Goal: Transaction & Acquisition: Purchase product/service

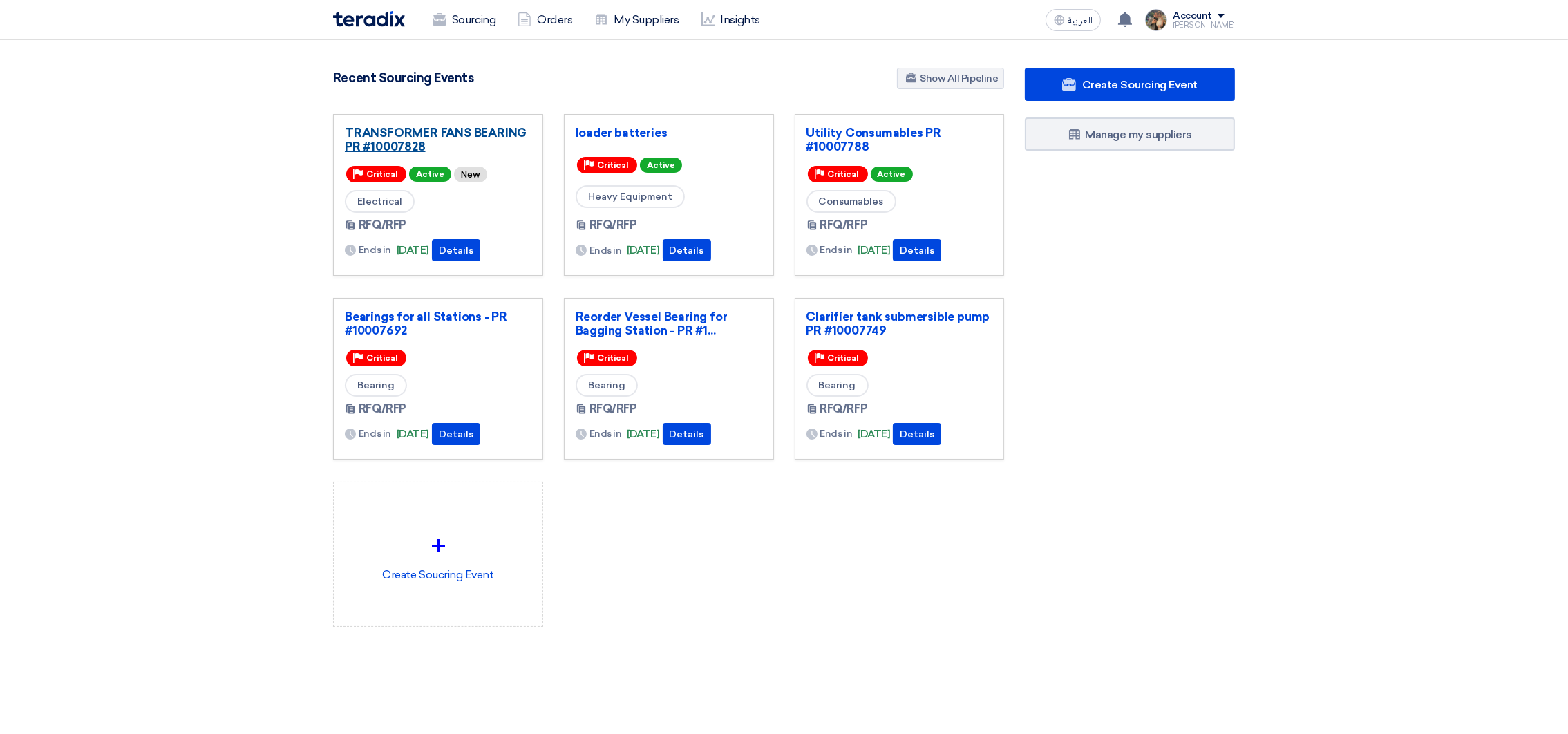
click at [371, 139] on link "TRANSFORMER FANS BEARING PR #10007828" at bounding box center [438, 139] width 187 height 28
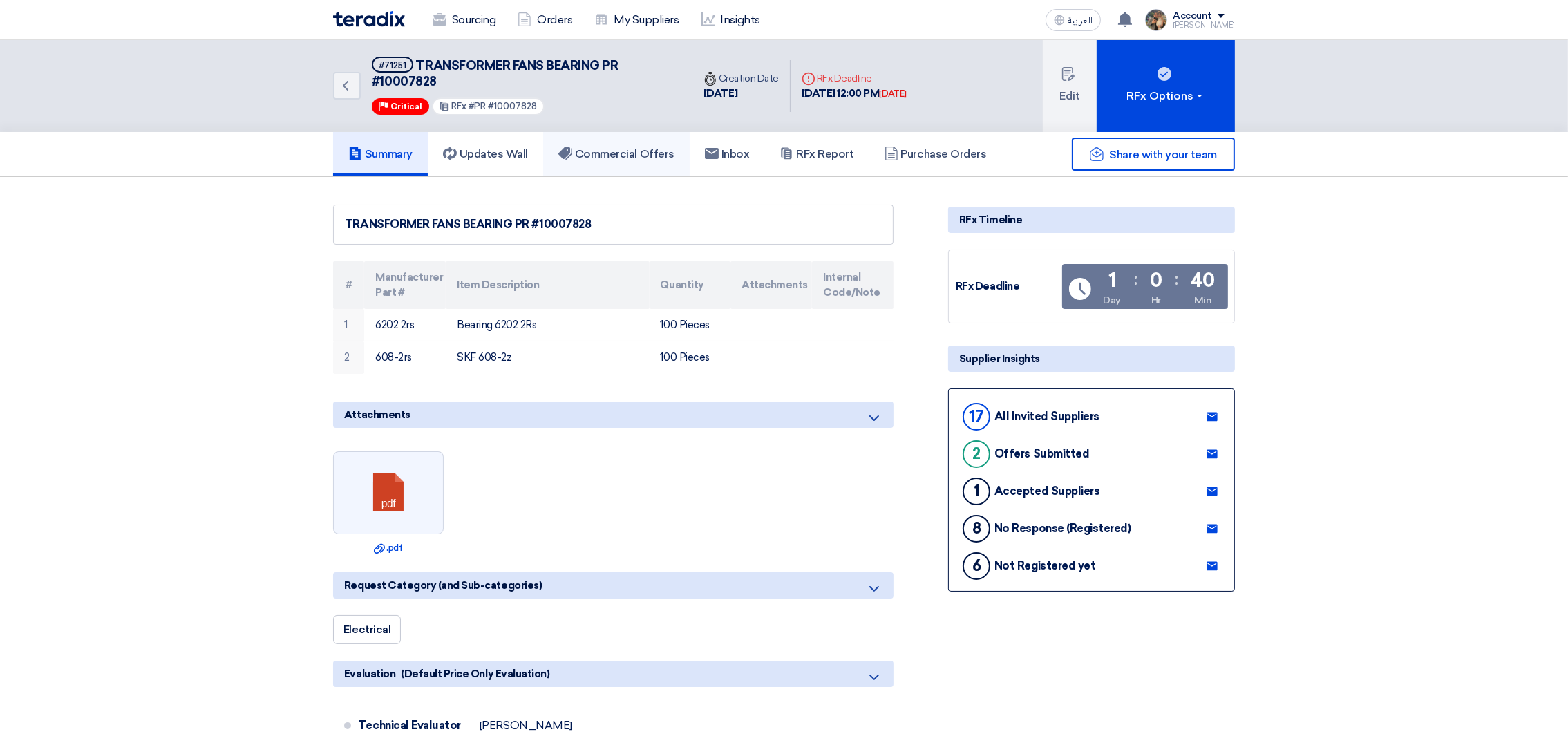
click at [629, 148] on h5 "Commercial Offers" at bounding box center [616, 154] width 116 height 13
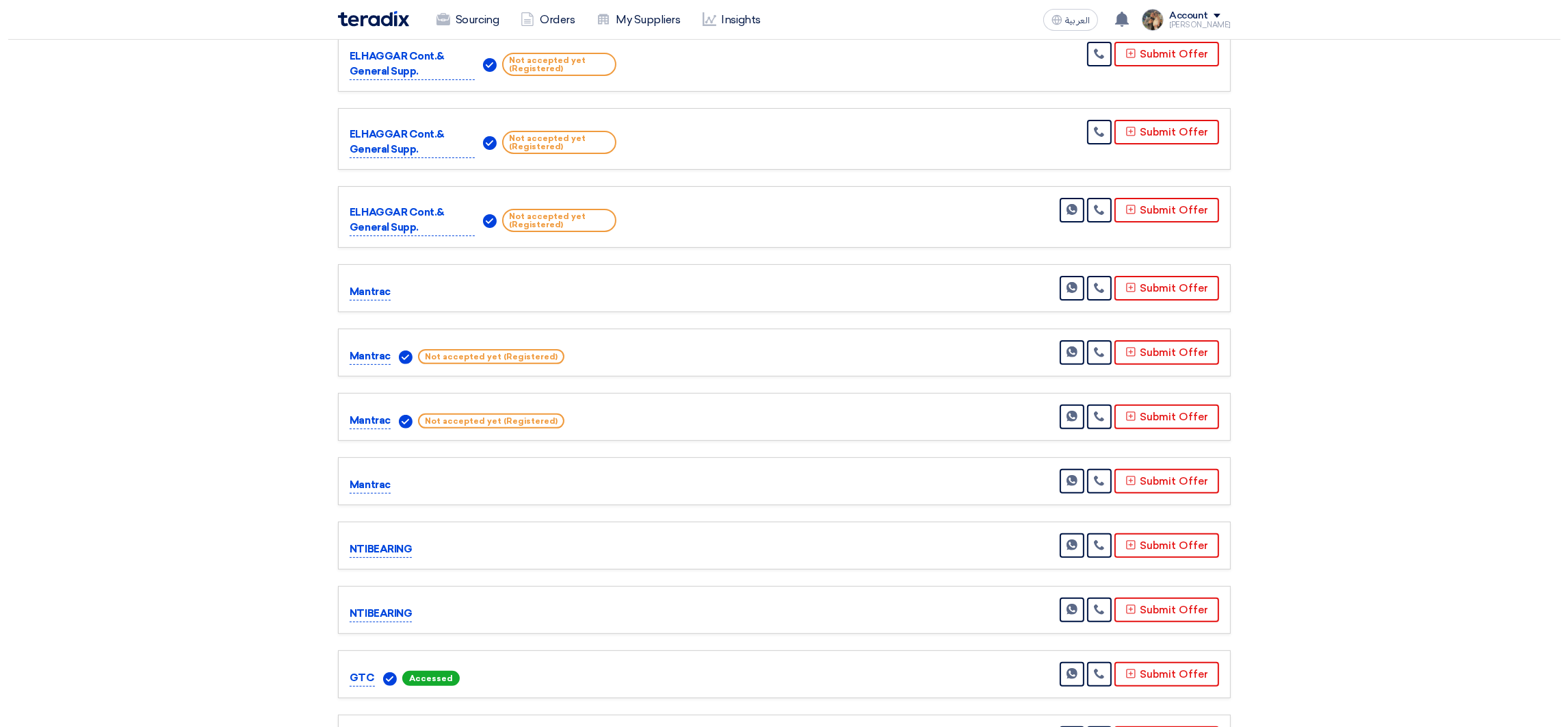
scroll to position [718, 0]
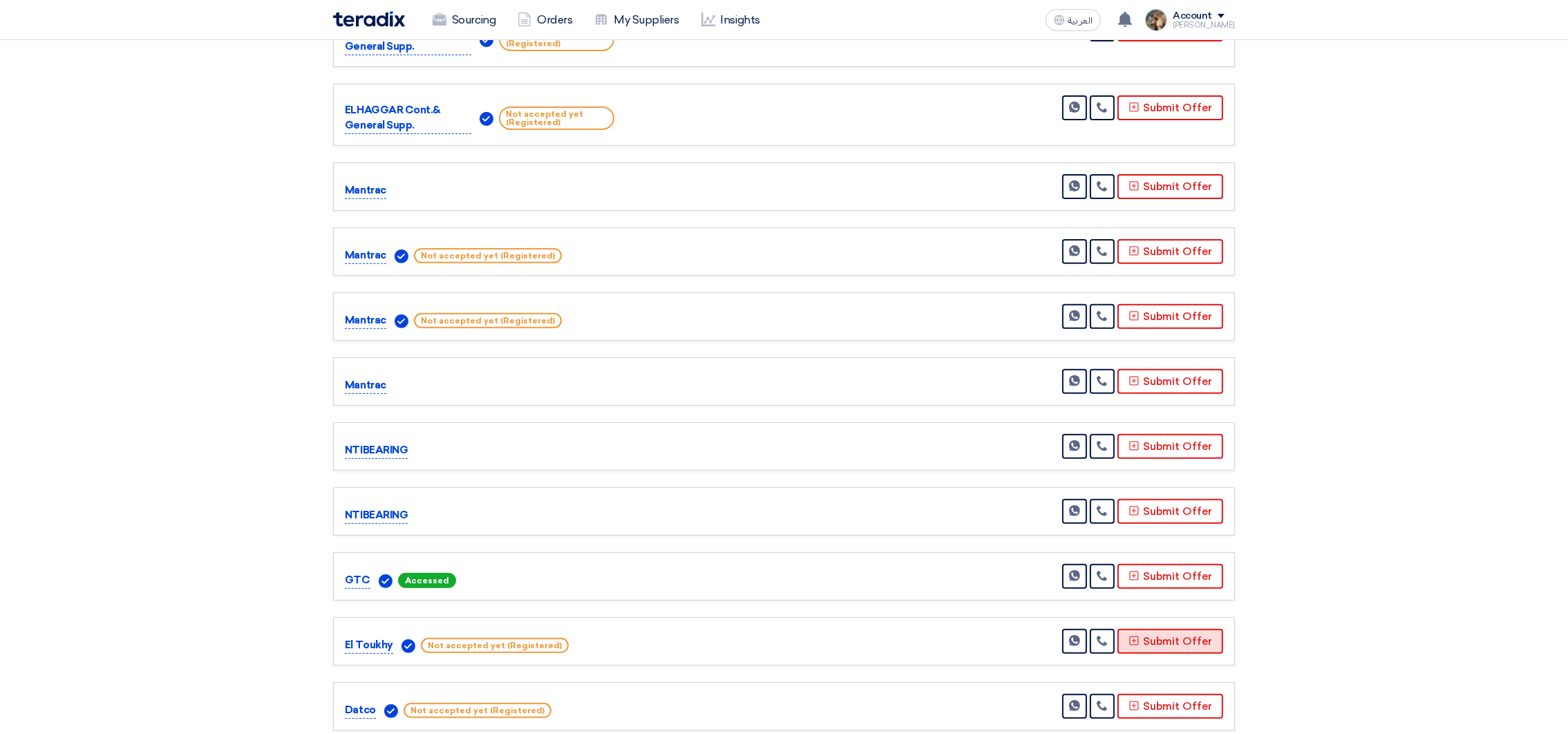
click at [1176, 641] on button "Submit Offer" at bounding box center [1171, 642] width 106 height 25
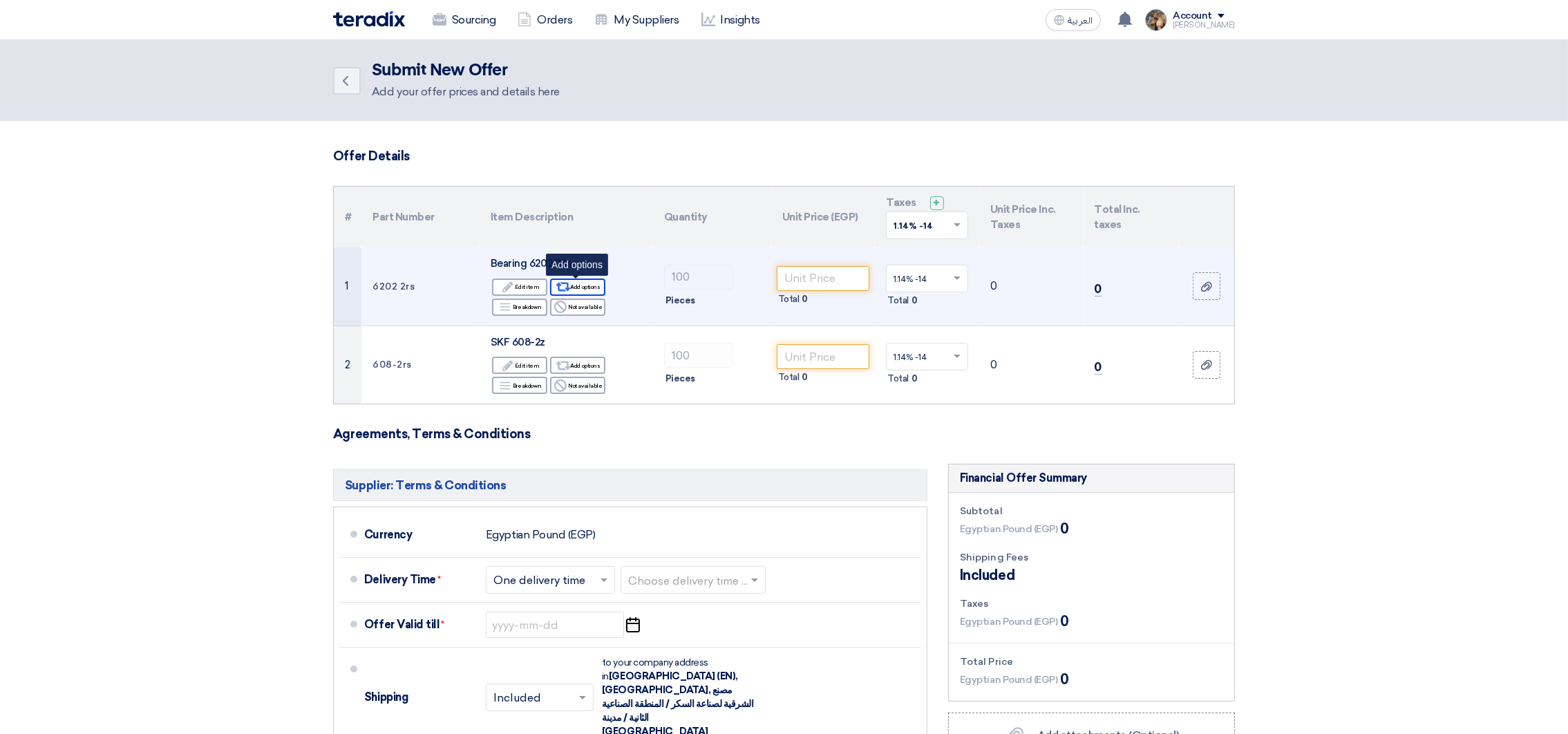
click at [574, 287] on div "Alternative Add options" at bounding box center [577, 288] width 55 height 17
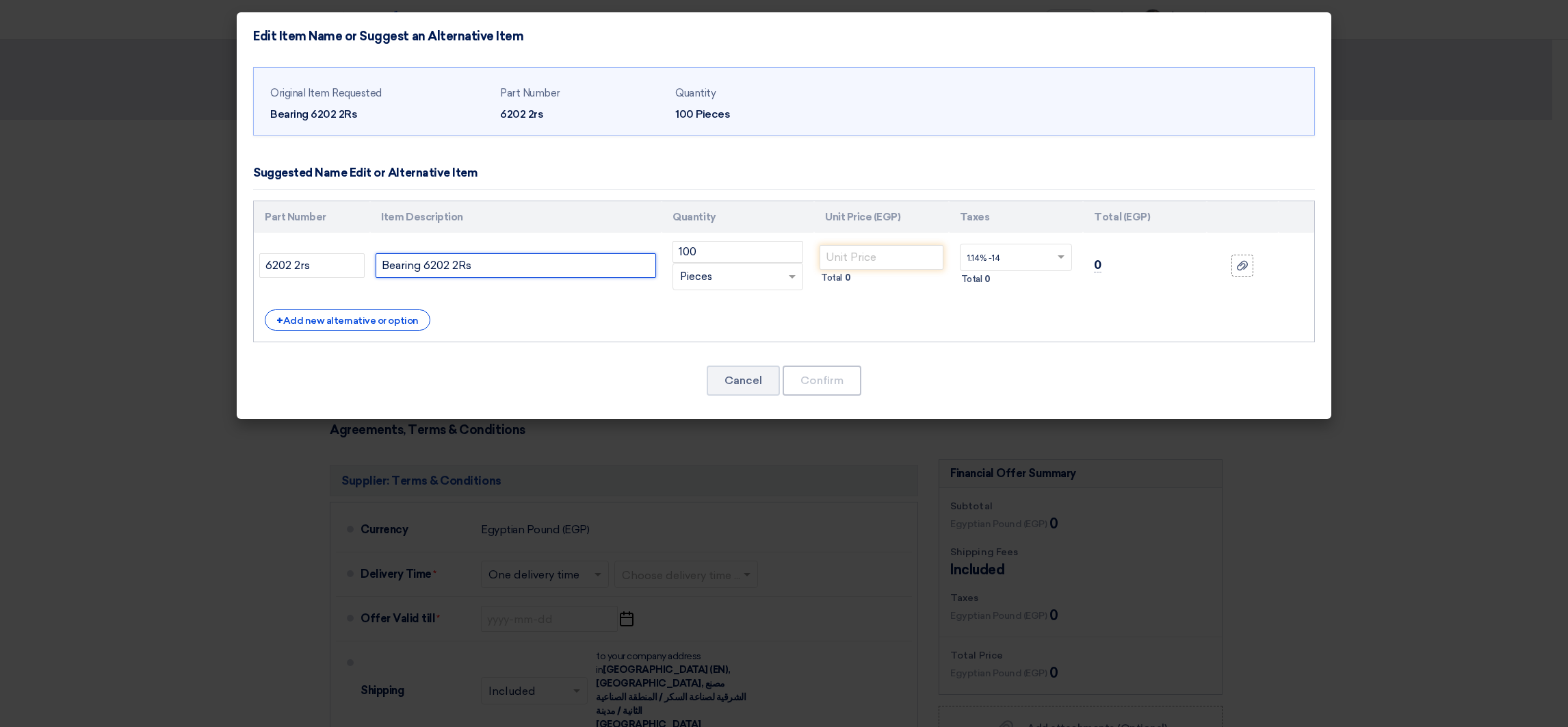
click at [497, 265] on input "Bearing 6202 2Rs" at bounding box center [515, 266] width 281 height 25
drag, startPoint x: 478, startPoint y: 265, endPoint x: 429, endPoint y: 264, distance: 49.0
click at [429, 264] on input "Bearing 6202 2Rs" at bounding box center [515, 266] width 281 height 25
paste input "6202-2RSH"
drag, startPoint x: 422, startPoint y: 261, endPoint x: 432, endPoint y: 259, distance: 10.2
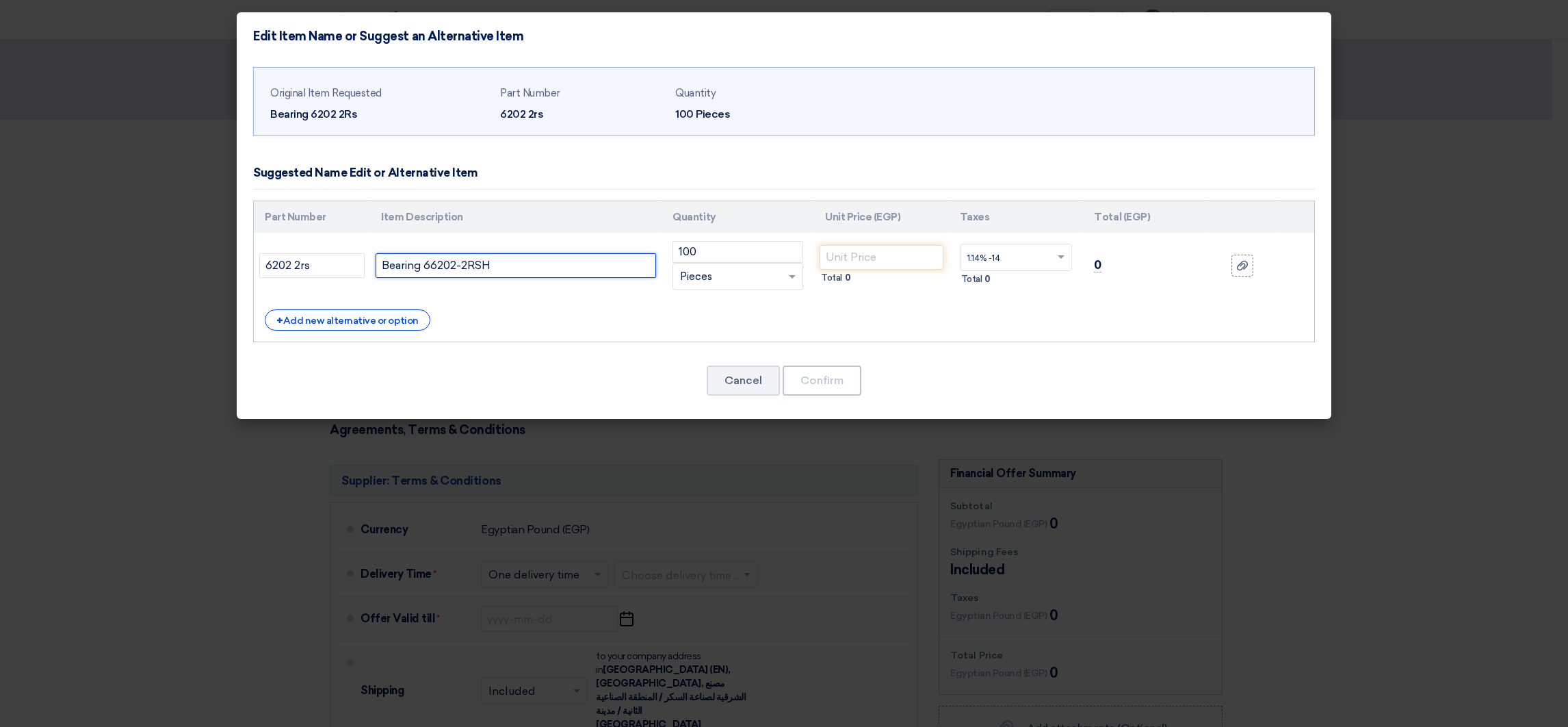
click at [432, 259] on input "Bearing 66202-2RSH" at bounding box center [515, 266] width 281 height 25
type input "Bearing 6202-2RSH"
click at [365, 318] on div "+ Add new alternative or option" at bounding box center [348, 320] width 166 height 21
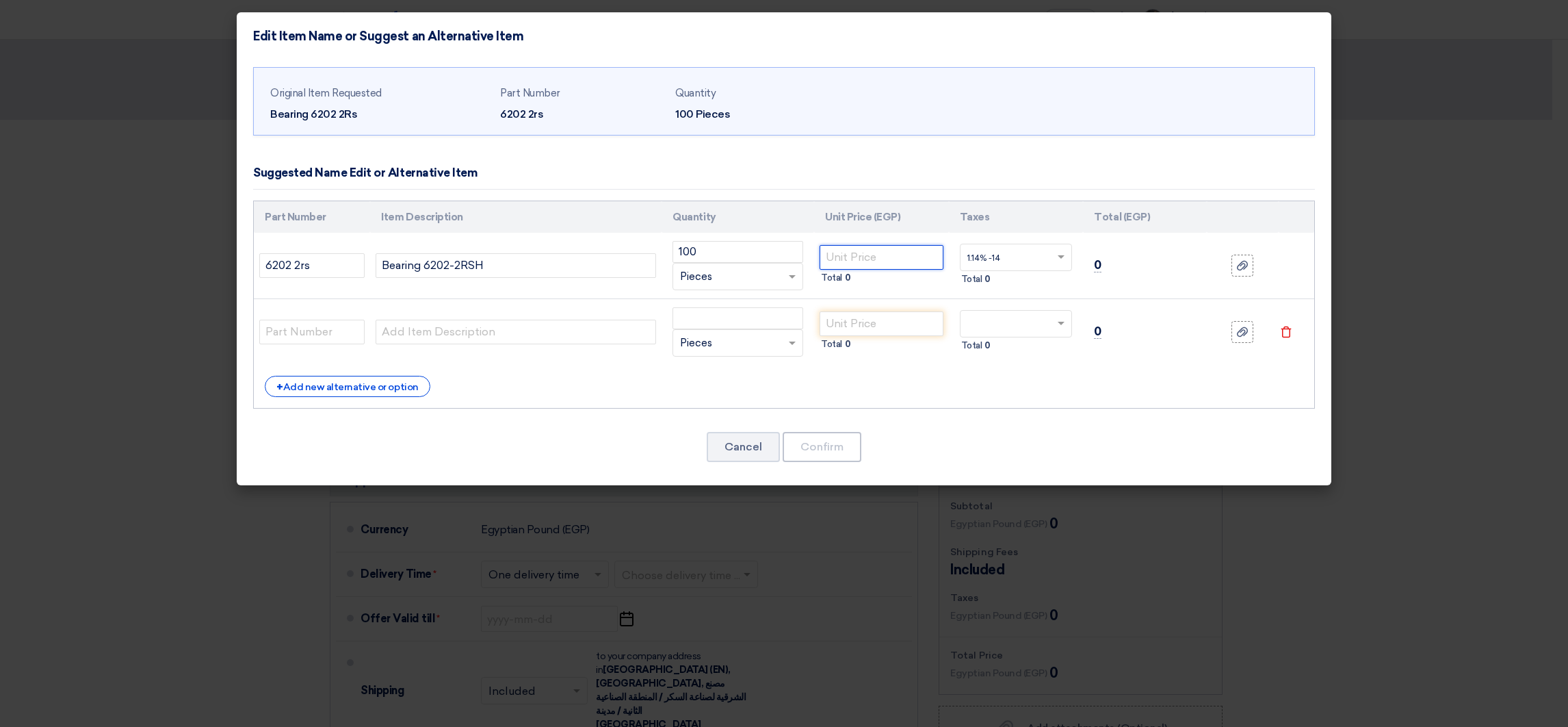
click at [842, 250] on input "number" at bounding box center [882, 257] width 124 height 25
click at [738, 321] on input "number" at bounding box center [737, 318] width 131 height 22
type input "100"
click at [466, 332] on input "text" at bounding box center [515, 332] width 281 height 25
click at [477, 332] on input "text" at bounding box center [515, 332] width 281 height 25
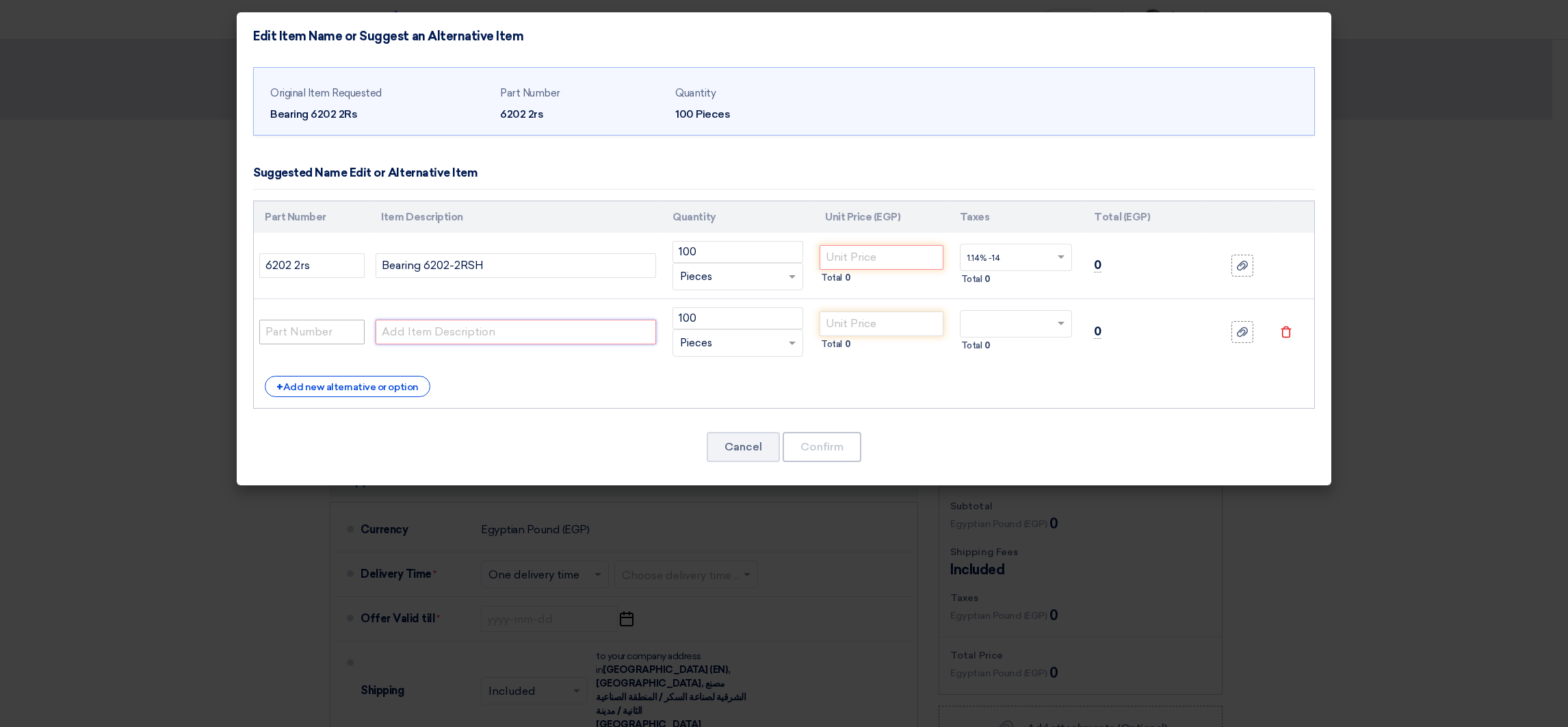
paste input "6202LLUC3(NTN)"
drag, startPoint x: 450, startPoint y: 332, endPoint x: 470, endPoint y: 331, distance: 20.0
click at [470, 331] on input "6202LLUC3(NTN)" at bounding box center [515, 332] width 281 height 25
type input "6202LLUC3(NTN)"
click at [288, 330] on input "text" at bounding box center [312, 332] width 106 height 25
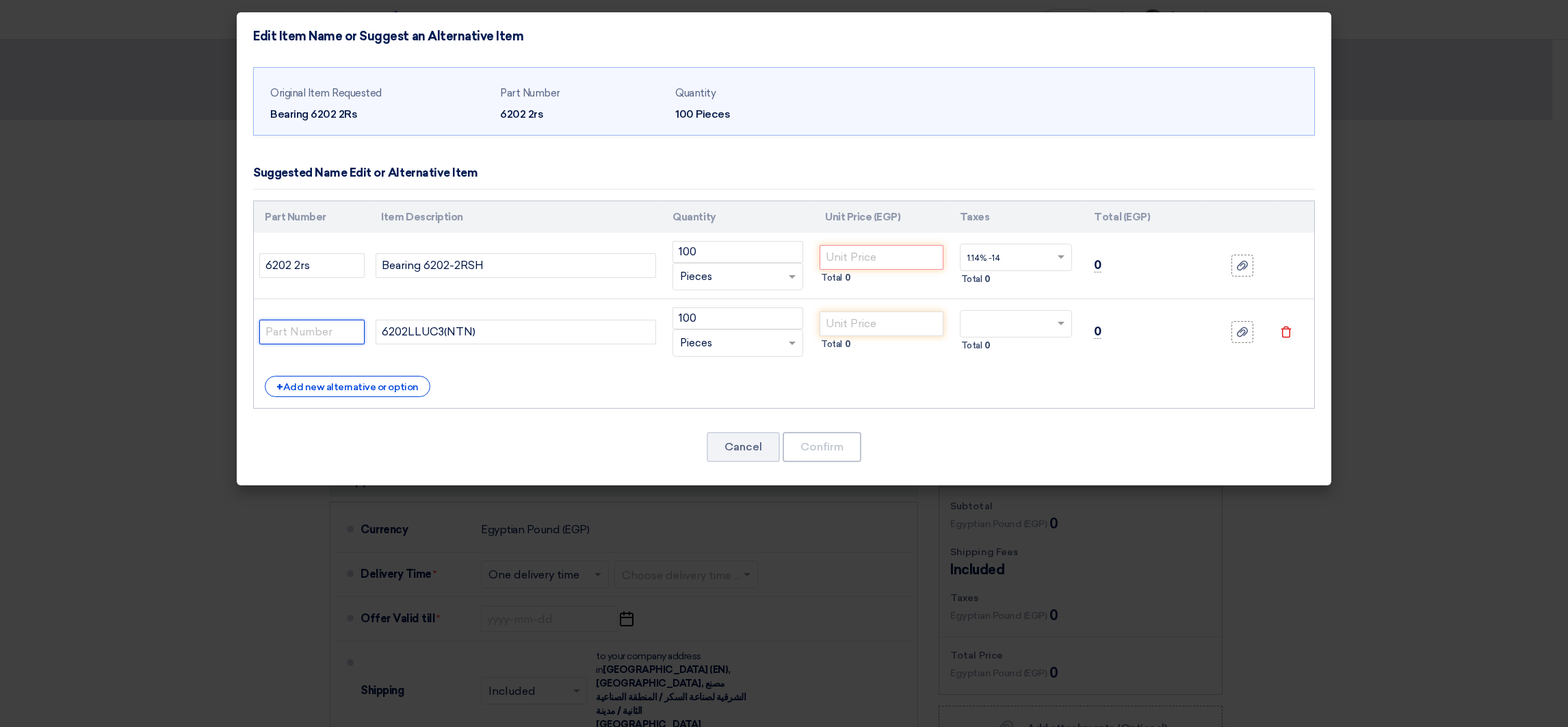
paste input "NTN"
type input "NTN"
drag, startPoint x: 321, startPoint y: 265, endPoint x: 220, endPoint y: 266, distance: 101.0
click at [220, 266] on modal-container "Edit Item Name or Suggest an Alternative Item Original Item Requested Bearing 6…" at bounding box center [784, 363] width 1568 height 727
type input "SKF"
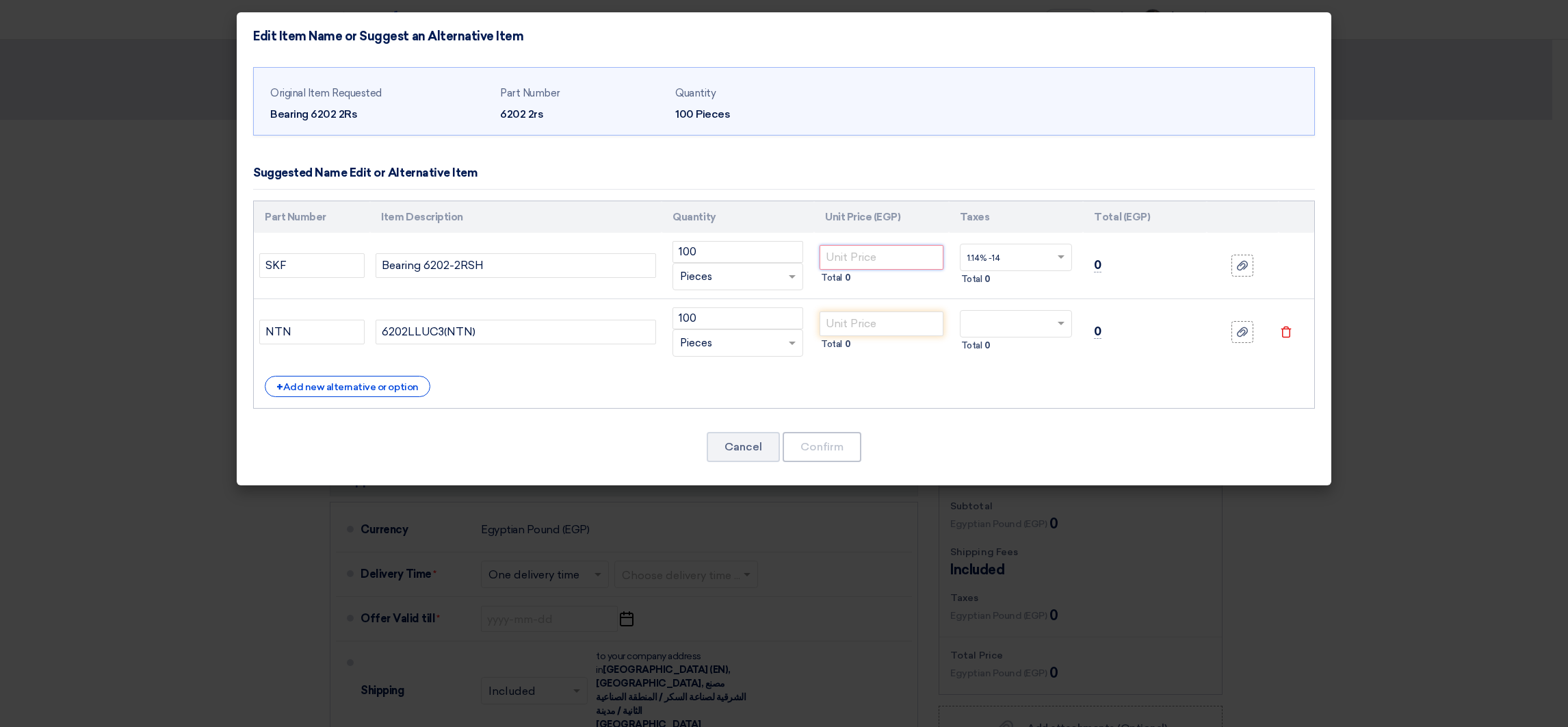
click at [834, 259] on input "number" at bounding box center [882, 257] width 124 height 25
paste input "120.00"
type input "120.00"
click at [894, 319] on input "number" at bounding box center [882, 324] width 124 height 25
paste input "120.00"
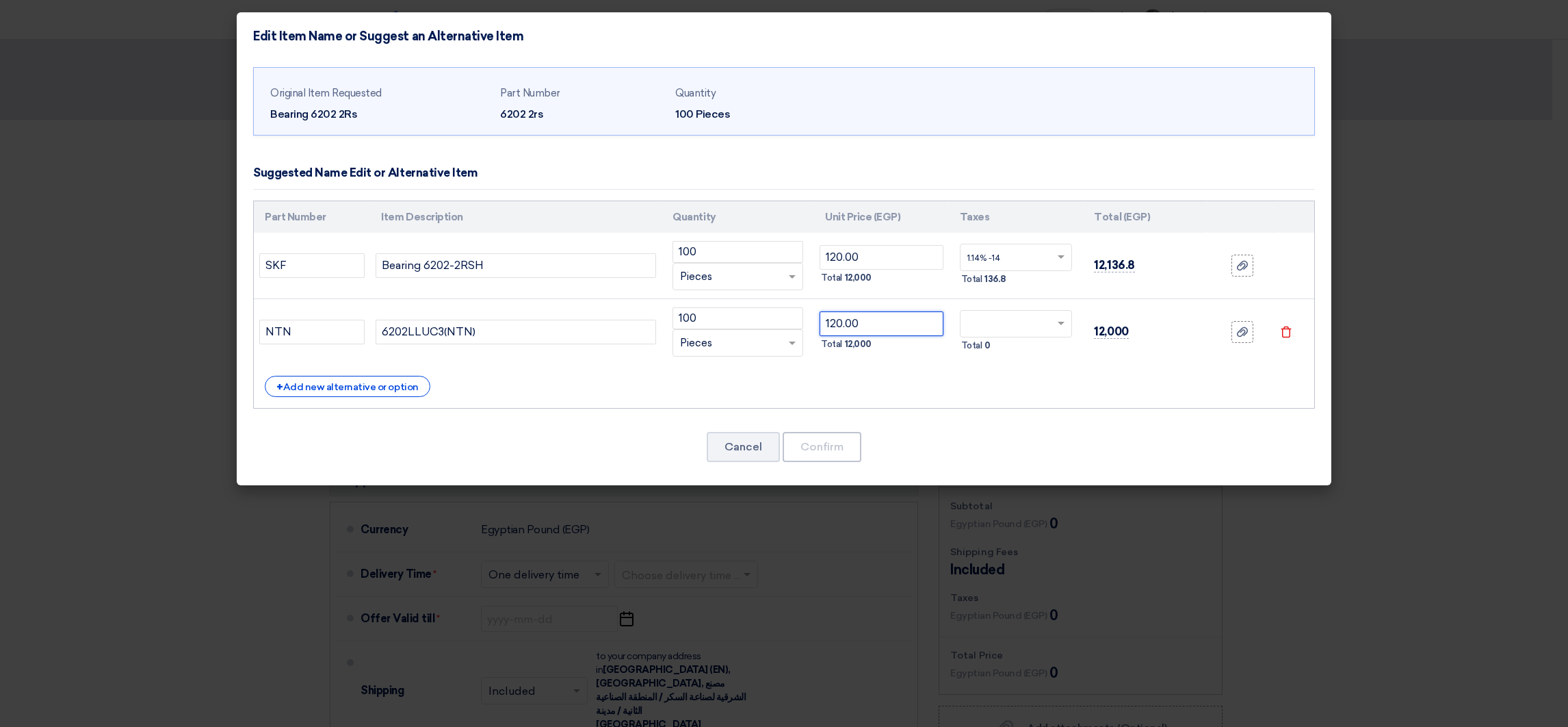
type input "120.00"
click at [1040, 256] on input "text" at bounding box center [1008, 258] width 81 height 22
click at [1012, 313] on div "14% -14%" at bounding box center [1016, 307] width 111 height 24
click at [1026, 339] on div "Total 0" at bounding box center [1016, 345] width 113 height 16
click at [1024, 333] on input "text" at bounding box center [1008, 325] width 81 height 22
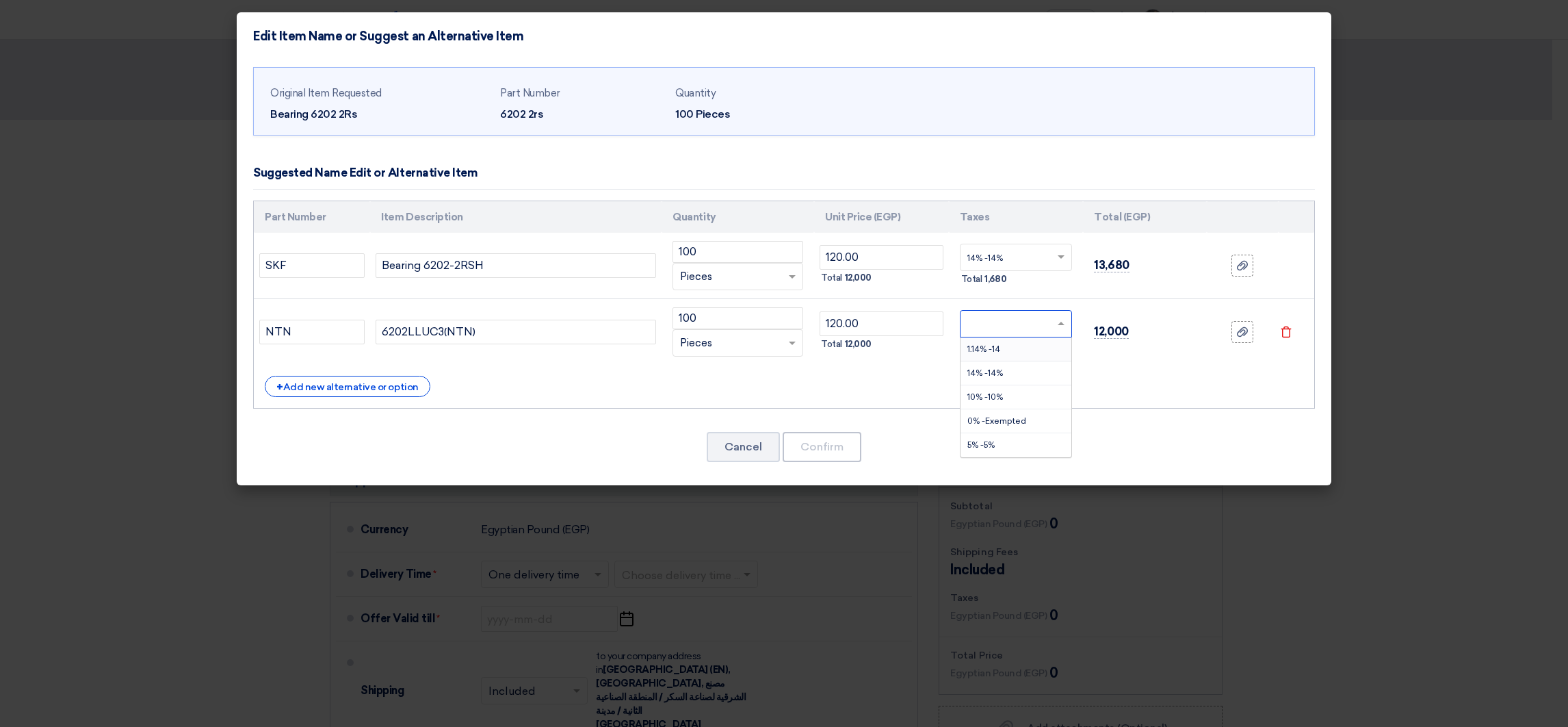
click at [997, 361] on div "1.14% -14" at bounding box center [1016, 349] width 111 height 24
click at [1001, 326] on input "text" at bounding box center [1008, 325] width 81 height 22
click at [999, 373] on span "14% -14%" at bounding box center [985, 373] width 35 height 10
click at [837, 446] on button "Confirm" at bounding box center [822, 447] width 79 height 30
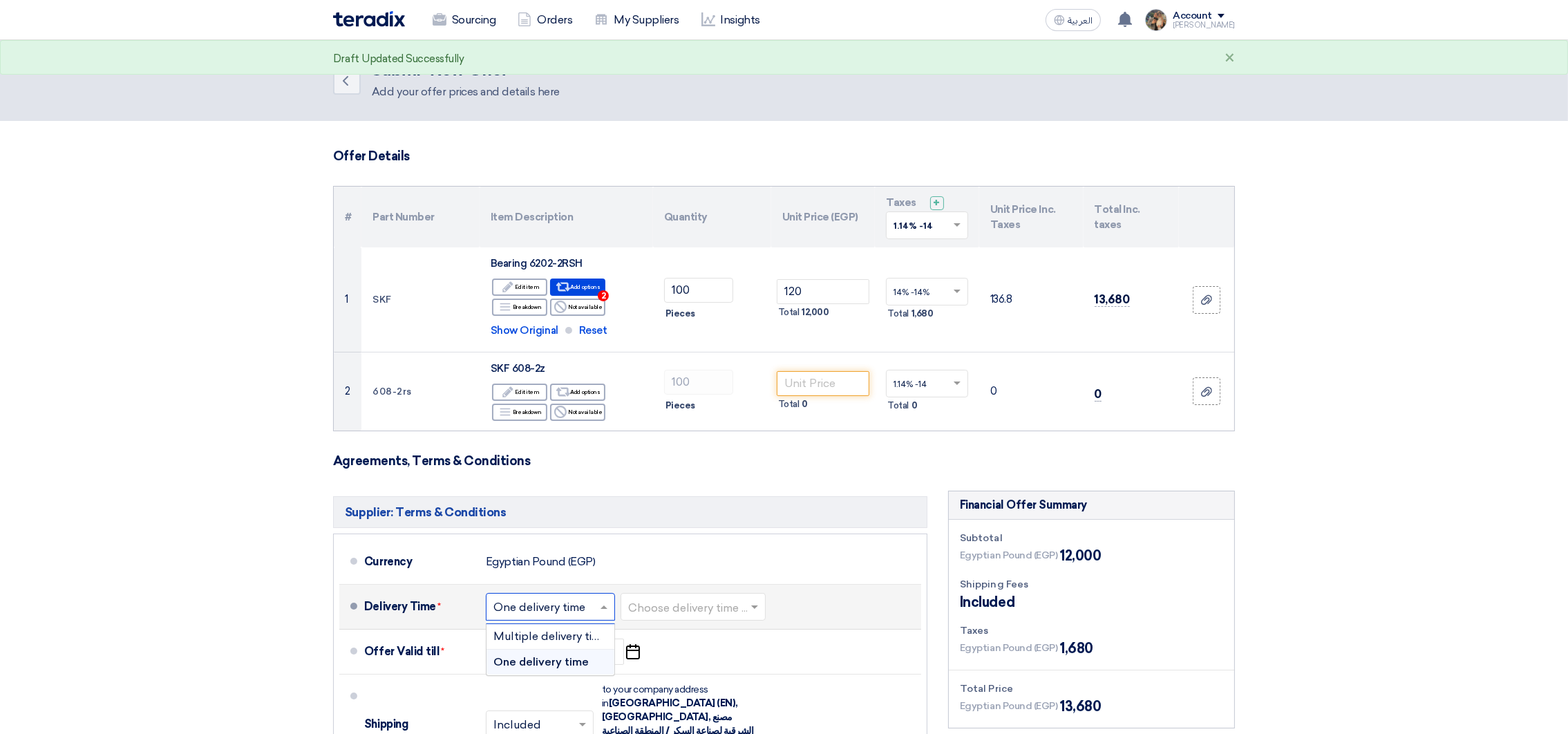
click at [591, 602] on input "text" at bounding box center [551, 607] width 115 height 20
click at [555, 632] on span "Multiple delivery times" at bounding box center [553, 636] width 119 height 13
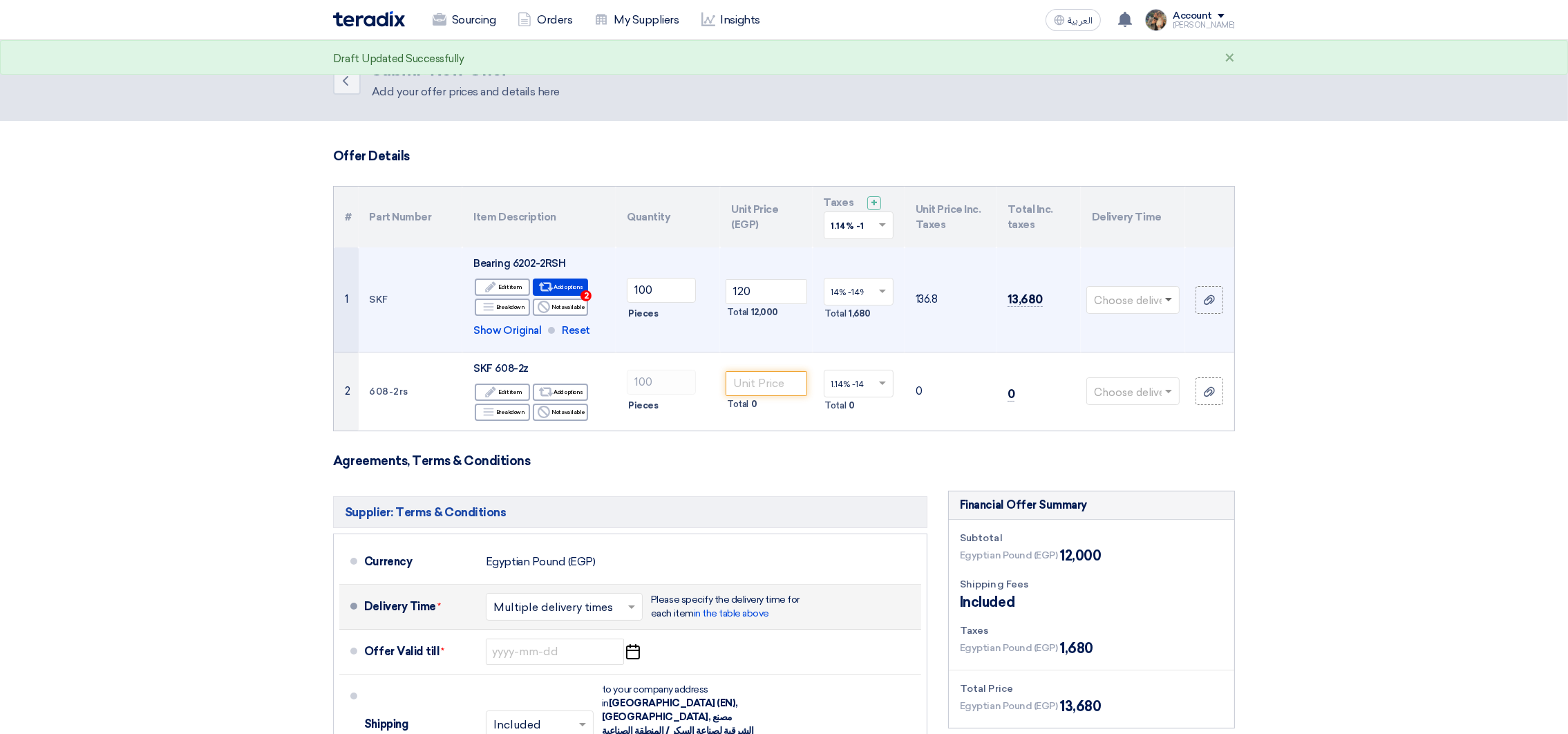
click at [1165, 299] on span at bounding box center [1168, 300] width 7 height 5
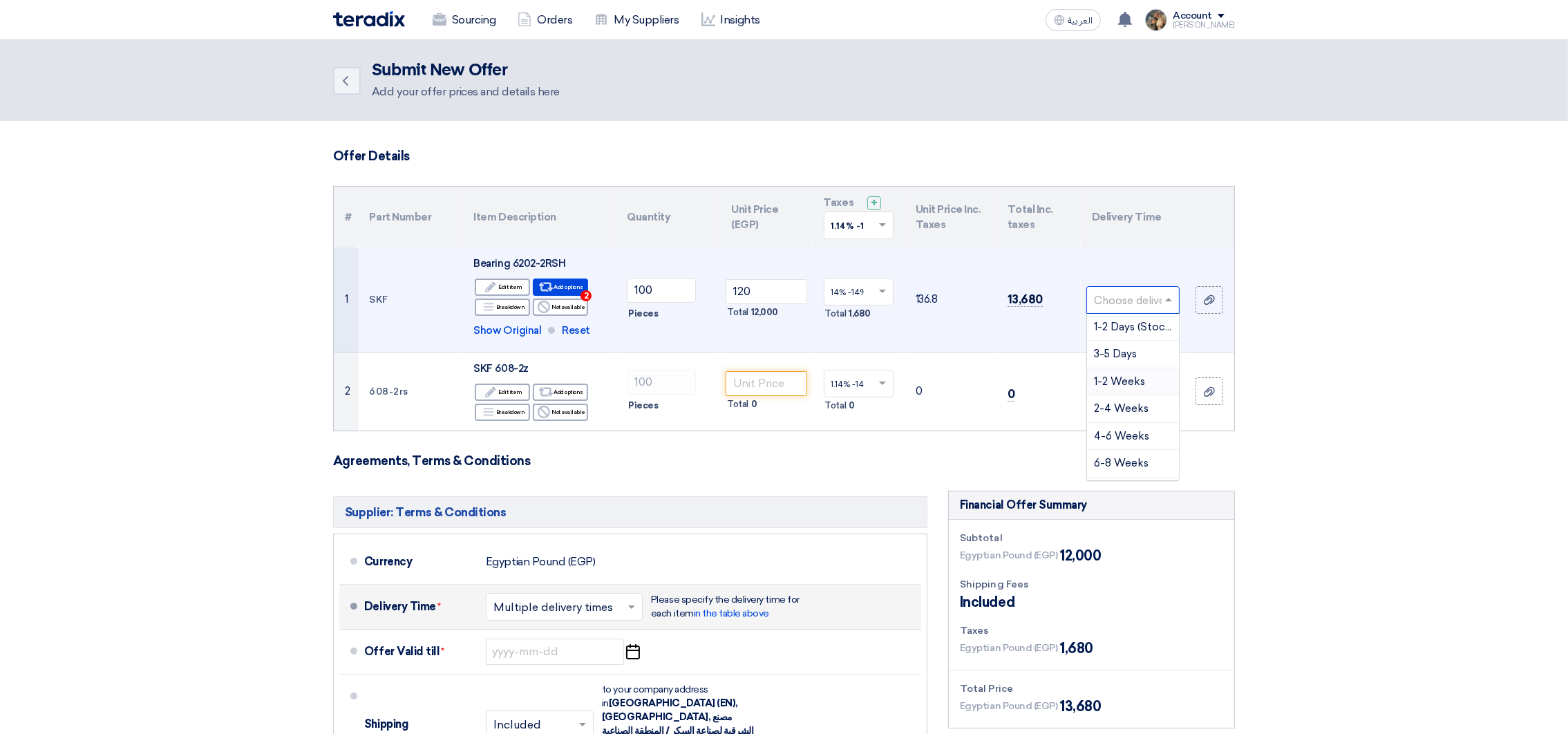
click at [1122, 376] on span "1-2 Weeks" at bounding box center [1119, 381] width 51 height 13
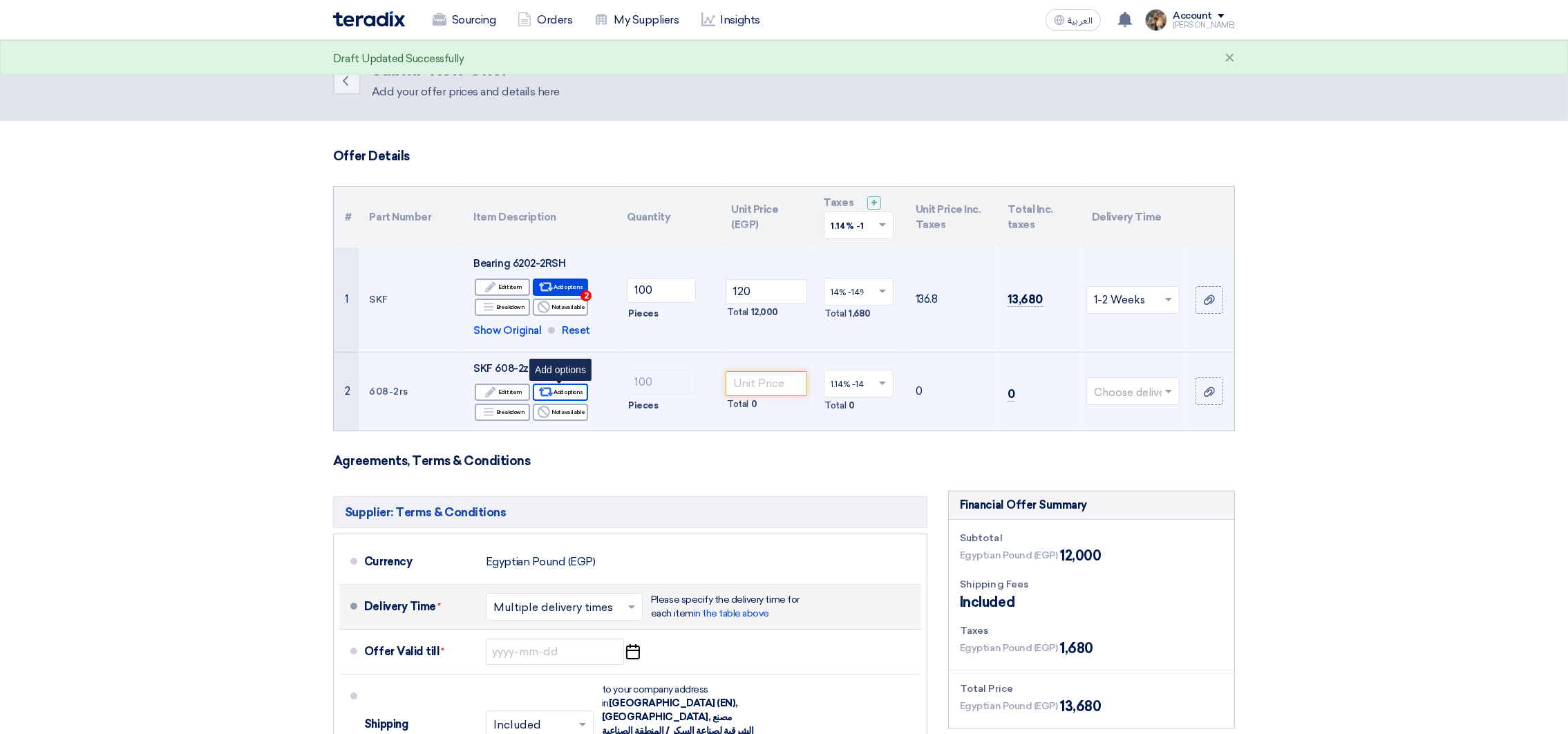
click at [561, 387] on div "Alternative Add options" at bounding box center [560, 392] width 55 height 17
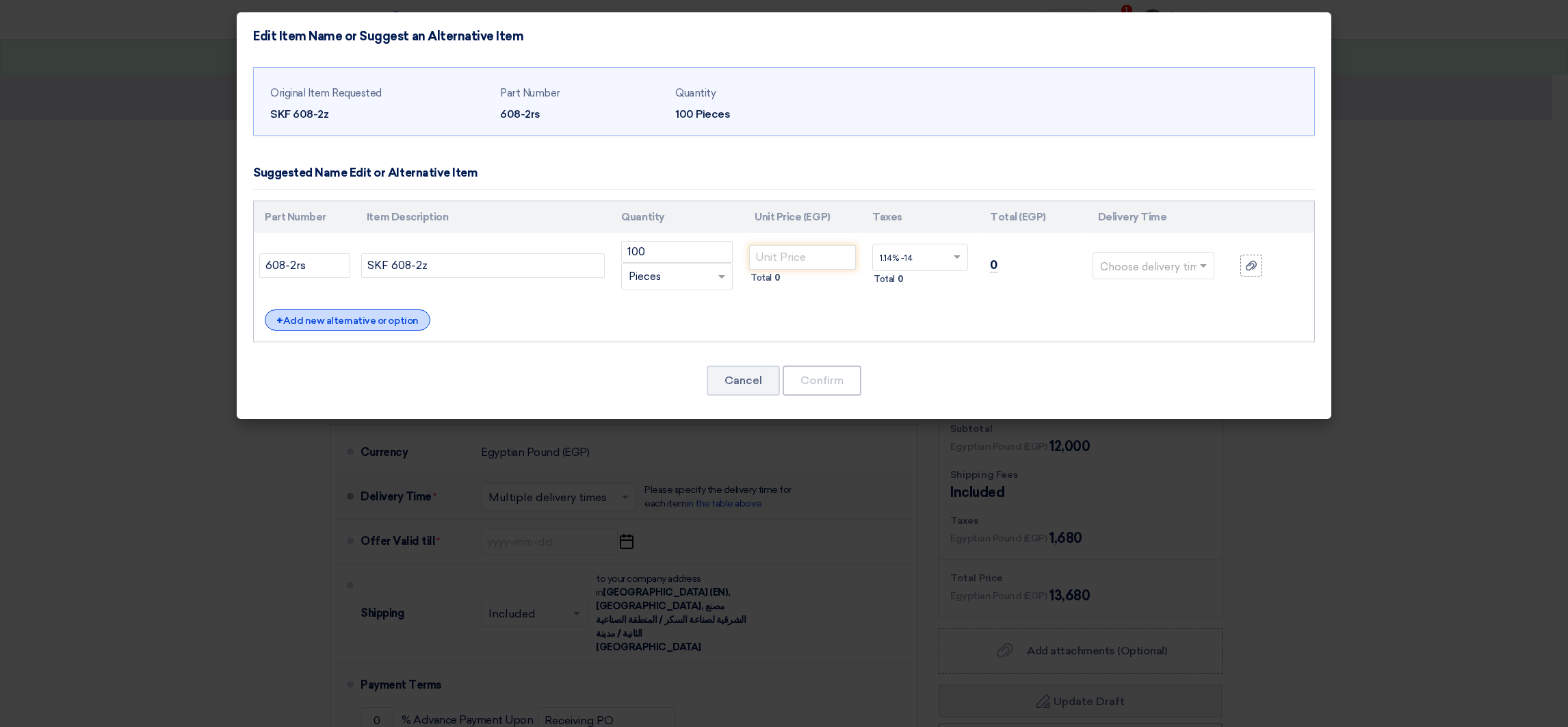
click at [324, 322] on div "+ Add new alternative or option" at bounding box center [348, 320] width 166 height 21
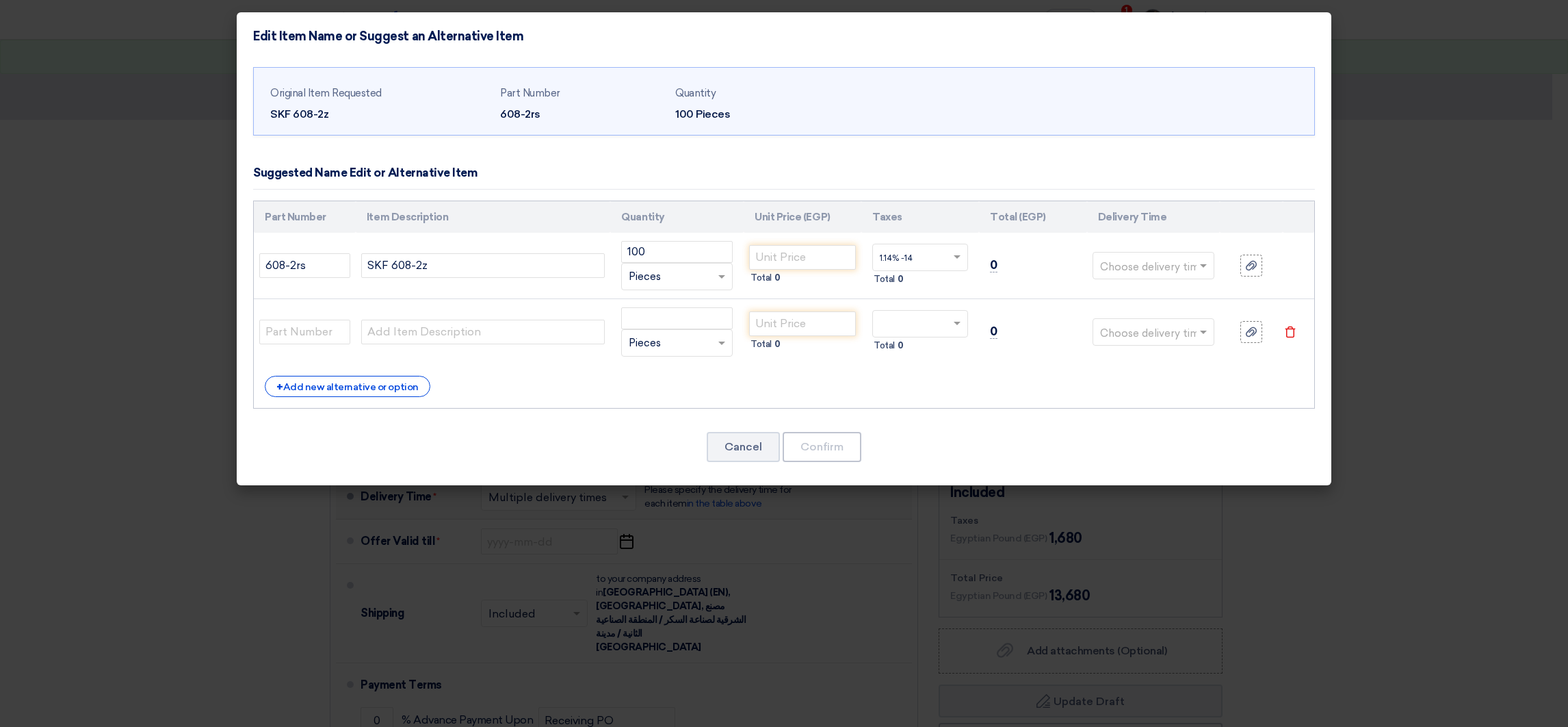
click at [1169, 269] on input "text" at bounding box center [1146, 267] width 91 height 22
click at [1139, 296] on span "4-6 Weeks" at bounding box center [1127, 297] width 54 height 12
click at [1128, 261] on input "text" at bounding box center [1146, 267] width 91 height 22
click at [1131, 381] on span "3-4 Months" at bounding box center [1130, 379] width 59 height 12
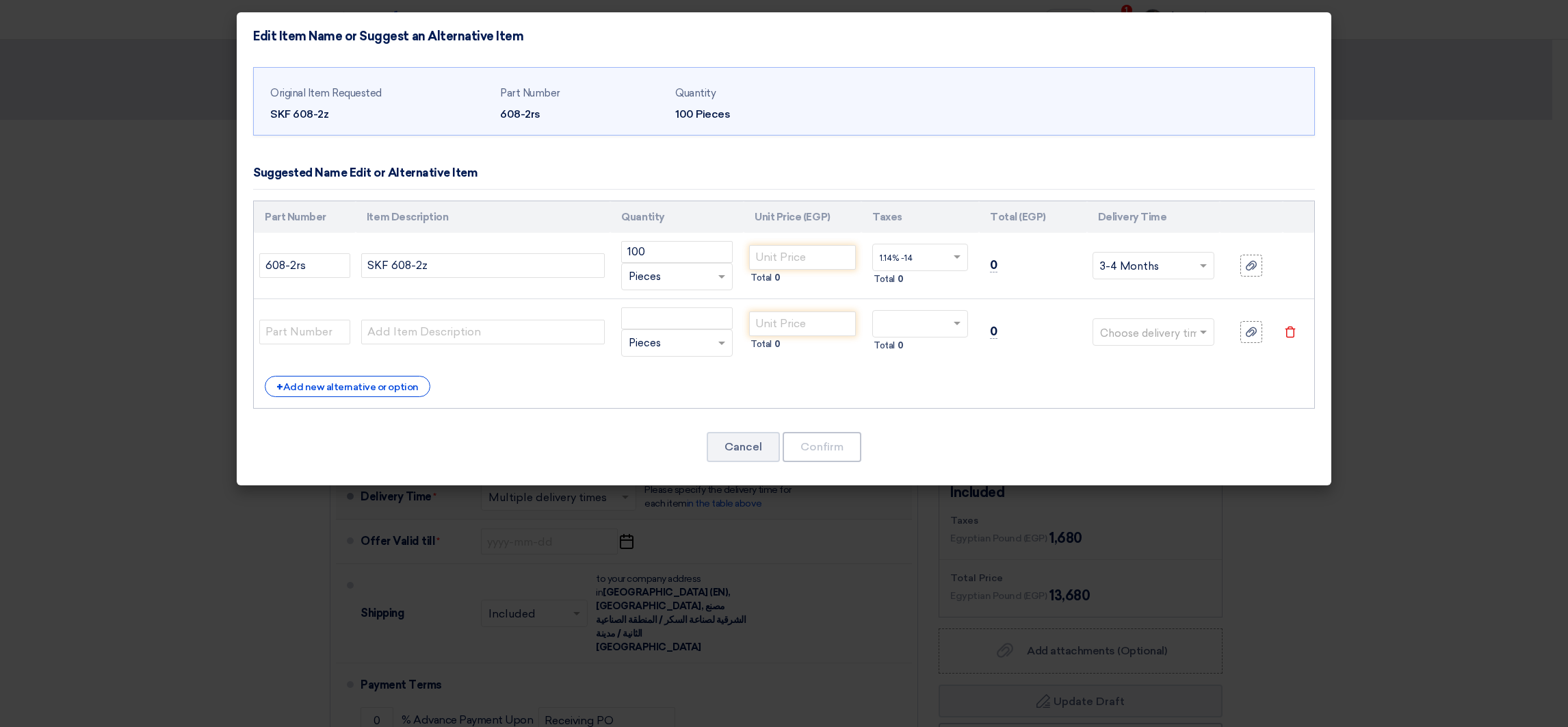
click at [925, 326] on input "text" at bounding box center [913, 325] width 65 height 22
click at [900, 374] on span "14% -14%" at bounding box center [897, 373] width 35 height 10
drag, startPoint x: 625, startPoint y: 253, endPoint x: 574, endPoint y: 253, distance: 51.0
click at [574, 253] on tr "608-2rs SKF 608-2z 100 RFQ_STEP1.ITEMS.2.TYPE_PLACEHOLDER × Pieces" at bounding box center [784, 266] width 1060 height 67
click at [675, 335] on div "RFQ_STEP1.ITEMS.2.TYPE_PLACEHOLDER × Pieces" at bounding box center [669, 343] width 93 height 16
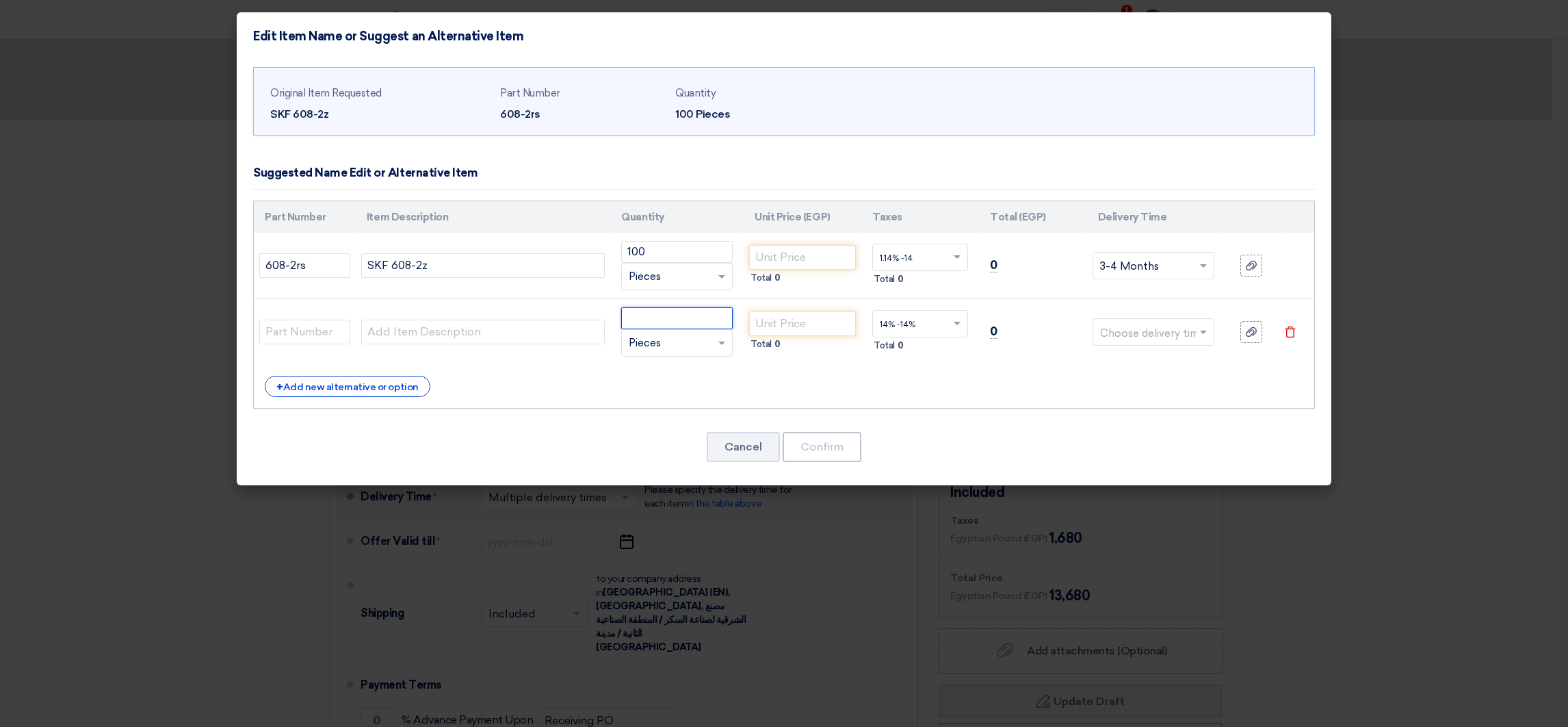
click at [650, 313] on input "number" at bounding box center [676, 318] width 111 height 22
paste input "100"
type input "100"
drag, startPoint x: 308, startPoint y: 264, endPoint x: 239, endPoint y: 266, distance: 69.0
click at [239, 266] on div "Original Item Requested SKF 608-2z Part Number 608-2rs Quantity 100 Pieces" at bounding box center [784, 273] width 1095 height 426
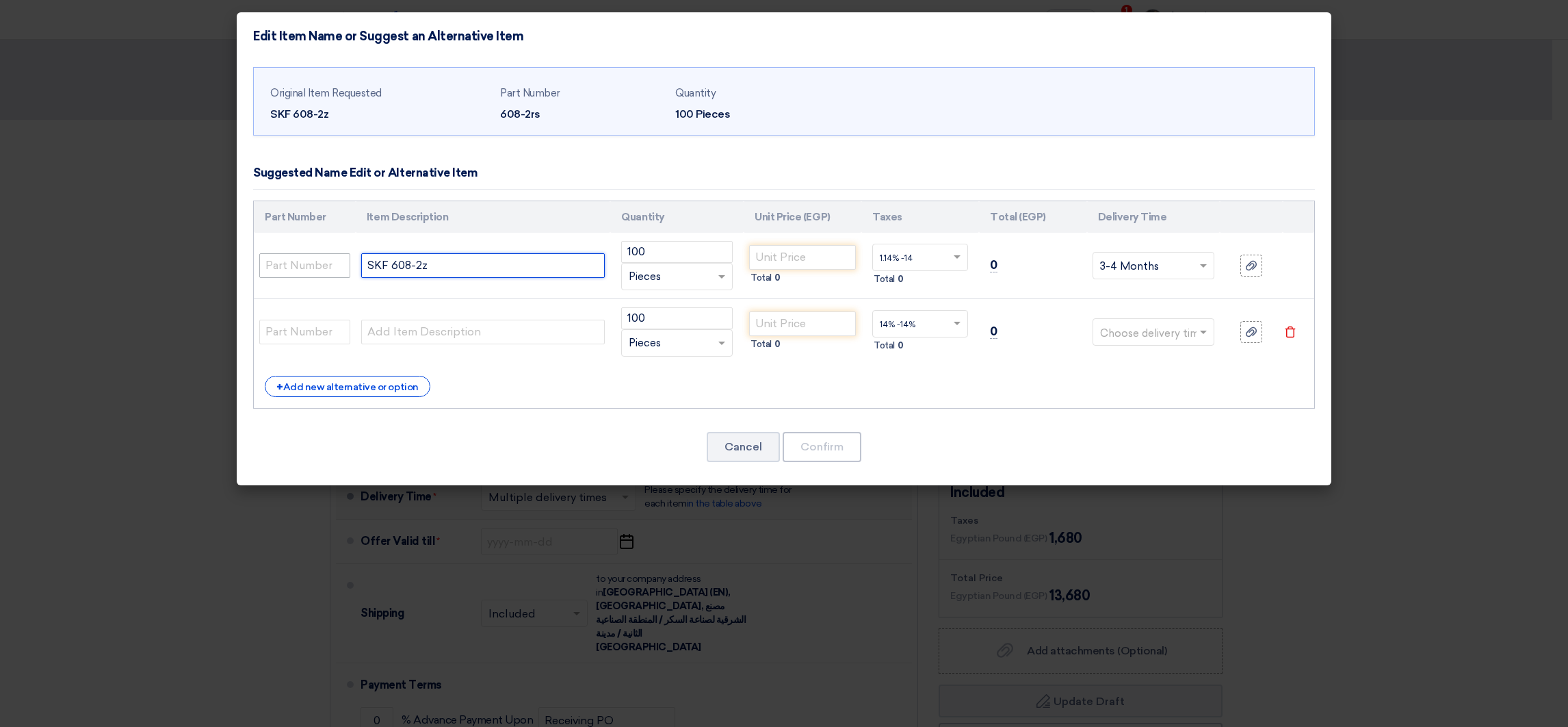
drag, startPoint x: 385, startPoint y: 265, endPoint x: 322, endPoint y: 265, distance: 63.0
click at [322, 265] on tr "SKF 608-2z 100 RFQ_STEP1.ITEMS.2.TYPE_PLACEHOLDER ×" at bounding box center [784, 266] width 1060 height 67
type input "608-2z"
click at [291, 264] on input "text" at bounding box center [305, 266] width 91 height 25
paste input "SKF"
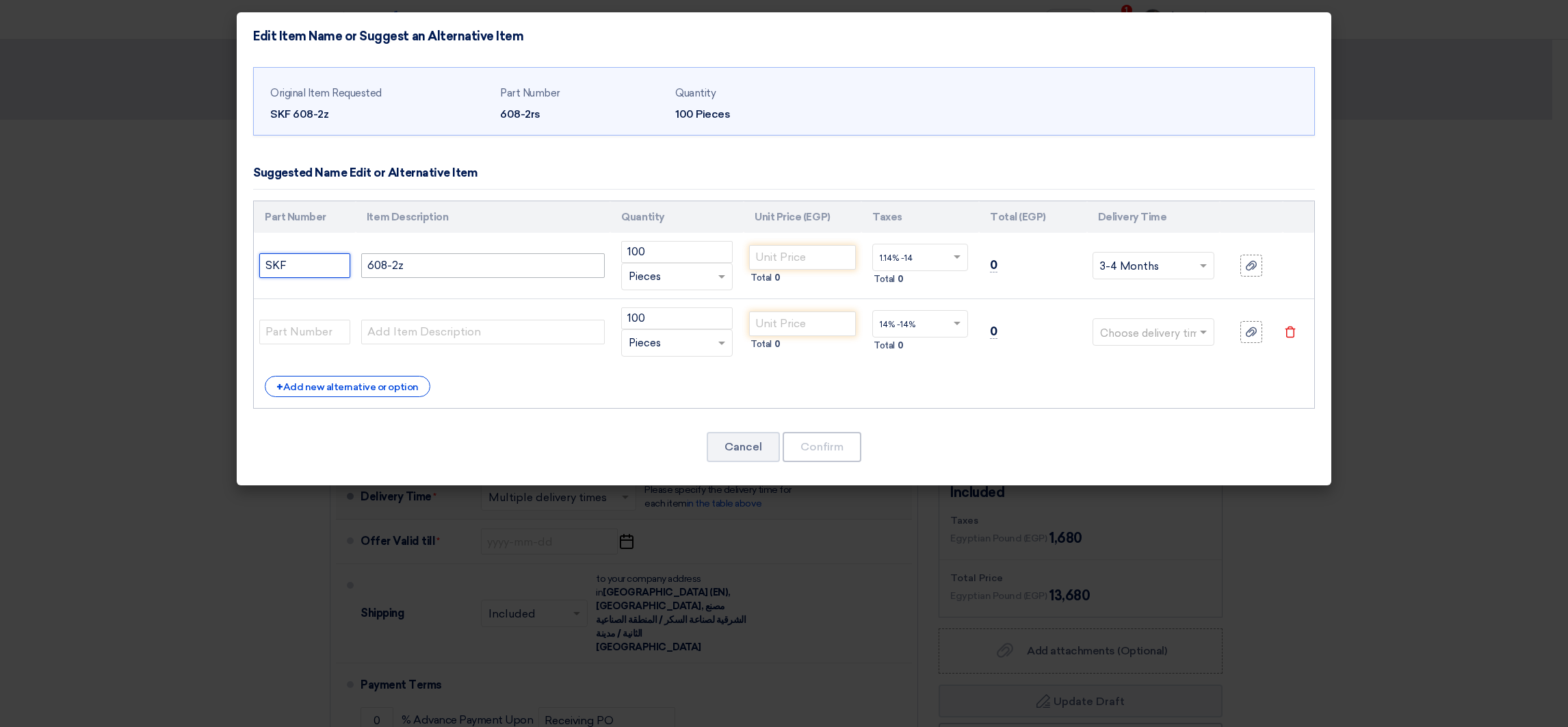
type input "SKF"
click at [375, 264] on input "608-2z" at bounding box center [483, 266] width 244 height 25
click at [372, 261] on input "608-2z" at bounding box center [483, 266] width 244 height 25
click at [399, 266] on input "608-2z" at bounding box center [483, 266] width 244 height 25
drag, startPoint x: 419, startPoint y: 264, endPoint x: 322, endPoint y: 265, distance: 97.0
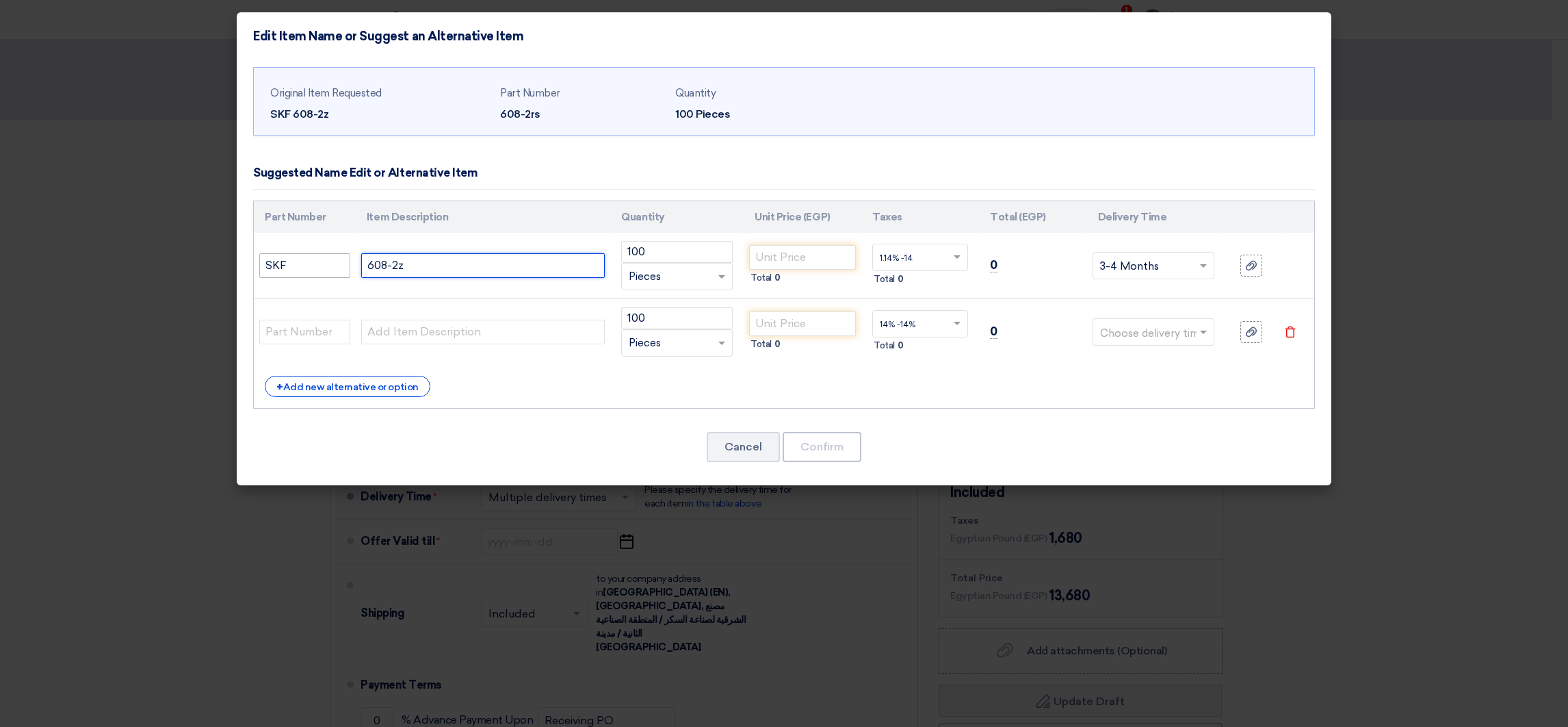
click at [322, 265] on tr "SKF 608-2z 100 RFQ_STEP1.ITEMS.2.TYPE_PLACEHOLDER ×" at bounding box center [784, 266] width 1060 height 67
paste input "Z"
type input "608-2Z"
click at [792, 255] on input "number" at bounding box center [803, 257] width 107 height 25
paste input "88.00"
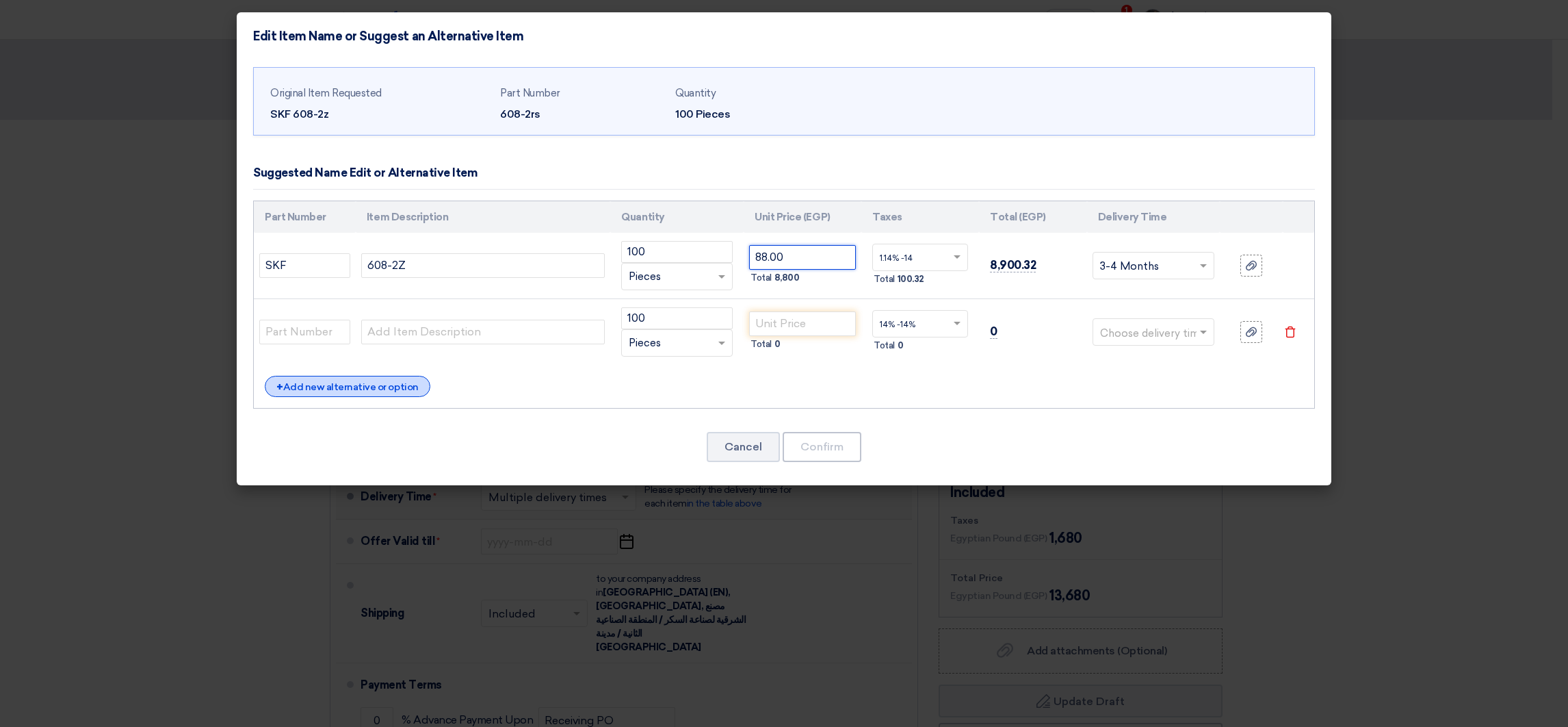
type input "88.00"
click at [356, 388] on div "+ Add new alternative or option" at bounding box center [348, 386] width 166 height 21
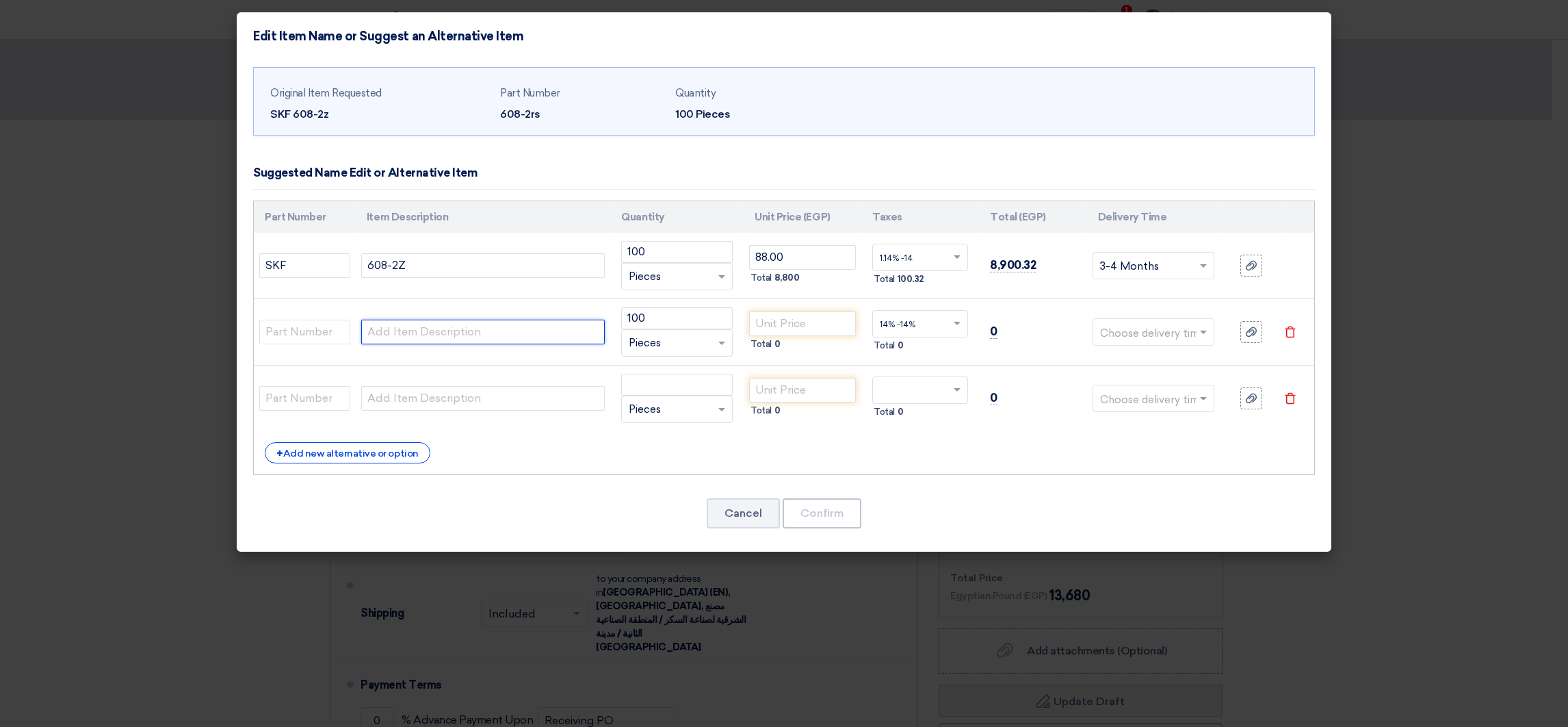
click at [412, 325] on input "text" at bounding box center [483, 332] width 244 height 25
click at [426, 332] on input "text" at bounding box center [483, 332] width 244 height 25
paste input "608-2RSH/C3"
type input "608-2RSH/C3"
drag, startPoint x: 289, startPoint y: 264, endPoint x: 224, endPoint y: 261, distance: 65.1
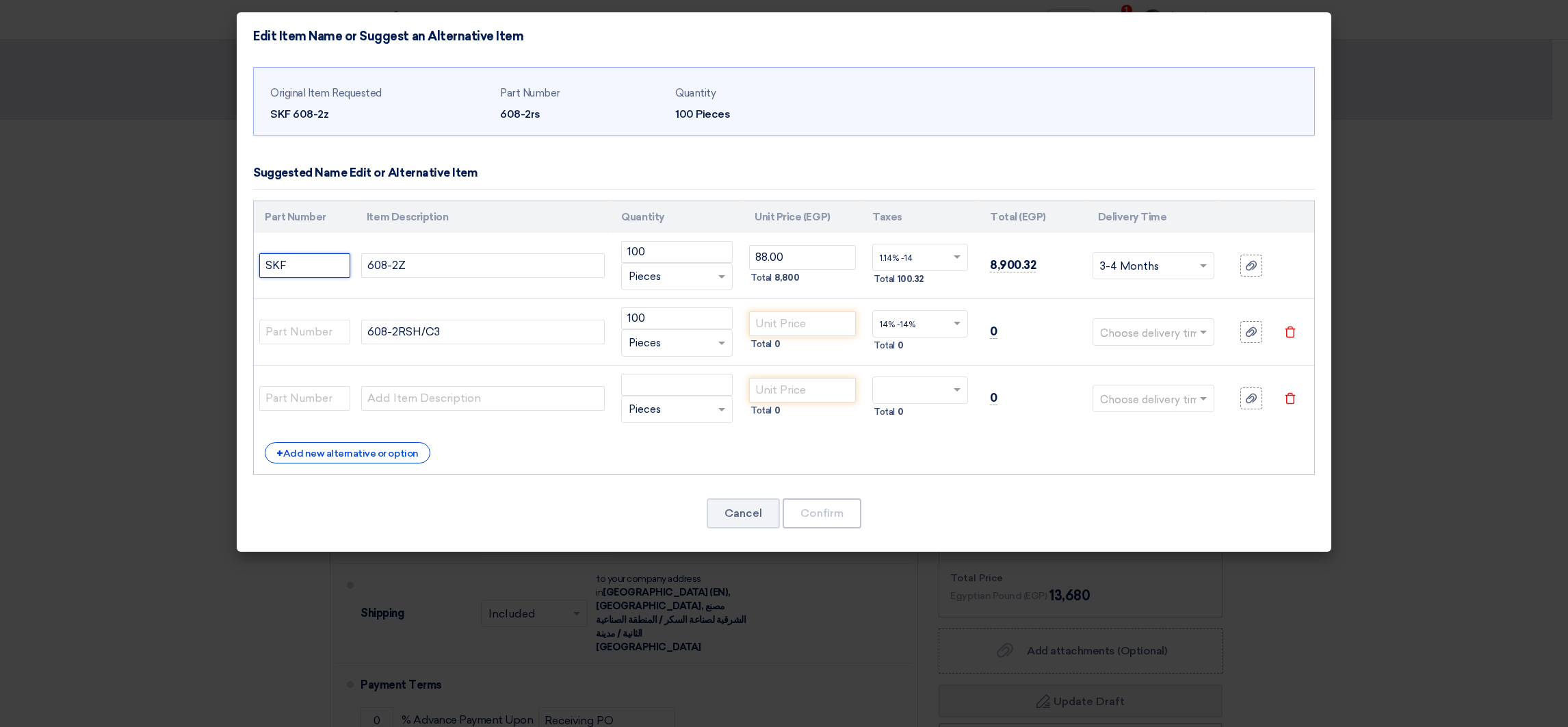
click at [224, 261] on modal-container "Edit Item Name or Suggest an Alternative Item Original Item Requested SKF 608-2…" at bounding box center [784, 363] width 1568 height 727
click at [284, 332] on input "text" at bounding box center [305, 332] width 91 height 25
paste input "SKF"
type input "SKF"
click at [779, 317] on input "number" at bounding box center [803, 324] width 107 height 25
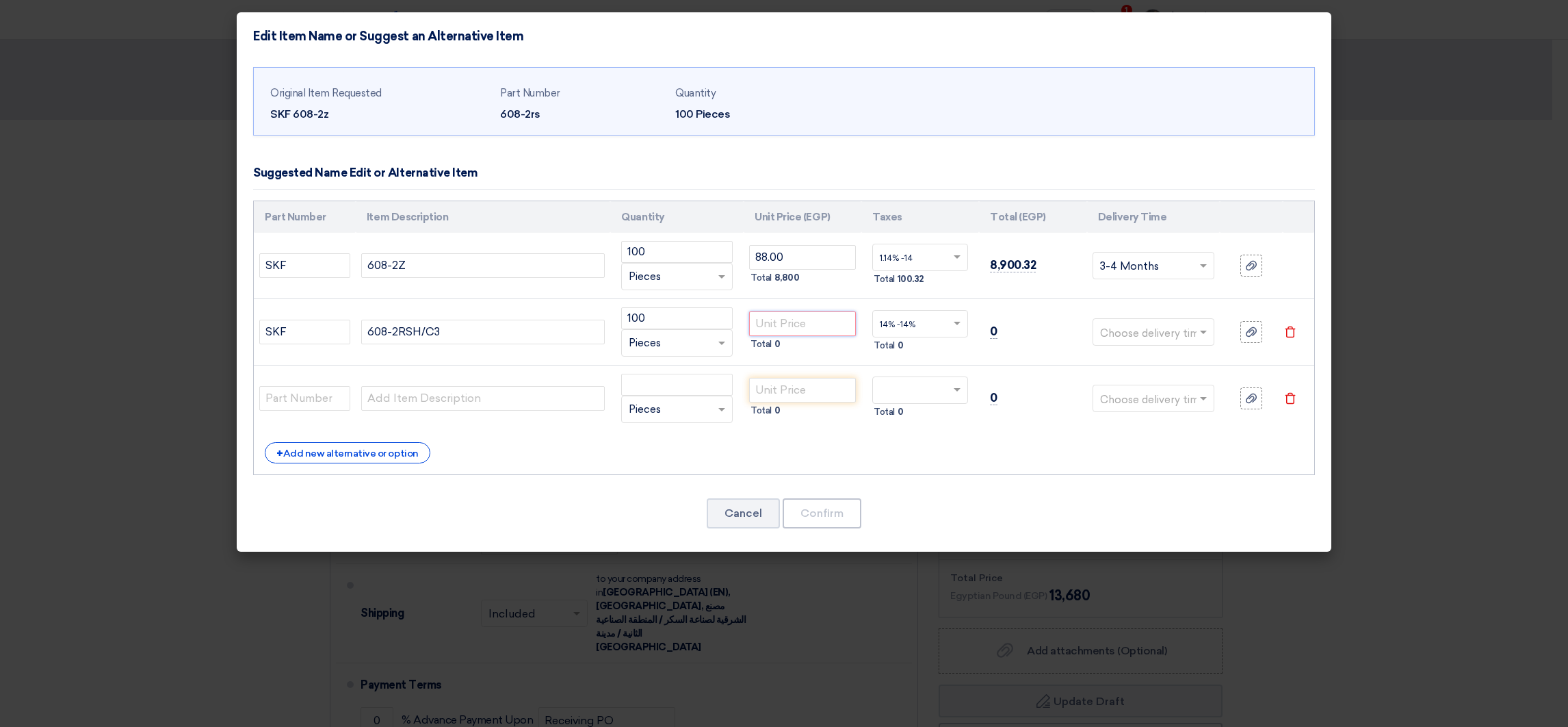
paste input "100.00"
type input "100.00"
click at [283, 406] on input "text" at bounding box center [305, 398] width 91 height 25
click at [433, 405] on input "text" at bounding box center [483, 398] width 244 height 25
paste input "608ZZC3"
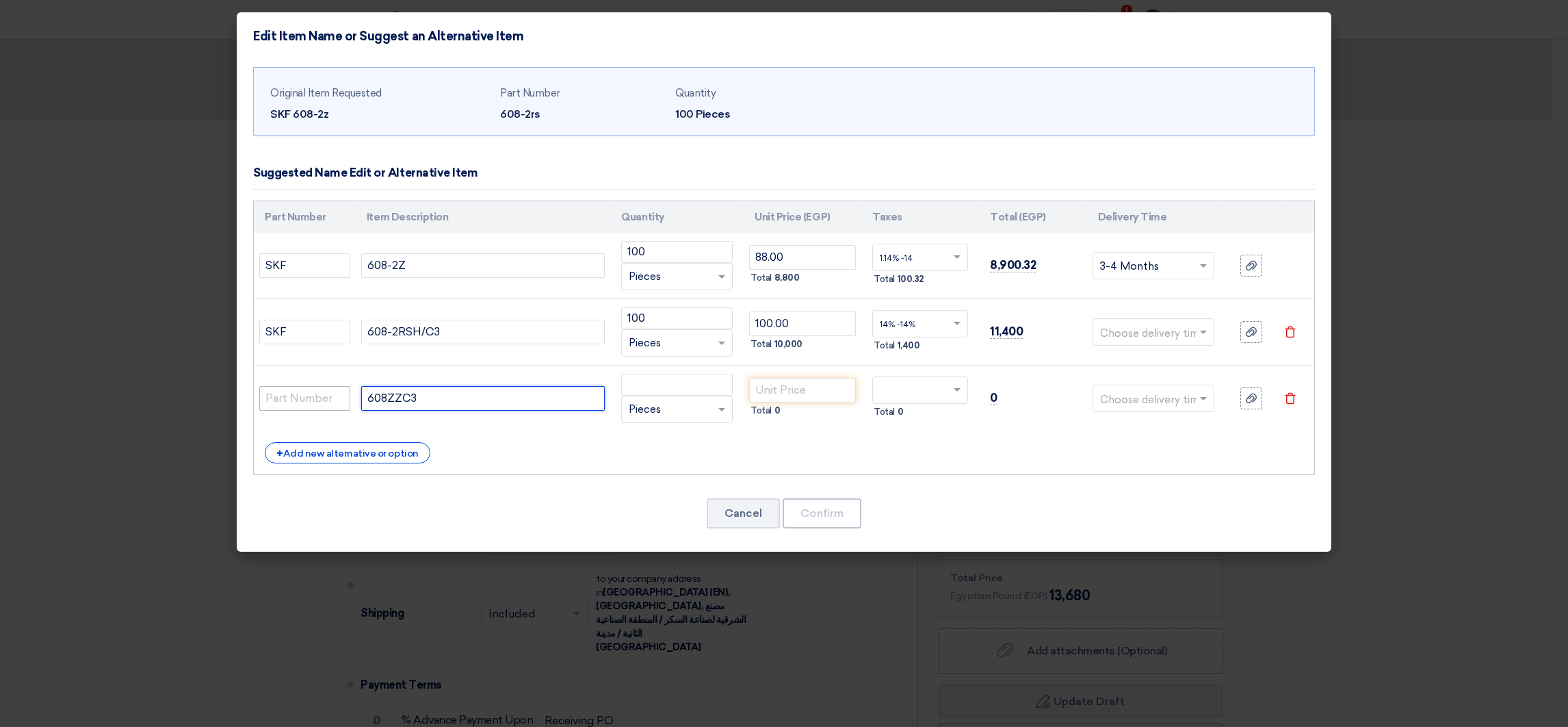
type input "608ZZC3"
click at [308, 397] on input "text" at bounding box center [305, 398] width 91 height 25
paste input "NTN"
type input "NTN"
click at [717, 385] on input "number" at bounding box center [676, 384] width 111 height 22
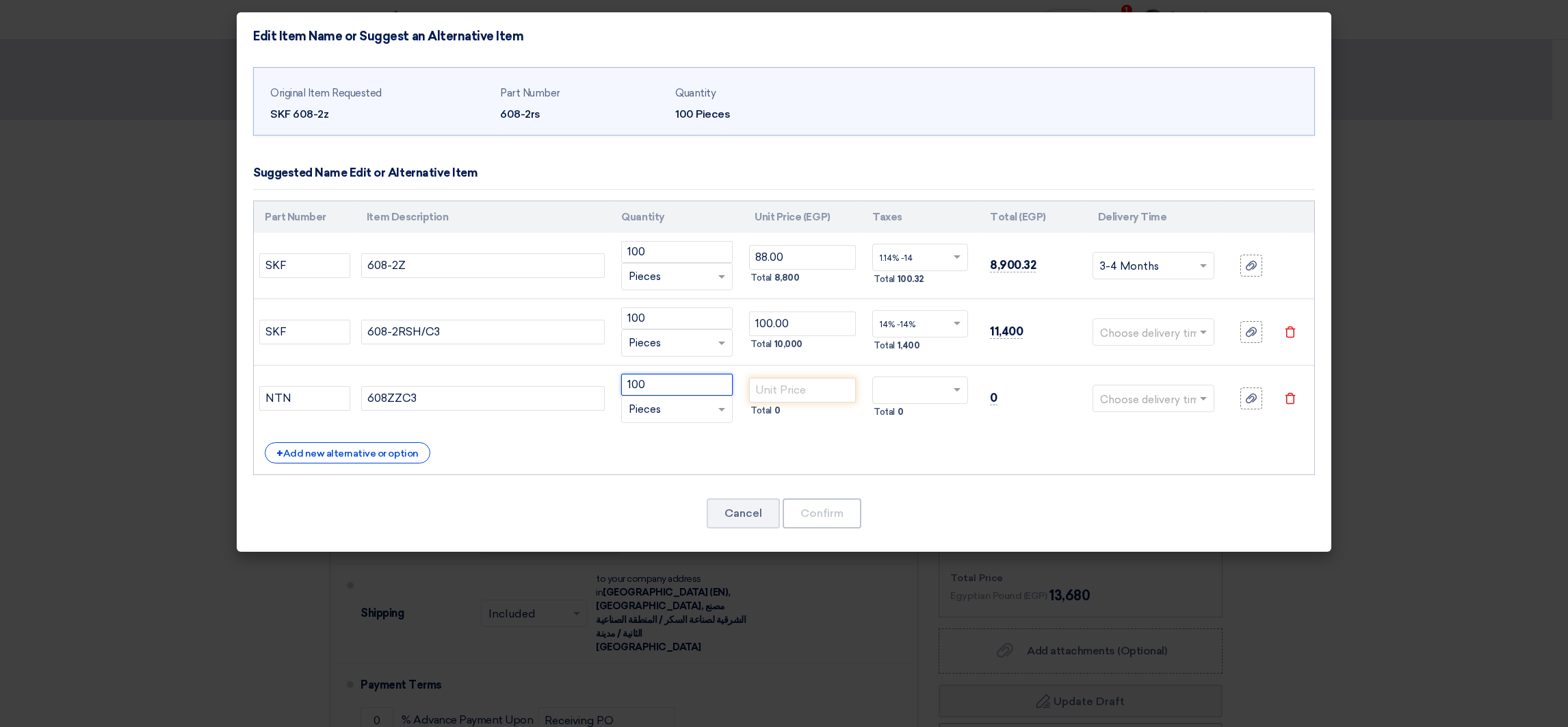
type input "100"
click at [772, 383] on input "number" at bounding box center [803, 391] width 107 height 25
paste input "64.00"
type input "64.00"
click at [951, 391] on span at bounding box center [959, 390] width 17 height 12
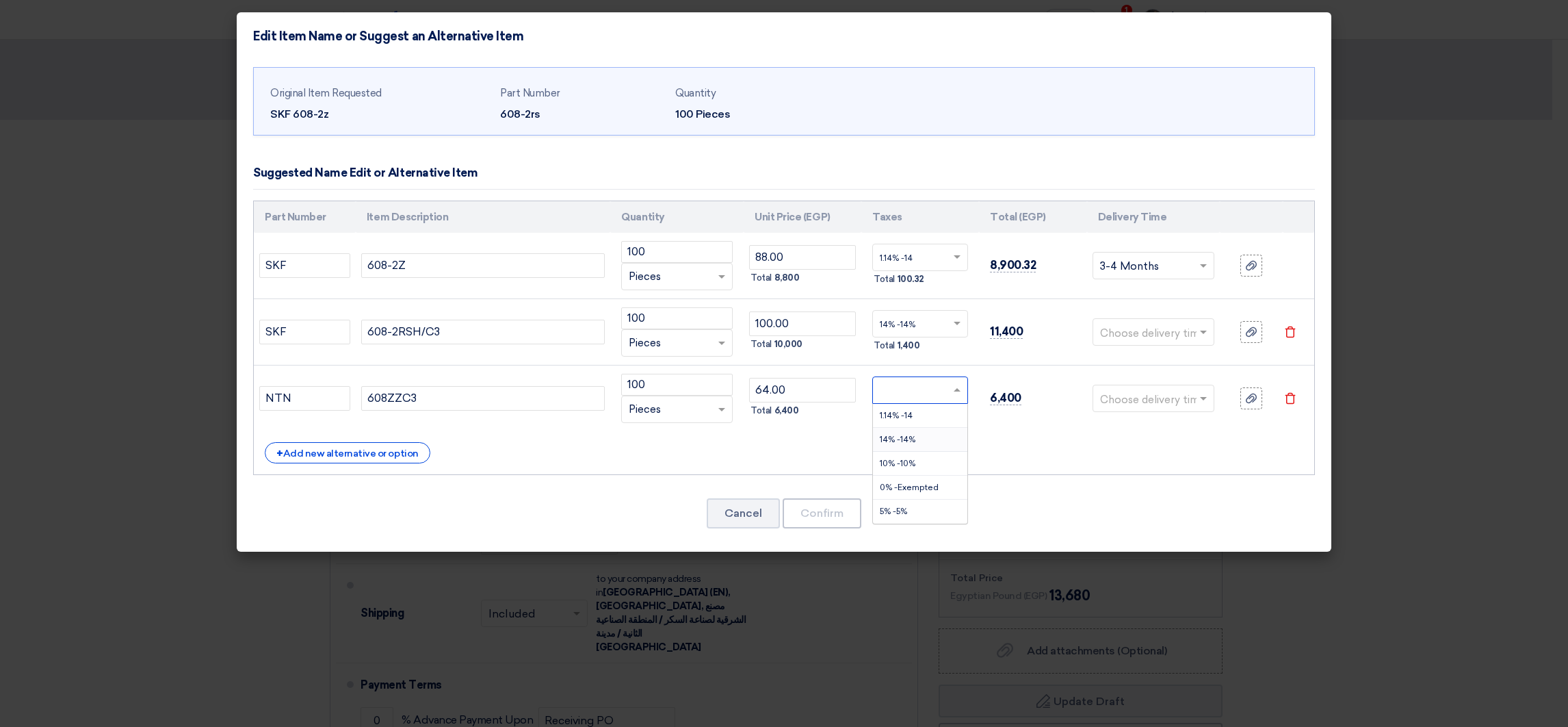
click at [900, 440] on span "14% -14%" at bounding box center [897, 439] width 35 height 10
click at [1173, 327] on input "text" at bounding box center [1146, 333] width 91 height 22
click at [1139, 410] on span "1-2 Weeks" at bounding box center [1125, 413] width 50 height 12
click at [1161, 397] on input "text" at bounding box center [1146, 399] width 91 height 22
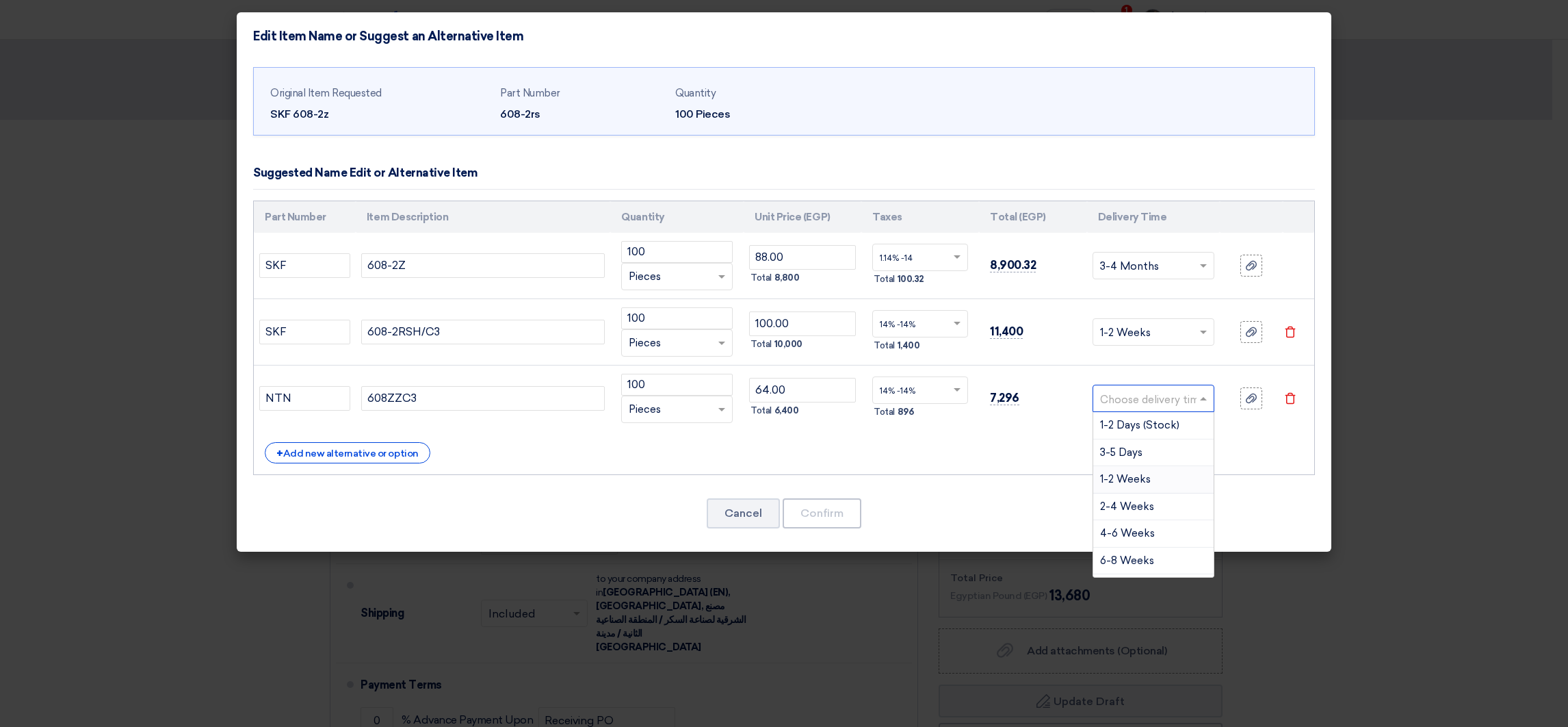
click at [1117, 485] on span "1-2 Weeks" at bounding box center [1125, 478] width 50 height 12
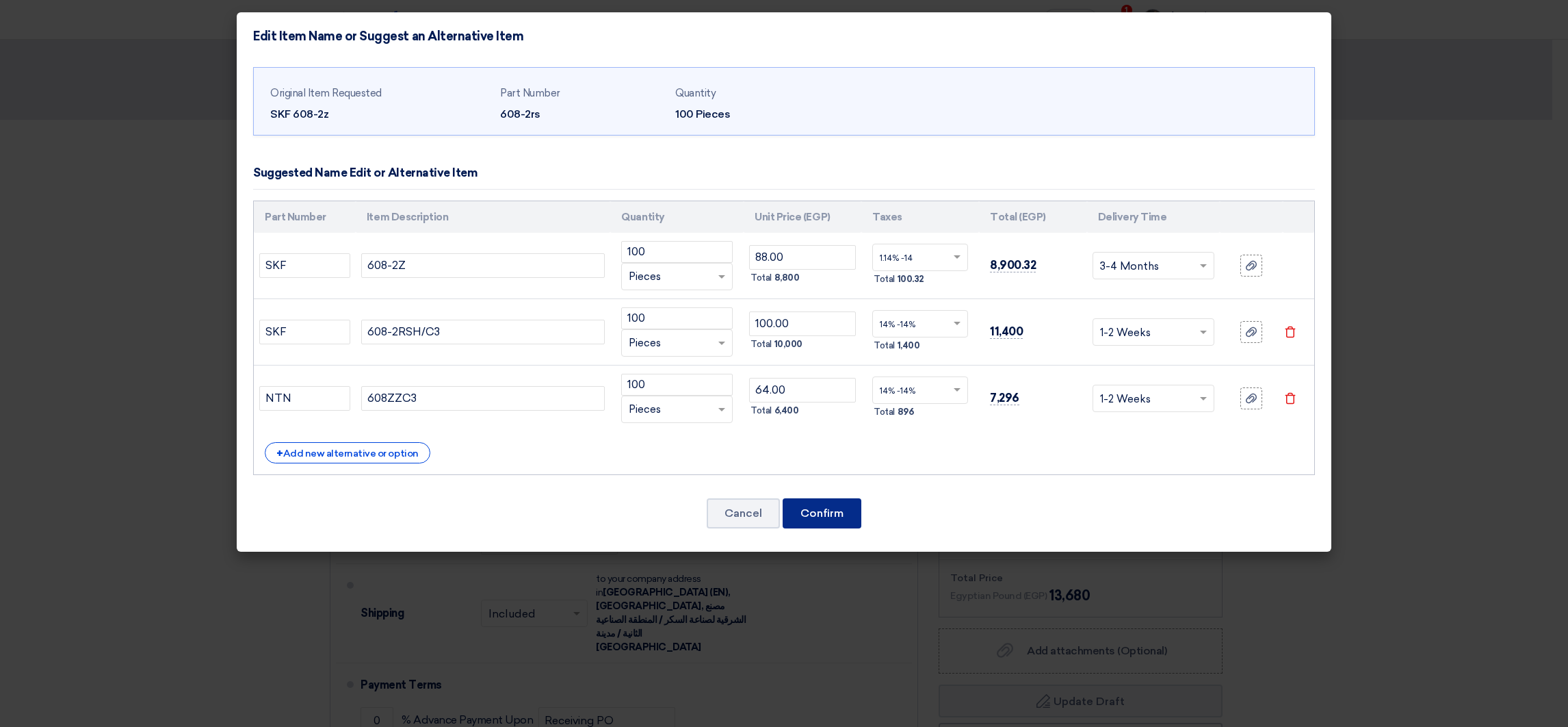
click at [806, 508] on button "Confirm" at bounding box center [822, 514] width 79 height 30
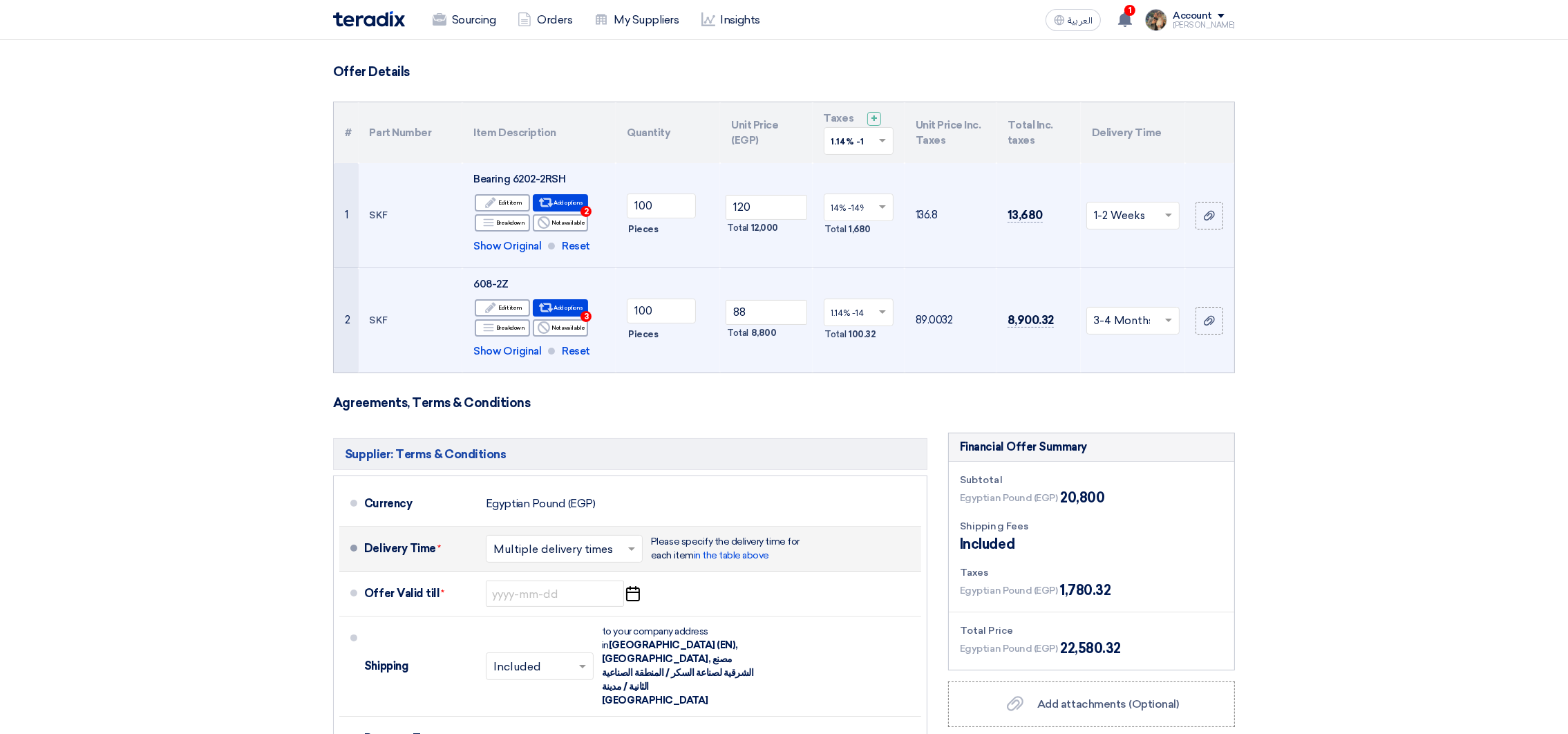
scroll to position [208, 0]
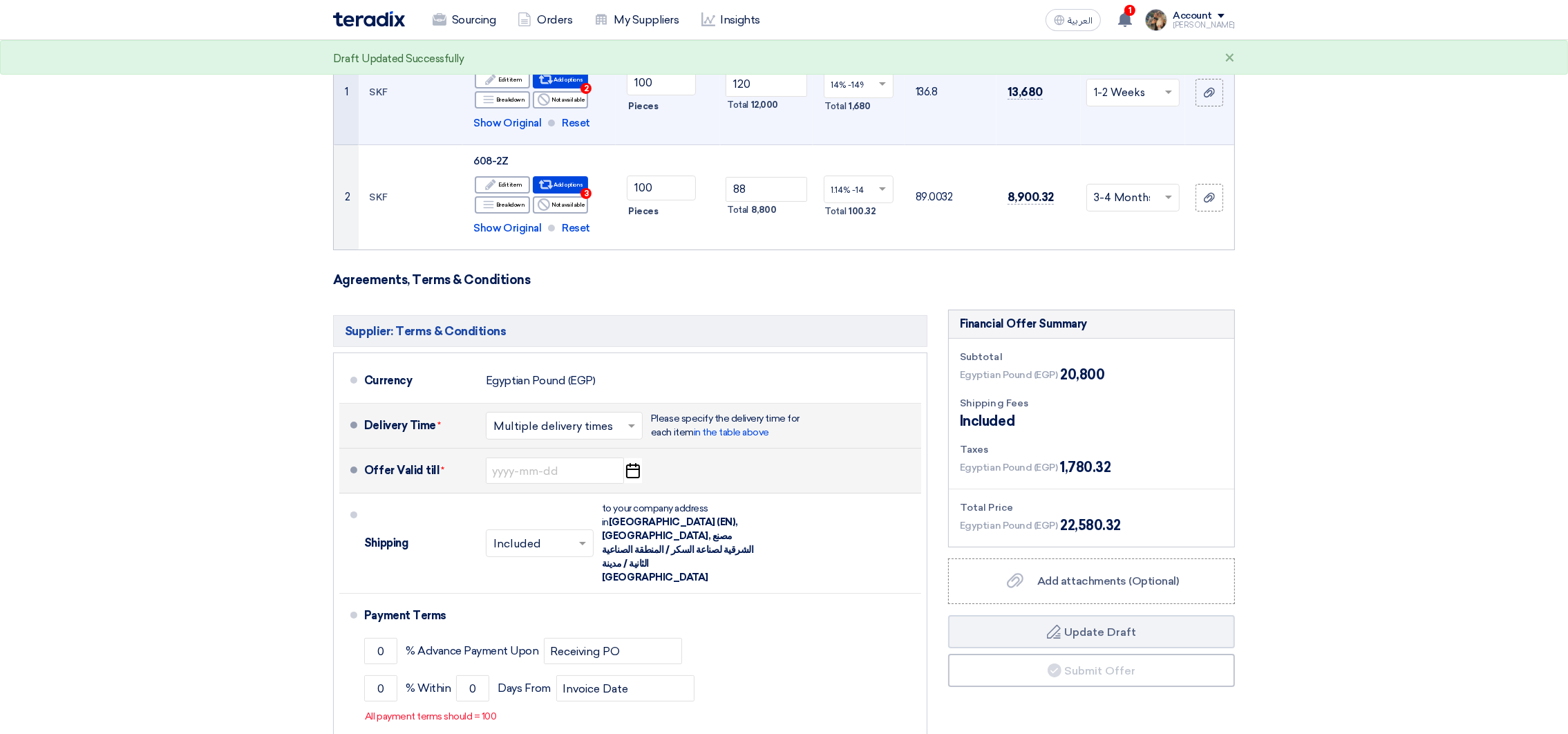
click at [644, 473] on div "Offer Valid till * Pick a date" at bounding box center [640, 470] width 551 height 33
click at [640, 472] on icon "Pick a date" at bounding box center [632, 470] width 18 height 25
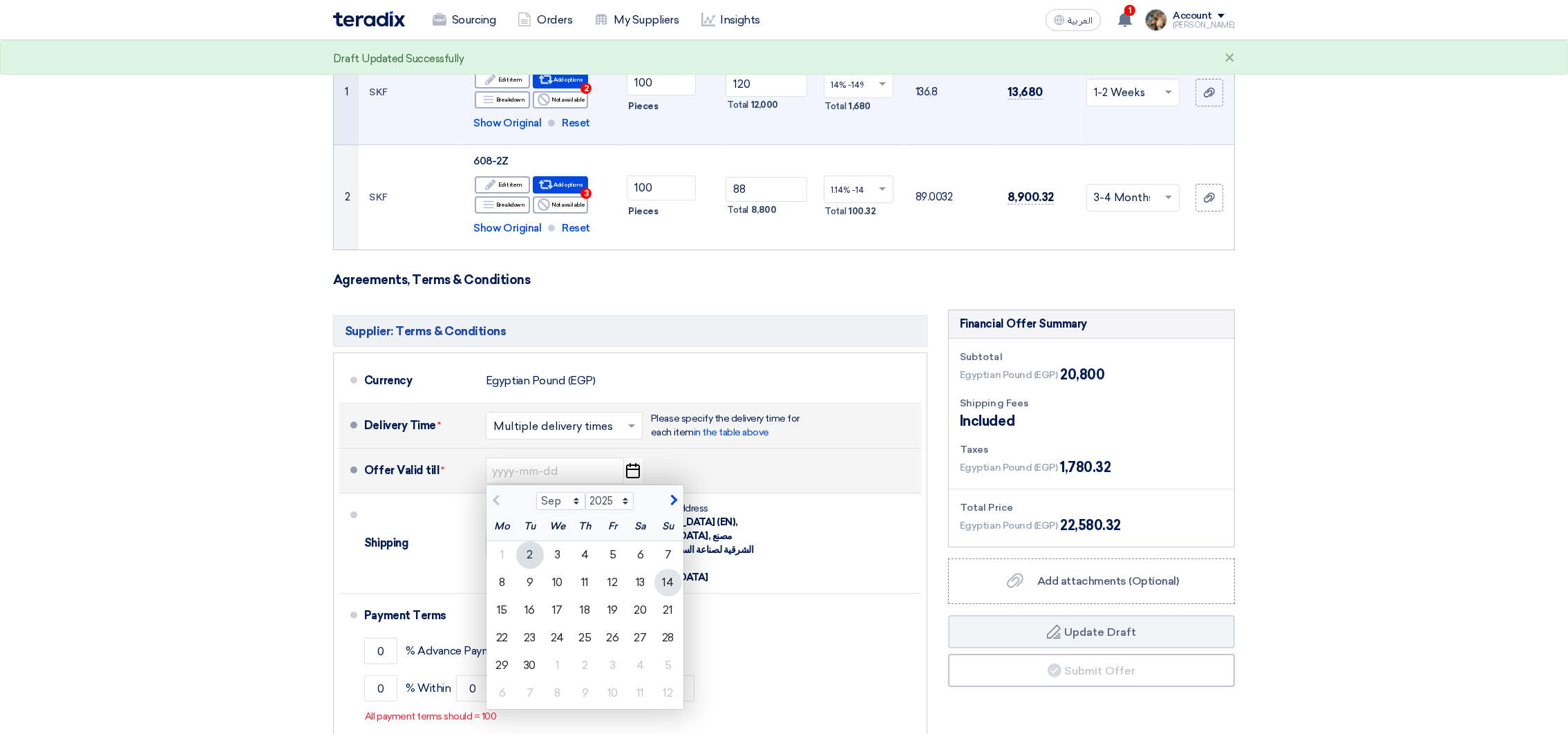
click at [671, 581] on div "14" at bounding box center [668, 582] width 28 height 28
type input "[DATE]"
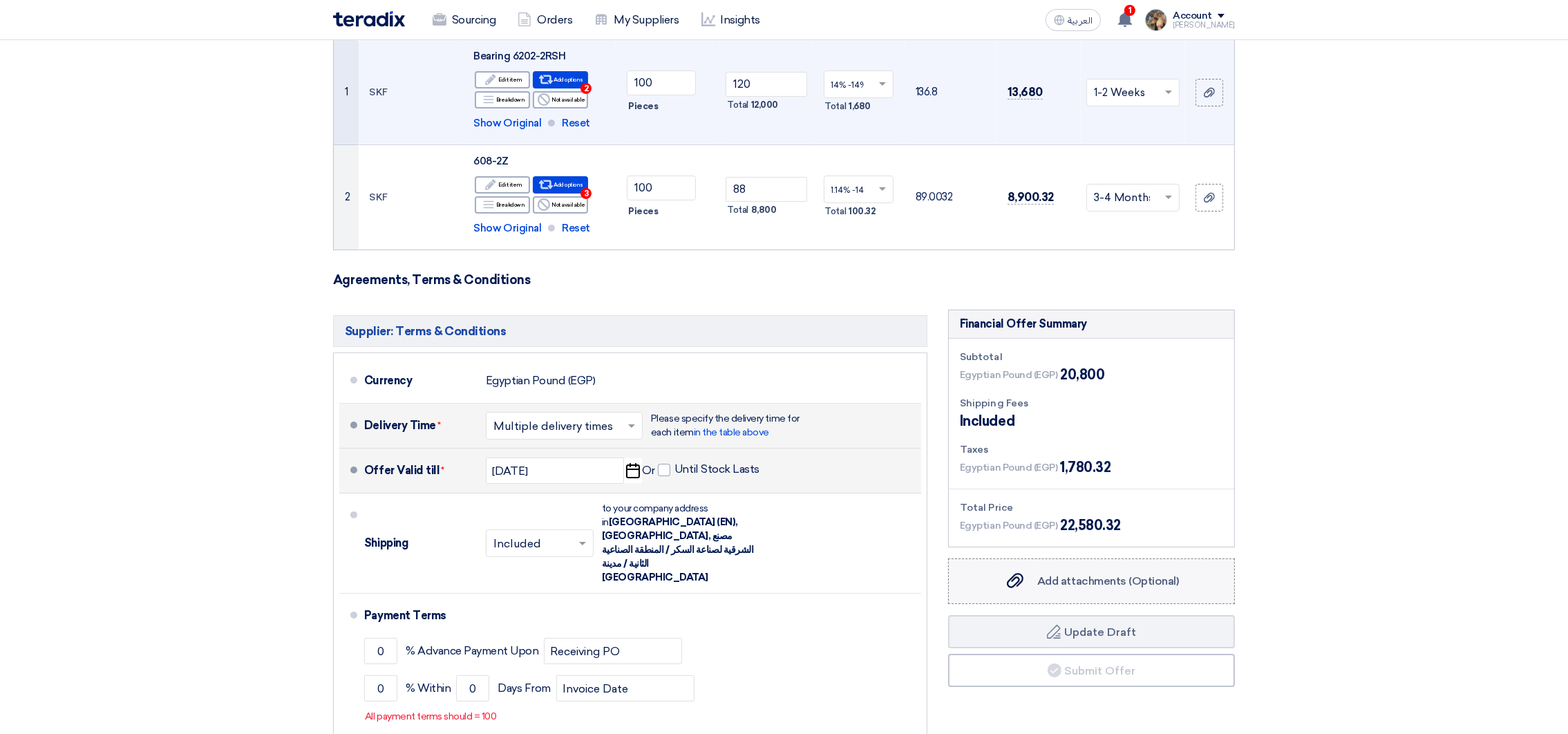
click at [1035, 571] on label "Add attachments (Optional) Add attachments (Optional)" at bounding box center [1092, 580] width 287 height 45
click at [0, 0] on input "Add attachments (Optional) Add attachments (Optional)" at bounding box center [0, 0] width 0 height 0
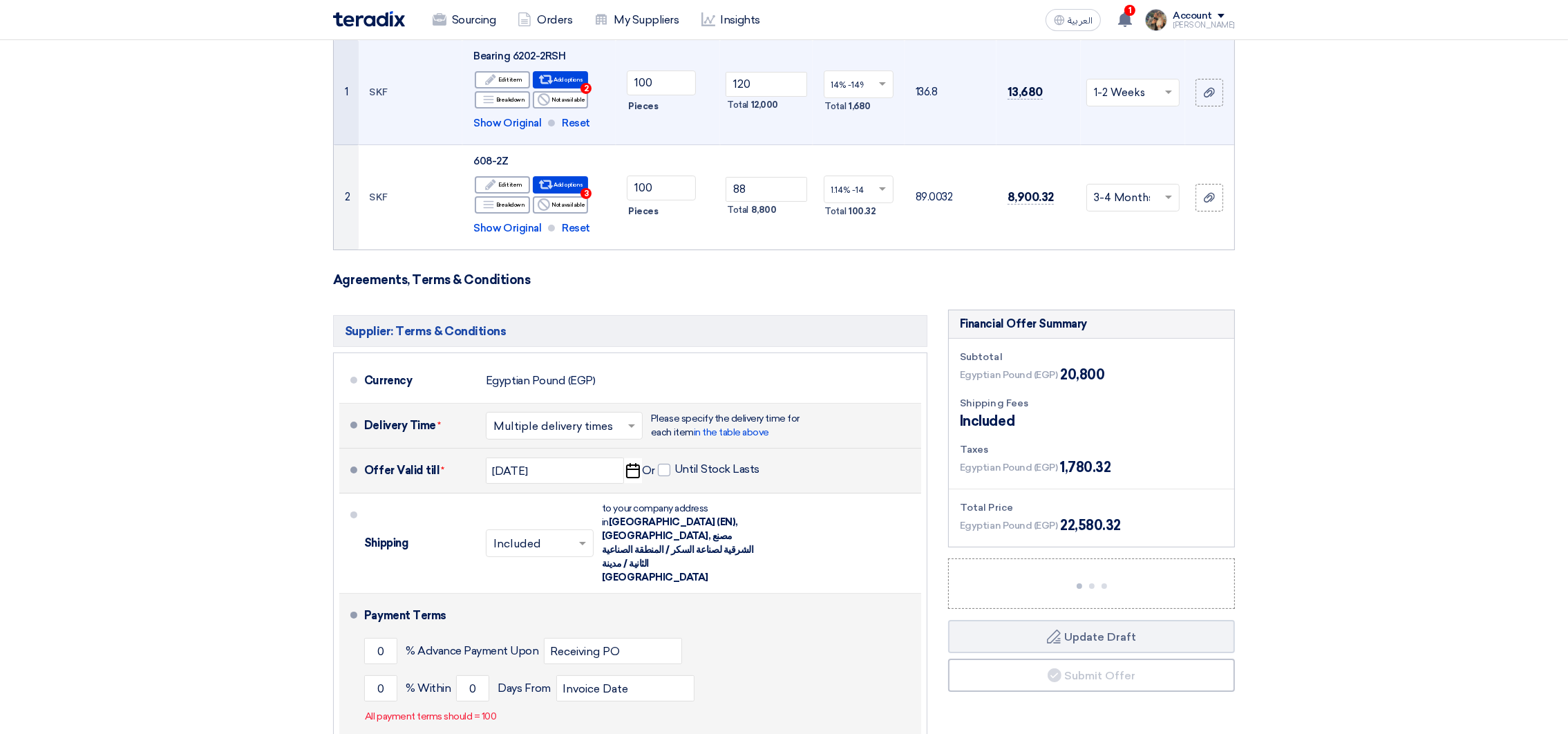
scroll to position [415, 0]
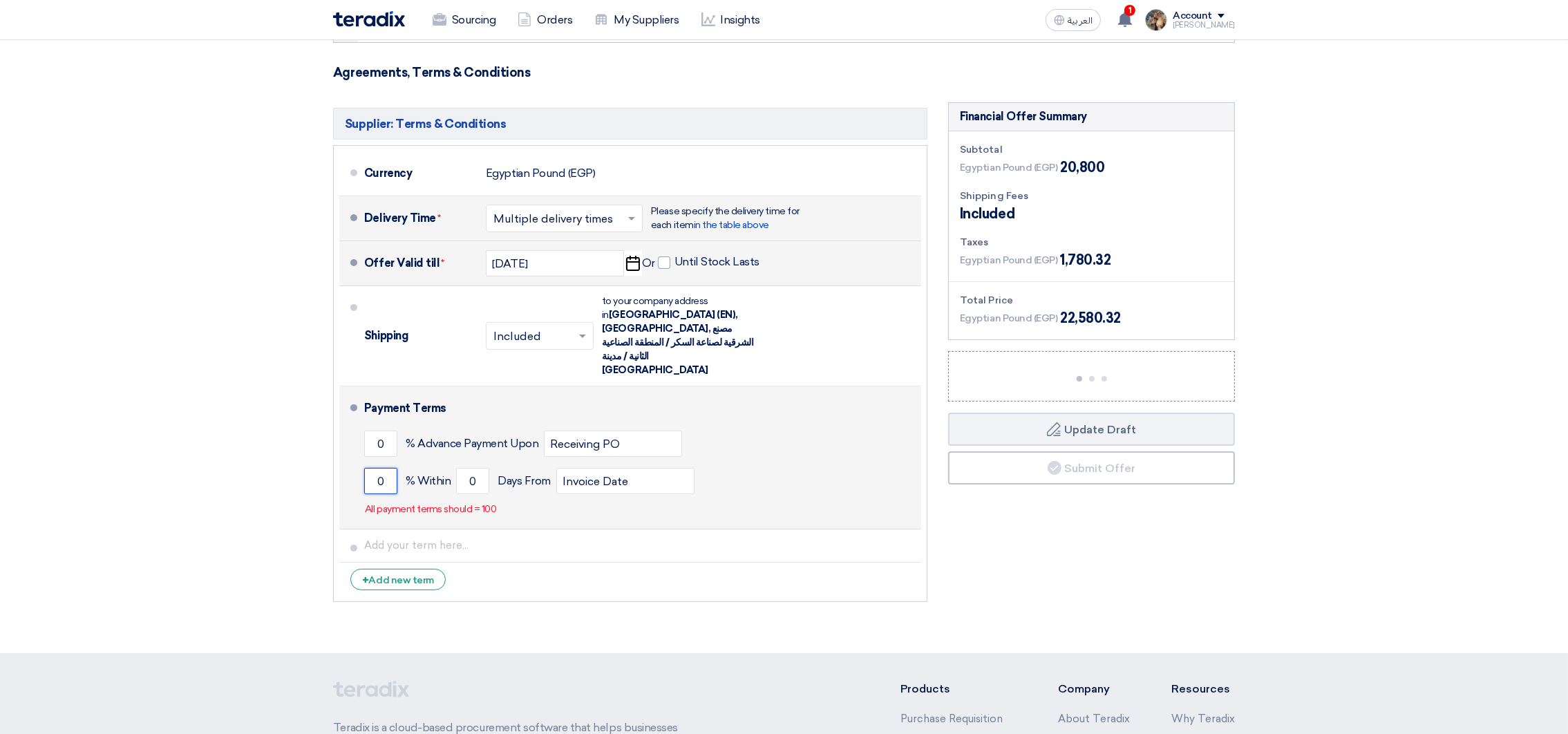
click at [379, 468] on input "0" at bounding box center [381, 480] width 33 height 26
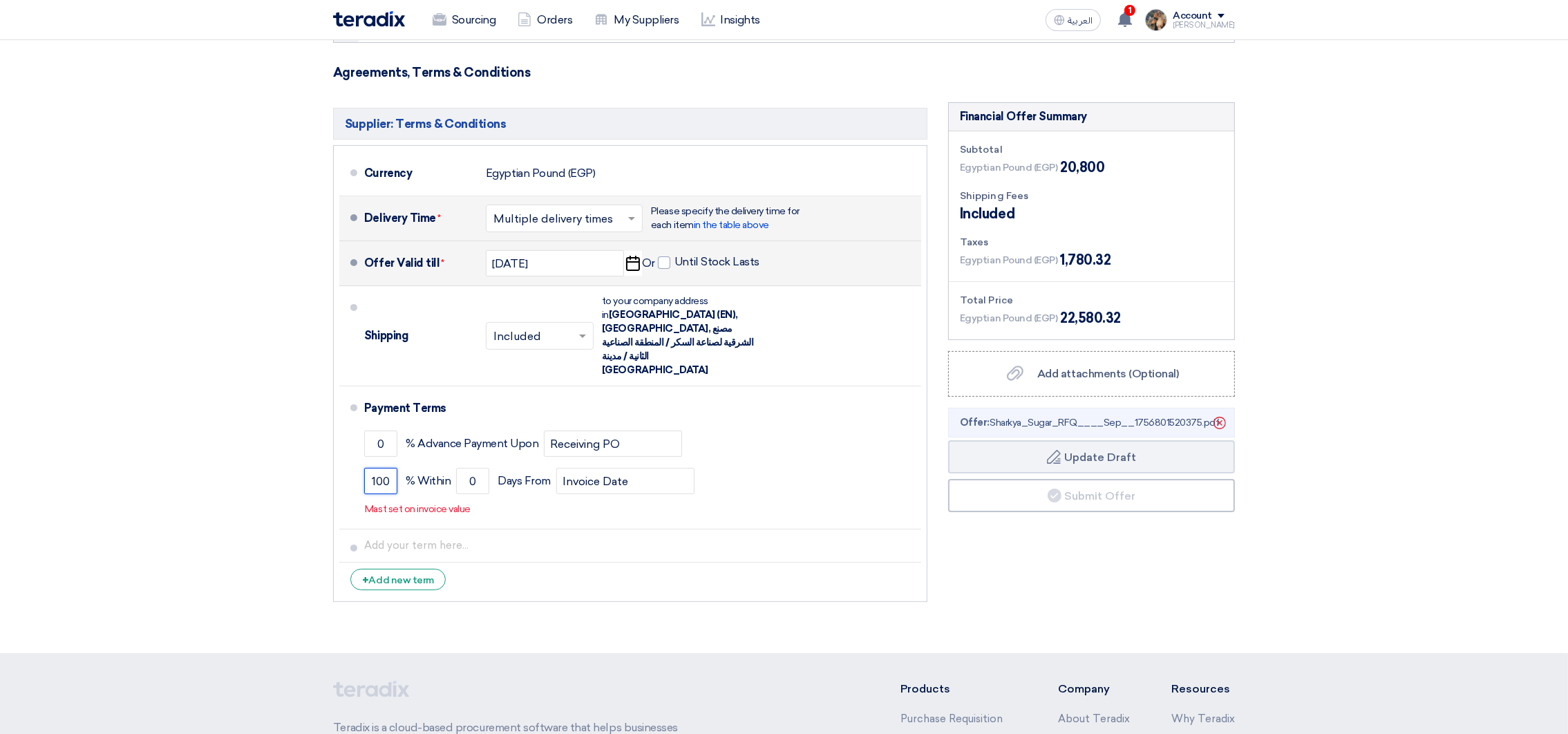
type input "100"
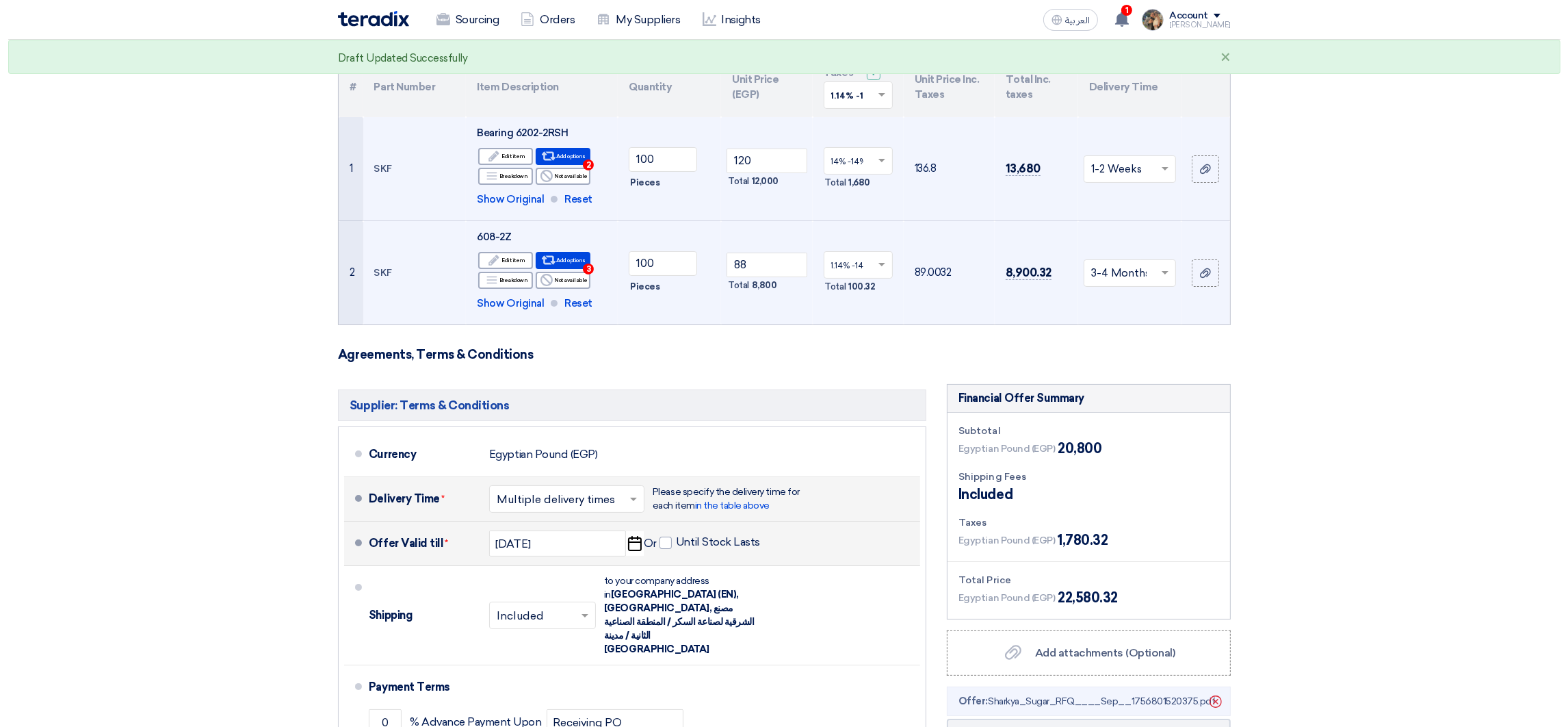
scroll to position [308, 0]
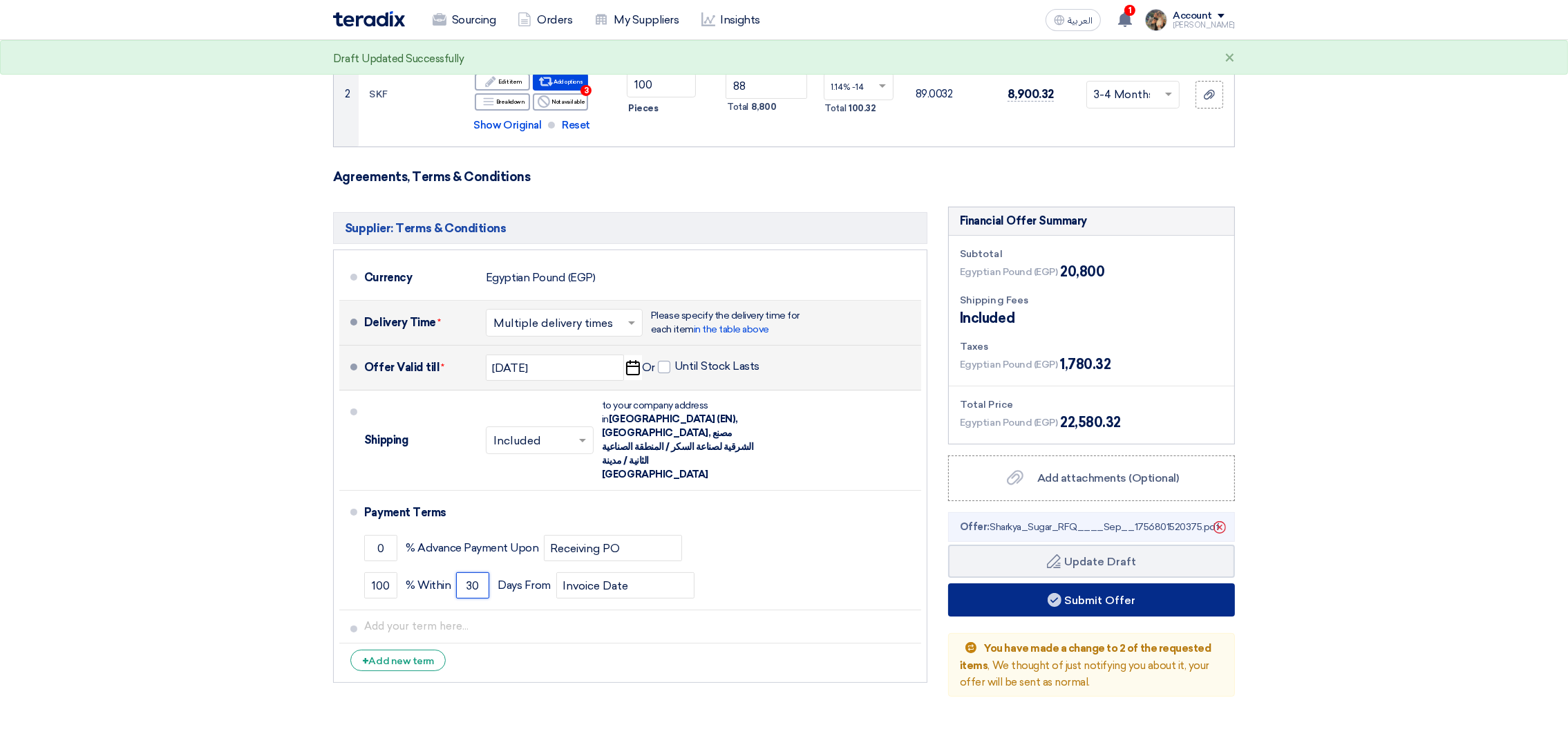
type input "30"
click at [1069, 595] on button "Submit Offer" at bounding box center [1092, 599] width 287 height 33
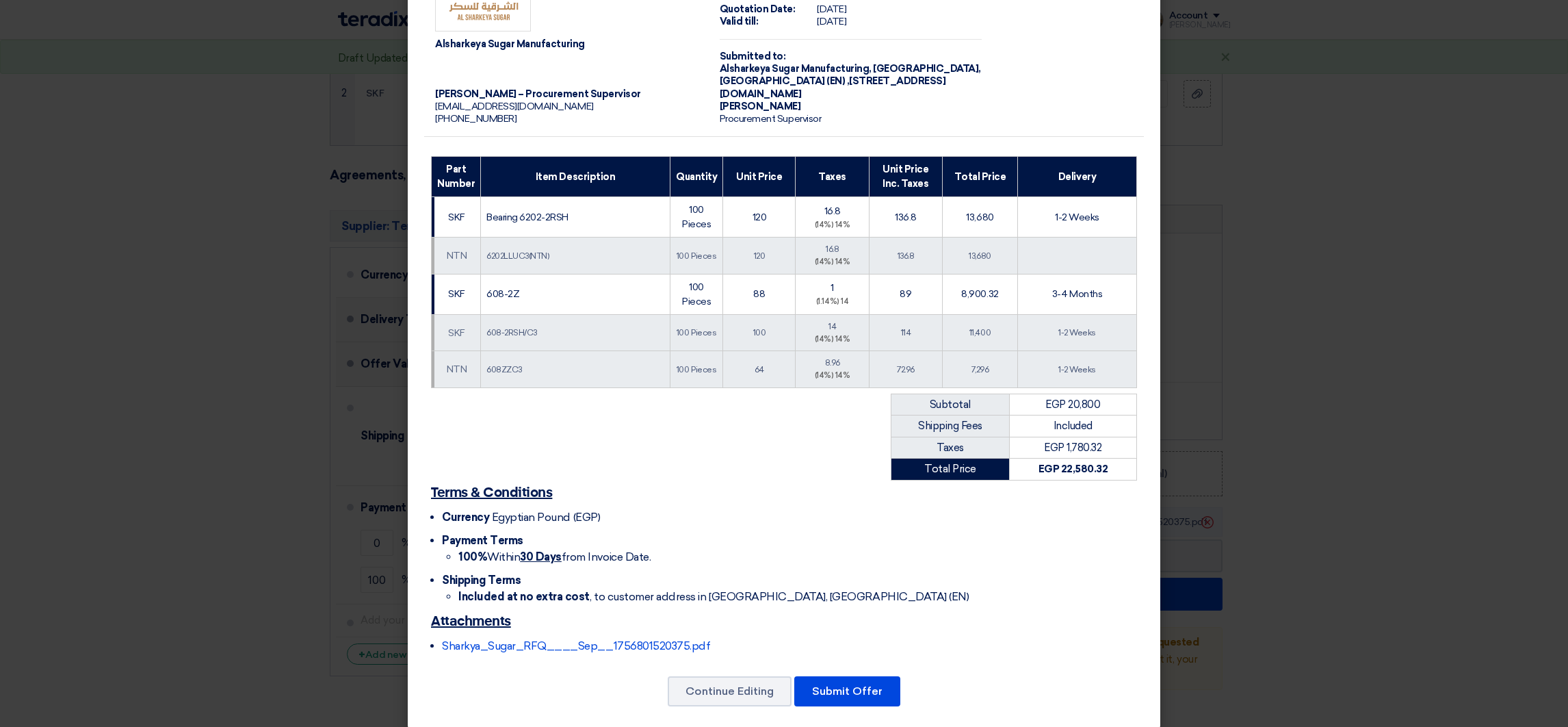
scroll to position [81, 0]
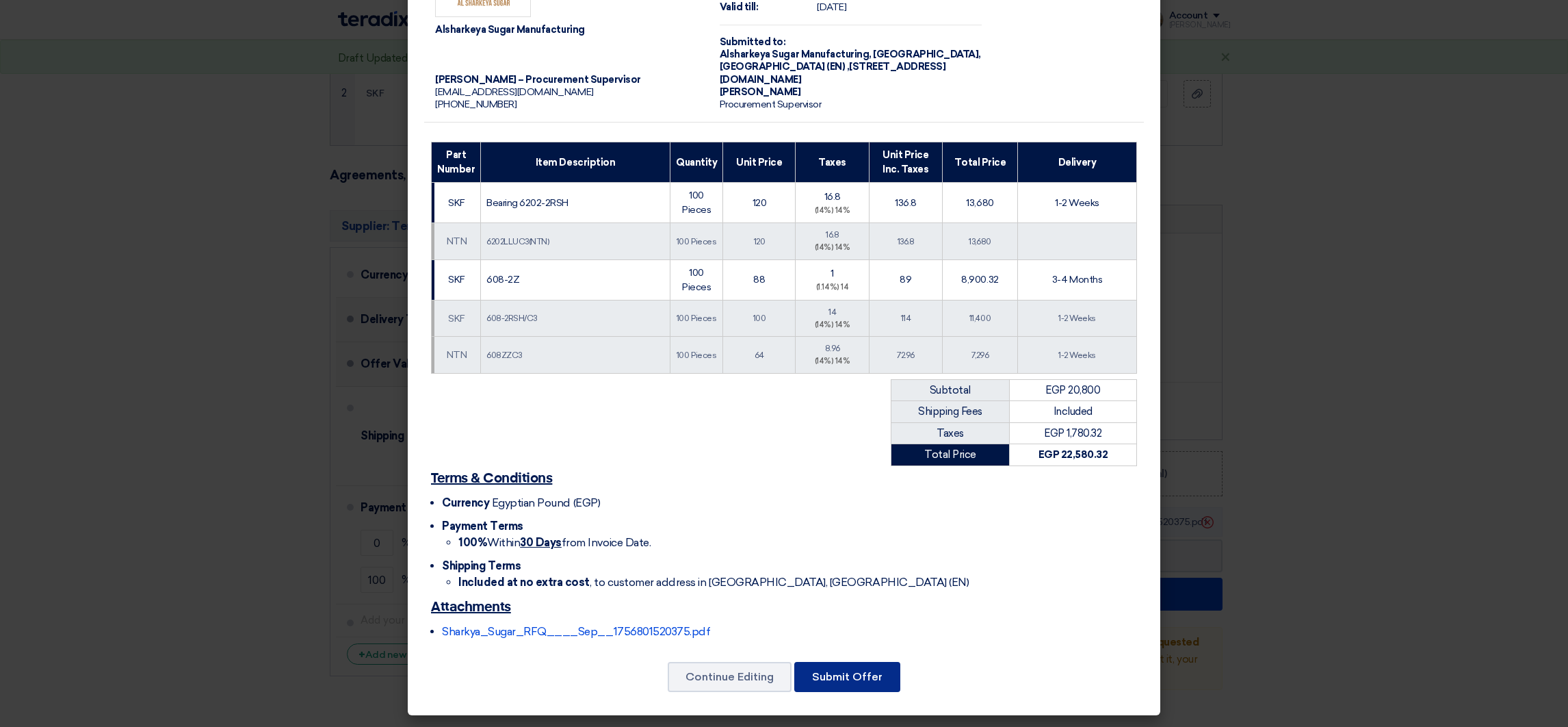
click at [806, 663] on button "Submit Offer" at bounding box center [847, 677] width 106 height 30
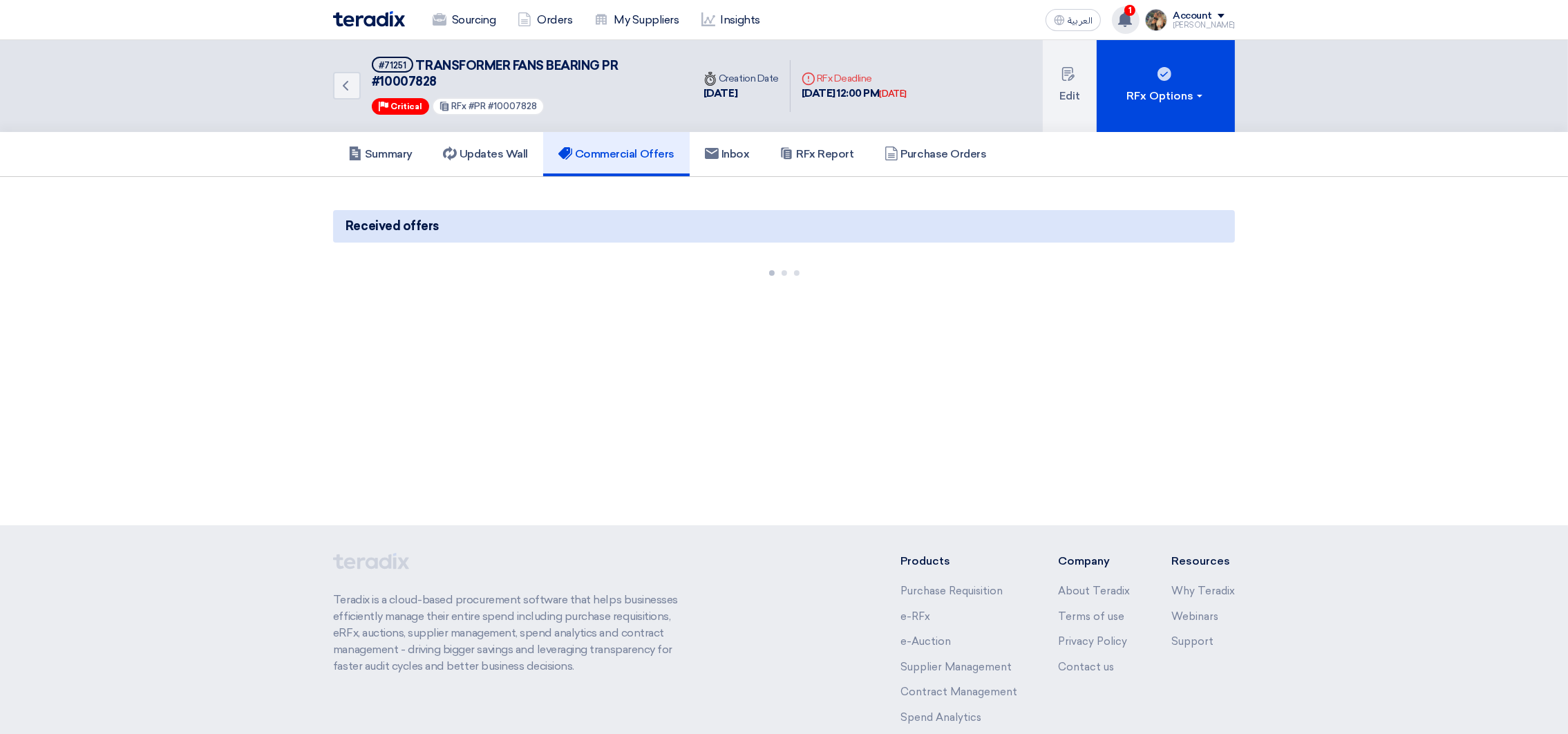
click at [1132, 20] on use at bounding box center [1125, 19] width 13 height 15
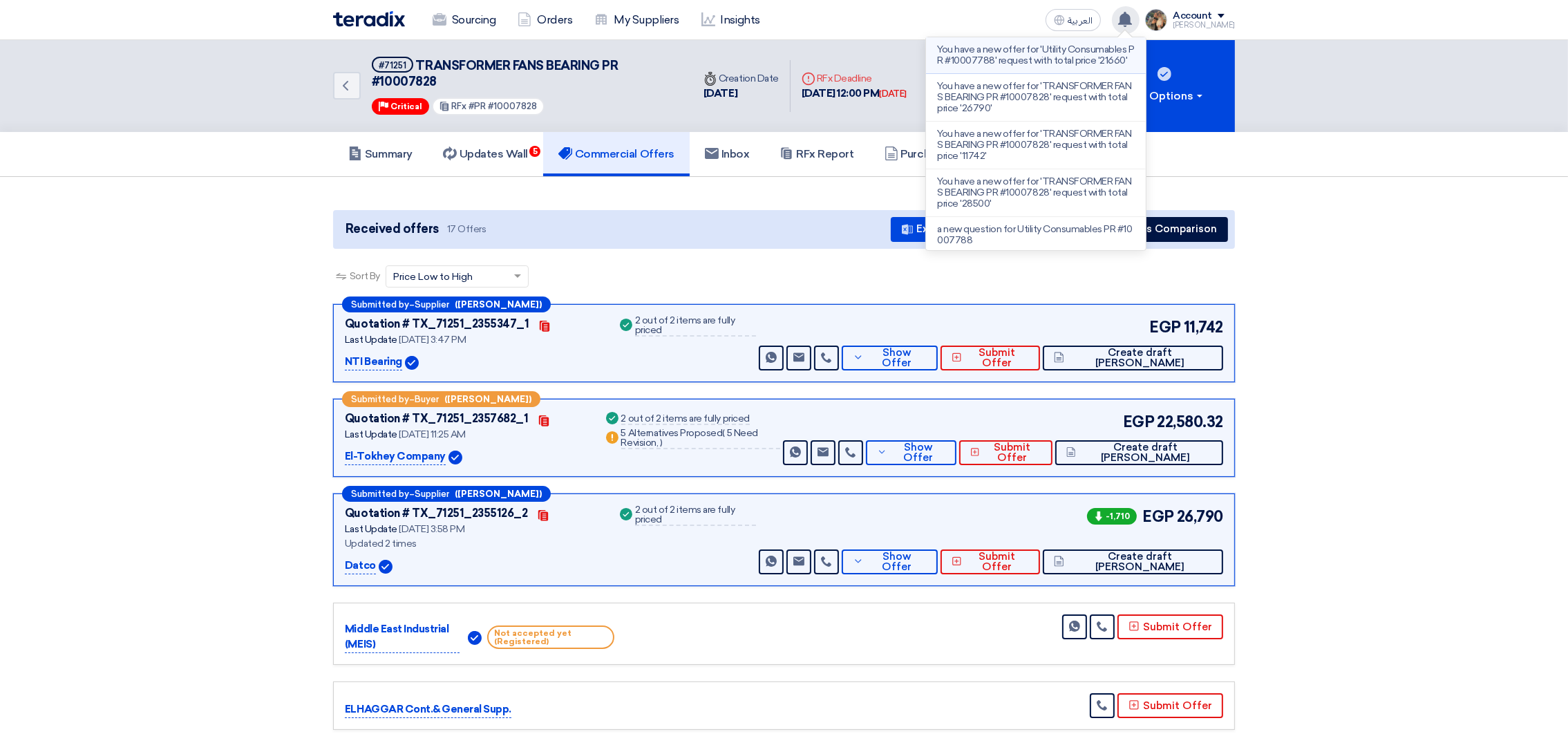
click at [1026, 61] on p "You have a new offer for 'Utility Consumables PR #10007788' request with total …" at bounding box center [1035, 55] width 197 height 22
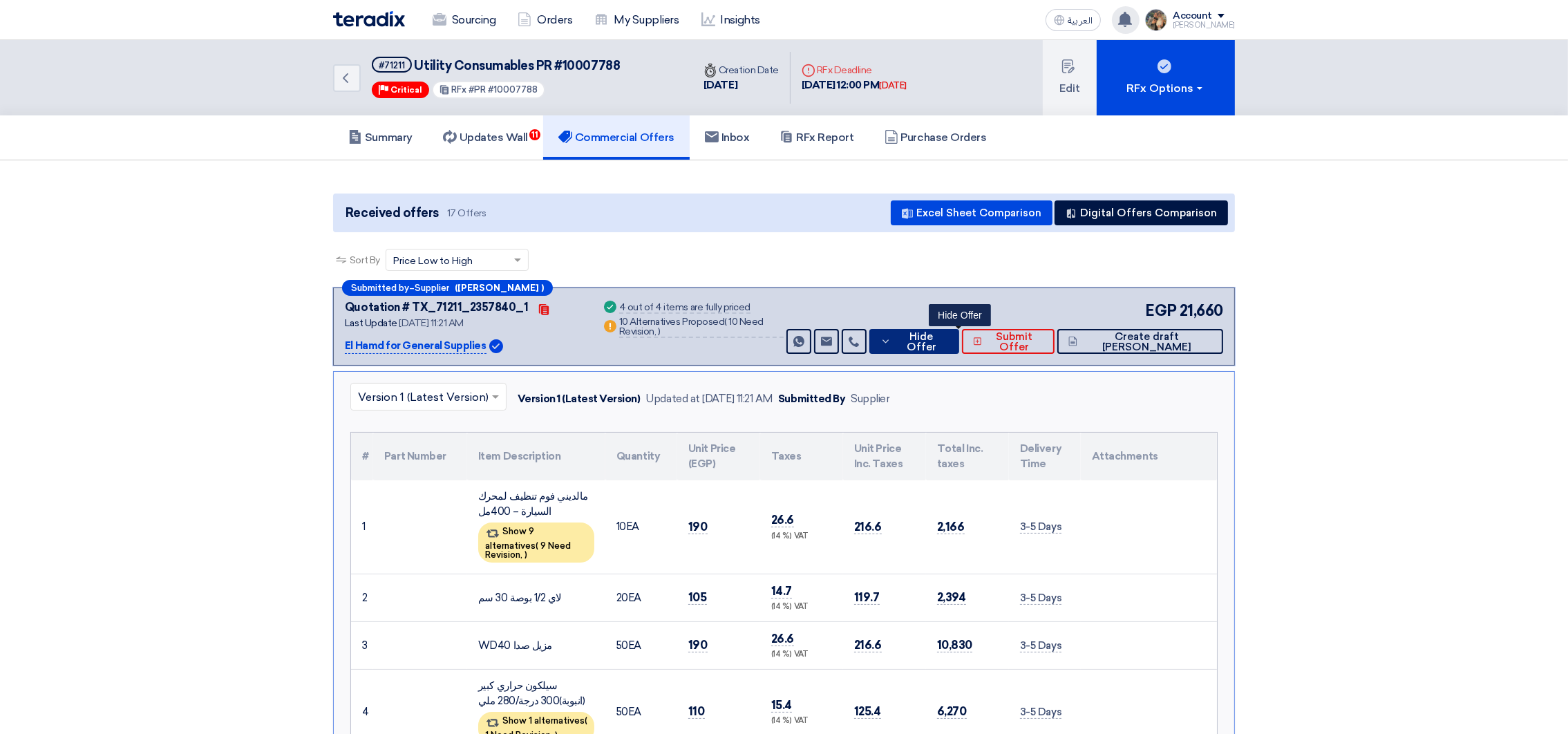
click at [939, 345] on button "Hide Offer" at bounding box center [914, 342] width 89 height 25
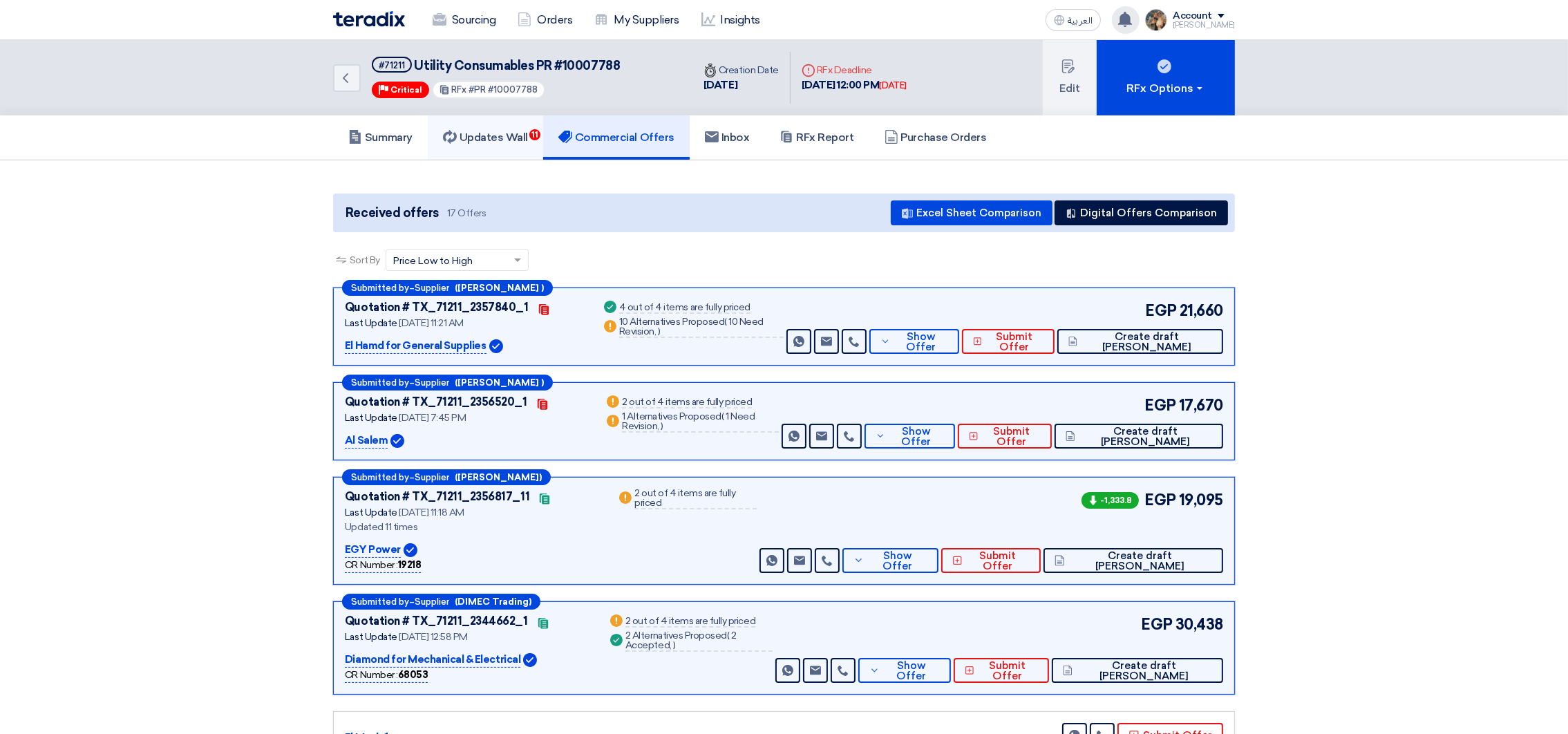
click at [469, 142] on link "Updates Wall 11" at bounding box center [486, 138] width 115 height 44
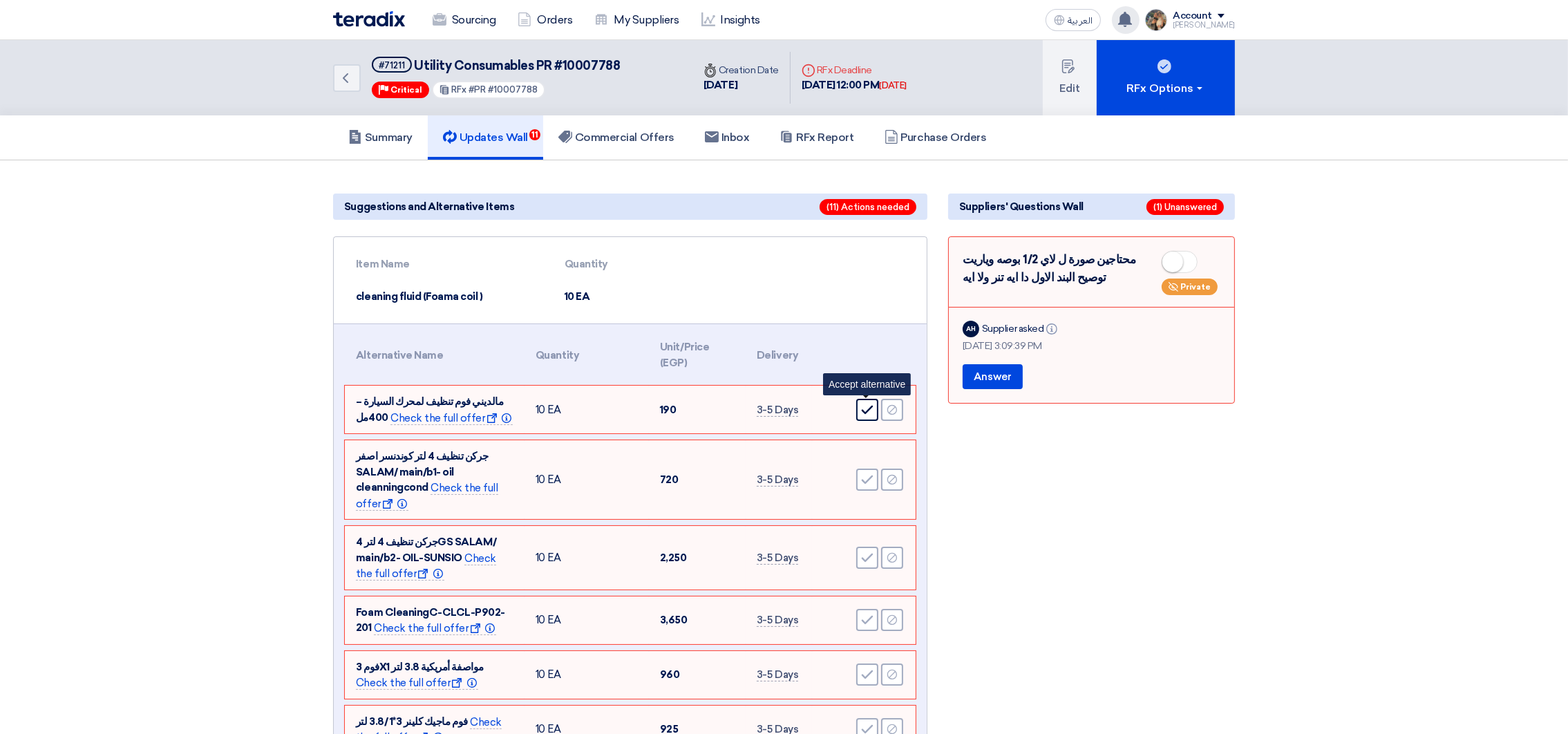
click at [868, 404] on icon "Accept" at bounding box center [867, 410] width 13 height 13
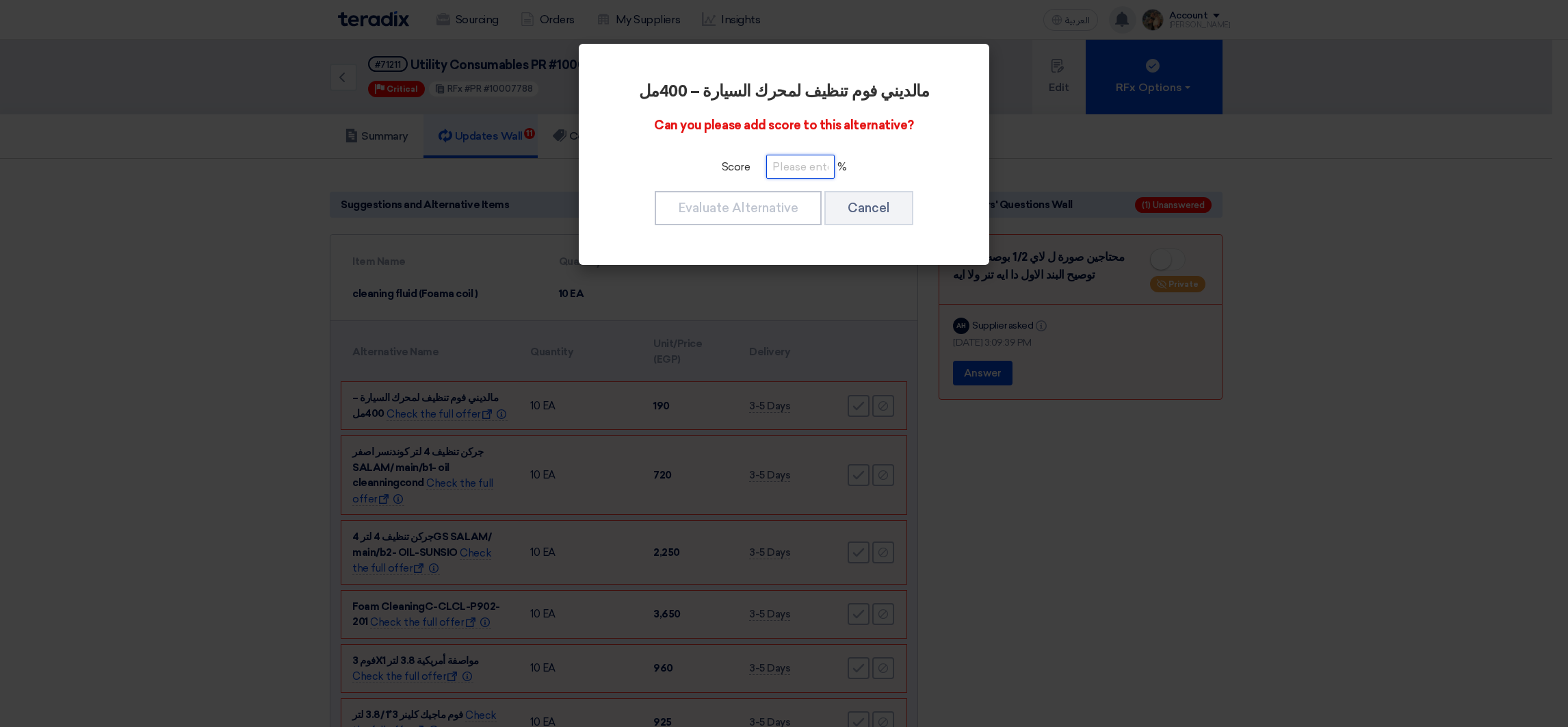
click at [782, 171] on input "number" at bounding box center [801, 166] width 69 height 24
type input "100"
click at [694, 208] on button "Evaluate Alternative" at bounding box center [737, 208] width 167 height 34
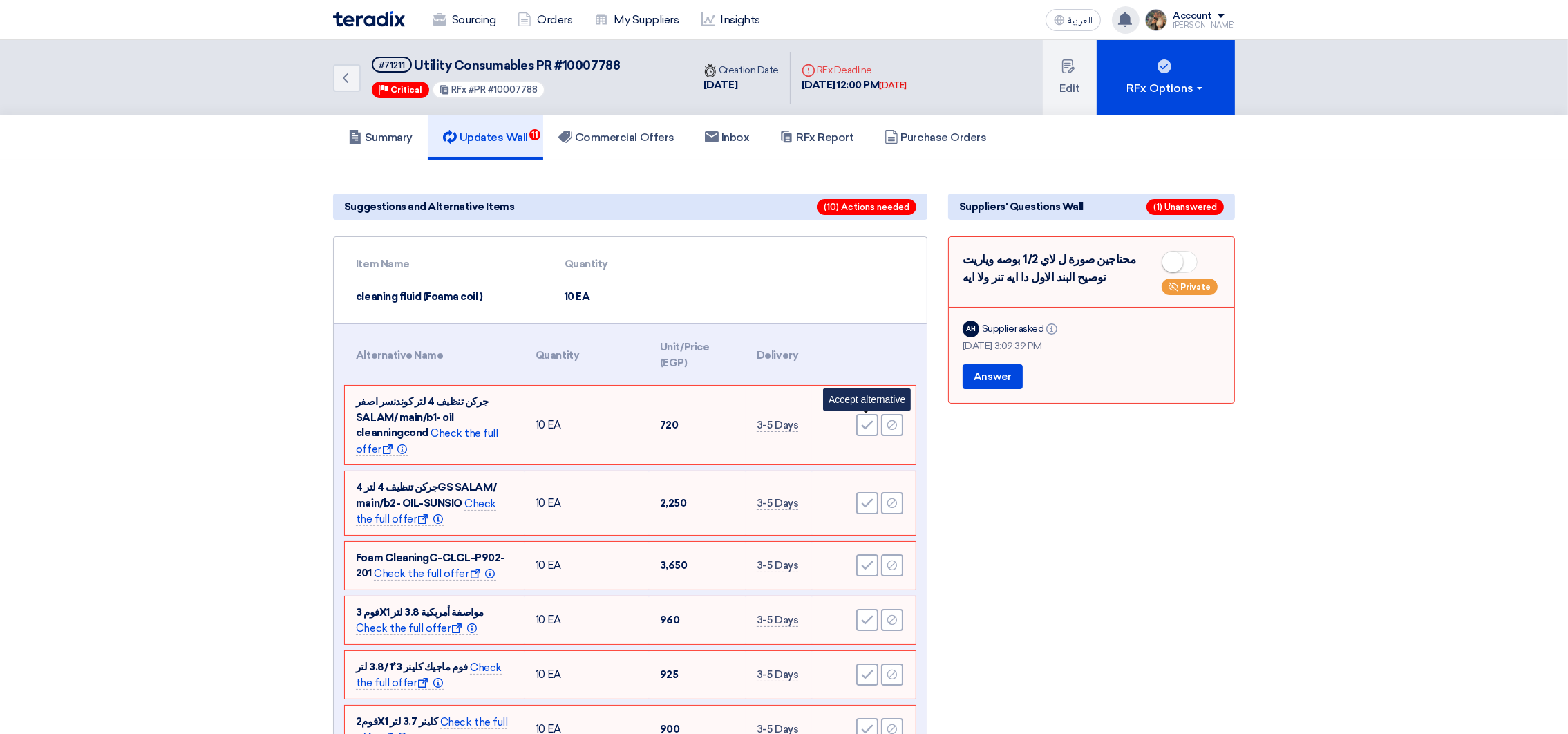
click at [865, 420] on icon "Accept" at bounding box center [867, 424] width 13 height 13
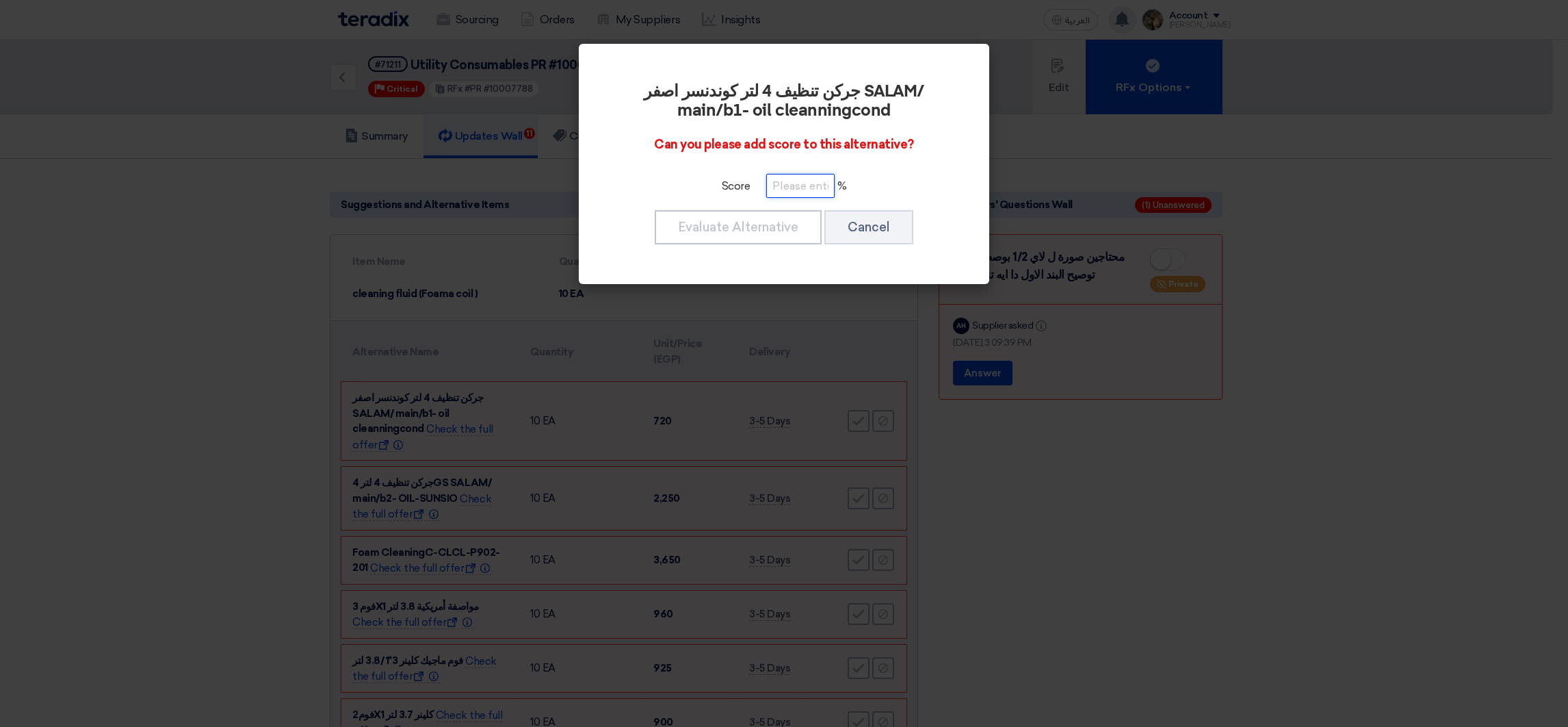
click at [798, 181] on input "number" at bounding box center [801, 185] width 69 height 24
paste input "100"
type input "100"
click at [787, 235] on button "Evaluate Alternative" at bounding box center [737, 228] width 167 height 34
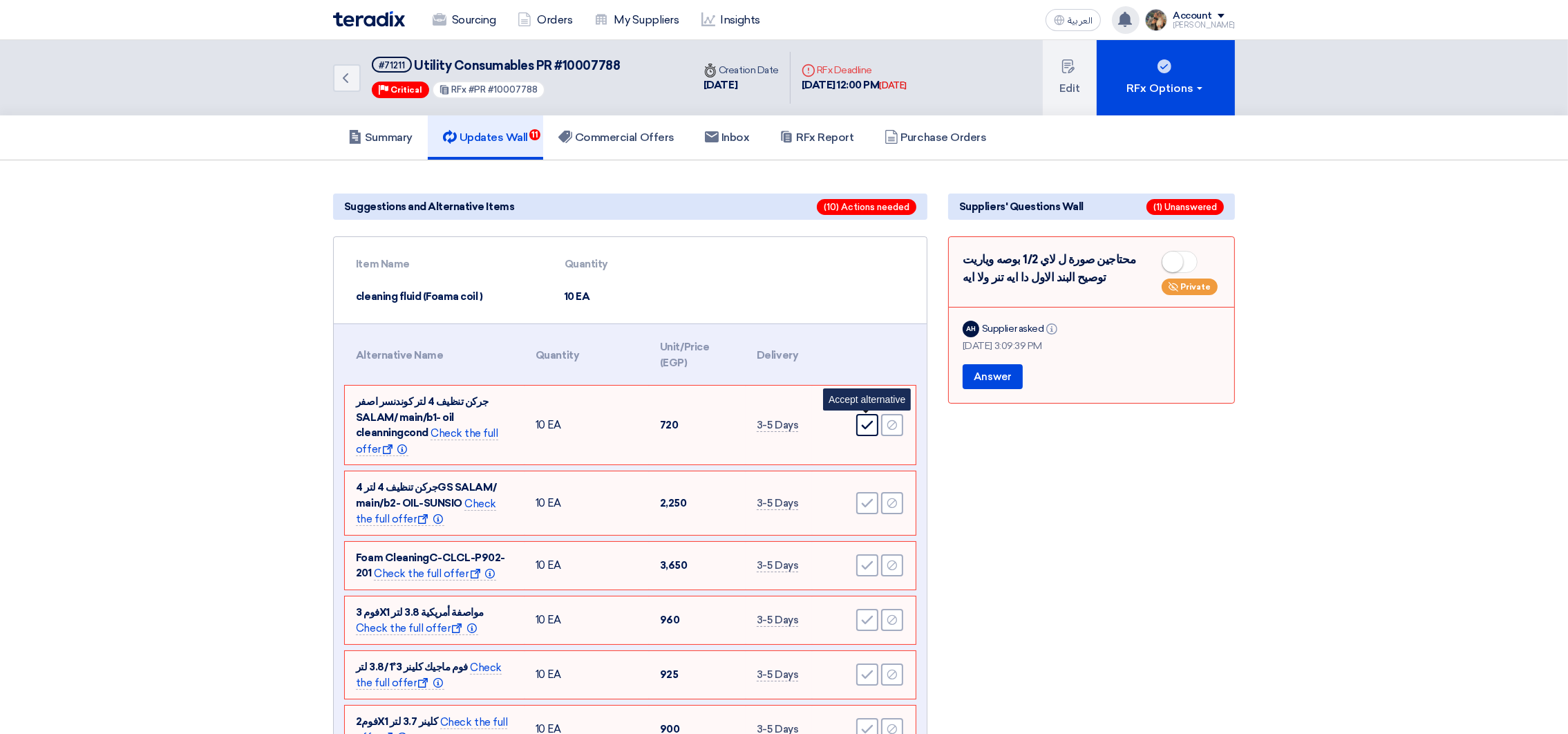
click at [863, 418] on icon "Accept" at bounding box center [867, 424] width 13 height 13
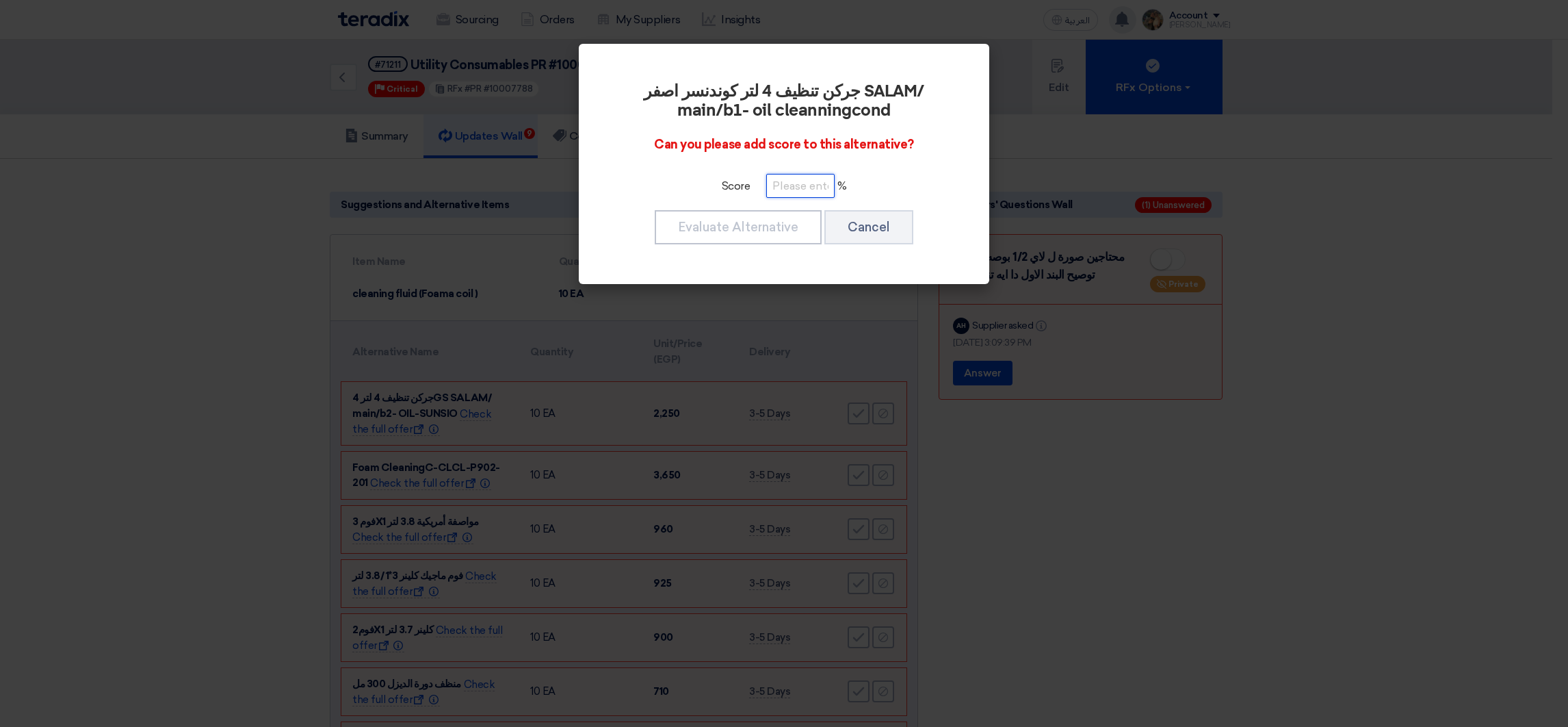
click at [815, 182] on input "number" at bounding box center [801, 185] width 69 height 24
paste input "100"
type input "100"
click at [788, 215] on button "Evaluate Alternative" at bounding box center [737, 228] width 167 height 34
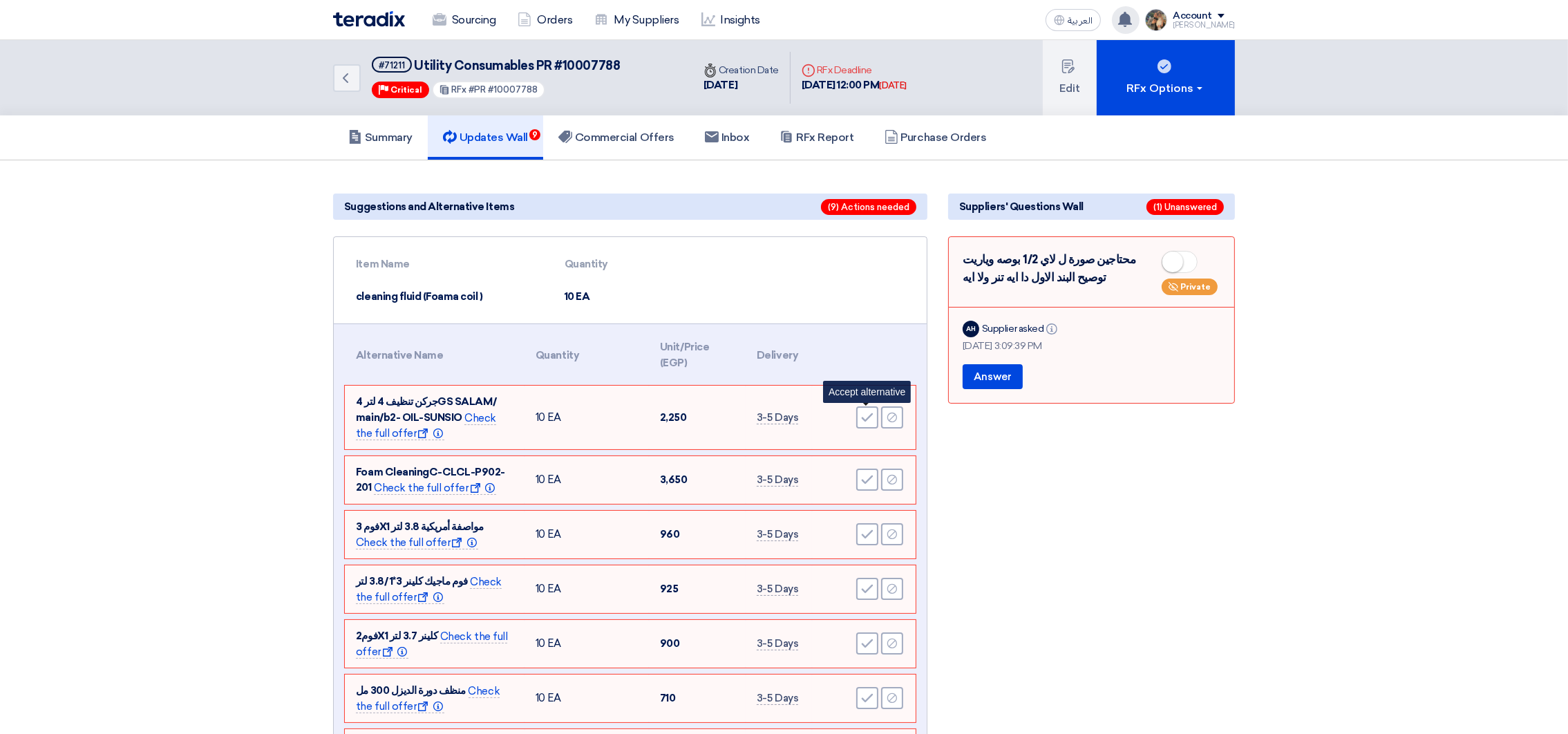
click at [865, 417] on use at bounding box center [868, 418] width 12 height 9
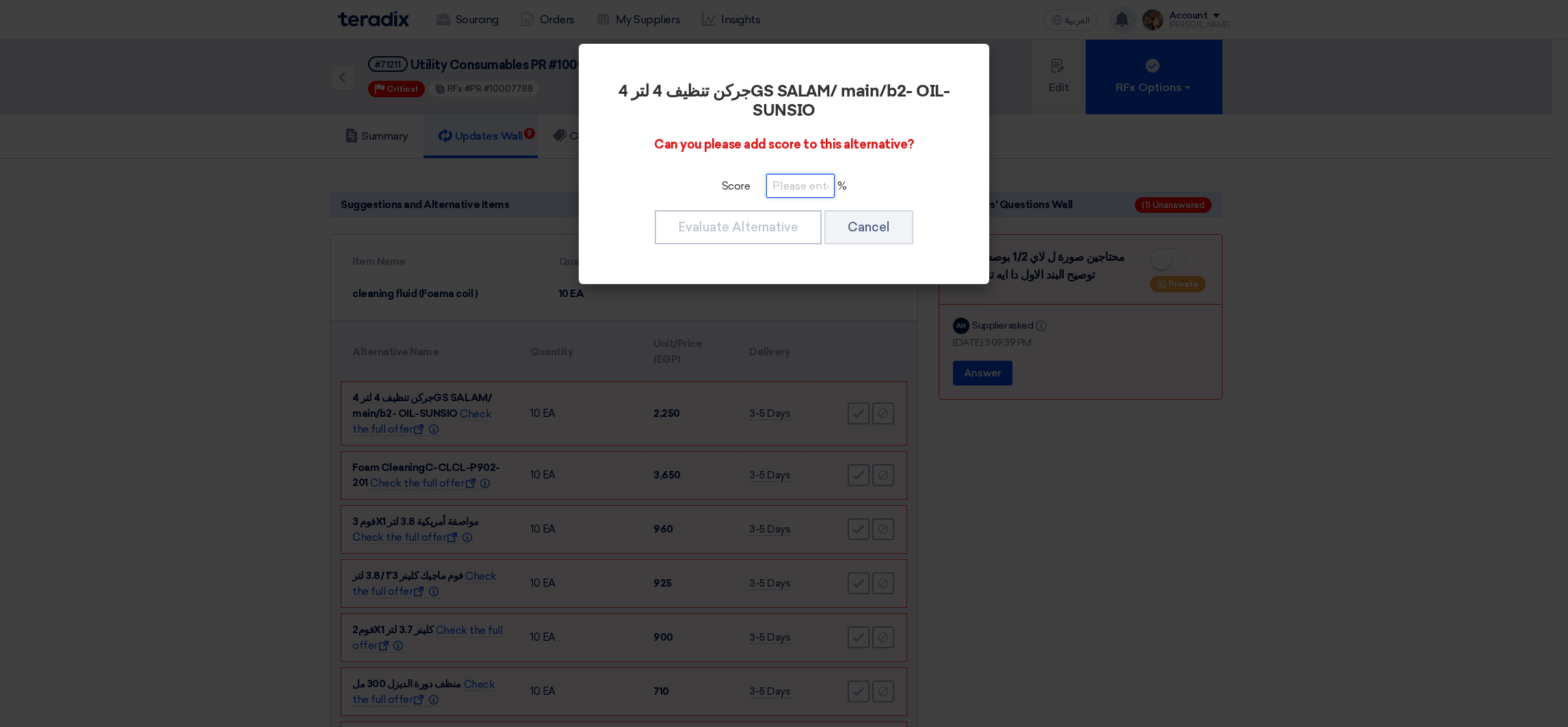
click at [788, 190] on input "number" at bounding box center [801, 185] width 69 height 24
paste input "100"
type input "100"
click at [767, 232] on button "Evaluate Alternative" at bounding box center [737, 228] width 167 height 34
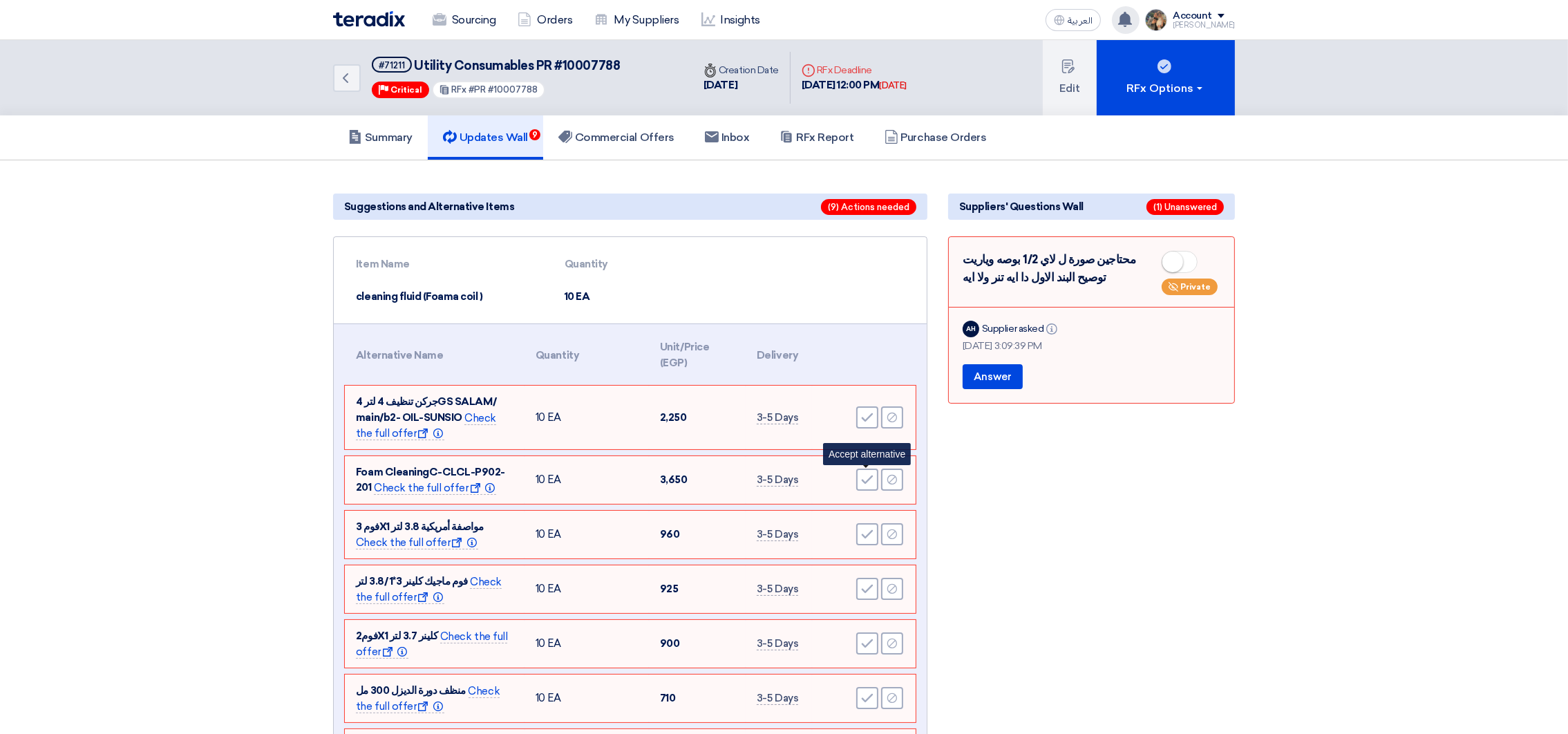
click at [868, 479] on icon "Accept" at bounding box center [867, 479] width 13 height 13
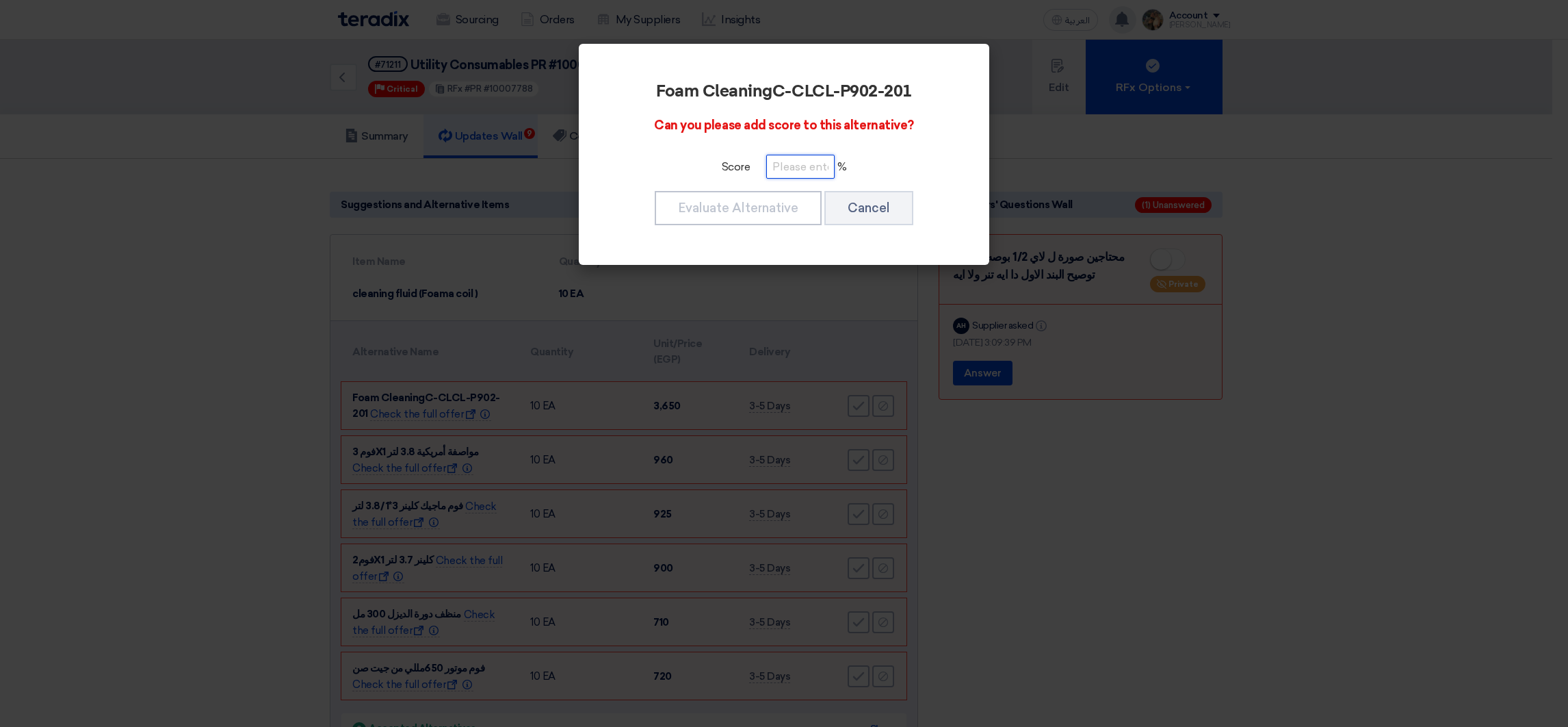
click at [788, 171] on input "number" at bounding box center [801, 166] width 69 height 24
paste input "100"
type input "100"
click at [789, 198] on button "Evaluate Alternative" at bounding box center [737, 208] width 167 height 34
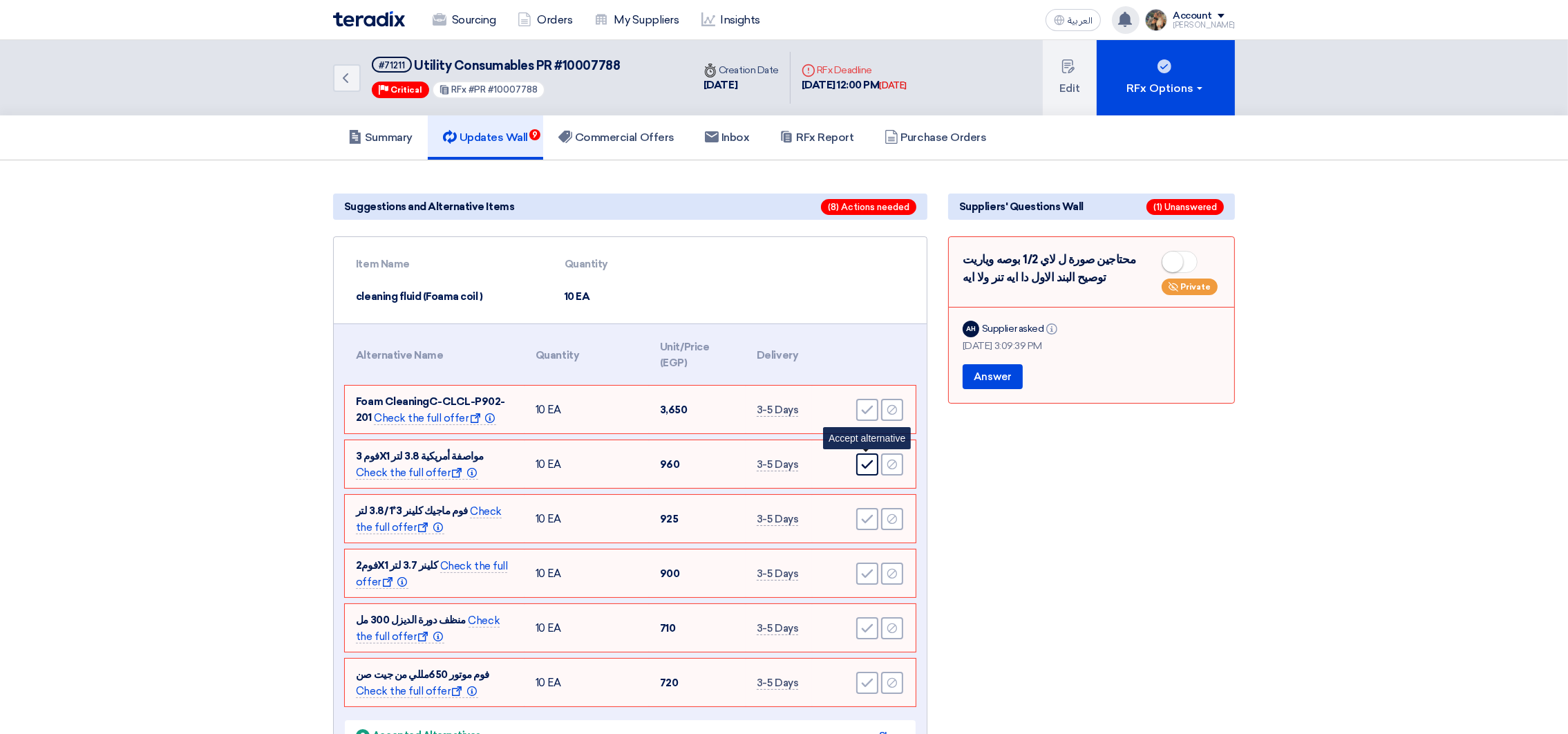
click at [864, 459] on icon "Accept" at bounding box center [867, 464] width 13 height 13
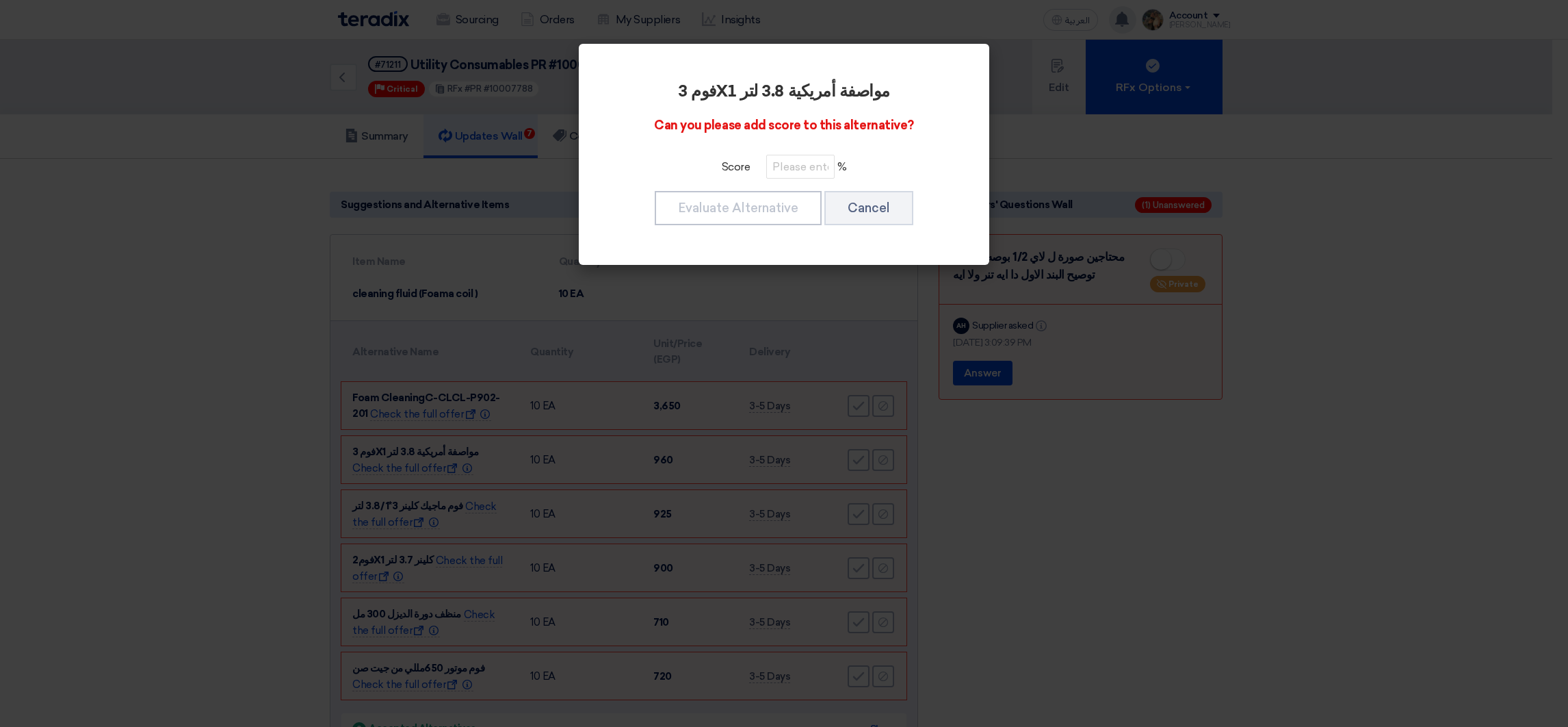
click at [764, 167] on div "Score %" at bounding box center [784, 166] width 334 height 24
click at [774, 163] on input "number" at bounding box center [801, 166] width 69 height 24
paste input "100"
type input "100"
click at [774, 192] on button "Evaluate Alternative" at bounding box center [737, 208] width 167 height 34
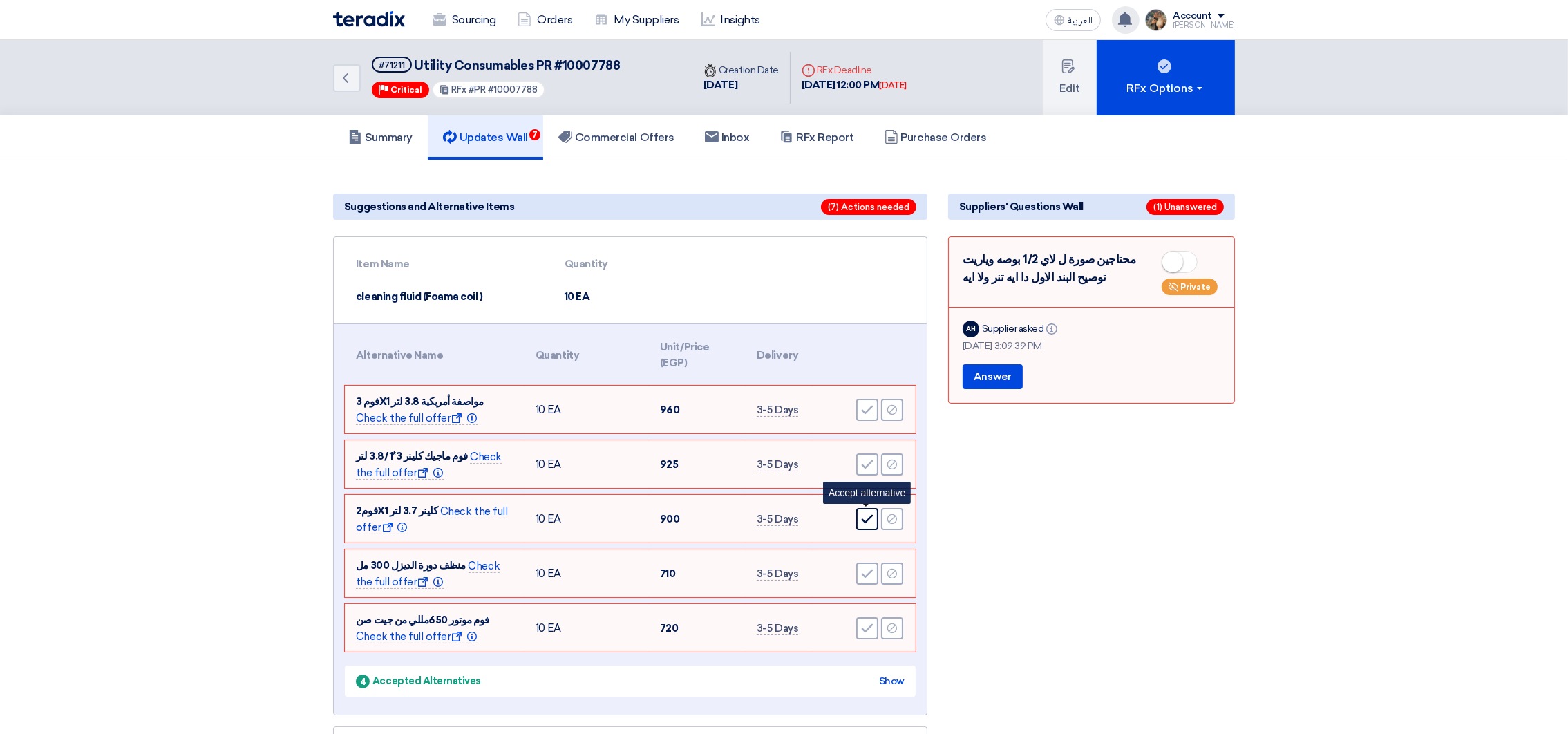
click at [870, 515] on icon "Accept" at bounding box center [867, 519] width 13 height 13
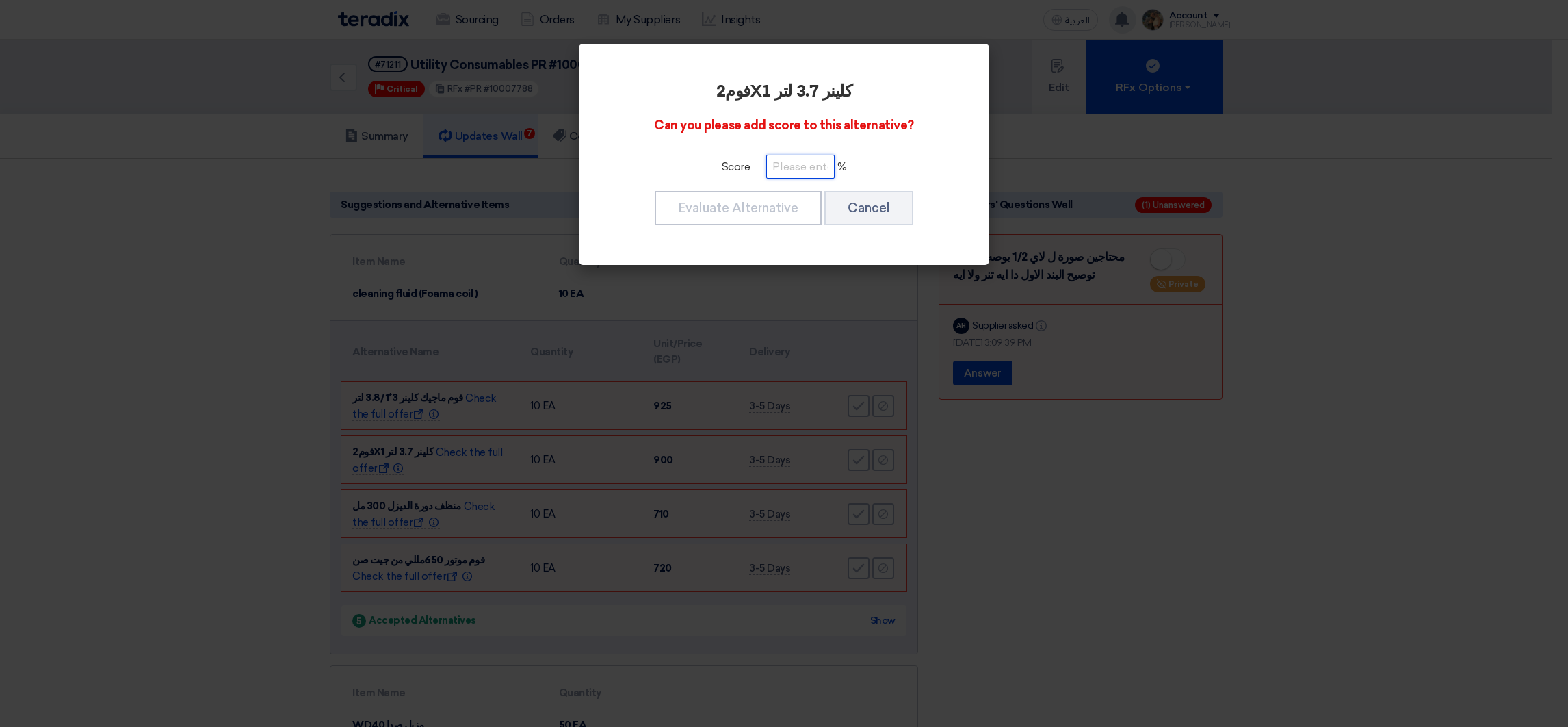
click at [806, 155] on input "number" at bounding box center [801, 166] width 69 height 24
paste input "100"
type input "100"
click at [791, 198] on button "Evaluate Alternative" at bounding box center [737, 208] width 167 height 34
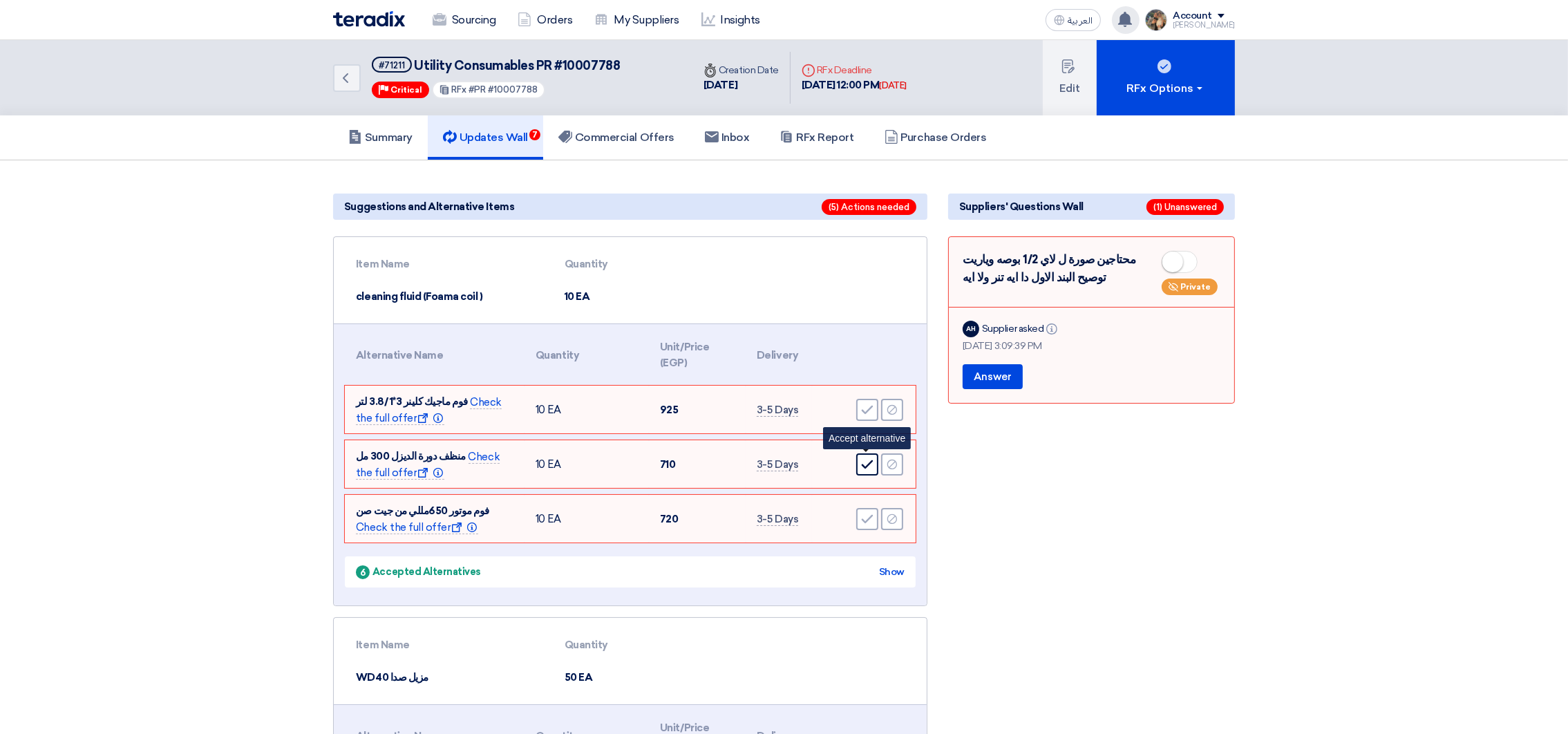
click at [865, 458] on icon "Accept" at bounding box center [867, 464] width 13 height 13
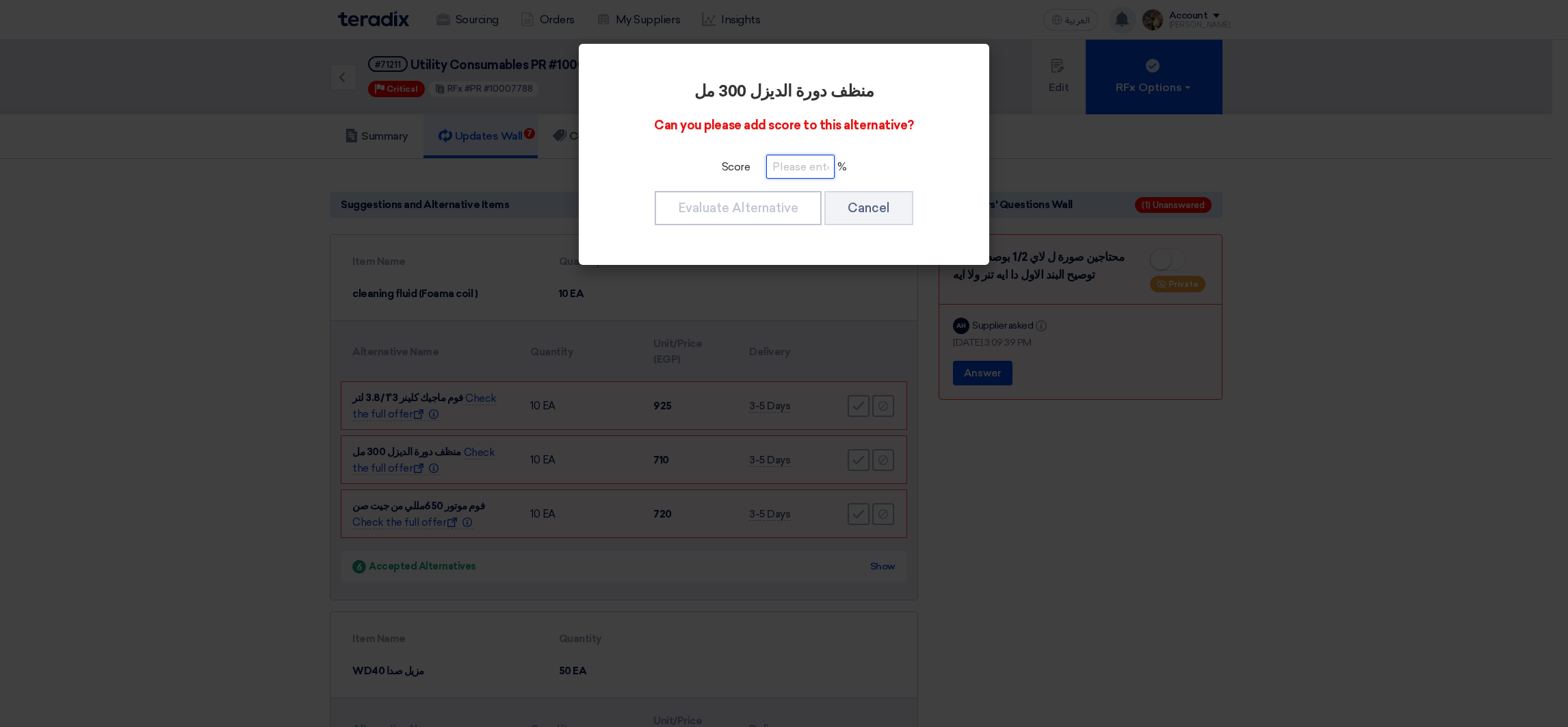
click at [783, 170] on input "number" at bounding box center [801, 166] width 69 height 24
paste input "100"
type input "100"
click at [782, 205] on button "Evaluate Alternative" at bounding box center [737, 208] width 167 height 34
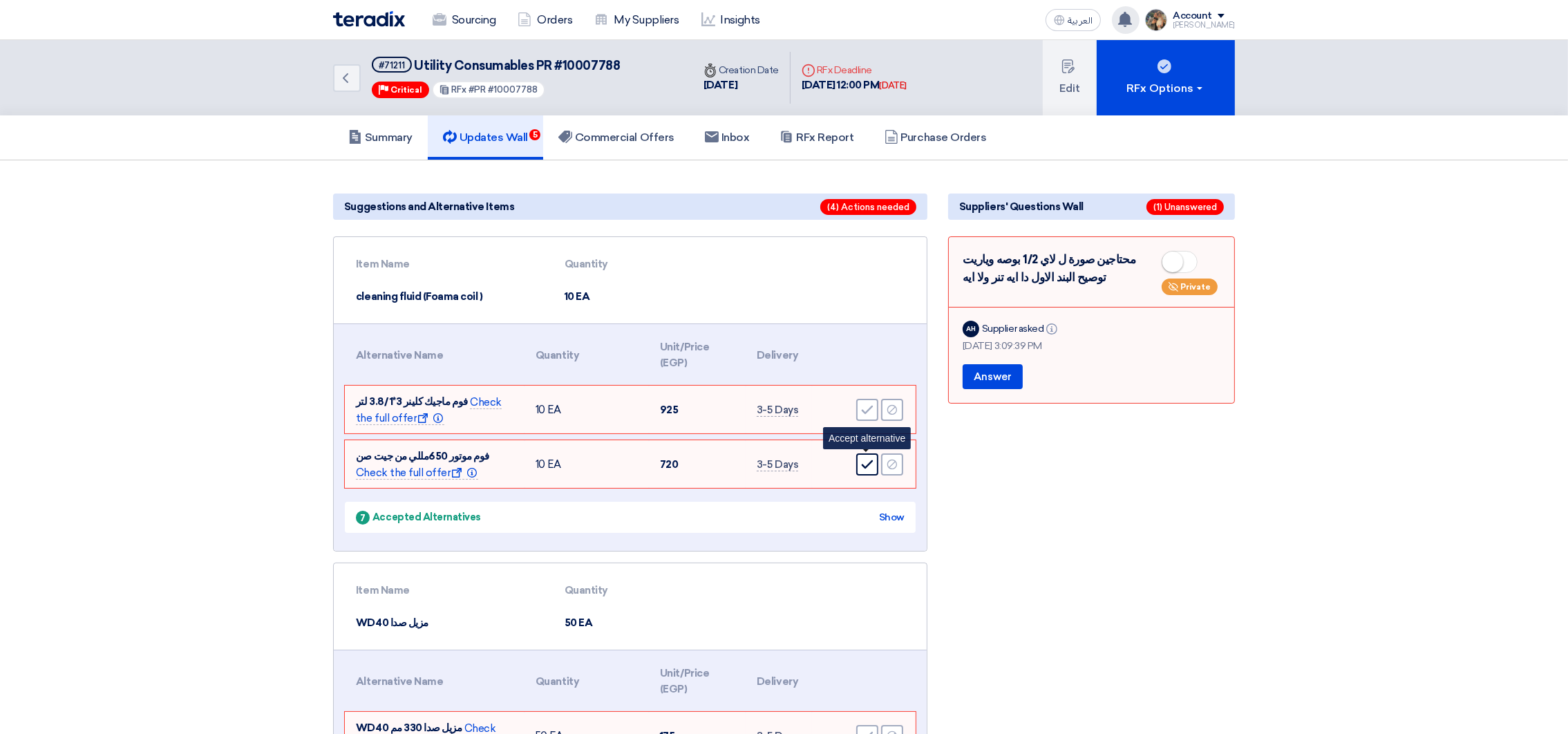
click at [865, 465] on use at bounding box center [868, 464] width 12 height 9
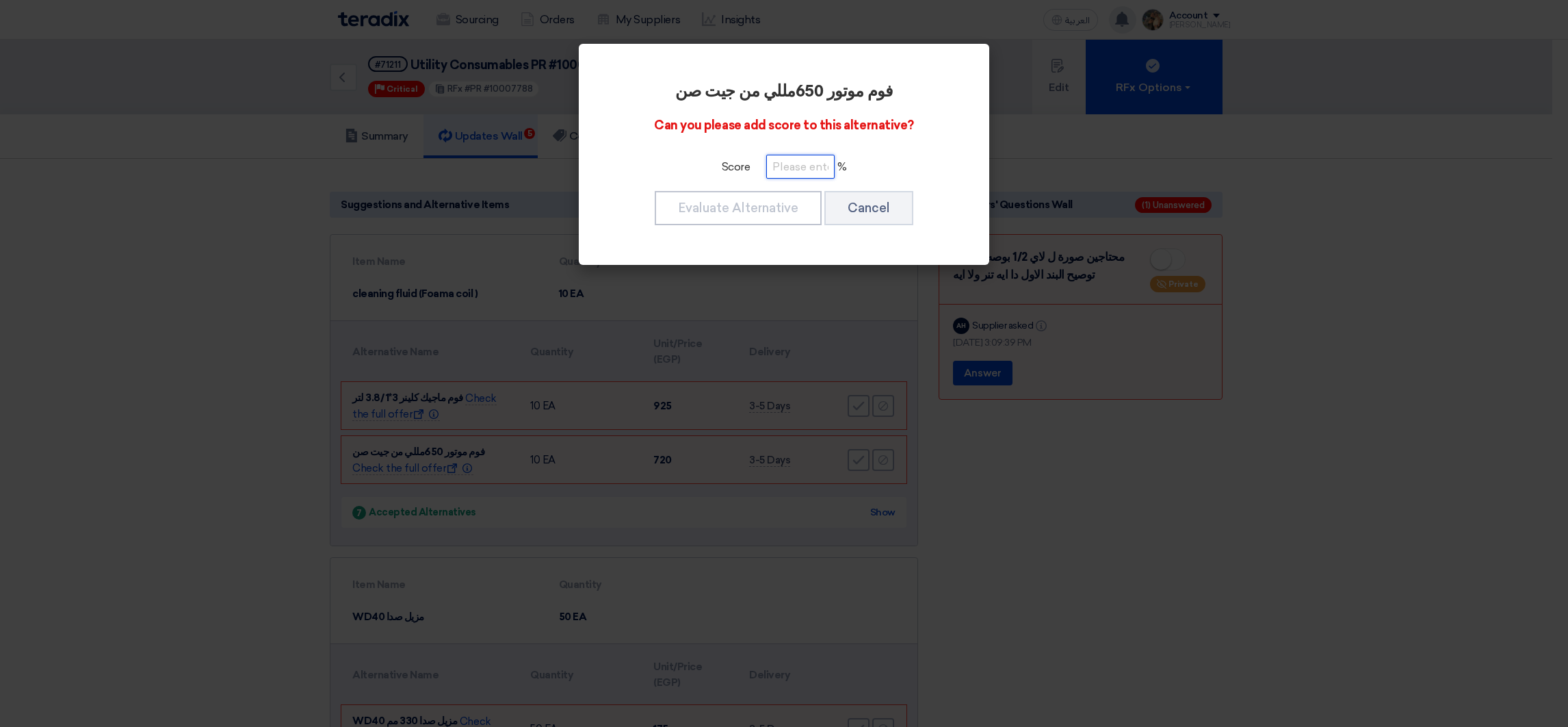
click at [784, 175] on input "number" at bounding box center [801, 166] width 69 height 24
paste input "100"
type input "100"
click at [781, 203] on button "Evaluate Alternative" at bounding box center [737, 208] width 167 height 34
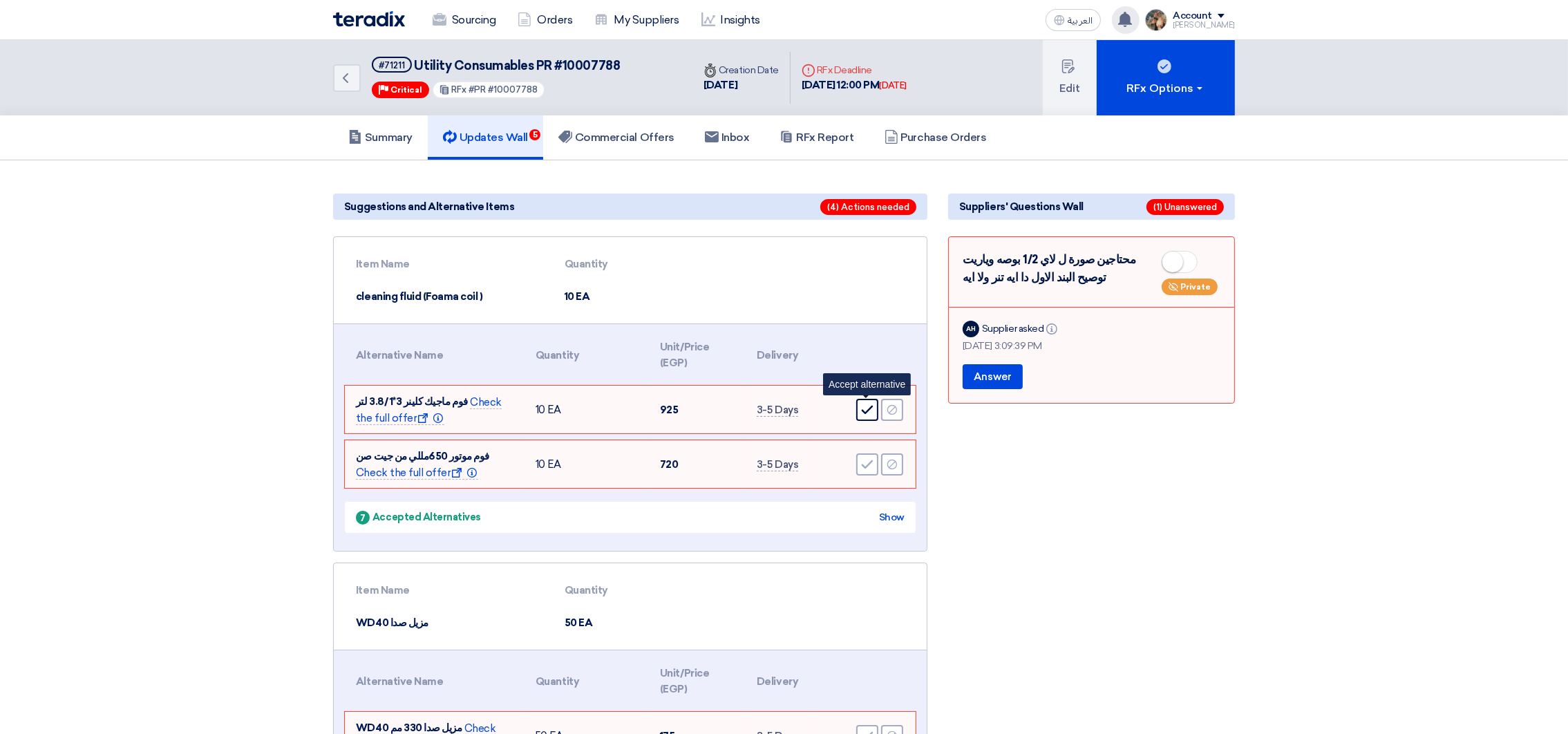
click at [869, 404] on icon "Accept" at bounding box center [867, 410] width 13 height 13
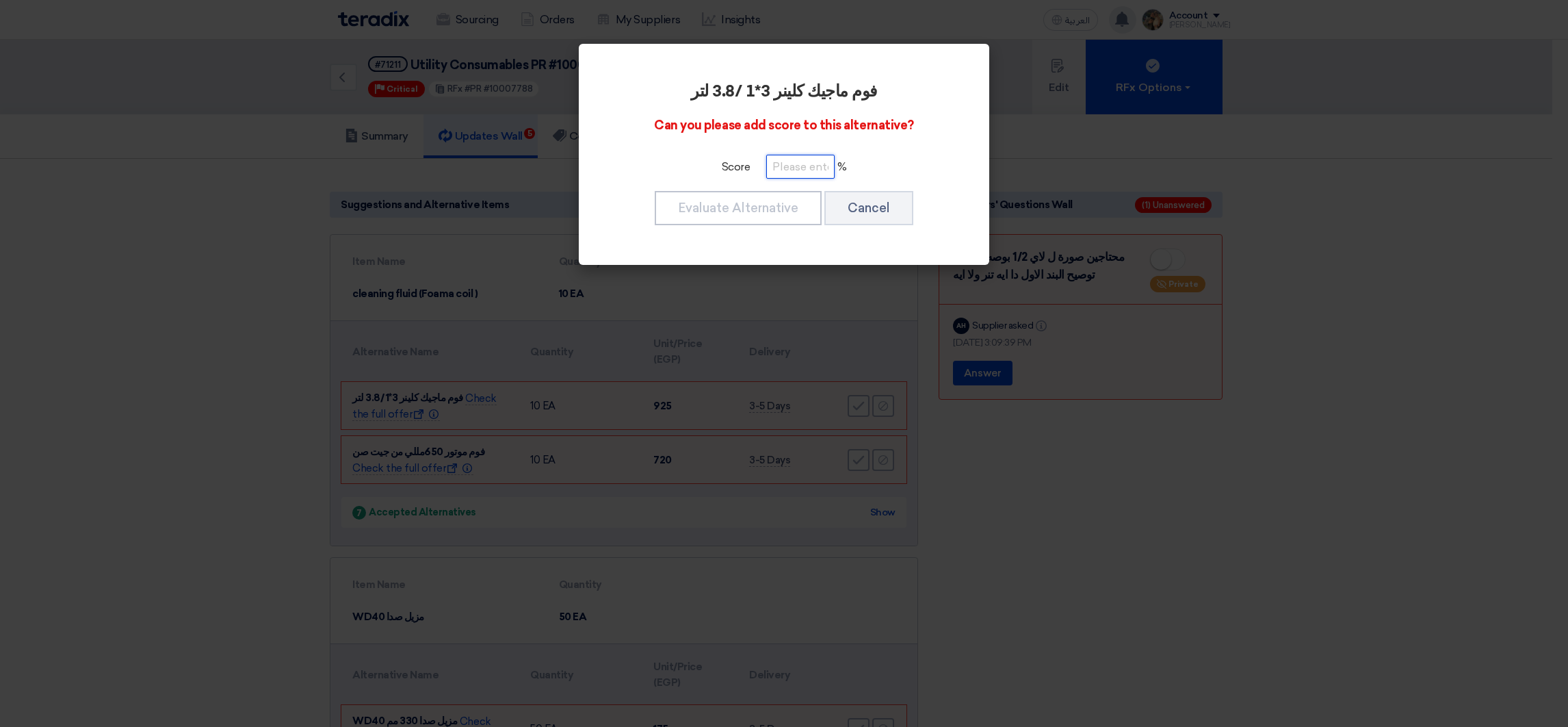
click at [797, 159] on input "number" at bounding box center [801, 166] width 69 height 24
paste input "100"
type input "100"
click at [789, 198] on button "Evaluate Alternative" at bounding box center [737, 208] width 167 height 34
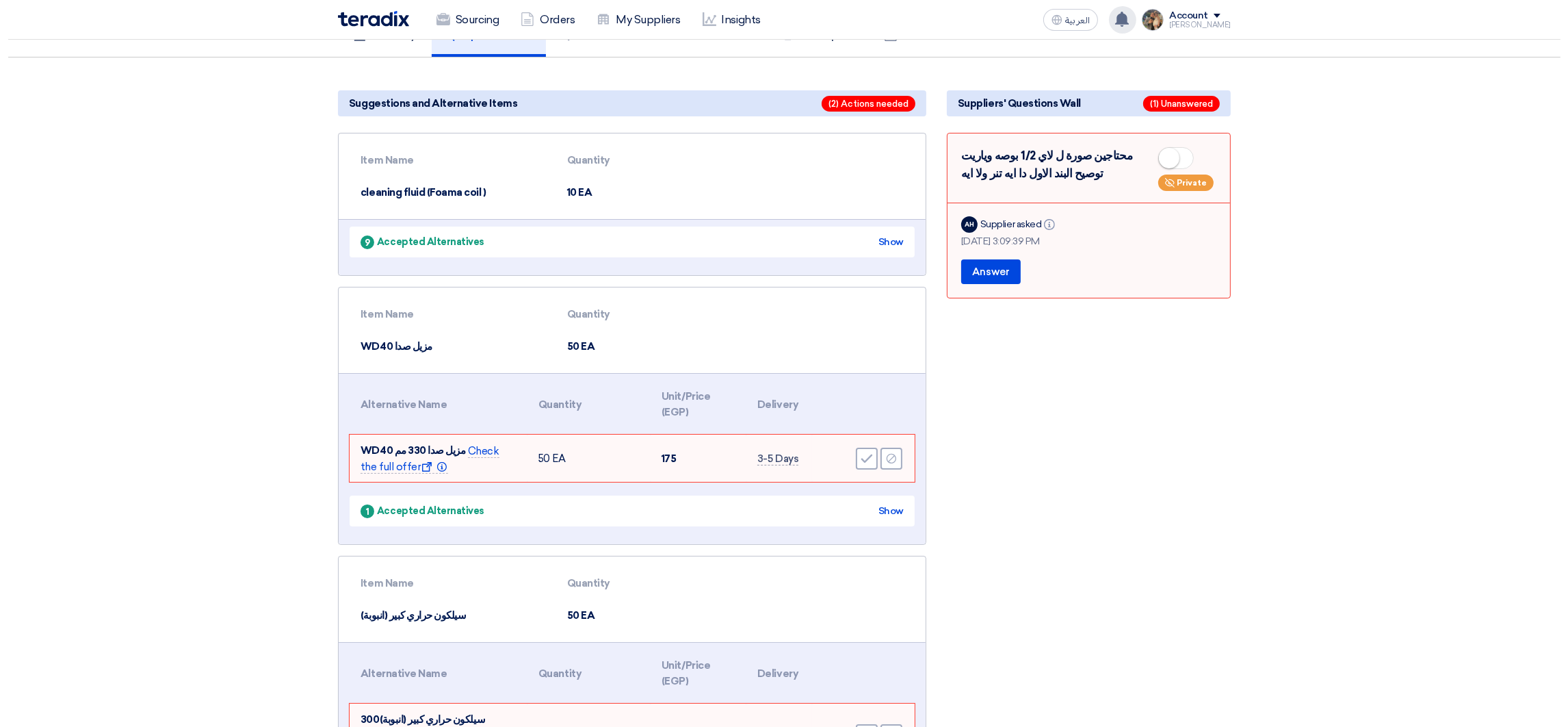
scroll to position [103, 0]
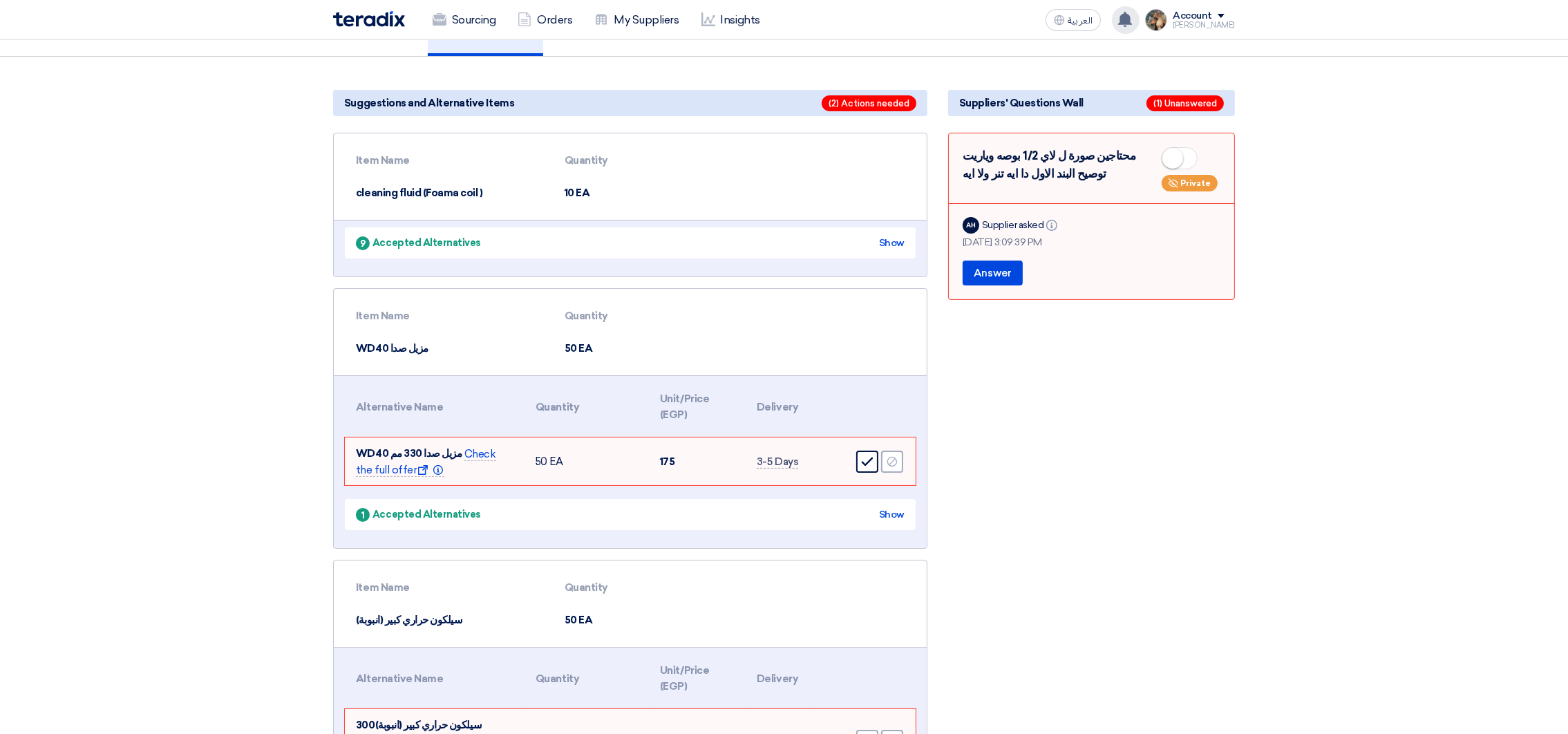
click at [864, 469] on div "Accept" at bounding box center [867, 461] width 22 height 22
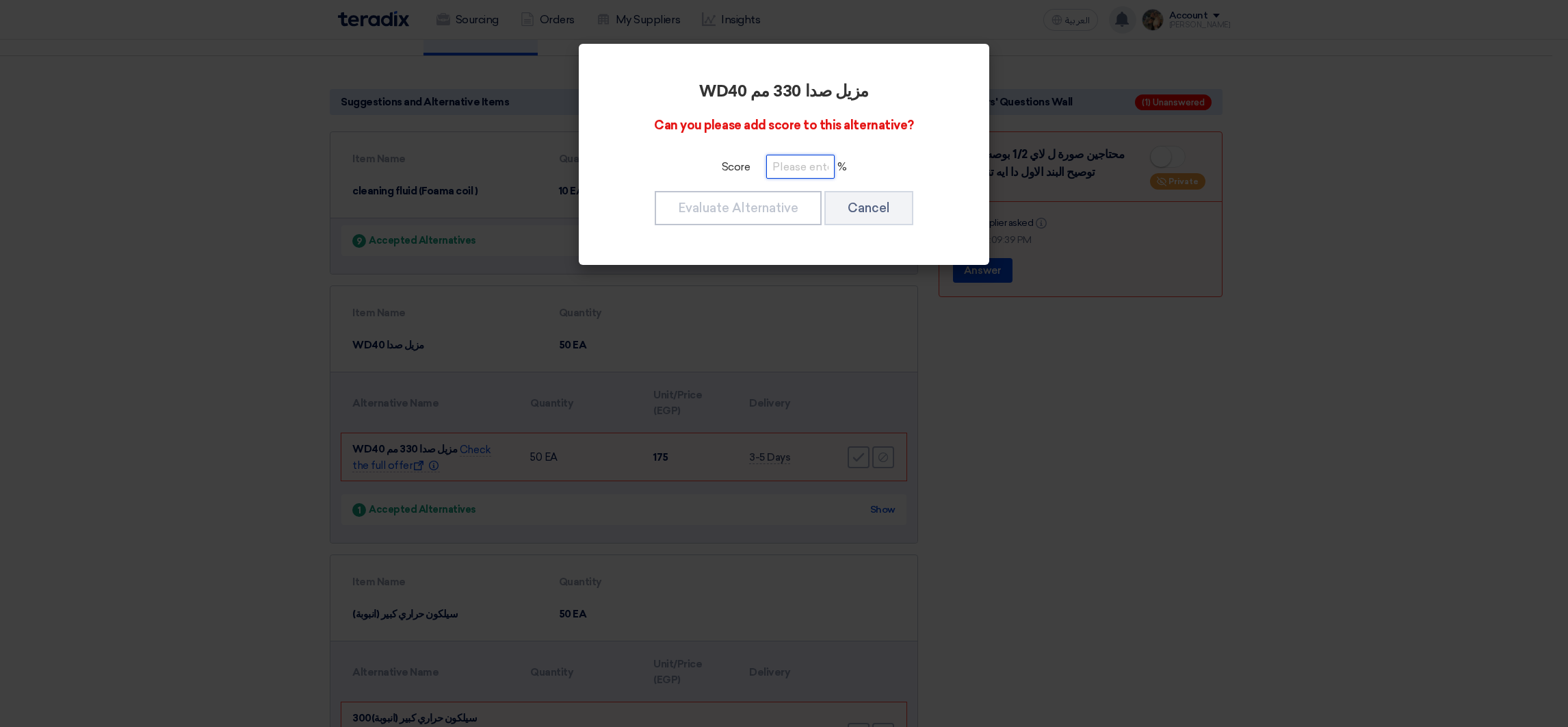
click at [794, 175] on input "number" at bounding box center [801, 166] width 69 height 24
paste input "100"
type input "100"
click at [784, 211] on button "Evaluate Alternative" at bounding box center [737, 208] width 167 height 34
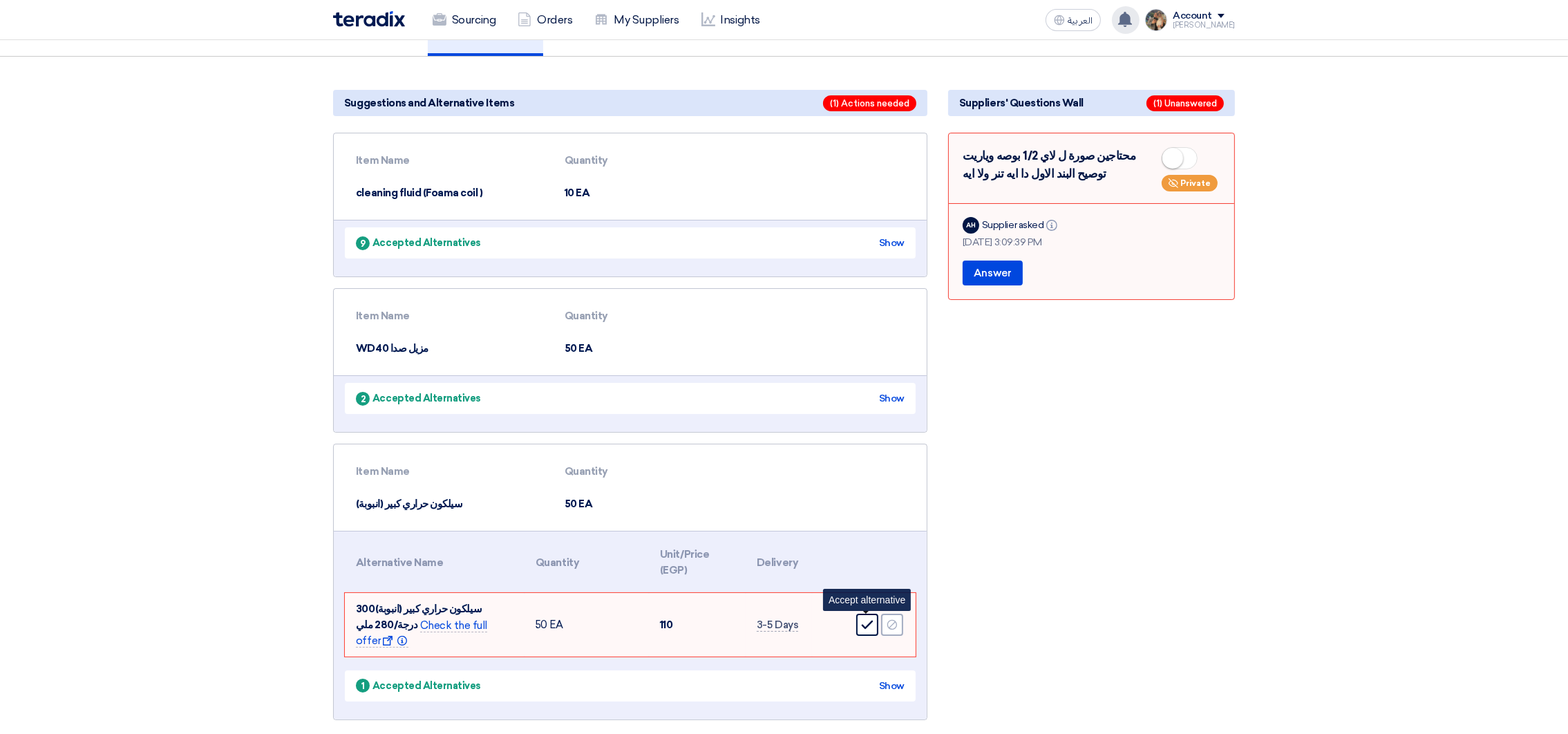
click at [863, 624] on use at bounding box center [868, 624] width 12 height 9
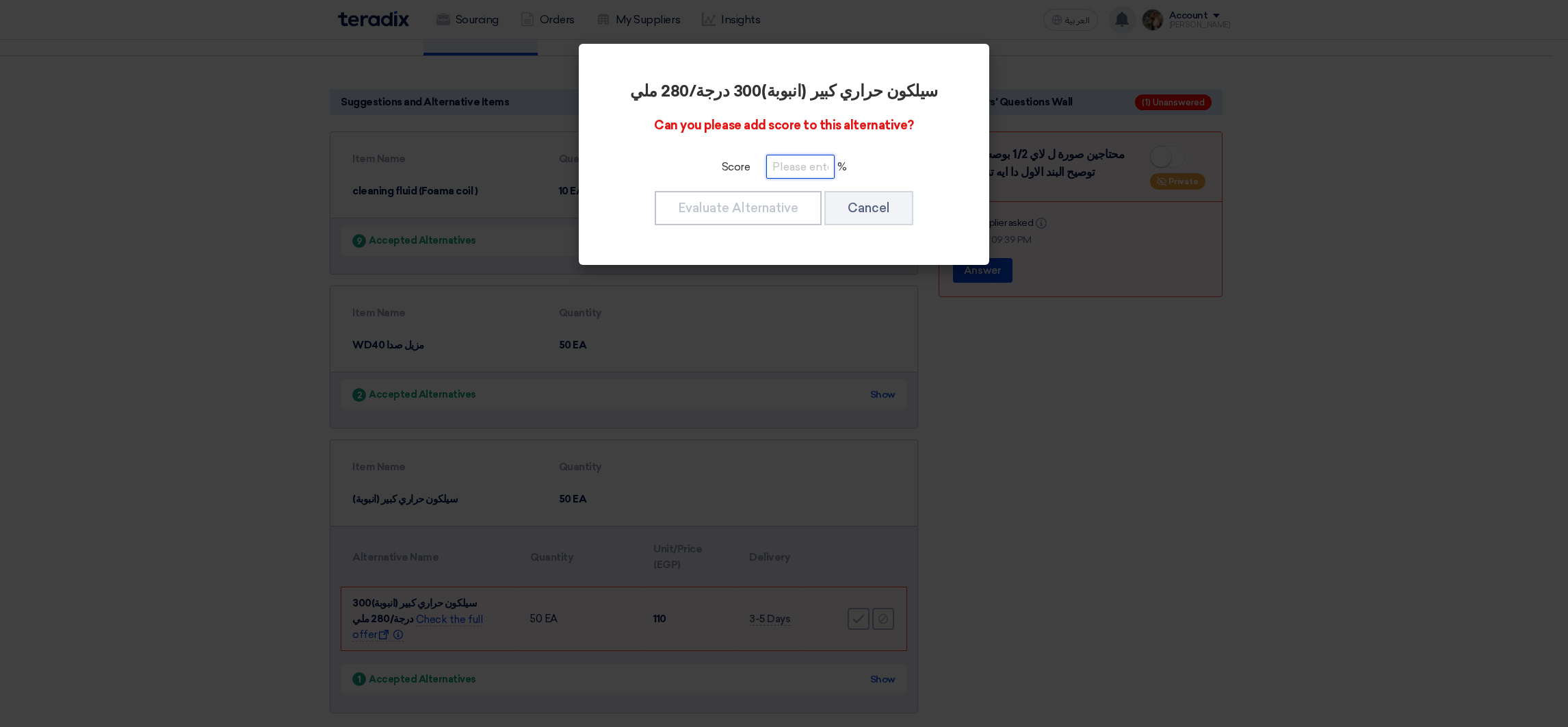
click at [774, 169] on input "number" at bounding box center [801, 166] width 69 height 24
paste input "100"
type input "100"
click at [778, 200] on button "Evaluate Alternative" at bounding box center [737, 208] width 167 height 34
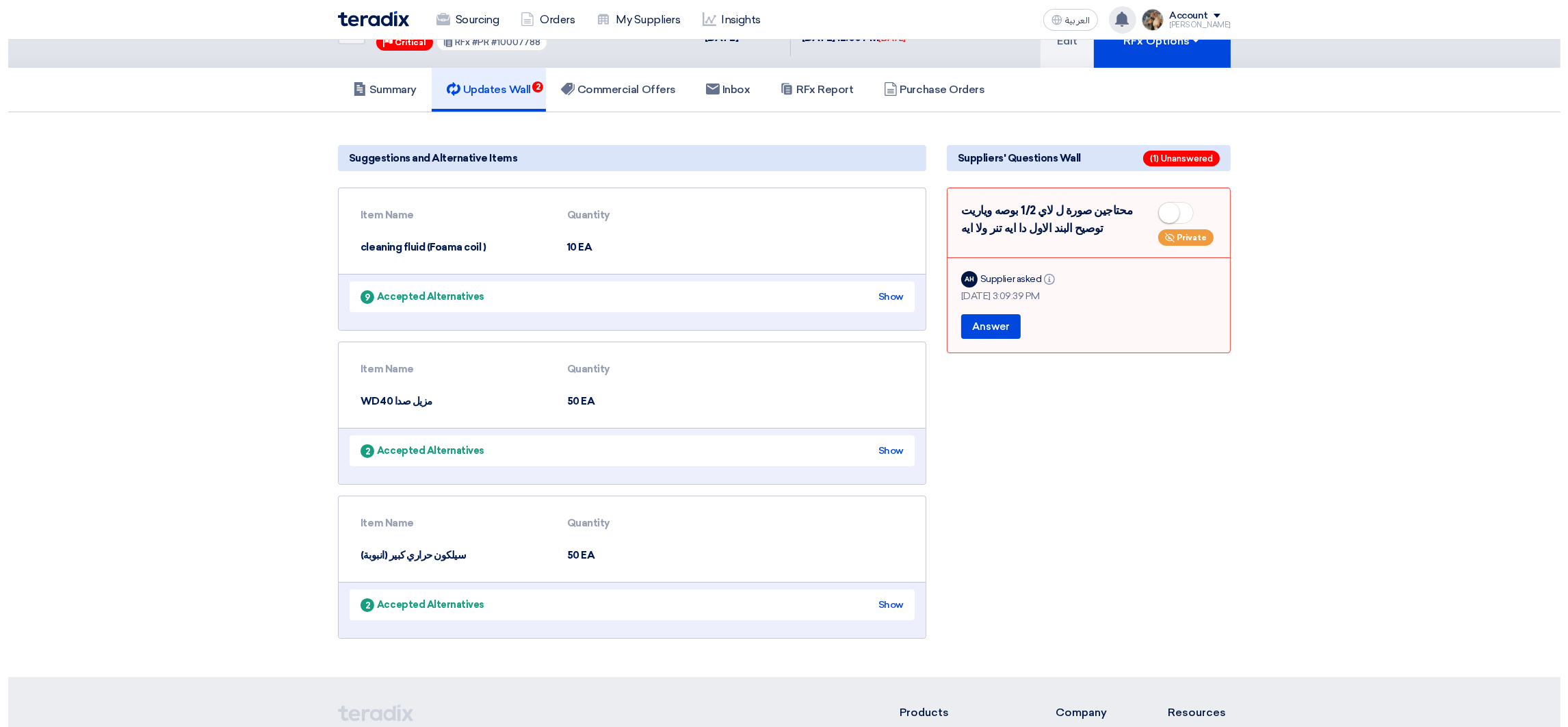
scroll to position [0, 0]
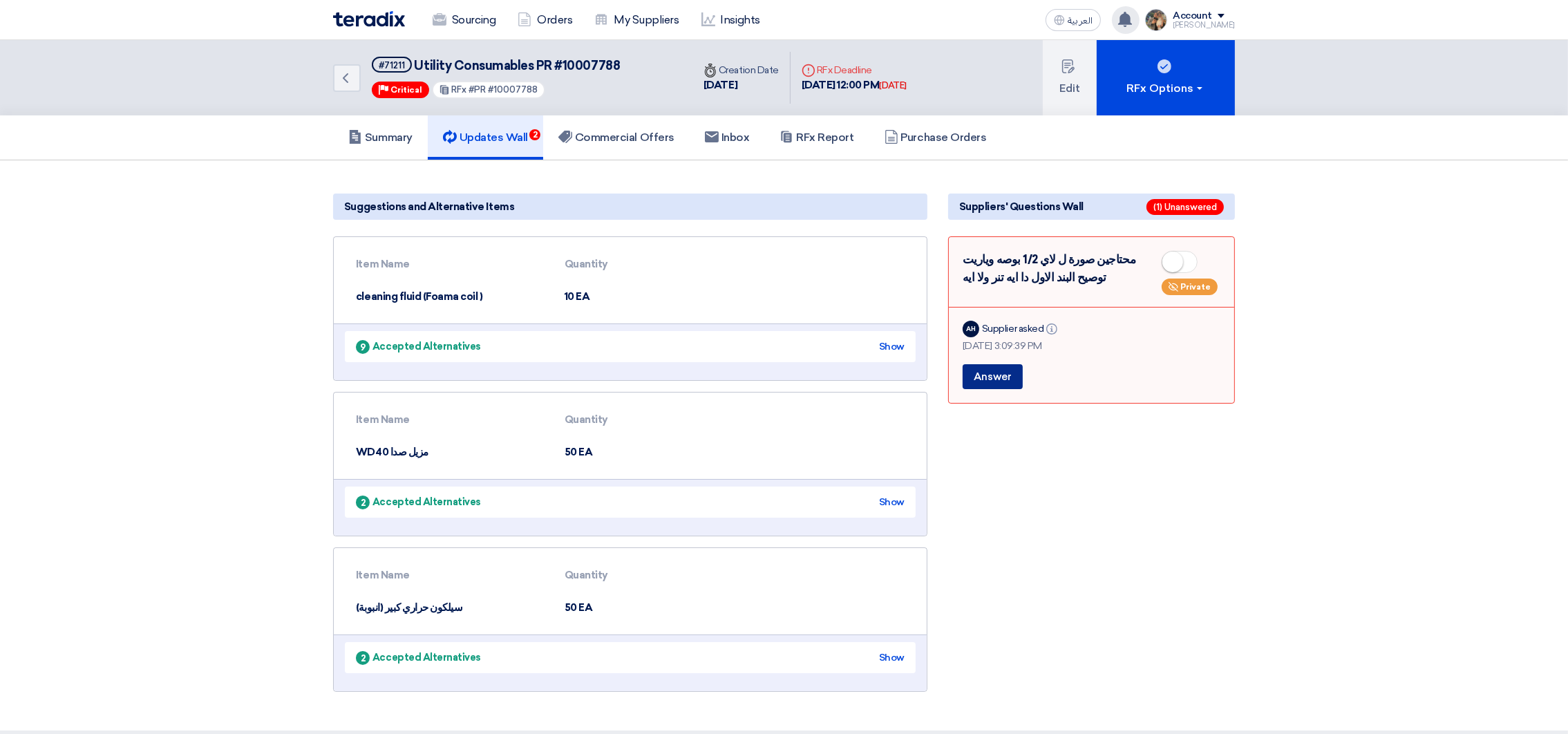
click at [996, 377] on button "Answer" at bounding box center [993, 377] width 60 height 25
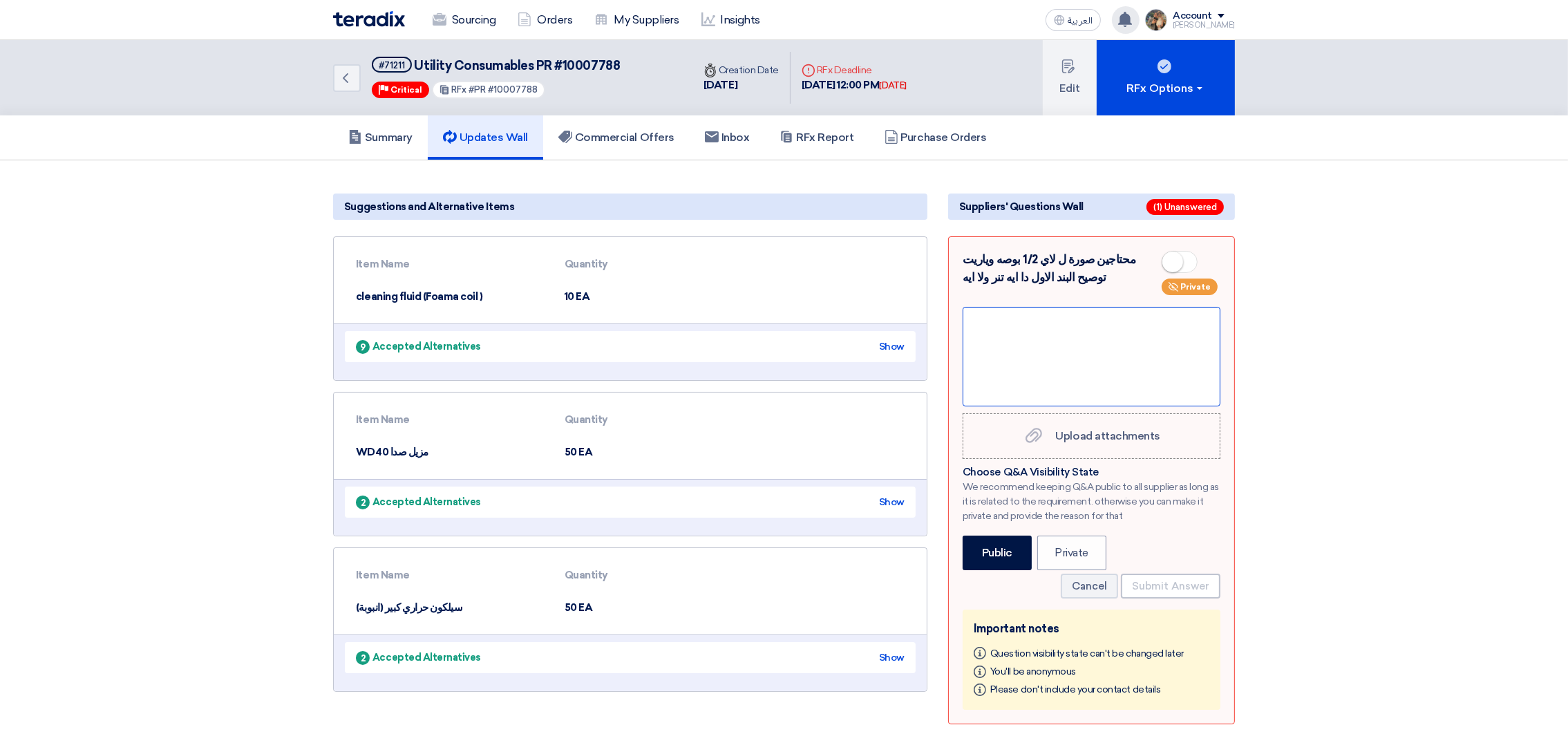
click at [1018, 316] on div at bounding box center [1092, 356] width 258 height 99
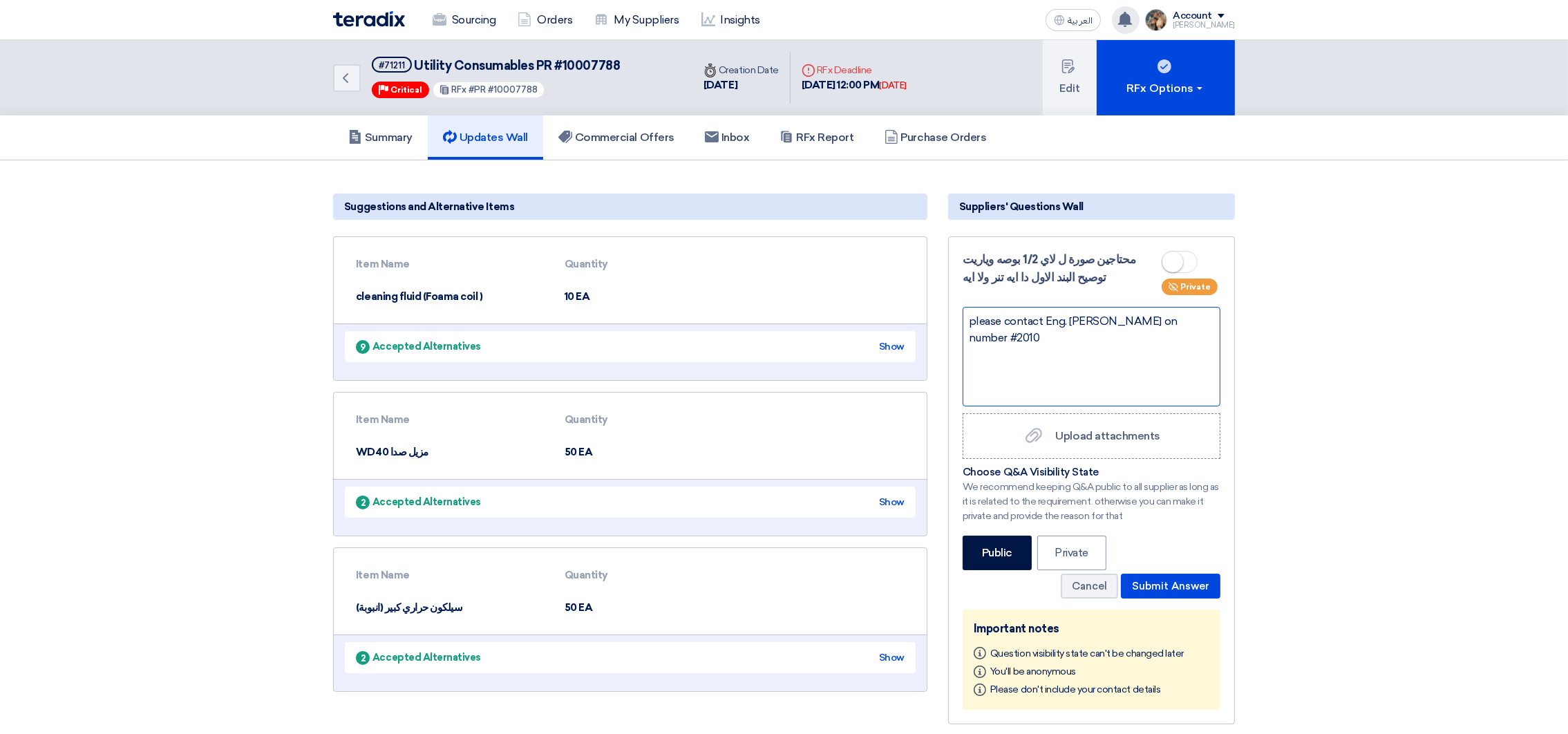
drag, startPoint x: 1012, startPoint y: 333, endPoint x: 1065, endPoint y: 330, distance: 53.1
click at [1065, 330] on div "please contact Eng. [PERSON_NAME] on number #2010" at bounding box center [1092, 356] width 258 height 99
click at [1032, 333] on div "please contact Eng. [PERSON_NAME] on number [PHONE_NUMBER]" at bounding box center [1092, 356] width 258 height 99
click at [1169, 588] on button "Submit Answer" at bounding box center [1170, 586] width 99 height 25
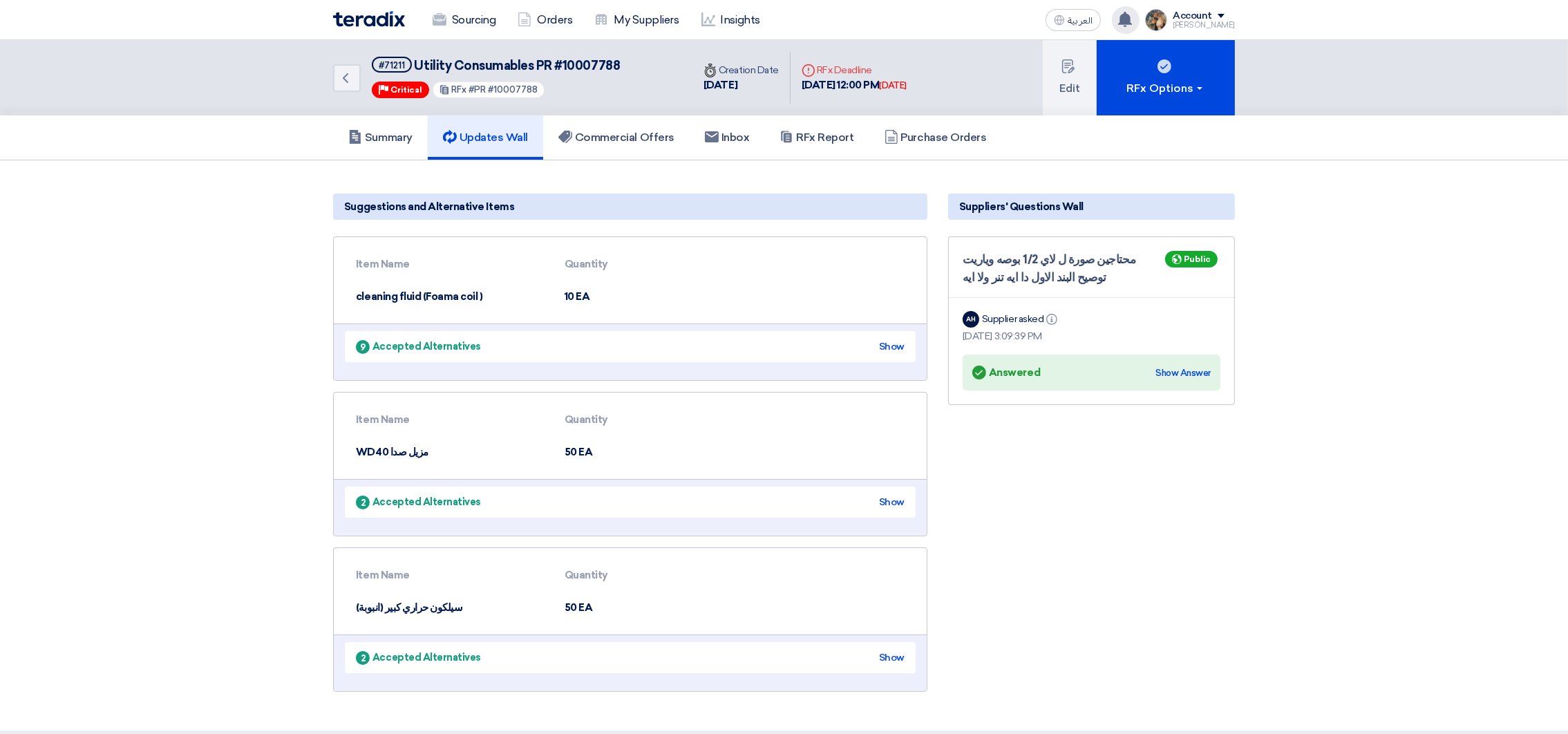
click at [1132, 18] on use at bounding box center [1125, 19] width 13 height 15
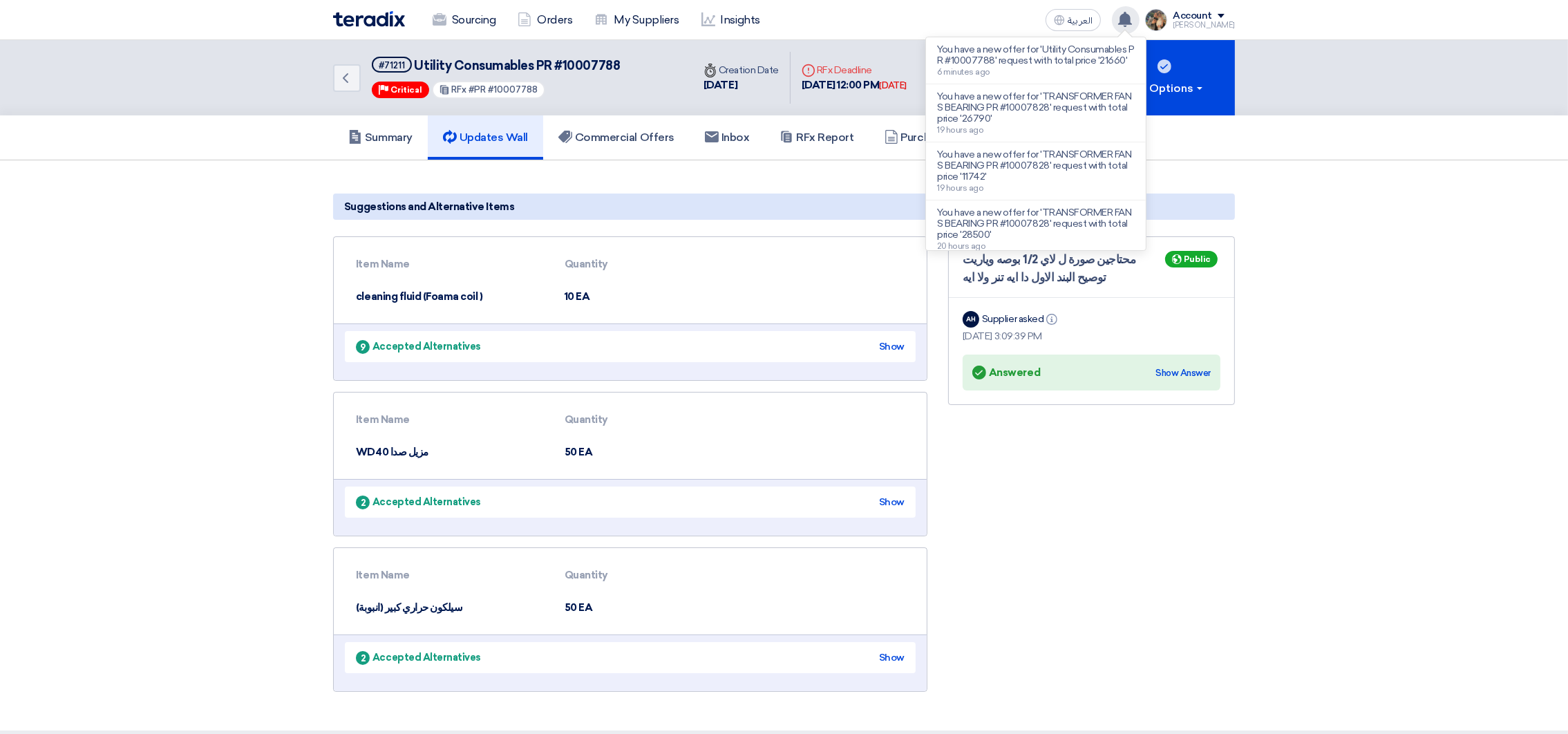
click at [1132, 18] on use at bounding box center [1125, 19] width 13 height 15
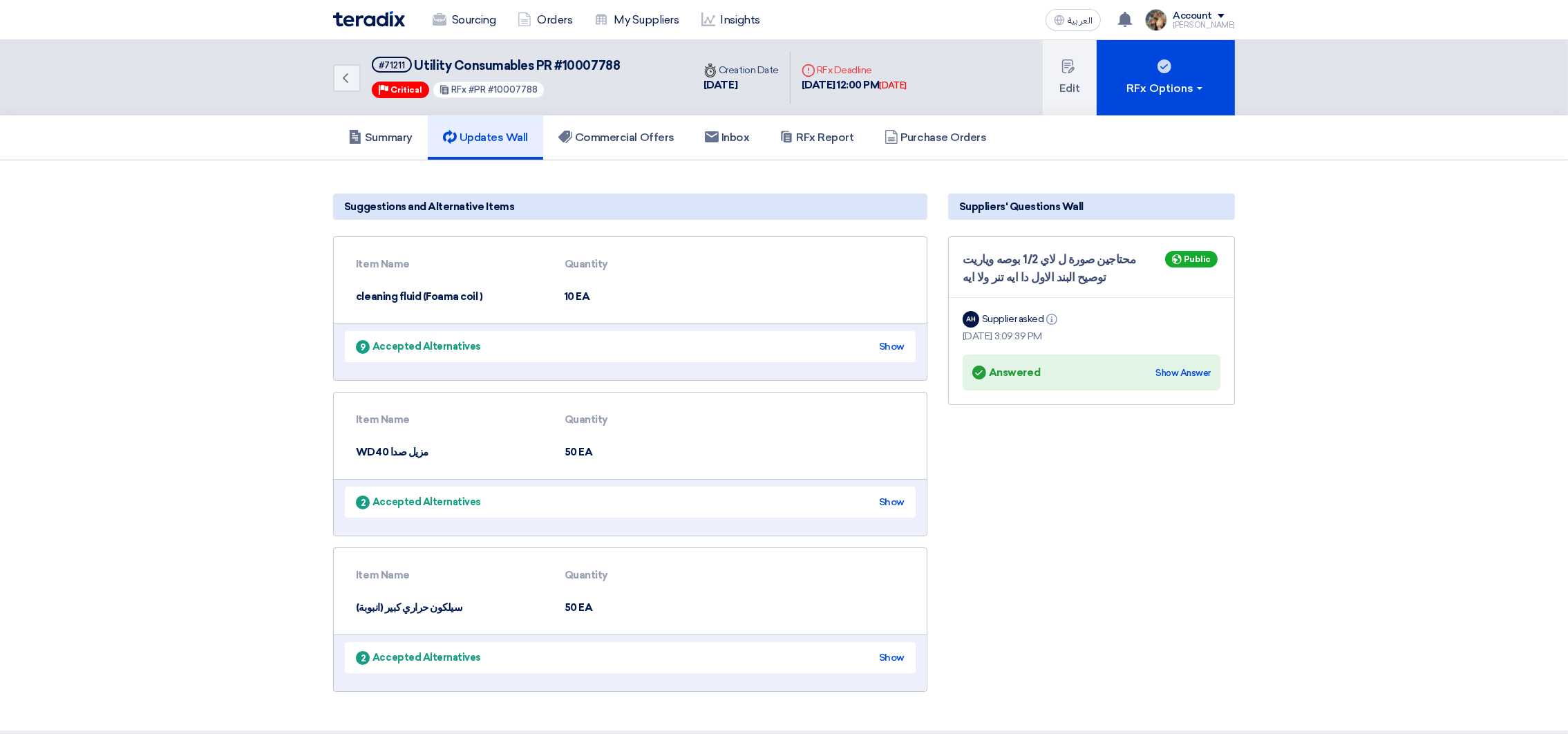
click at [357, 26] on div "Sourcing Orders My Suppliers Insights" at bounding box center [603, 20] width 541 height 31
click at [363, 16] on img at bounding box center [368, 18] width 72 height 16
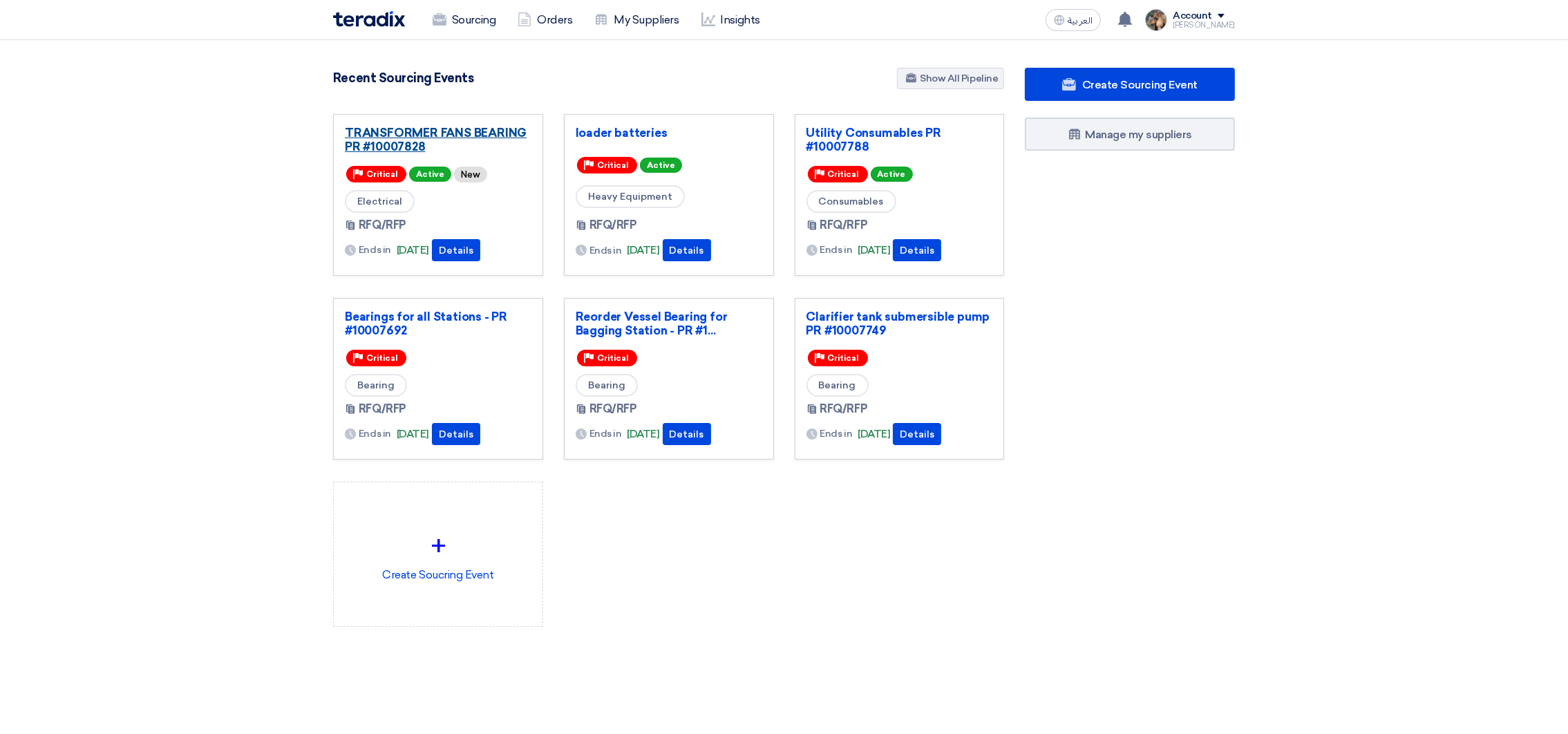
click at [455, 126] on link "TRANSFORMER FANS BEARING PR #10007828" at bounding box center [438, 139] width 187 height 28
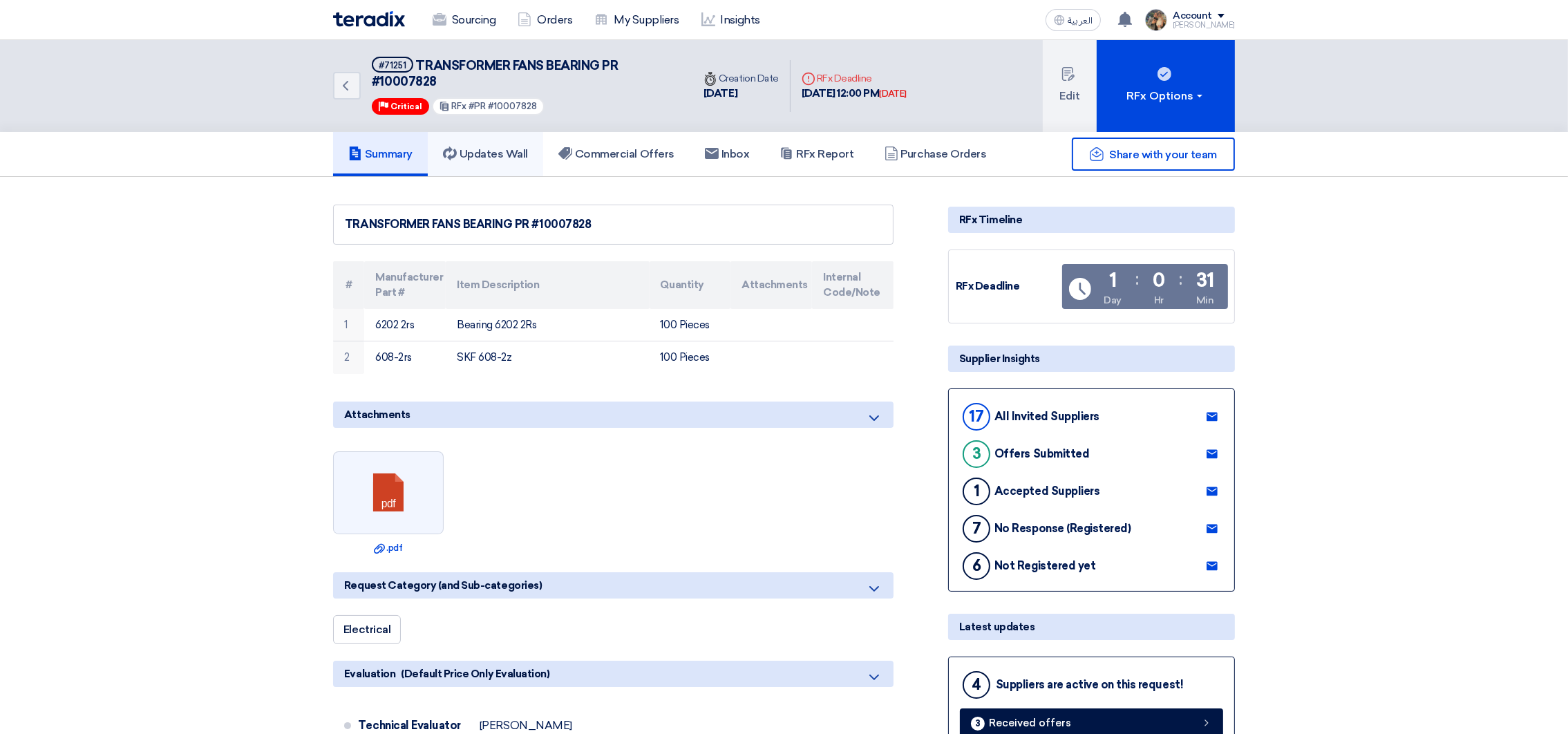
click at [502, 147] on h5 "Updates Wall" at bounding box center [485, 154] width 85 height 13
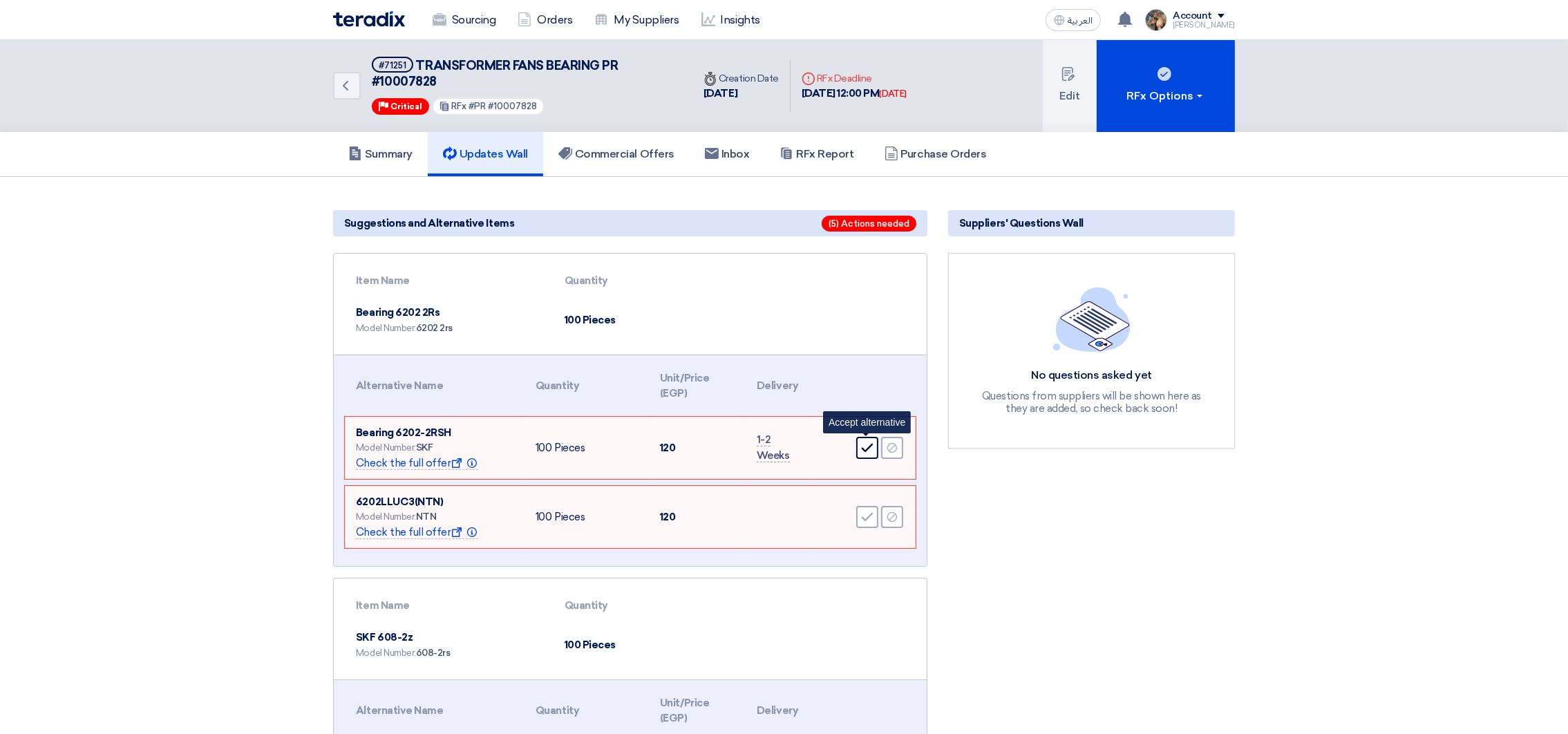
click at [868, 449] on icon "Accept" at bounding box center [867, 447] width 13 height 13
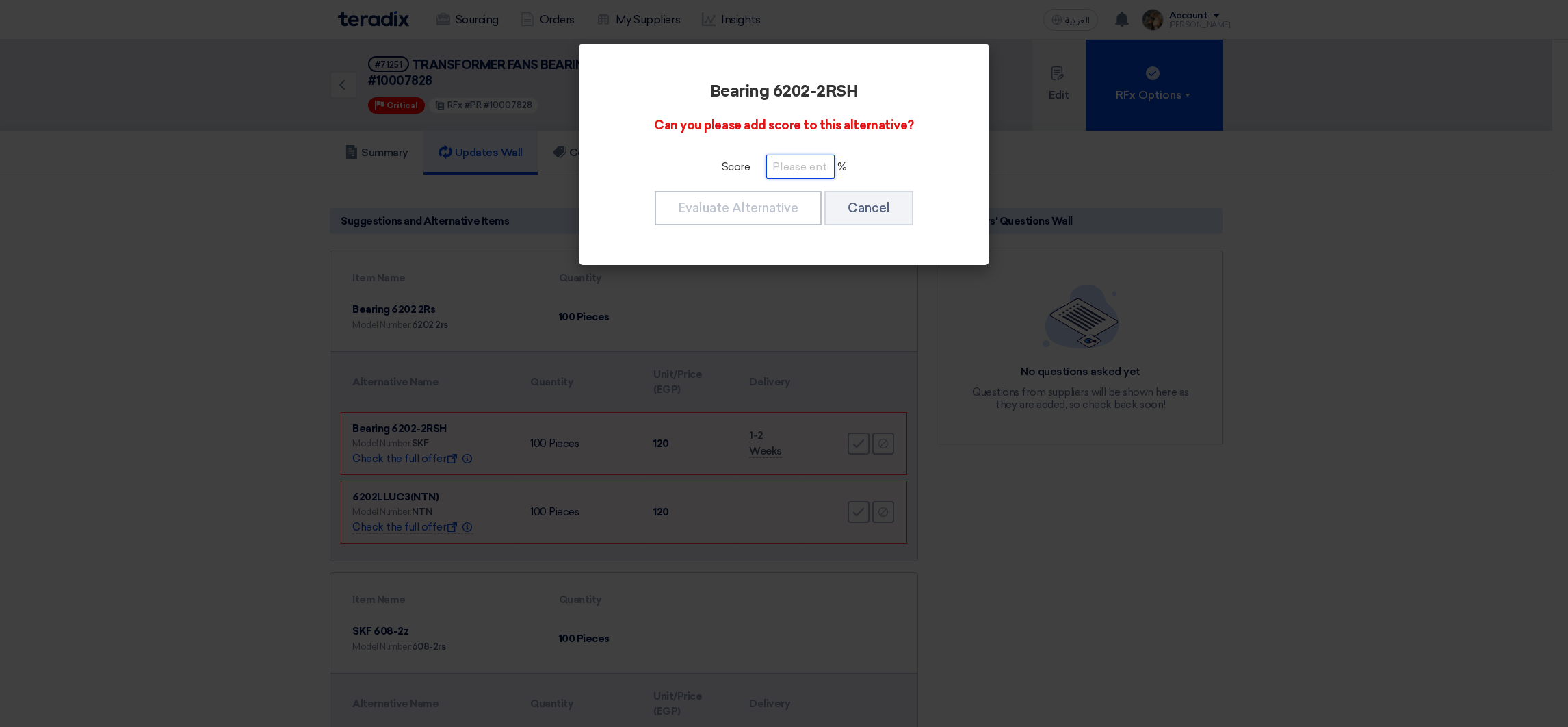
click at [801, 161] on input "number" at bounding box center [801, 166] width 69 height 24
paste input "201019641009"
drag, startPoint x: 766, startPoint y: 161, endPoint x: 982, endPoint y: 161, distance: 216.0
click at [982, 161] on div "Bearing 6202-2RSH Can you please add score to this alternative? Score 201019641…" at bounding box center [784, 154] width 411 height 221
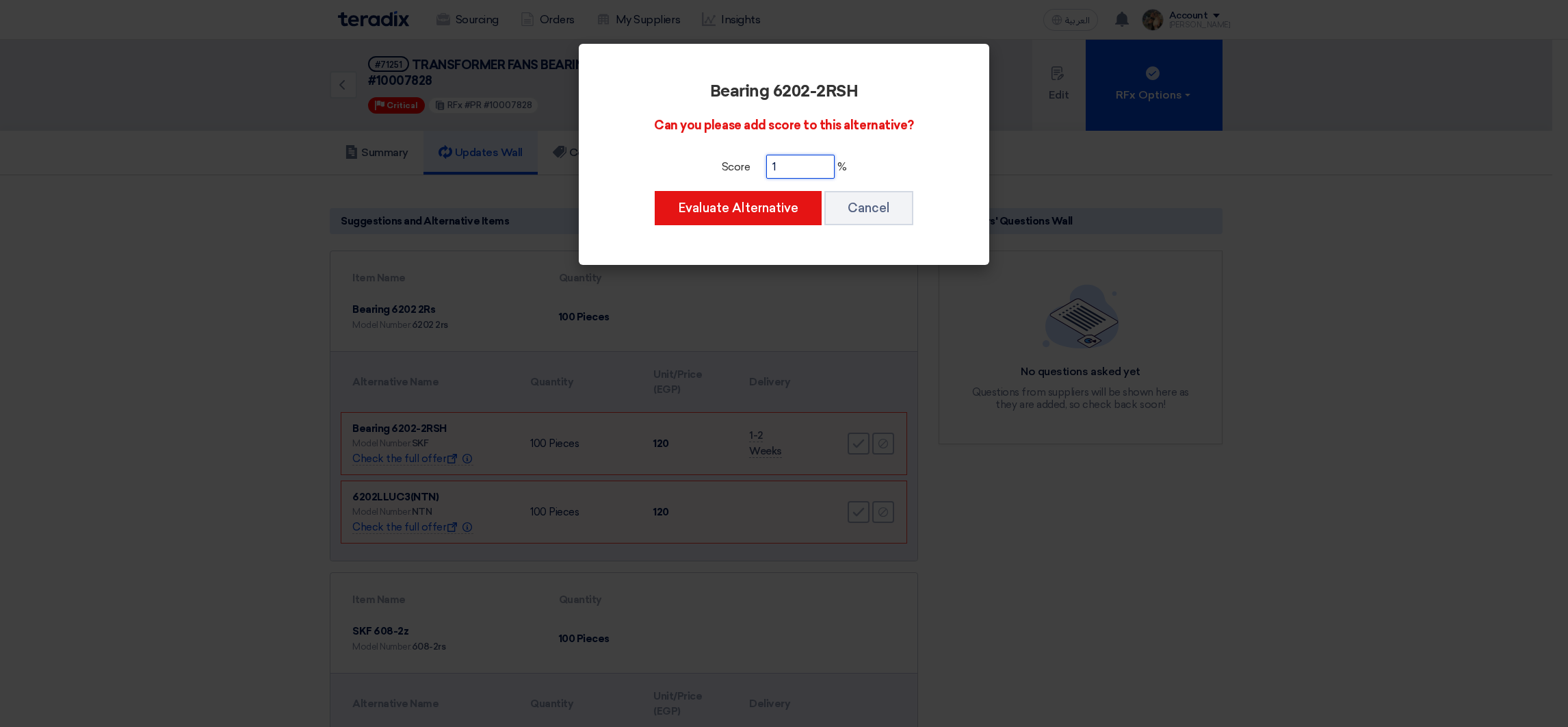
scroll to position [0, 0]
type input "100"
click at [794, 215] on button "Evaluate Alternative" at bounding box center [737, 208] width 167 height 34
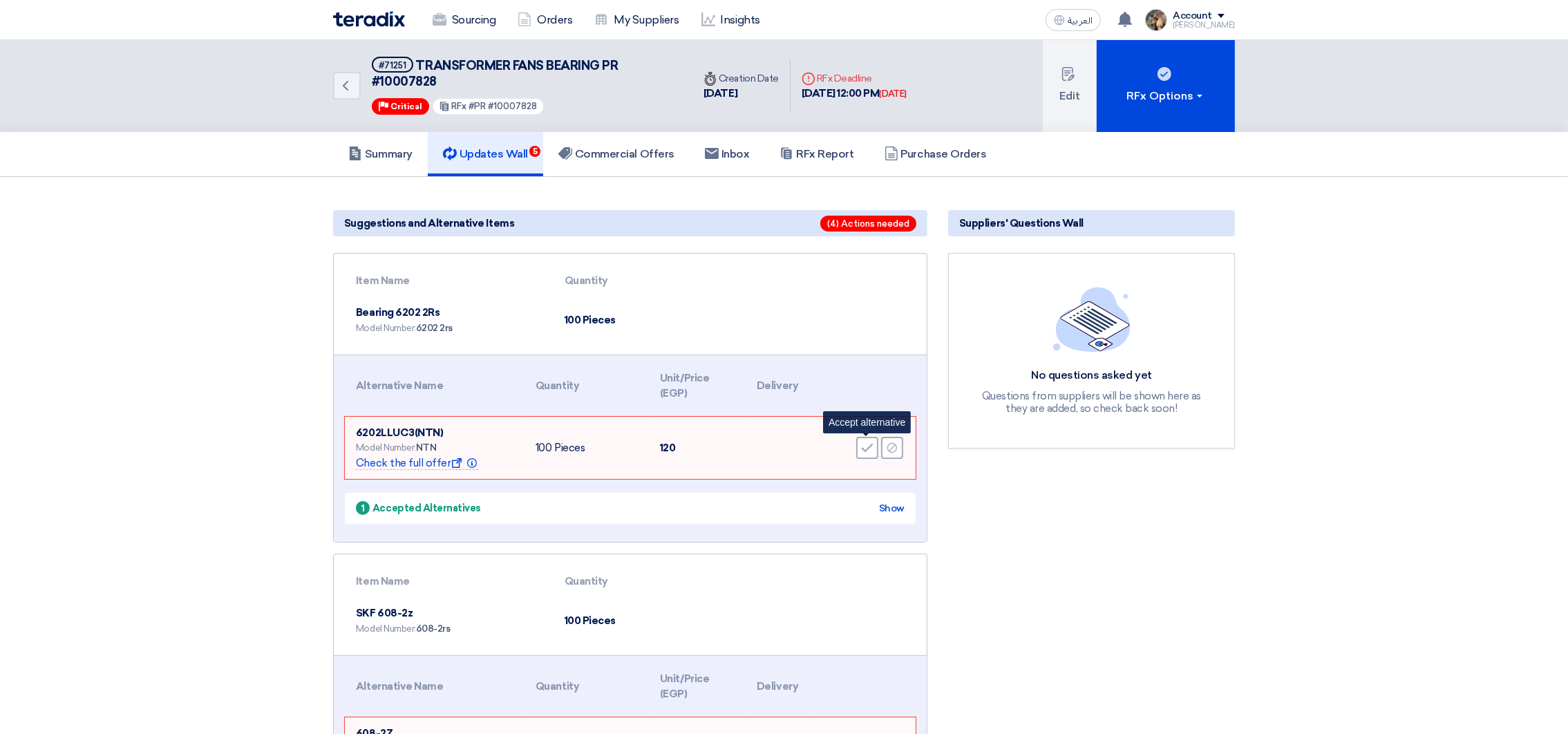
click at [869, 450] on icon "Accept" at bounding box center [867, 447] width 13 height 13
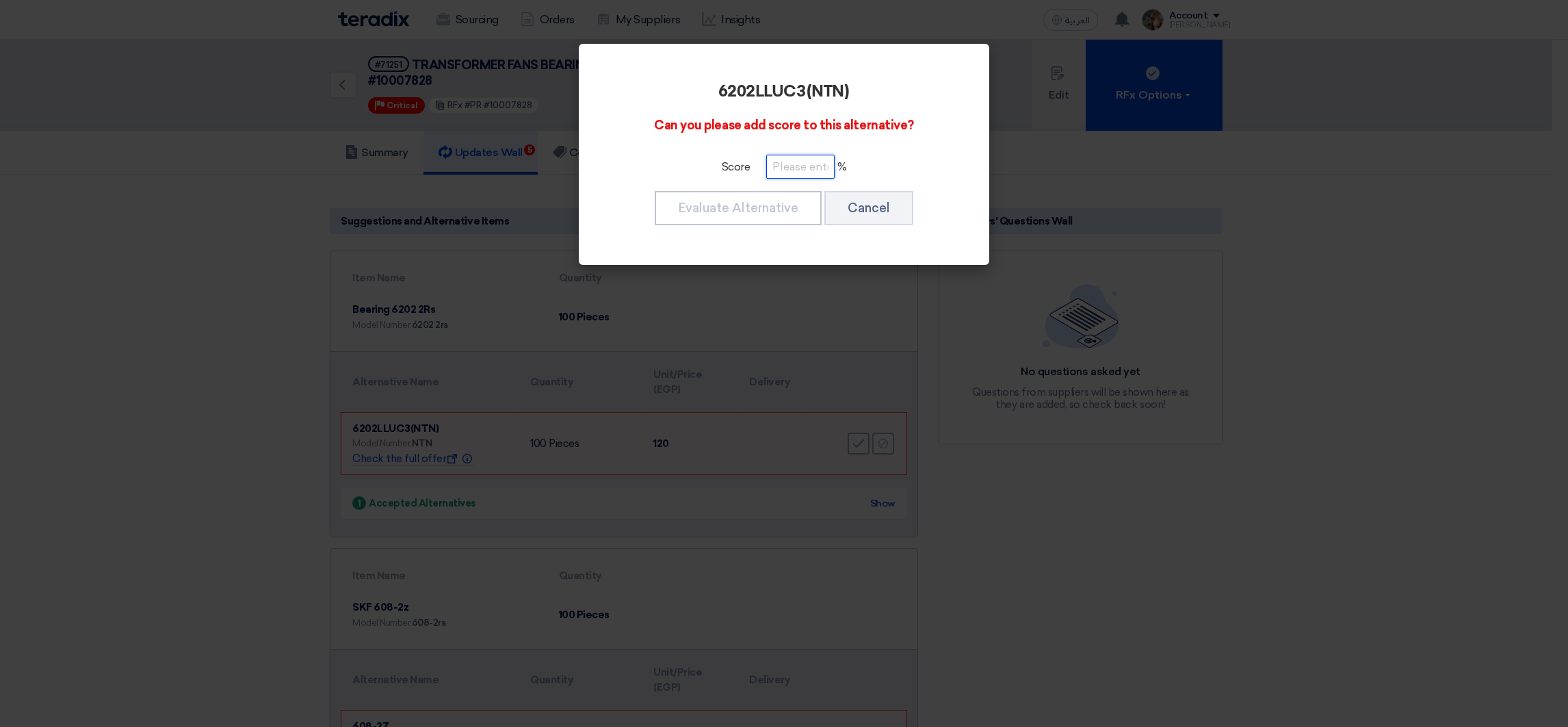
click at [773, 165] on input "number" at bounding box center [801, 166] width 69 height 24
paste input "100"
type input "100"
click at [766, 211] on button "Evaluate Alternative" at bounding box center [737, 208] width 167 height 34
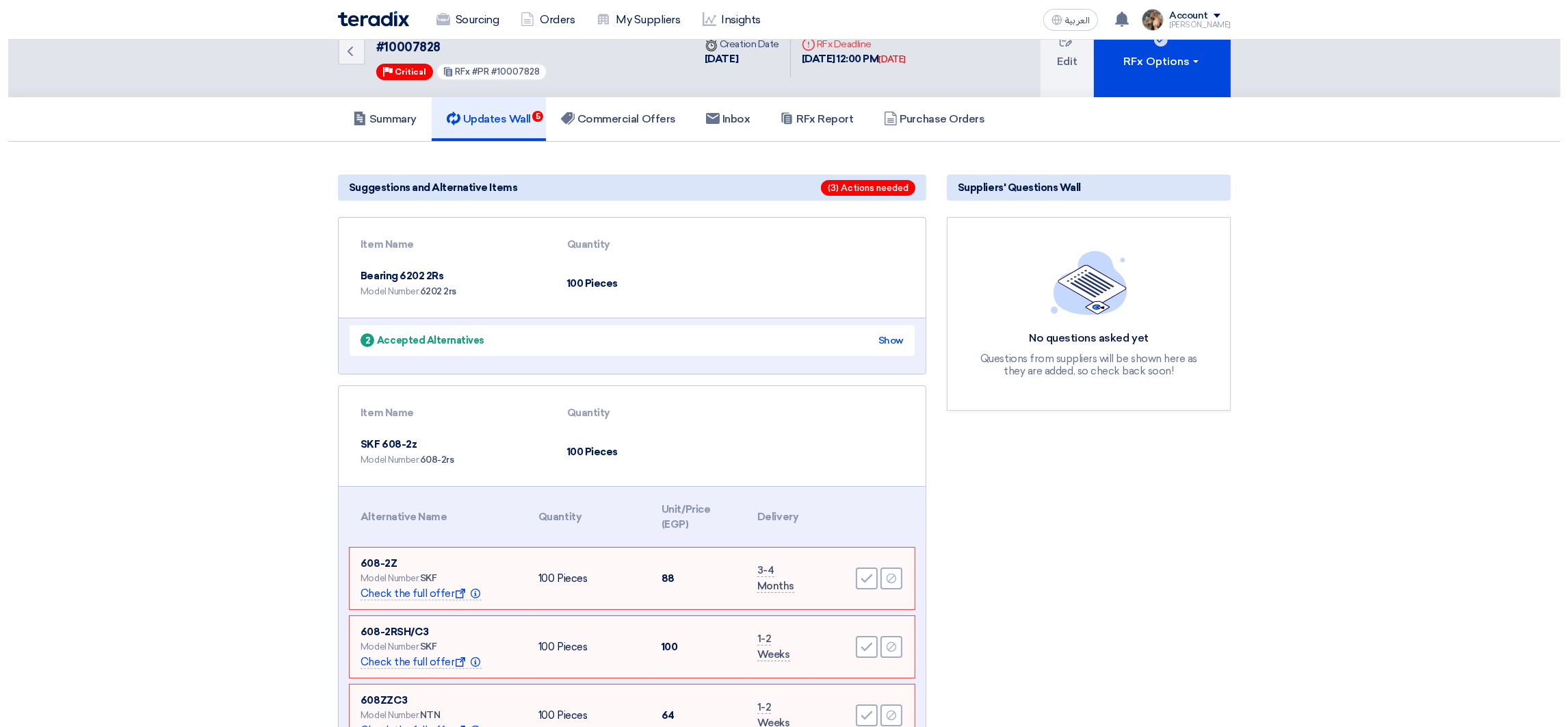
scroll to position [206, 0]
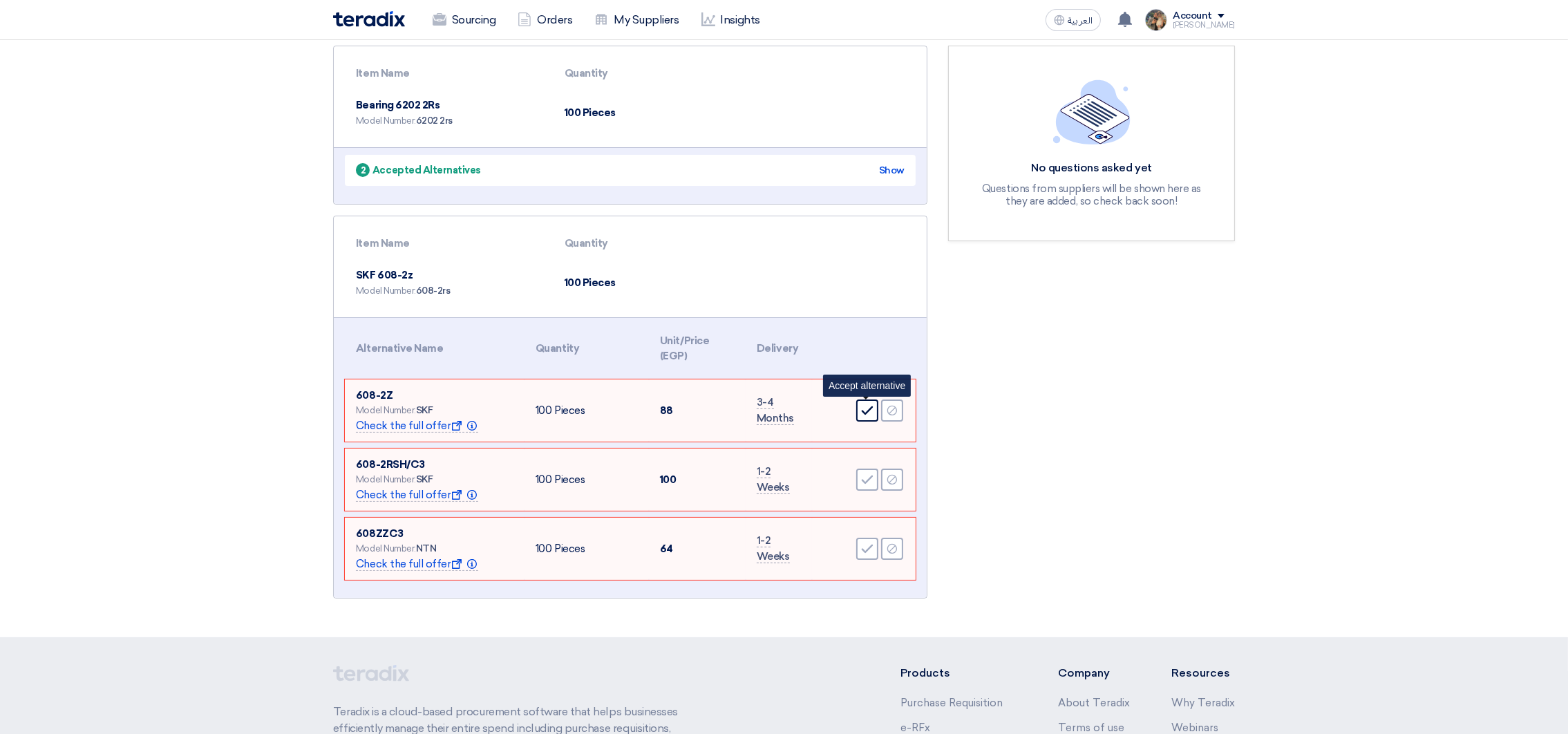
click at [868, 417] on div "Accept" at bounding box center [867, 410] width 22 height 22
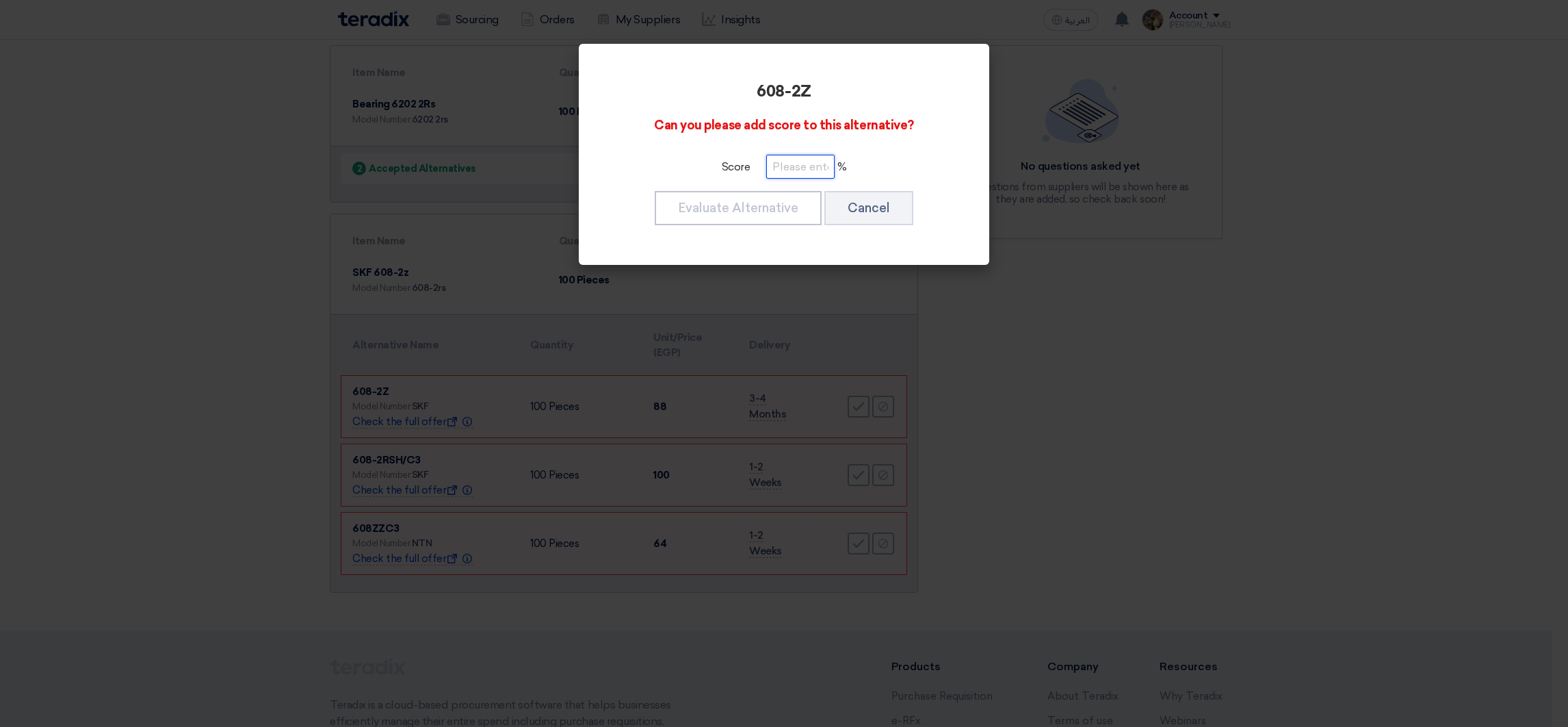
click at [795, 171] on input "number" at bounding box center [801, 166] width 69 height 24
paste input "100"
type input "100"
click at [774, 216] on button "Evaluate Alternative" at bounding box center [737, 208] width 167 height 34
click at [810, 180] on div "608ZZC3 Can you please add score to this alternative? Score % Evaluate Alternat…" at bounding box center [784, 154] width 378 height 189
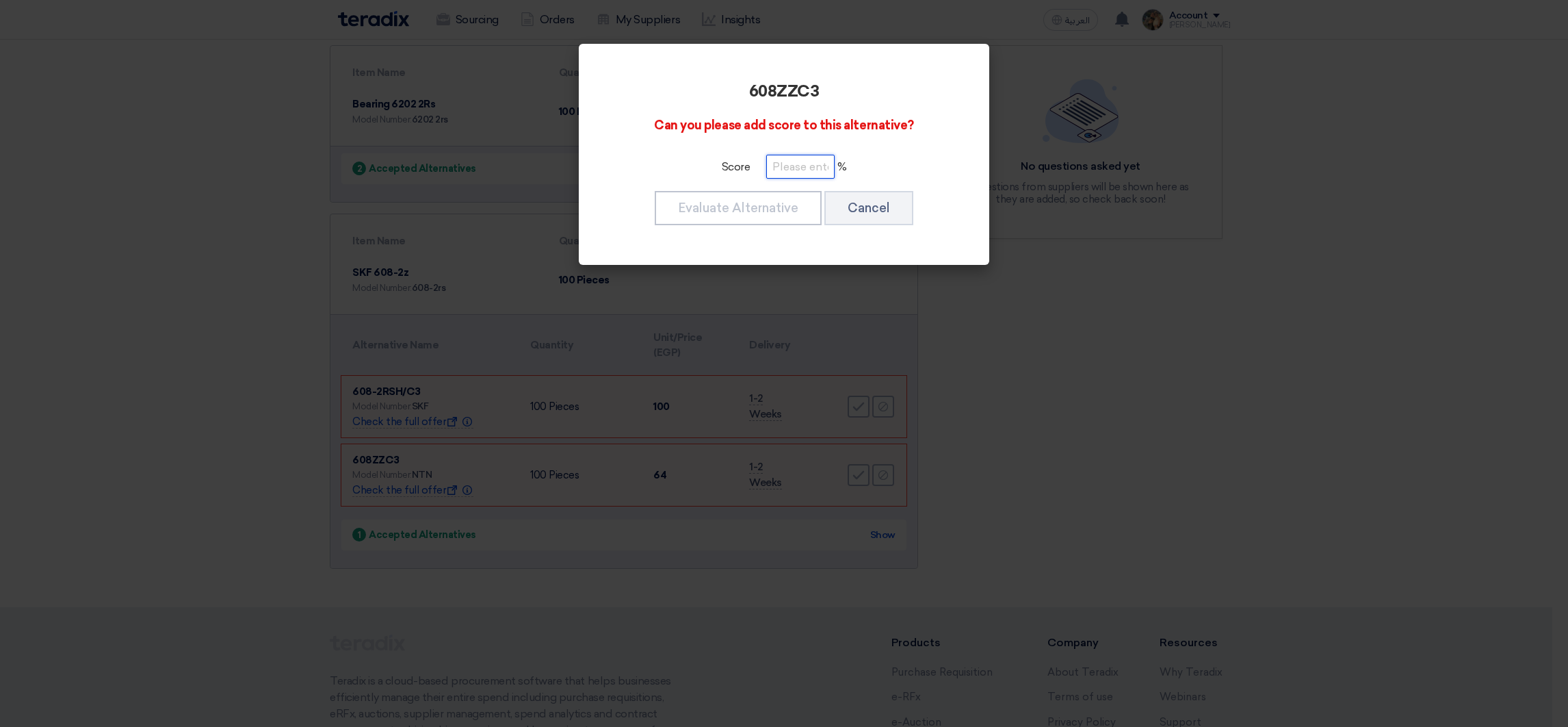
click at [803, 169] on input "number" at bounding box center [801, 166] width 69 height 24
paste input "100"
type input "100"
click at [781, 200] on button "Evaluate Alternative" at bounding box center [737, 208] width 167 height 34
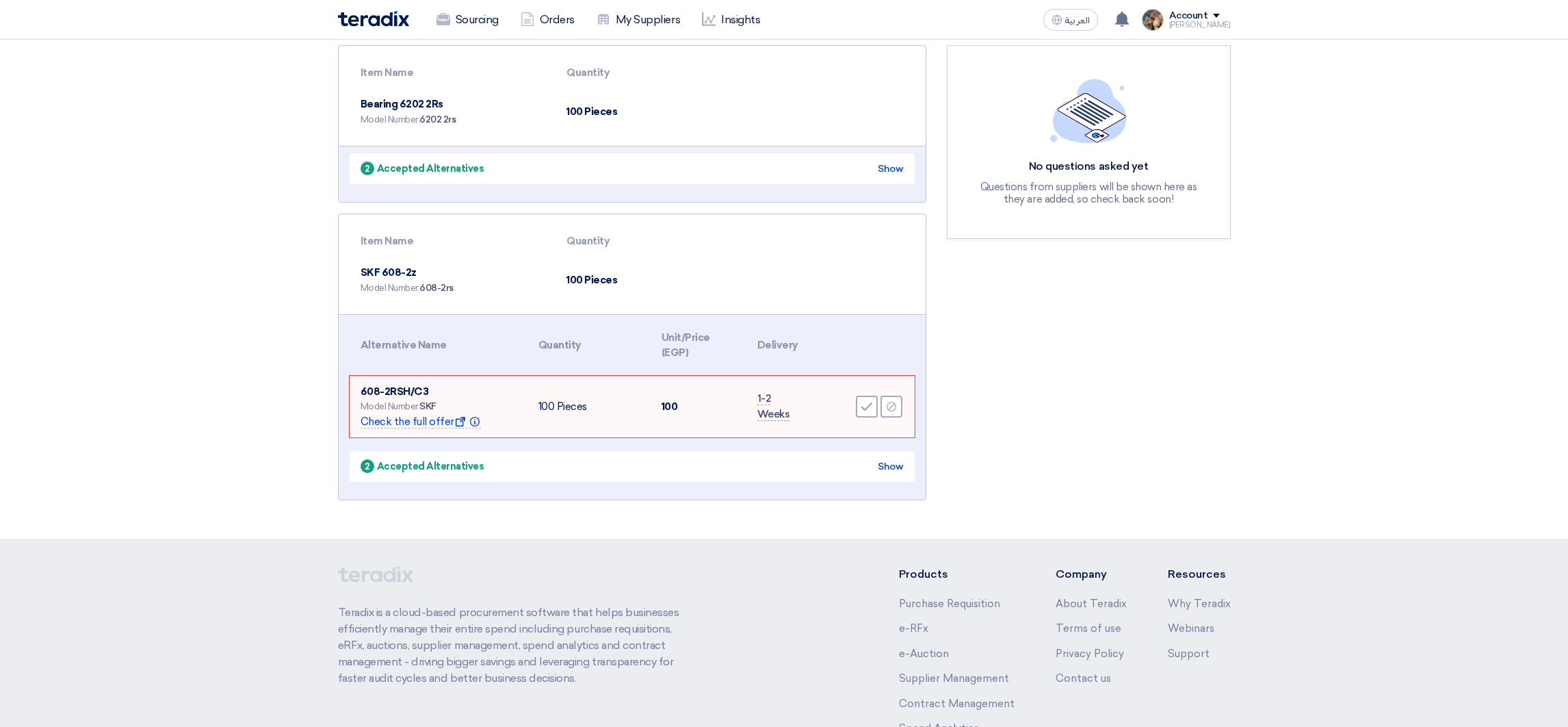
click at [859, 400] on modal-container "608ZZC3 Can you please add score to this alternative? Score 100 % Evaluate Alte…" at bounding box center [784, 363] width 1568 height 727
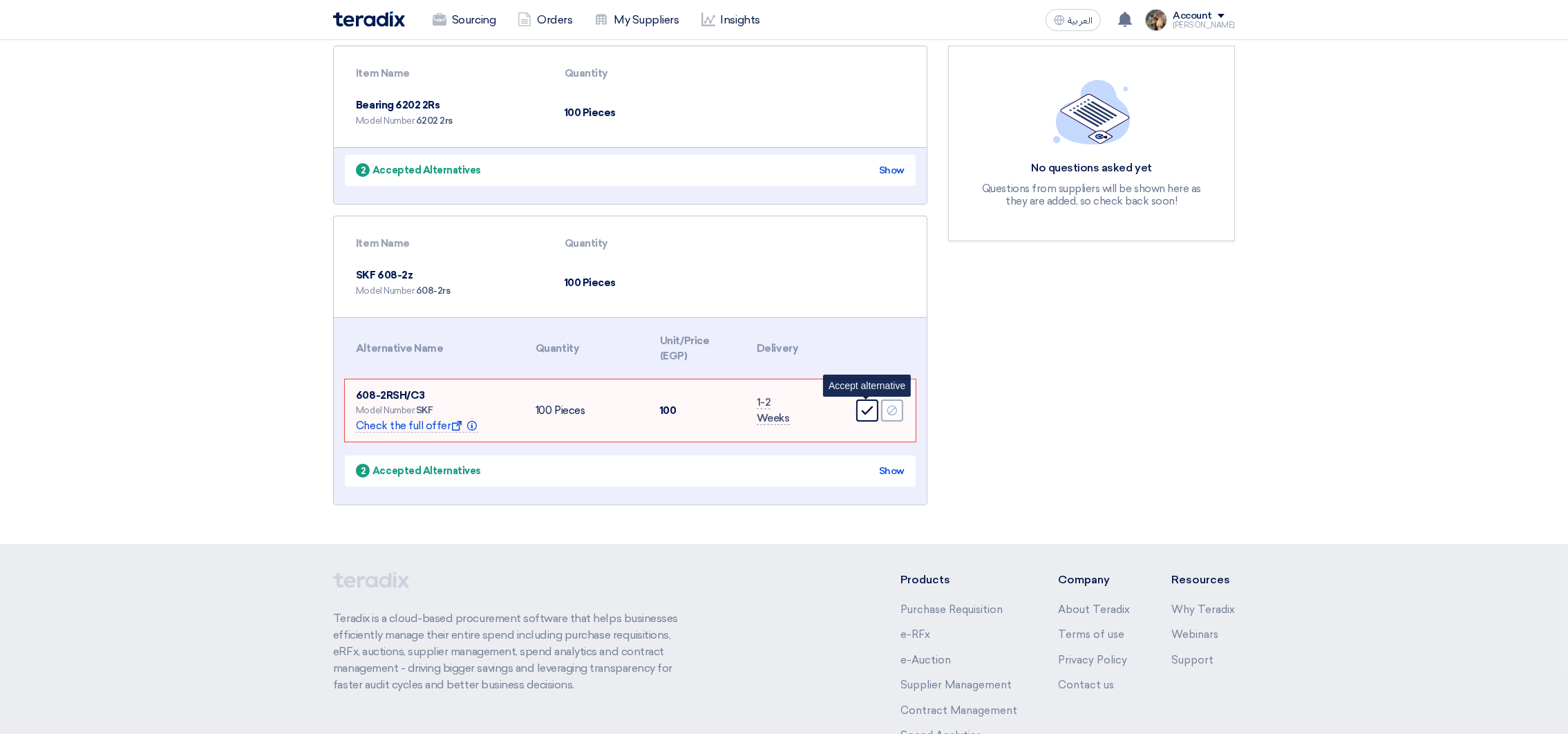
click at [865, 409] on icon "Accept" at bounding box center [867, 410] width 13 height 13
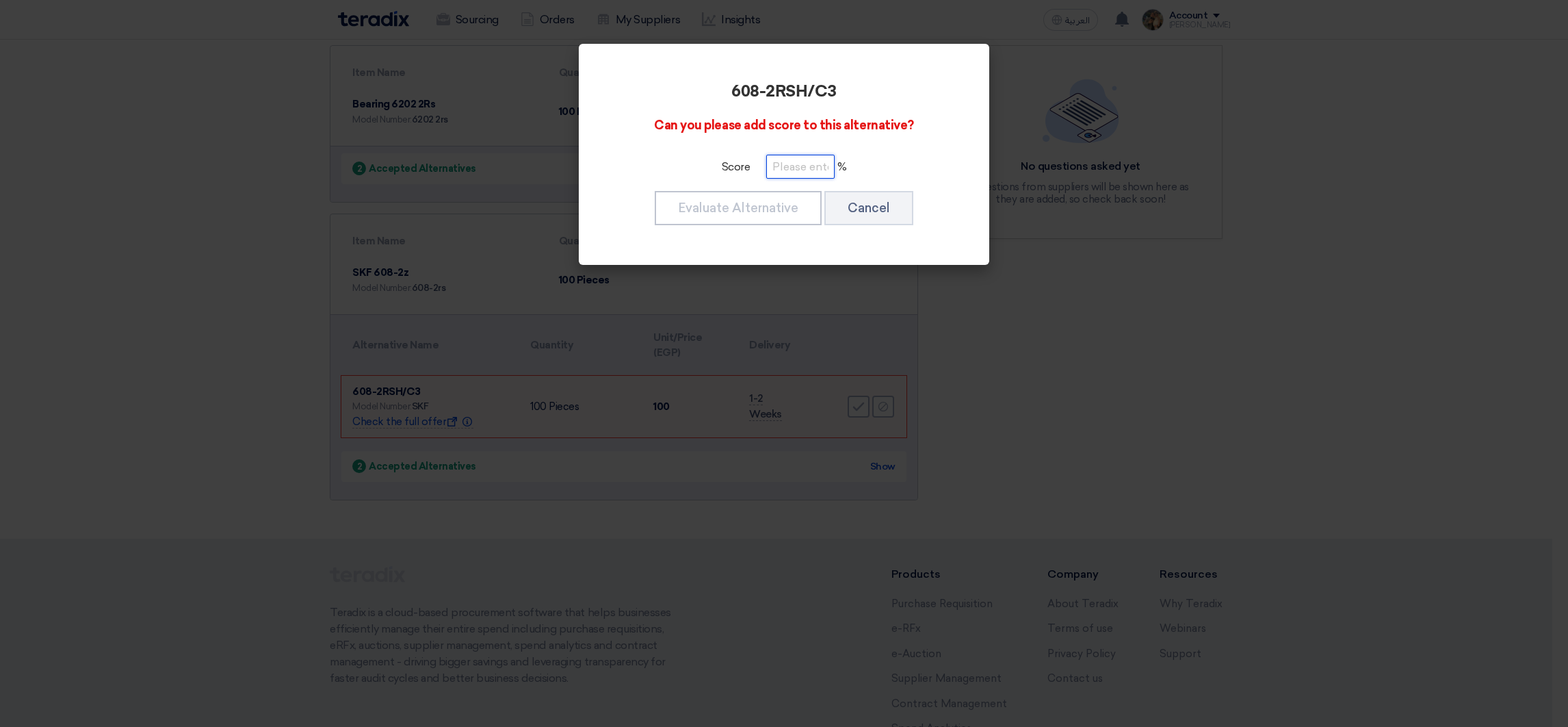
click at [776, 172] on input "number" at bounding box center [801, 166] width 69 height 24
paste input "100"
type input "100"
click at [772, 212] on button "Evaluate Alternative" at bounding box center [737, 208] width 167 height 34
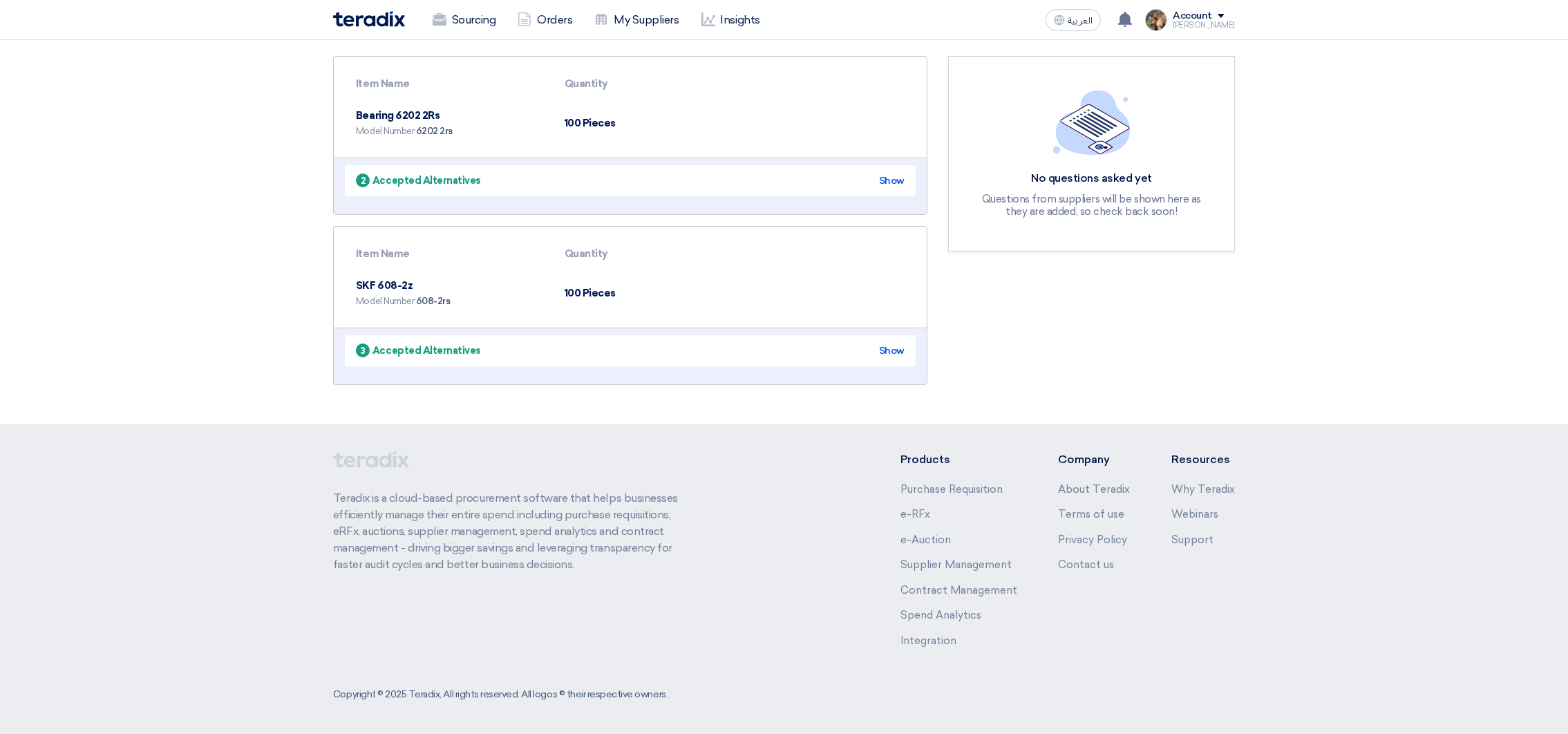
scroll to position [0, 0]
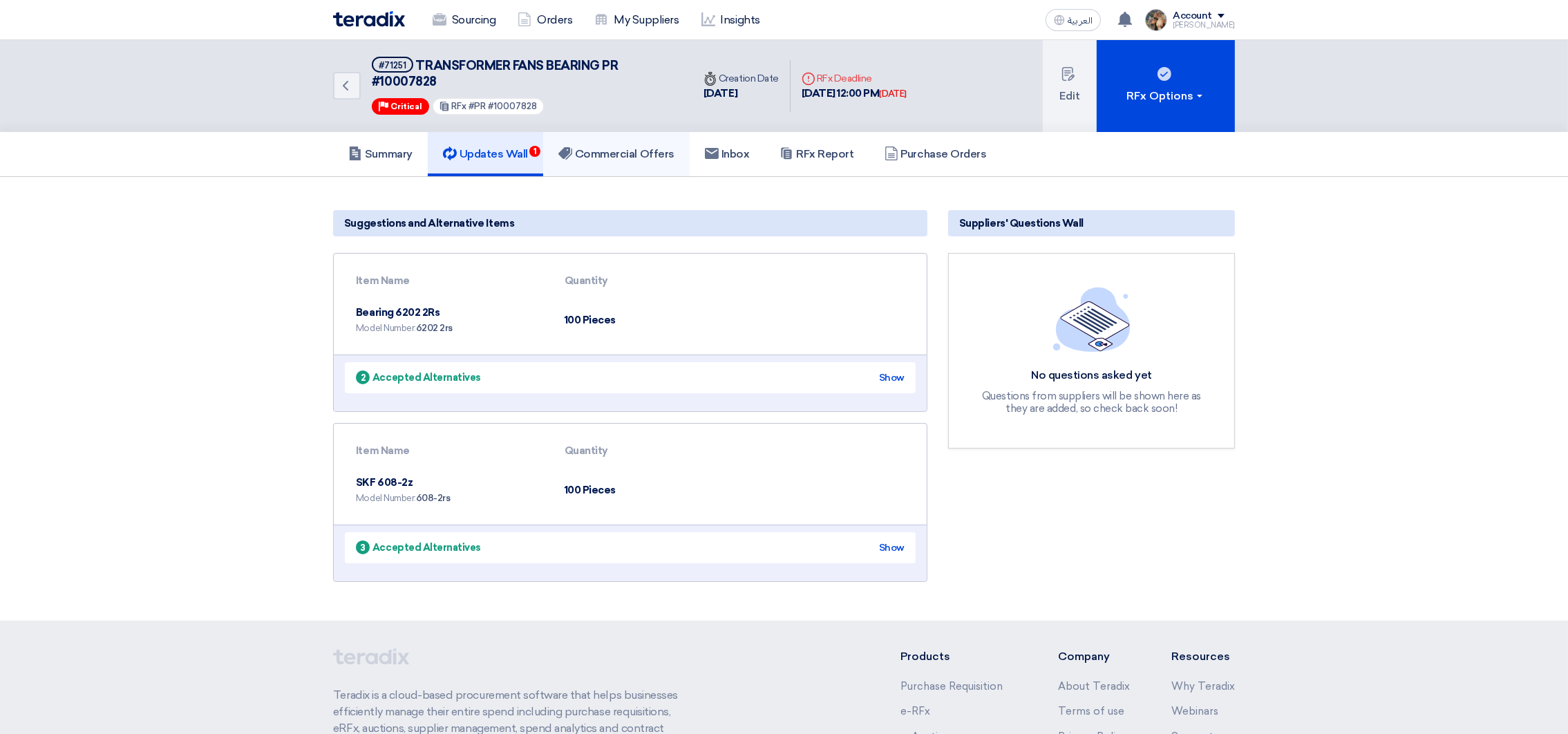
click at [632, 153] on h5 "Commercial Offers" at bounding box center [616, 154] width 116 height 13
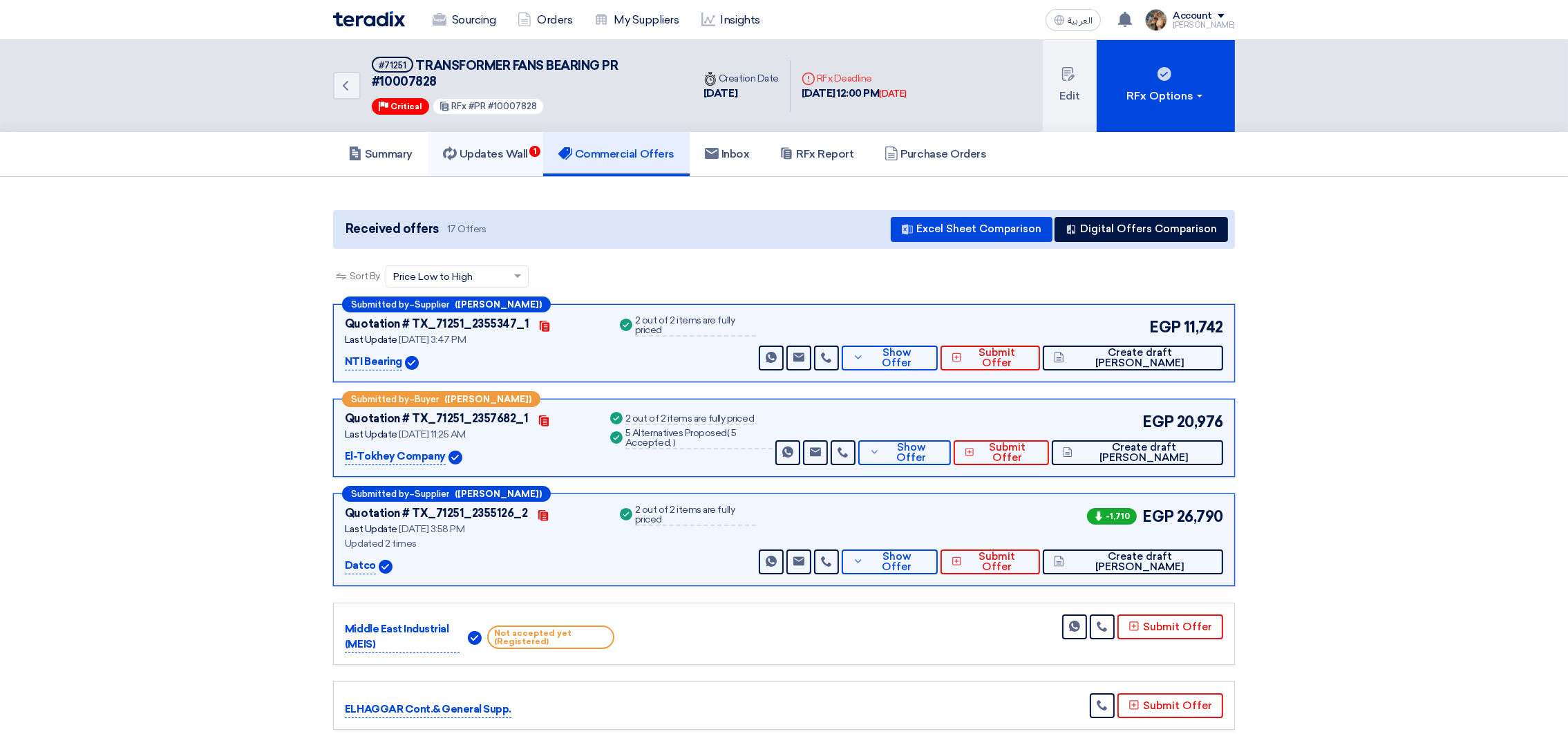
click at [520, 154] on h5 "Updates Wall 1" at bounding box center [485, 154] width 85 height 13
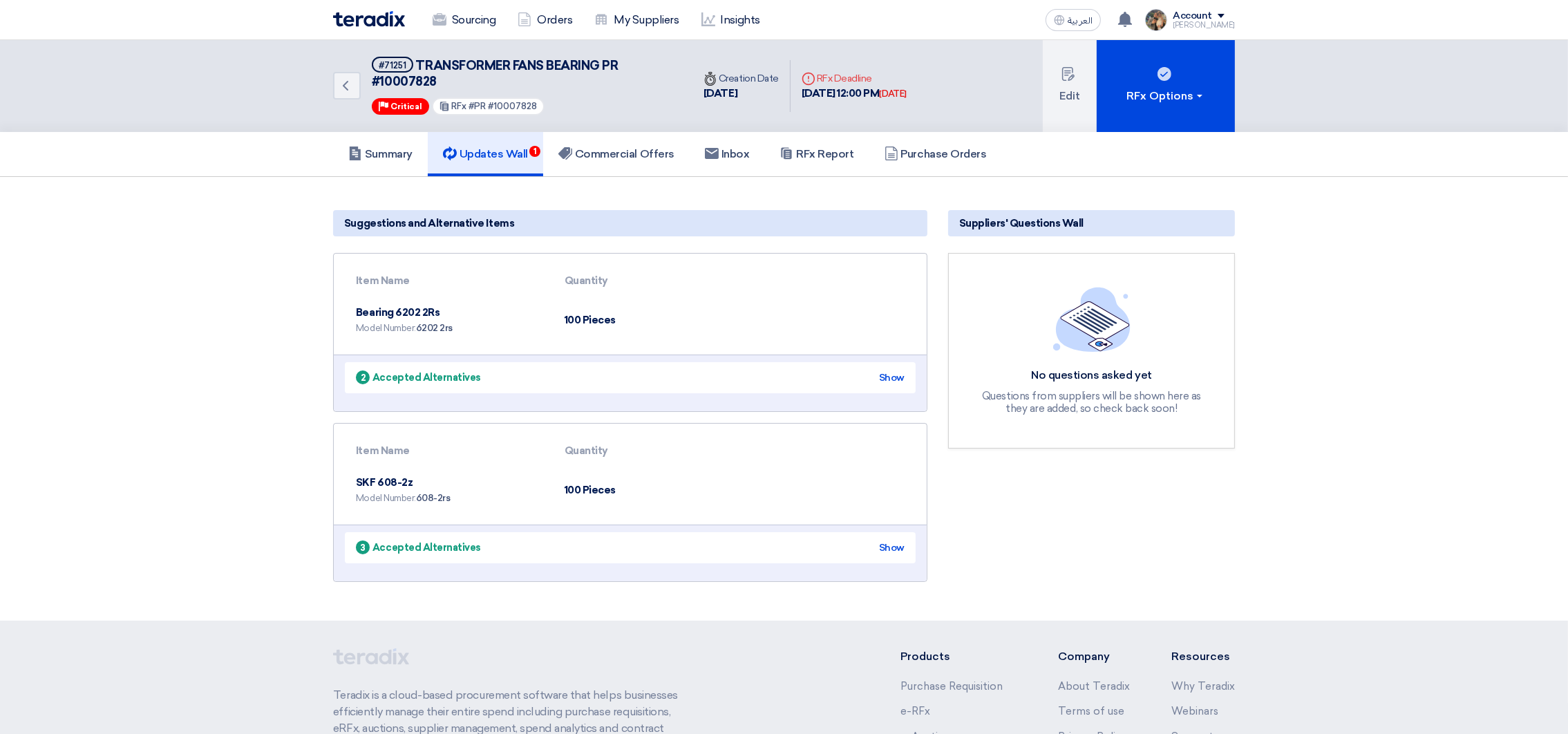
click at [342, 17] on img at bounding box center [368, 18] width 72 height 16
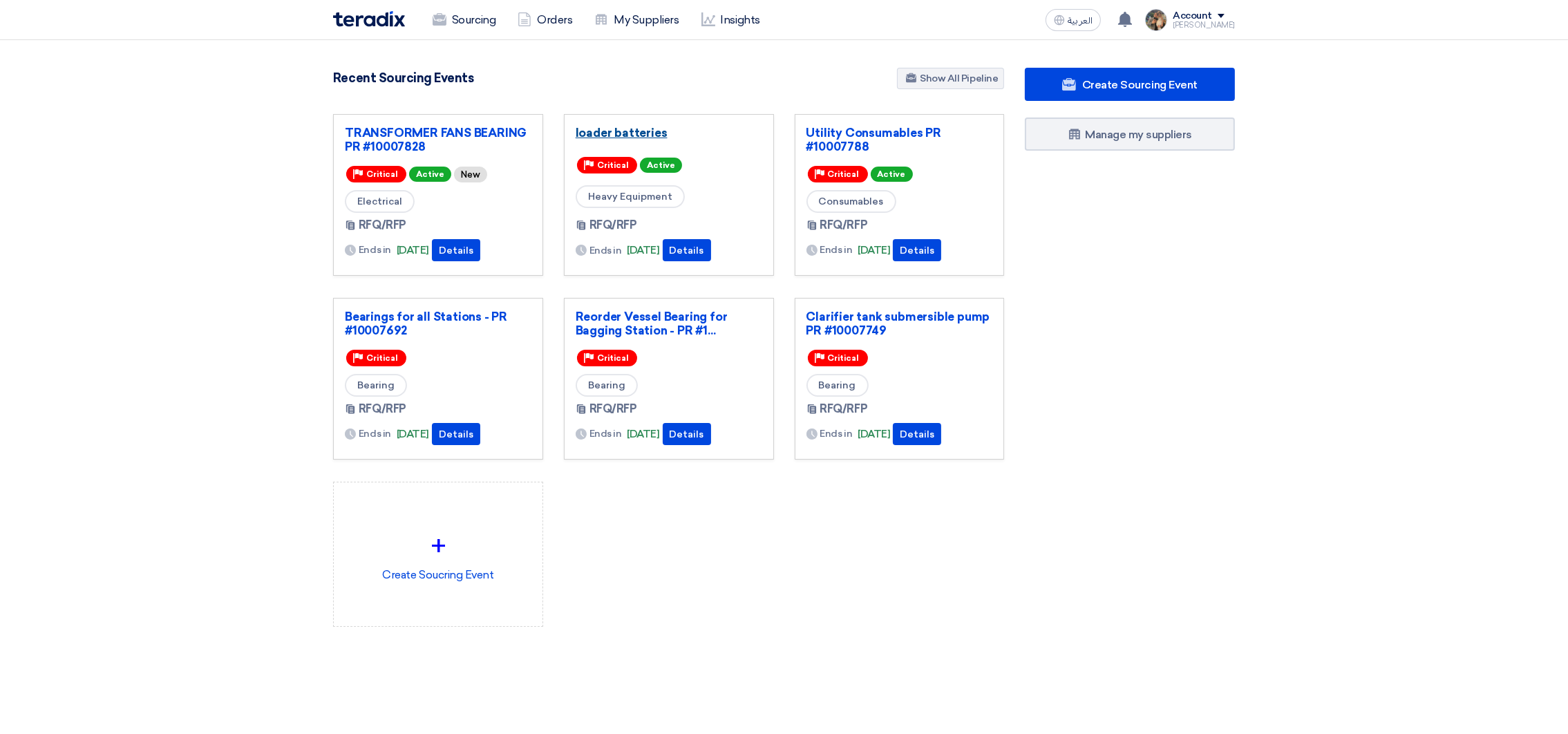
click at [632, 134] on link "loader batteries" at bounding box center [669, 133] width 187 height 13
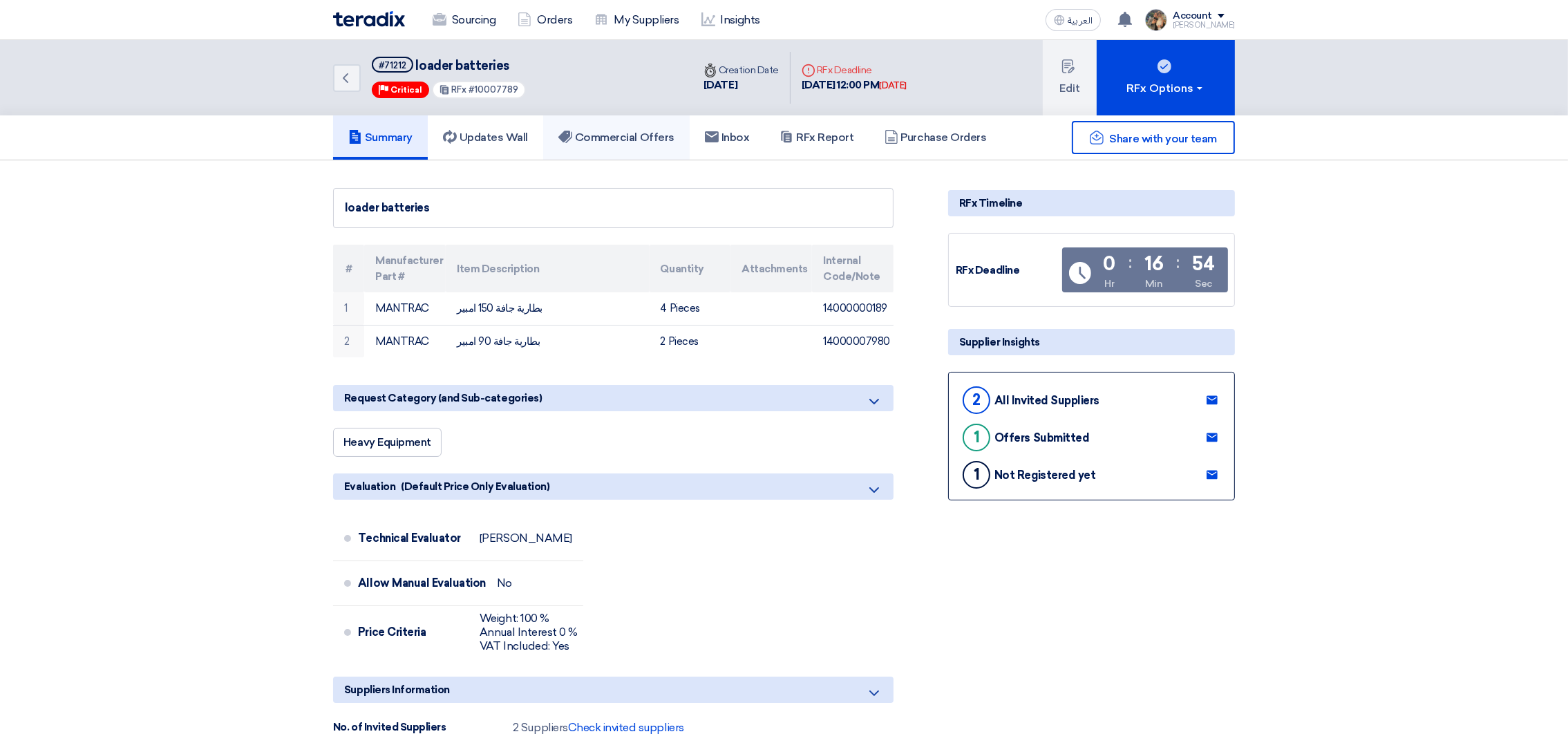
click at [602, 135] on h5 "Commercial Offers" at bounding box center [616, 138] width 116 height 13
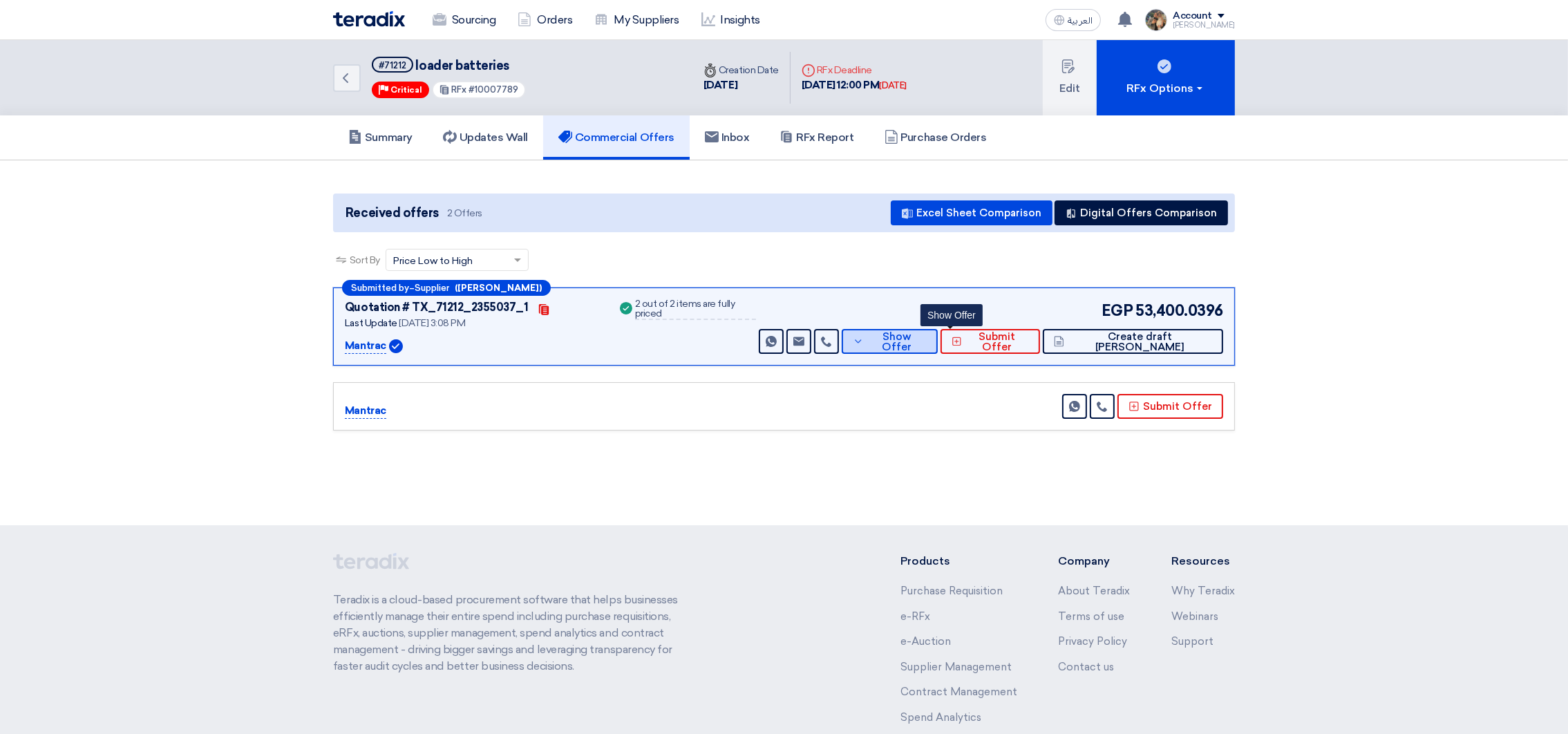
click at [927, 340] on span "Show Offer" at bounding box center [898, 342] width 60 height 21
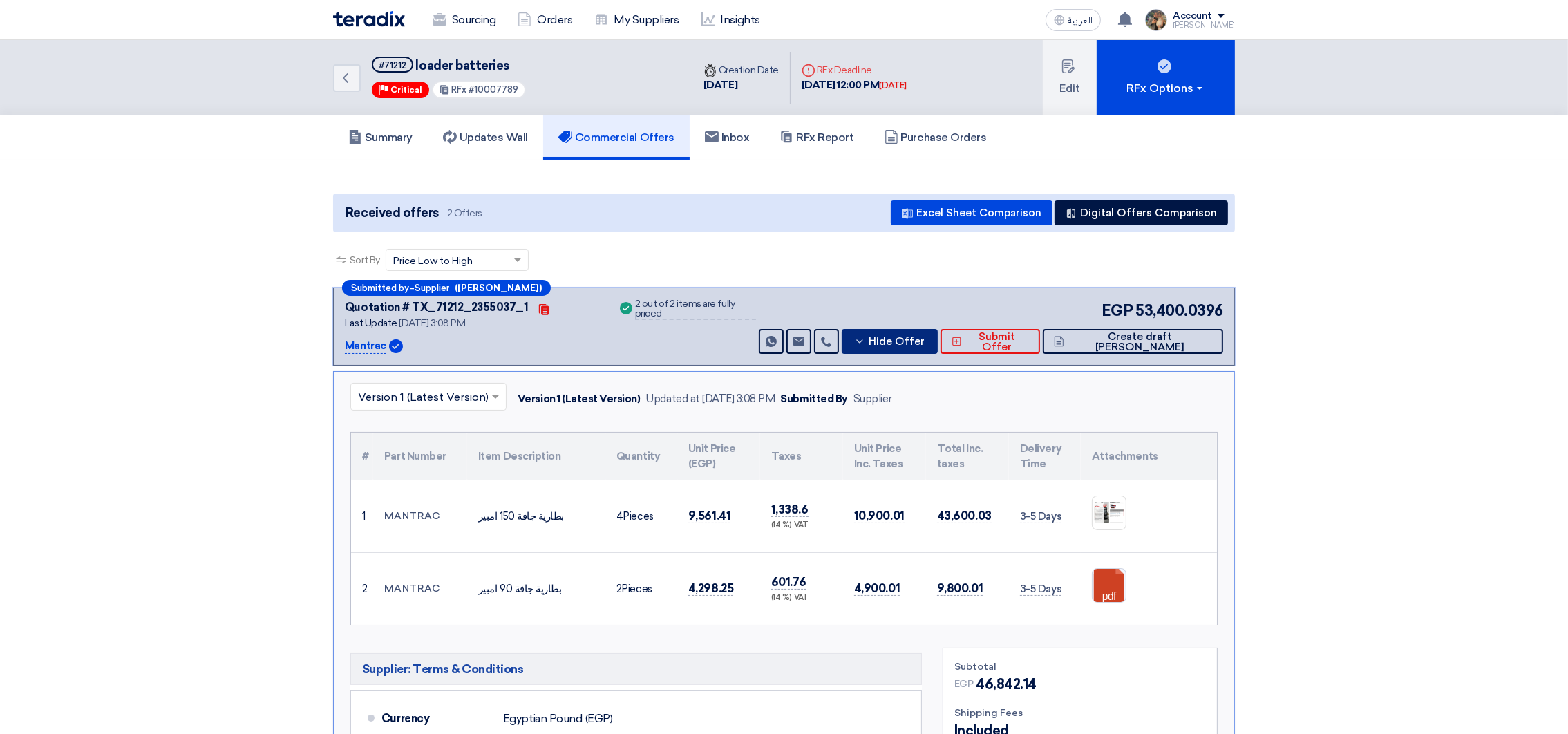
scroll to position [104, 0]
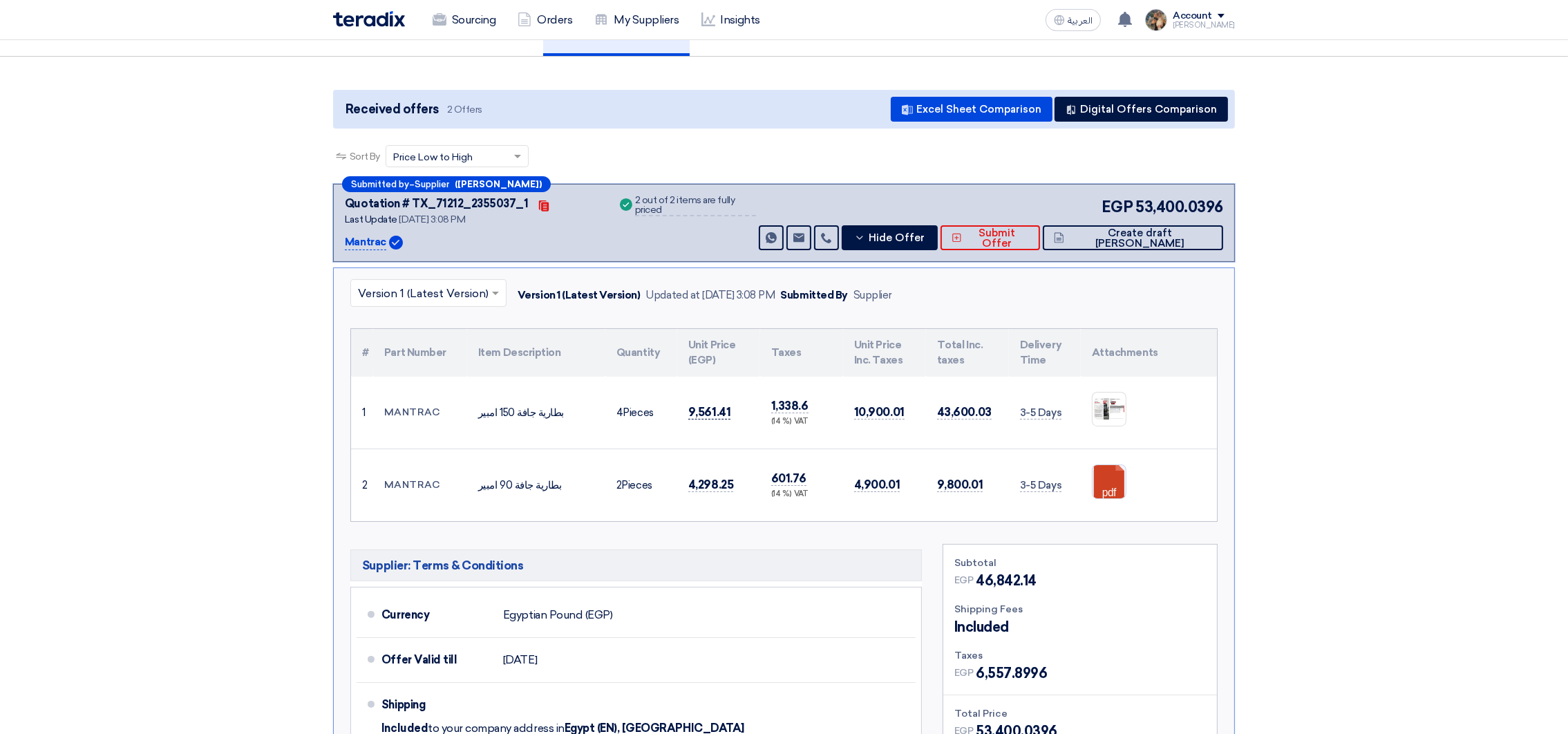
click at [714, 409] on span "9,561.41" at bounding box center [709, 412] width 42 height 14
copy span "9,561.41"
click at [711, 487] on span "4,298.25" at bounding box center [710, 484] width 45 height 14
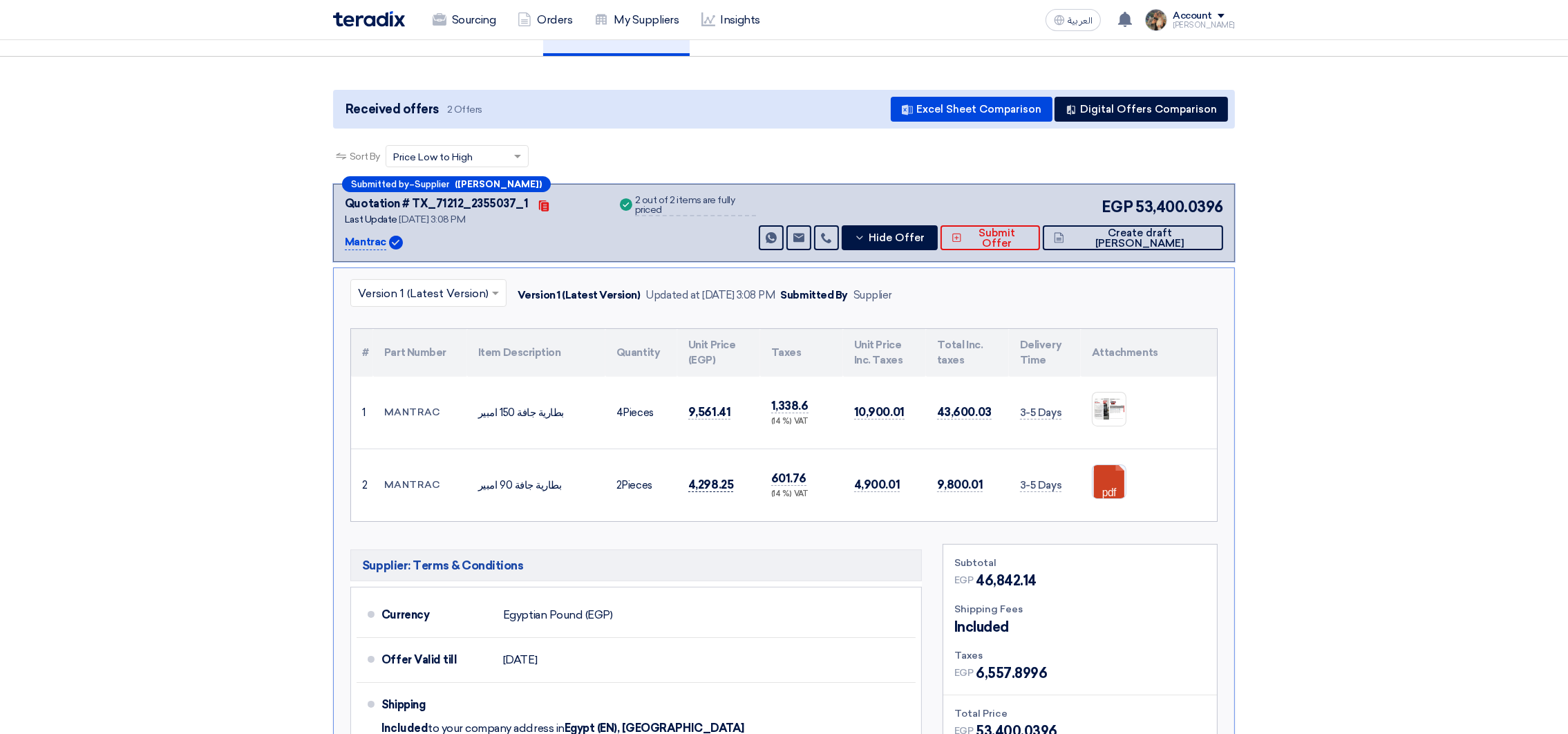
copy span "4,298.25"
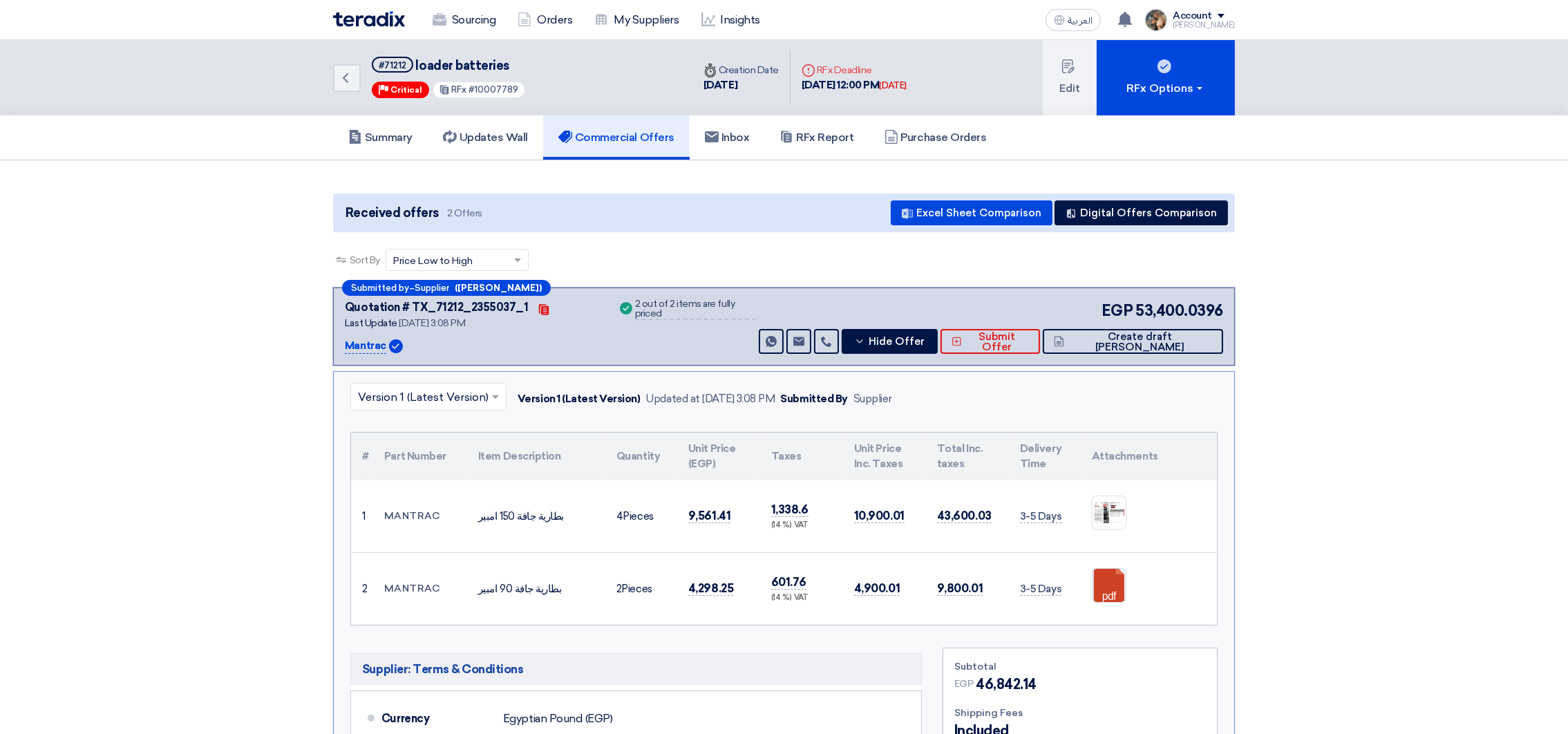
click at [428, 63] on span "loader batteries" at bounding box center [462, 65] width 93 height 15
drag, startPoint x: 428, startPoint y: 63, endPoint x: 475, endPoint y: 61, distance: 47.0
click at [475, 61] on span "loader batteries" at bounding box center [462, 65] width 93 height 15
copy span "loader batteries"
click at [924, 338] on span "Hide Offer" at bounding box center [897, 342] width 56 height 11
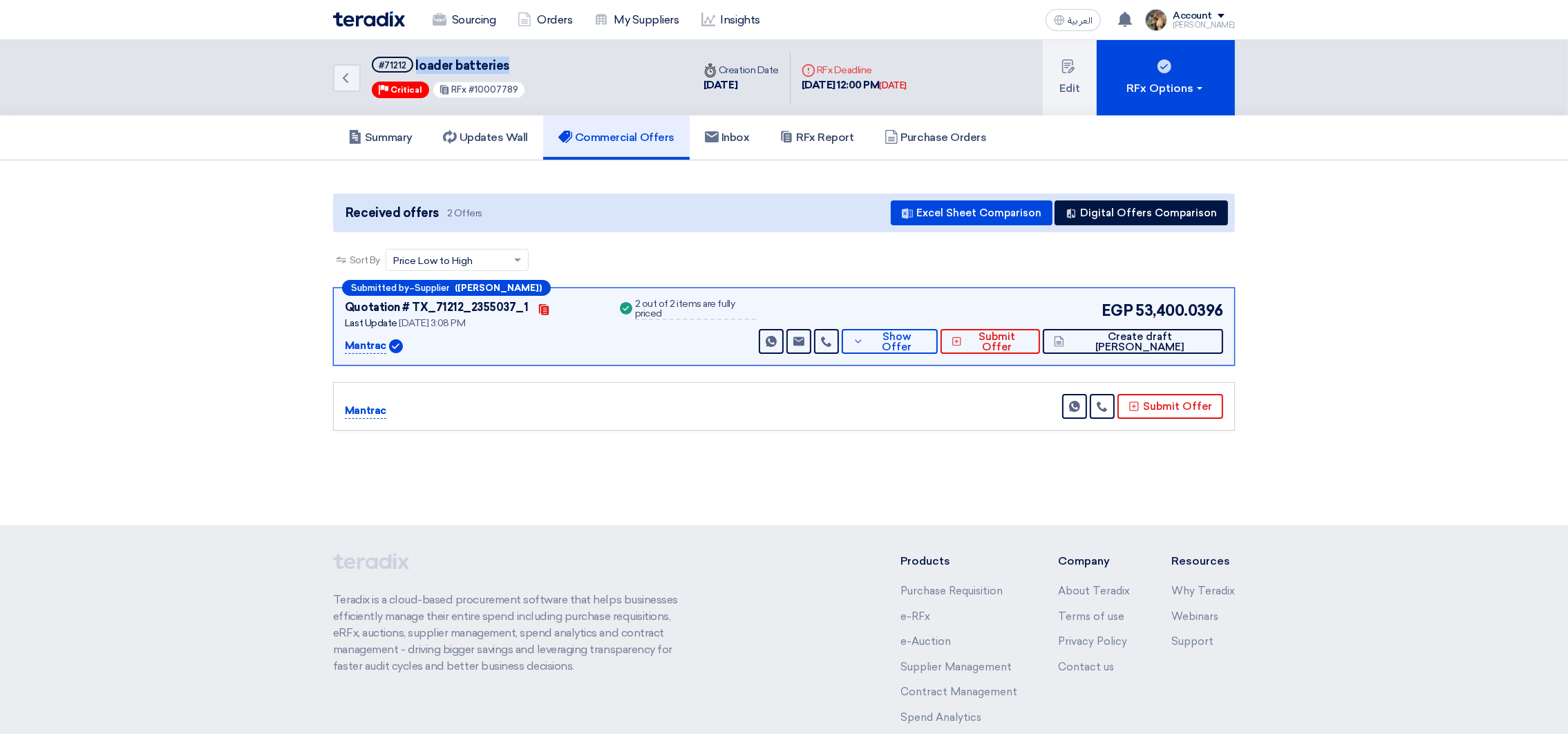
click at [379, 17] on img at bounding box center [368, 18] width 72 height 16
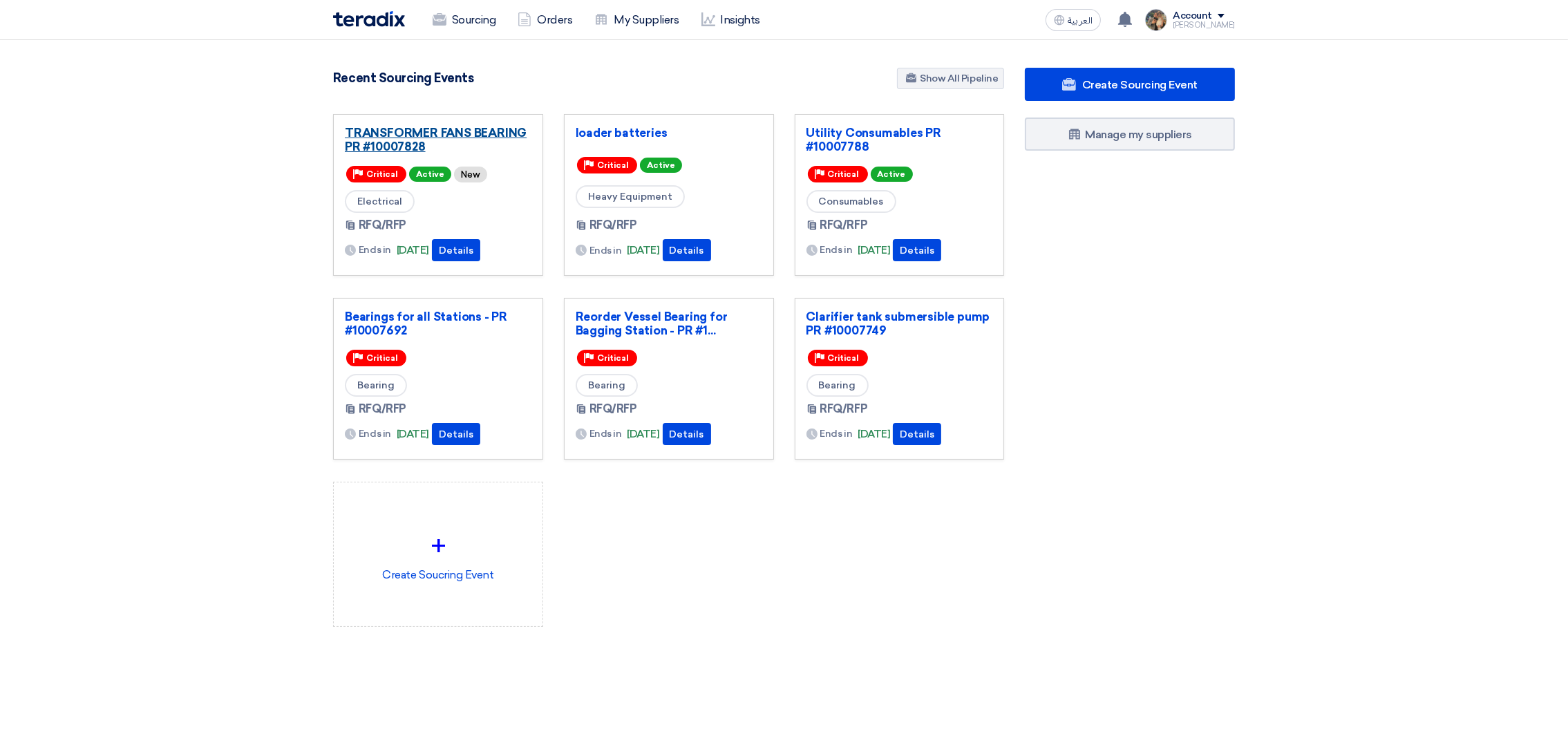
click at [453, 132] on link "TRANSFORMER FANS BEARING PR #10007828" at bounding box center [438, 139] width 187 height 28
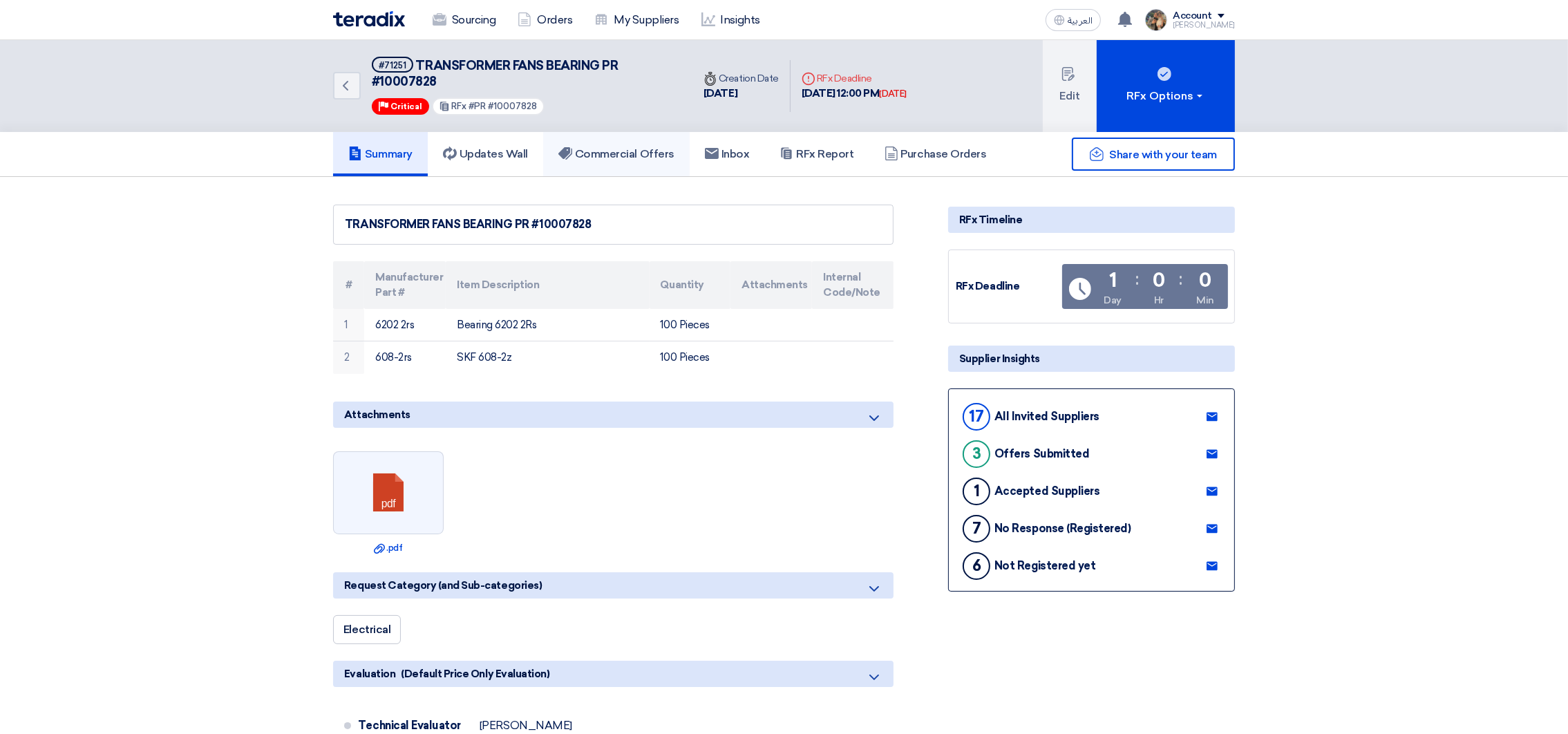
click at [595, 147] on h5 "Commercial Offers" at bounding box center [616, 154] width 116 height 13
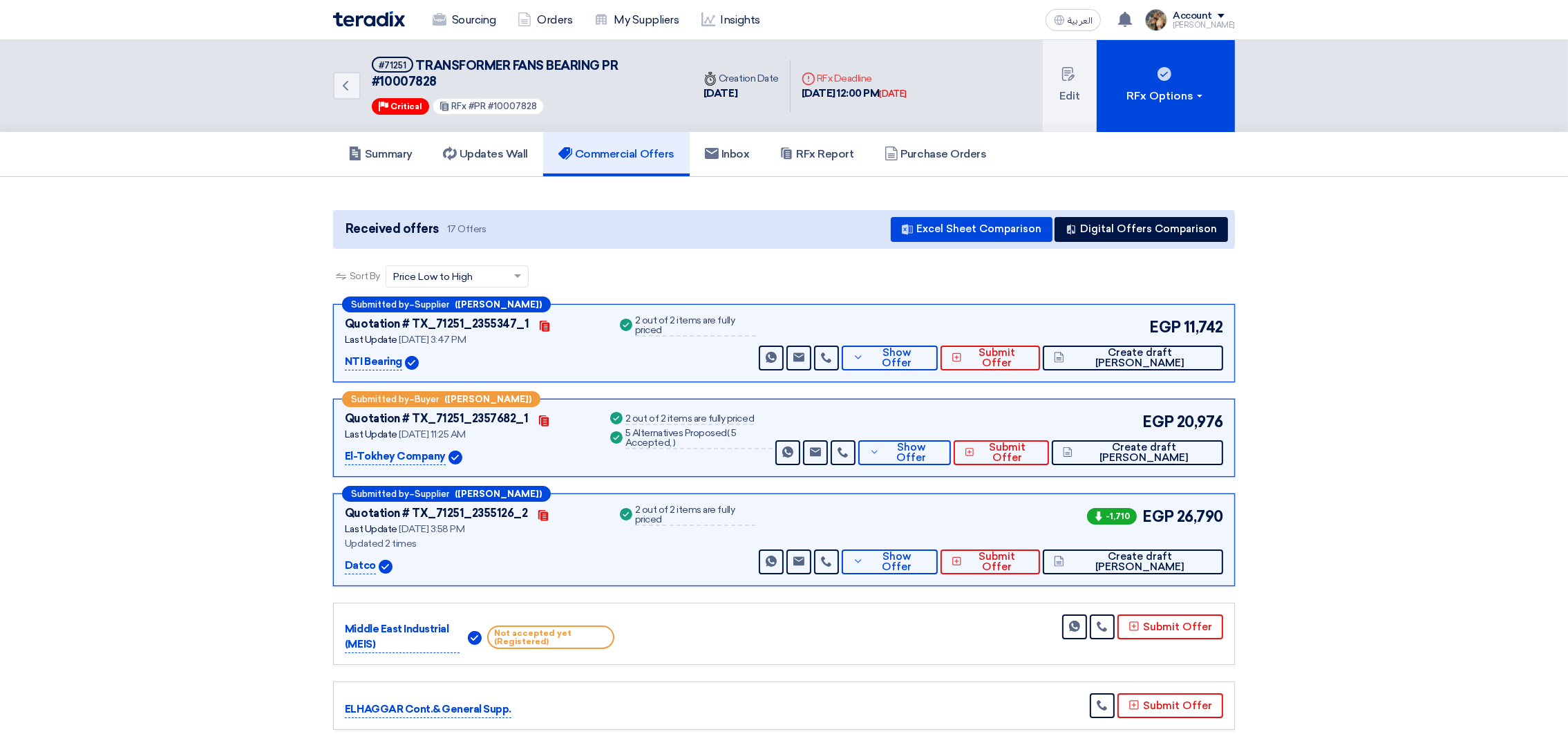
click at [367, 23] on img at bounding box center [368, 18] width 72 height 16
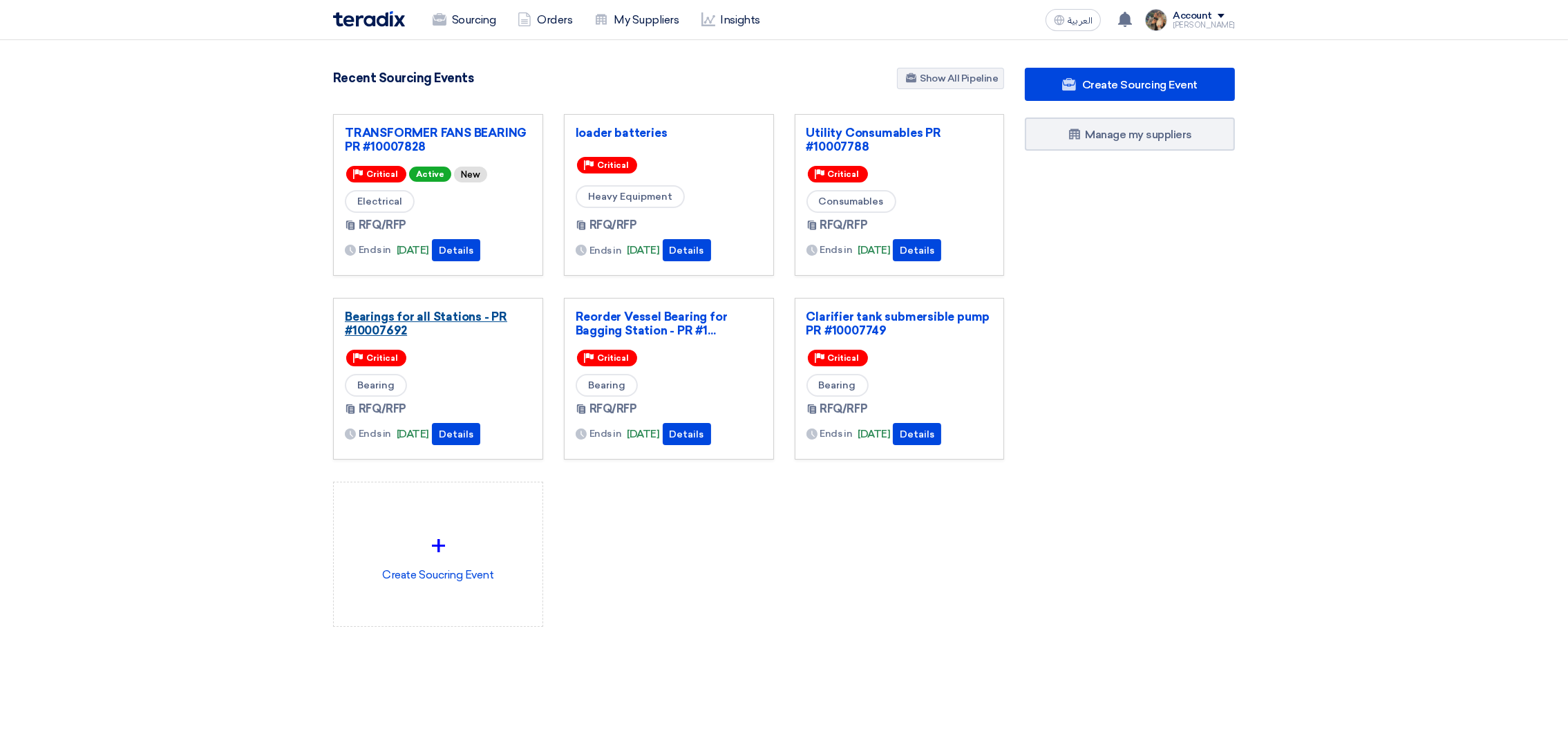
click at [419, 324] on link "Bearings for all Stations - PR #10007692" at bounding box center [438, 323] width 187 height 28
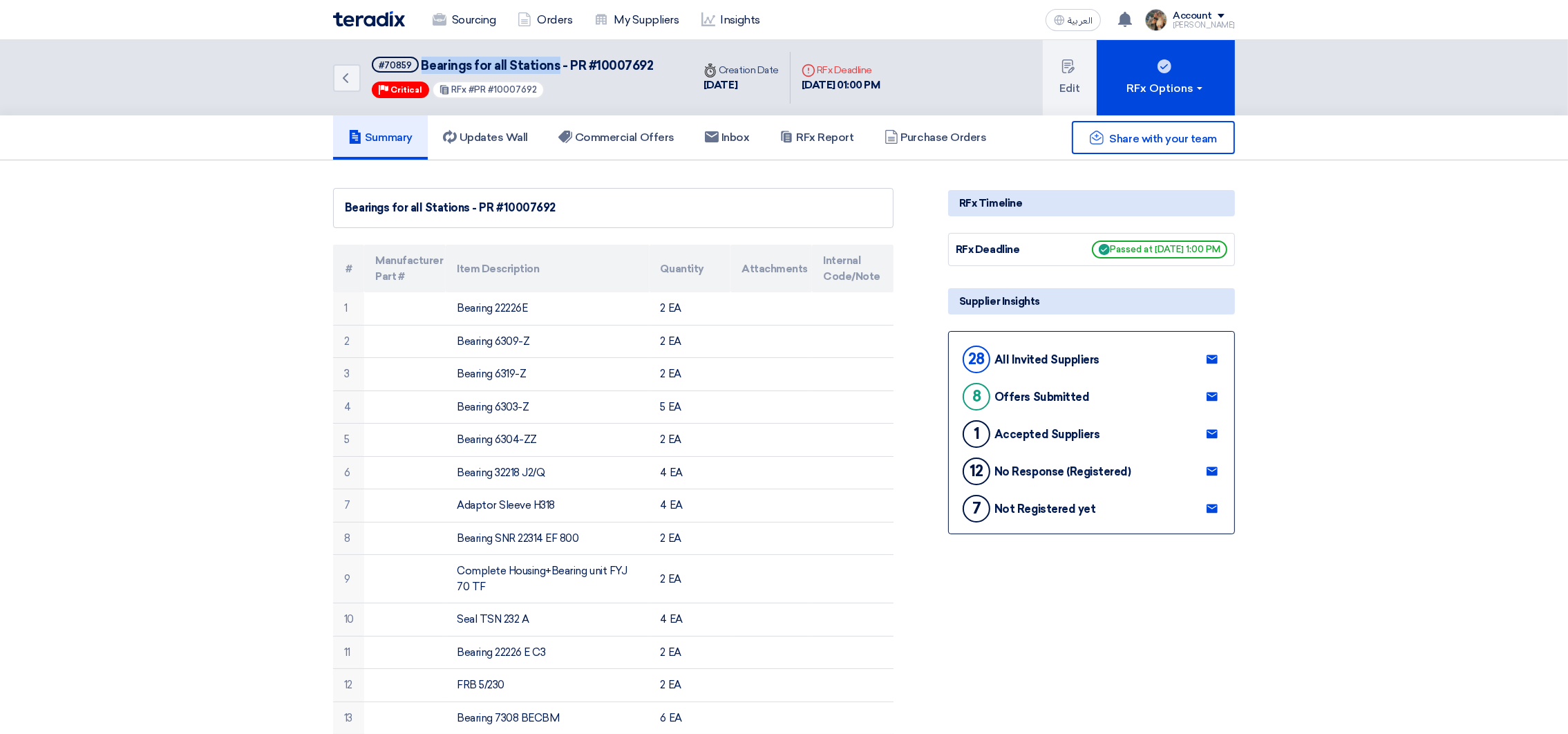
drag, startPoint x: 420, startPoint y: 59, endPoint x: 558, endPoint y: 63, distance: 138.1
click at [553, 60] on span "Bearings for all Stations - PR #10007692" at bounding box center [537, 65] width 232 height 15
copy span "Bearings for all Stations"
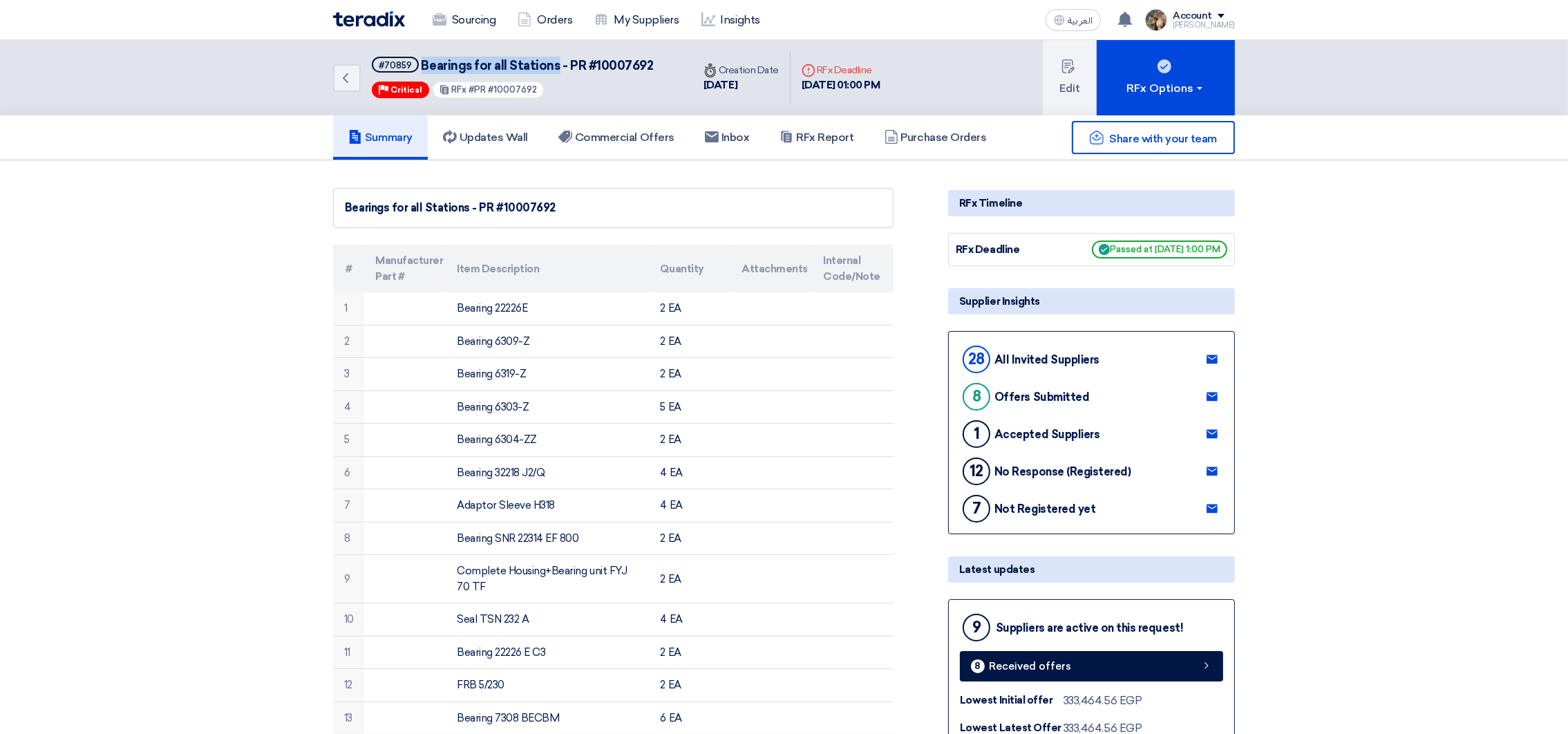
click at [333, 23] on img at bounding box center [368, 18] width 72 height 16
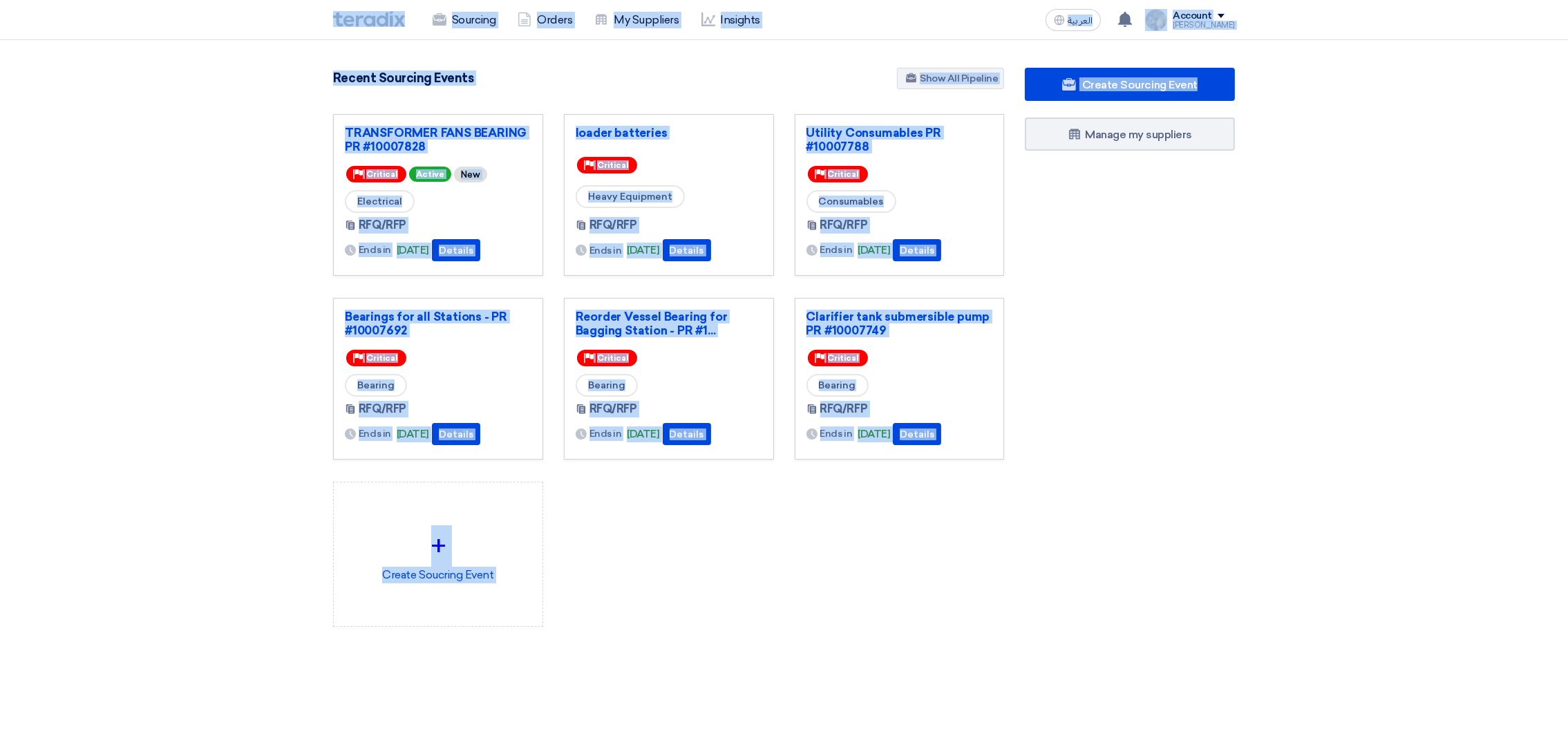
drag, startPoint x: 320, startPoint y: 17, endPoint x: 1017, endPoint y: 638, distance: 933.5
click at [1017, 638] on app-shell "Sourcing Orders My Suppliers Insights العربية ع You have a new offer for 'Utili…" at bounding box center [784, 548] width 1568 height 1016
click at [795, 561] on div "TRANSFORMER FANS BEARING PR #10007828 Priority Critical Active New Electrical R…" at bounding box center [668, 382] width 692 height 535
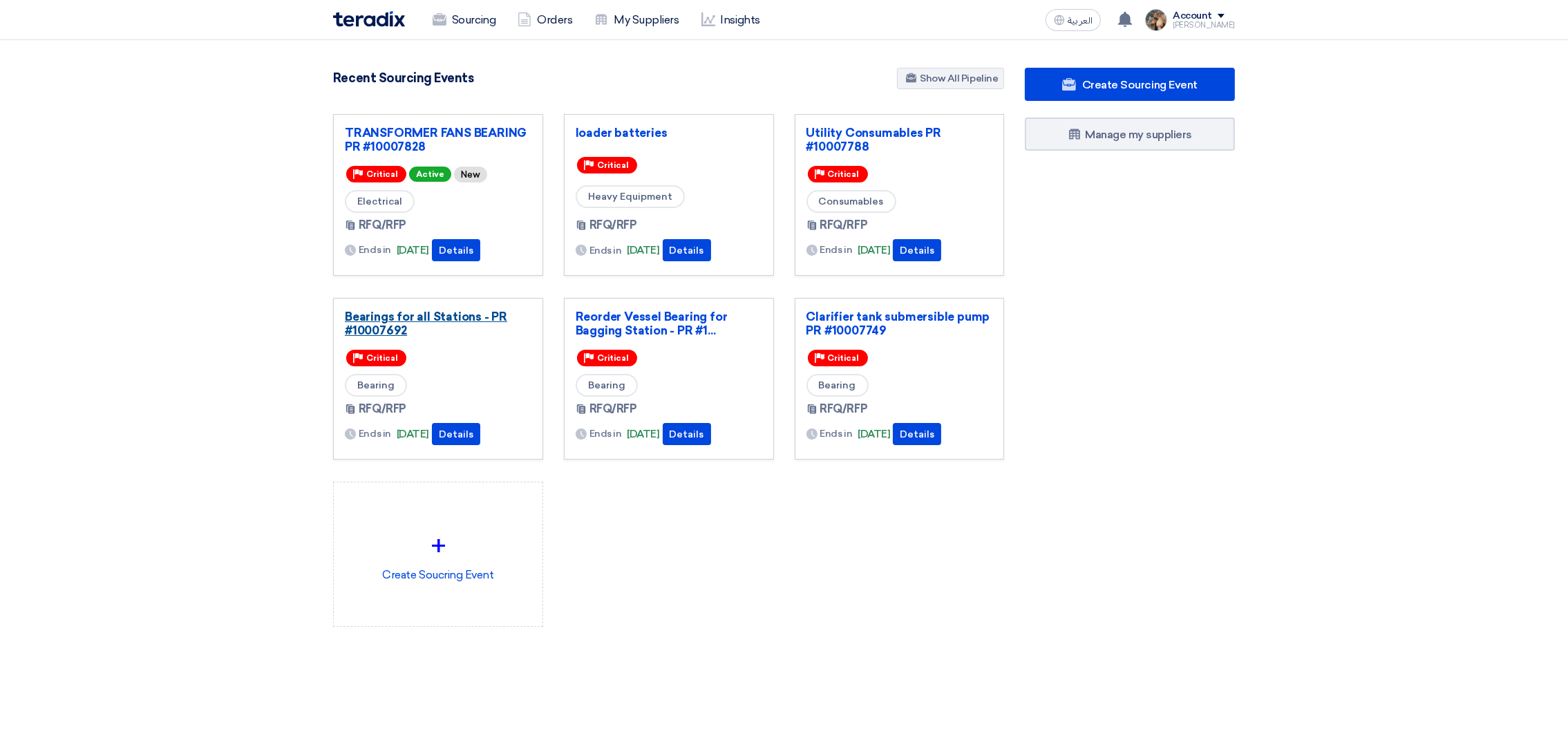
click at [374, 317] on link "Bearings for all Stations - PR #10007692" at bounding box center [438, 323] width 187 height 28
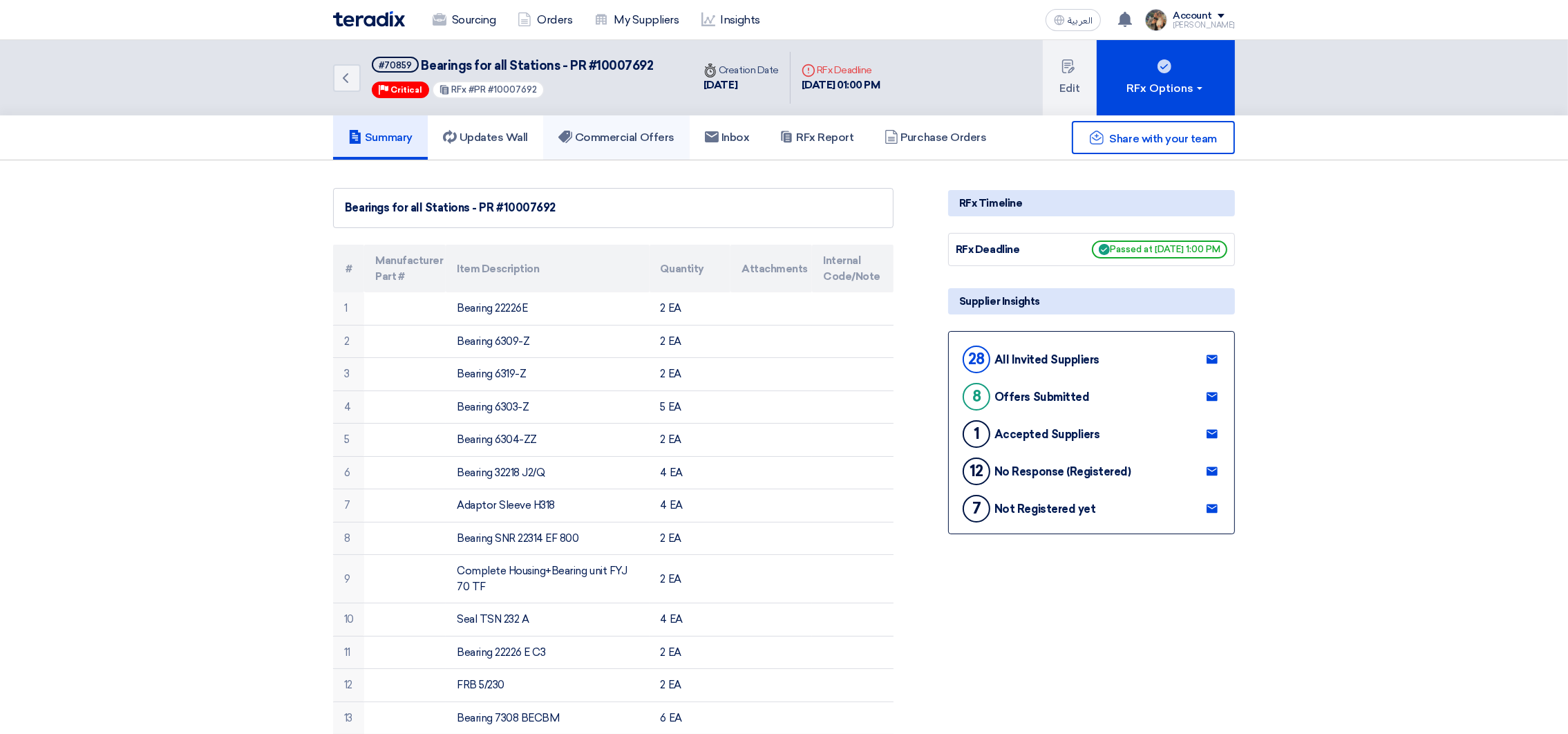
click at [620, 141] on h5 "Commercial Offers" at bounding box center [616, 138] width 116 height 13
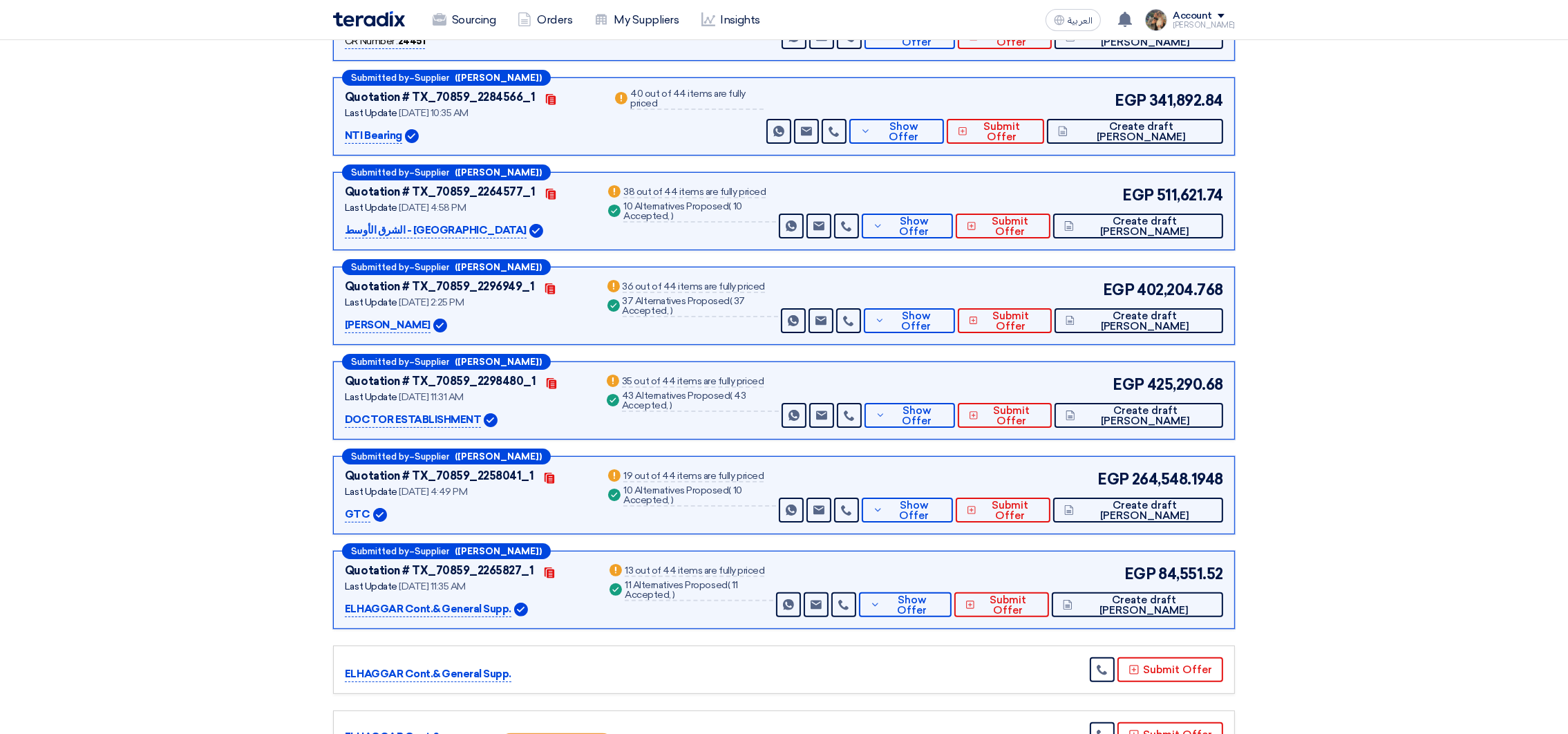
scroll to position [518, 0]
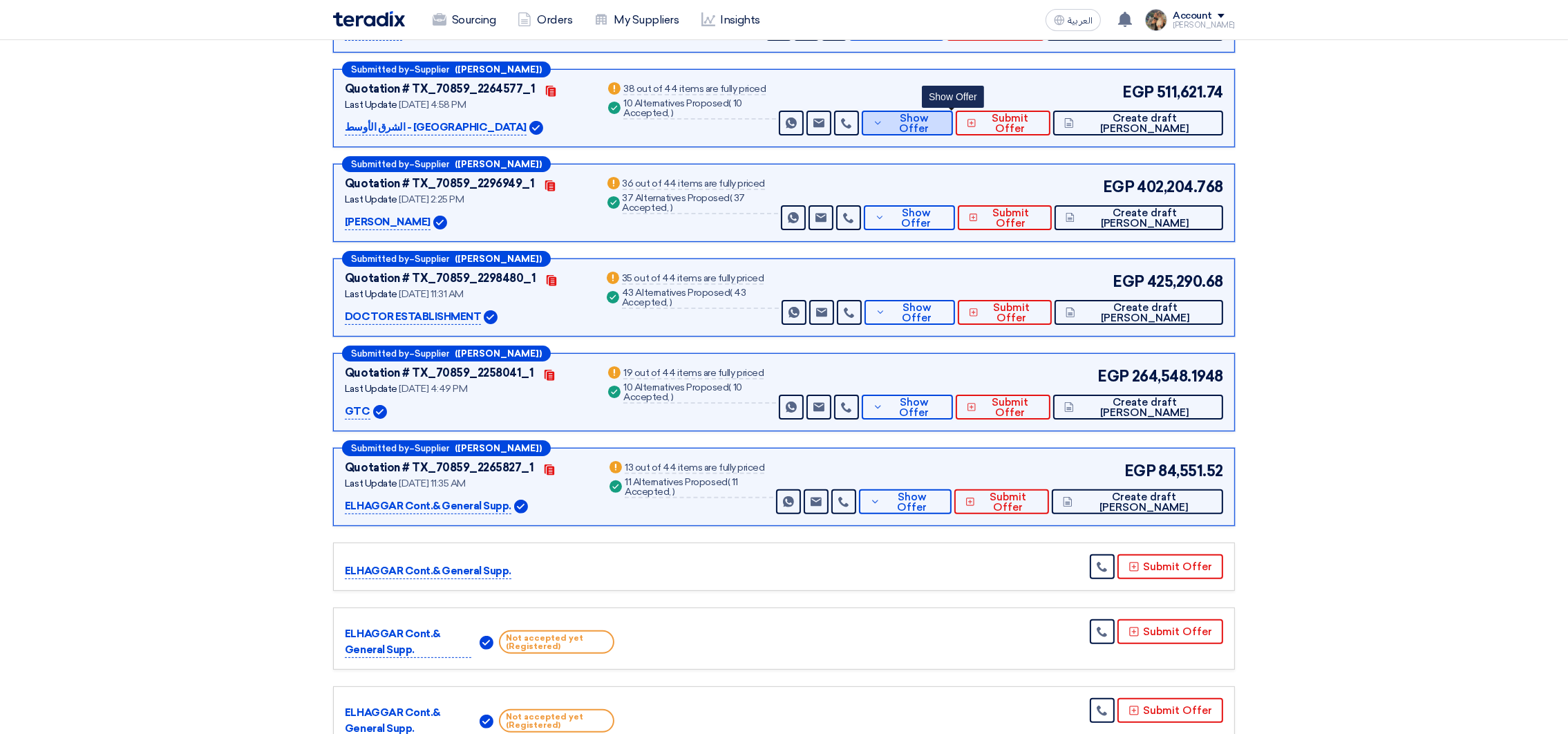
click at [943, 124] on span "Show Offer" at bounding box center [915, 124] width 56 height 21
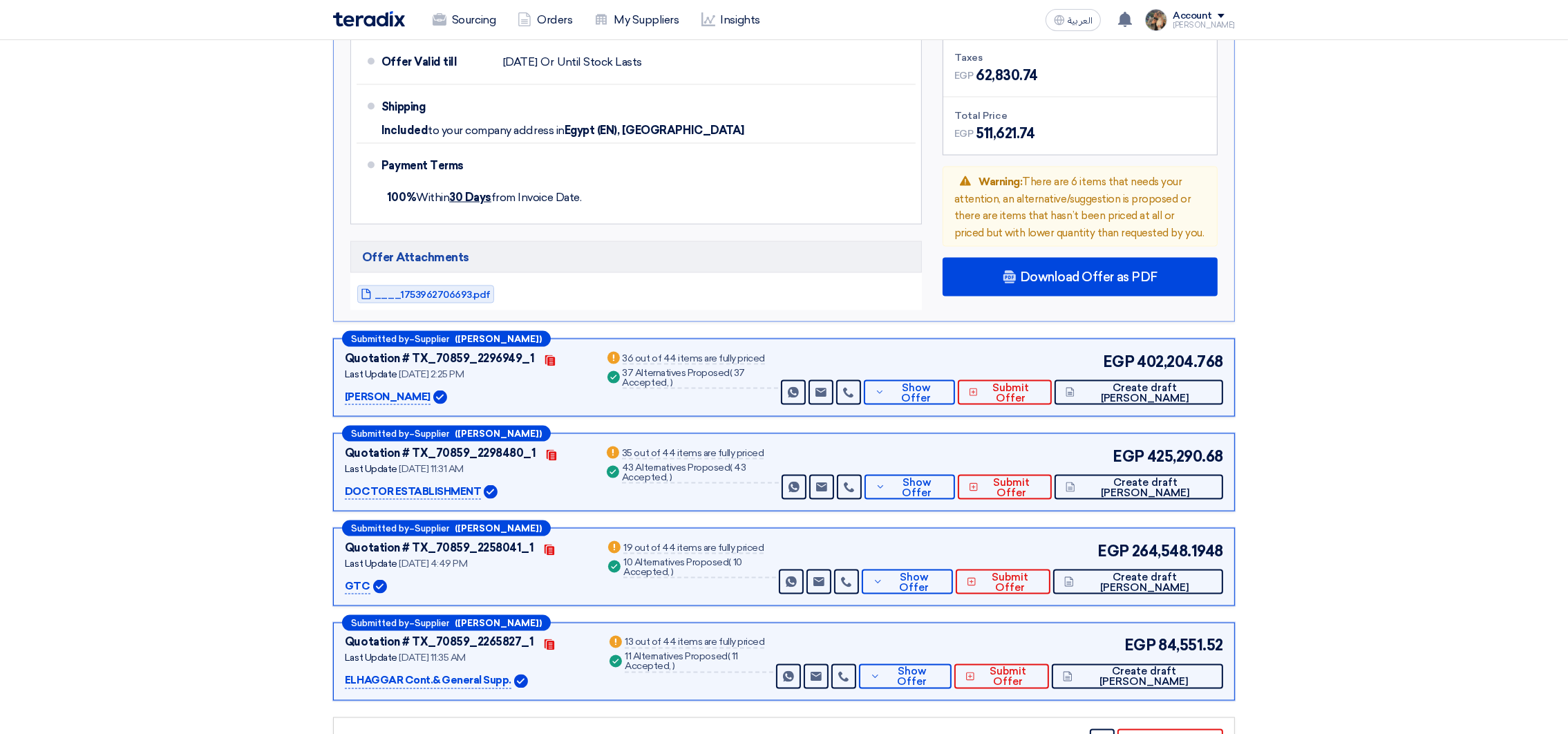
scroll to position [3213, 0]
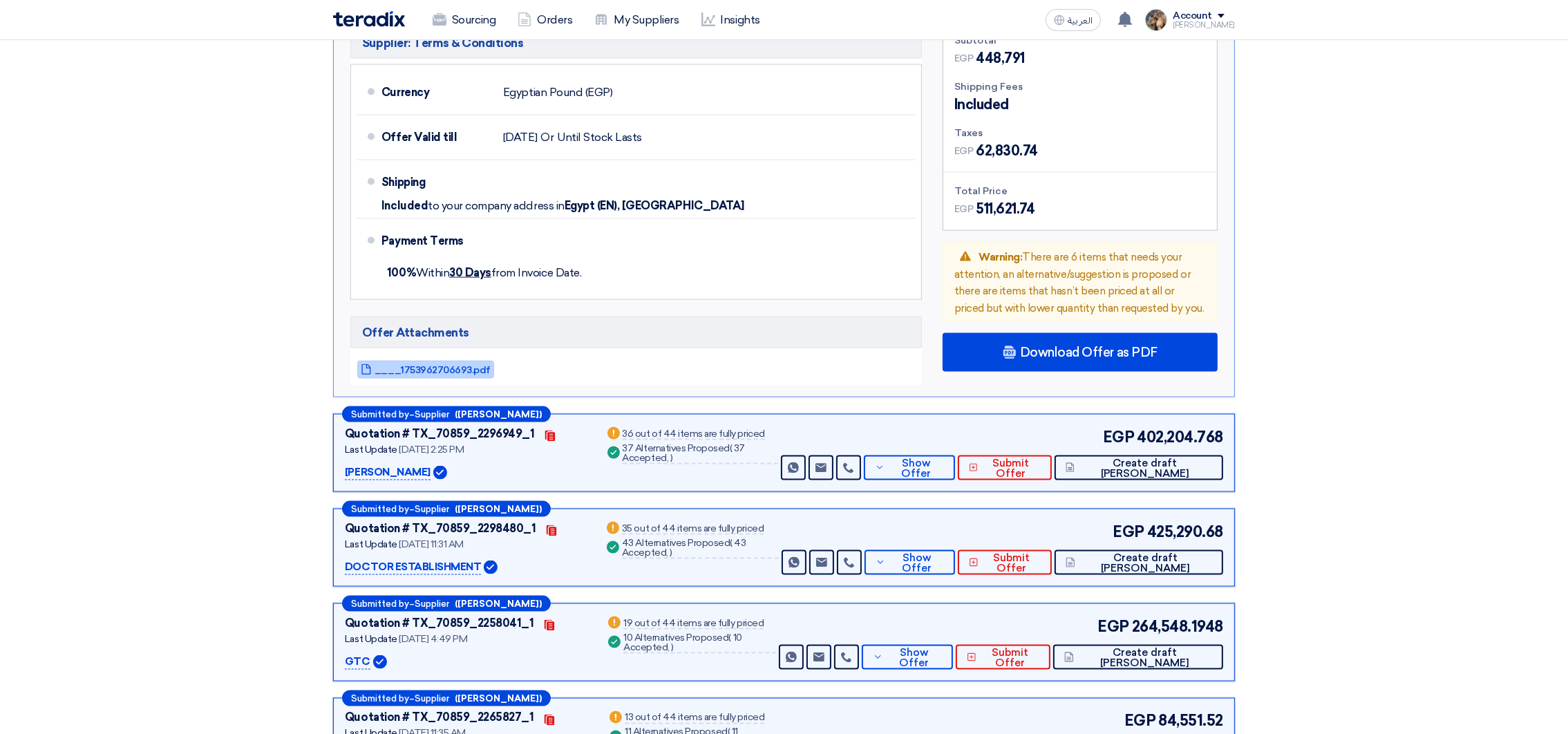
click at [424, 365] on span "____1753962706693.pdf" at bounding box center [432, 369] width 116 height 11
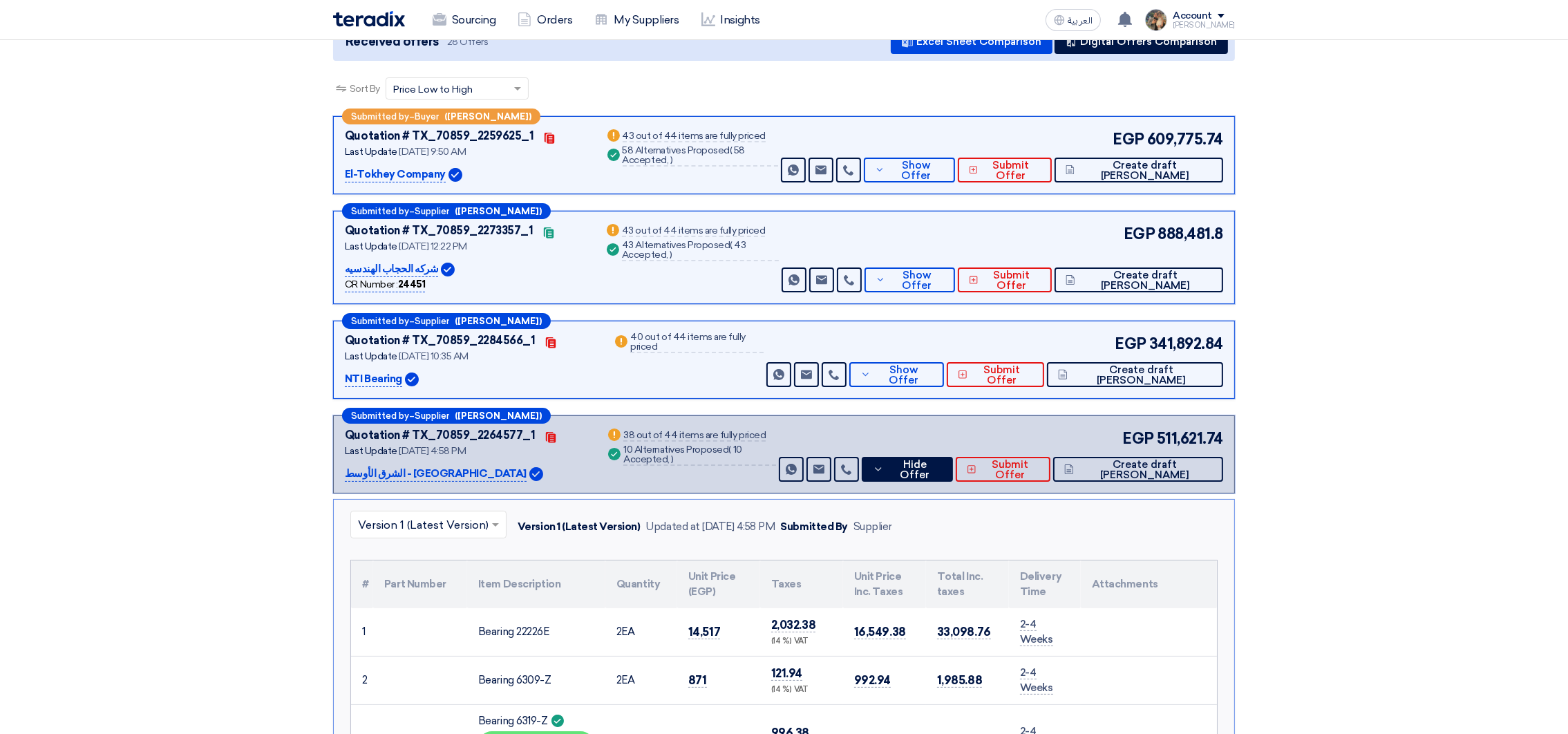
scroll to position [0, 0]
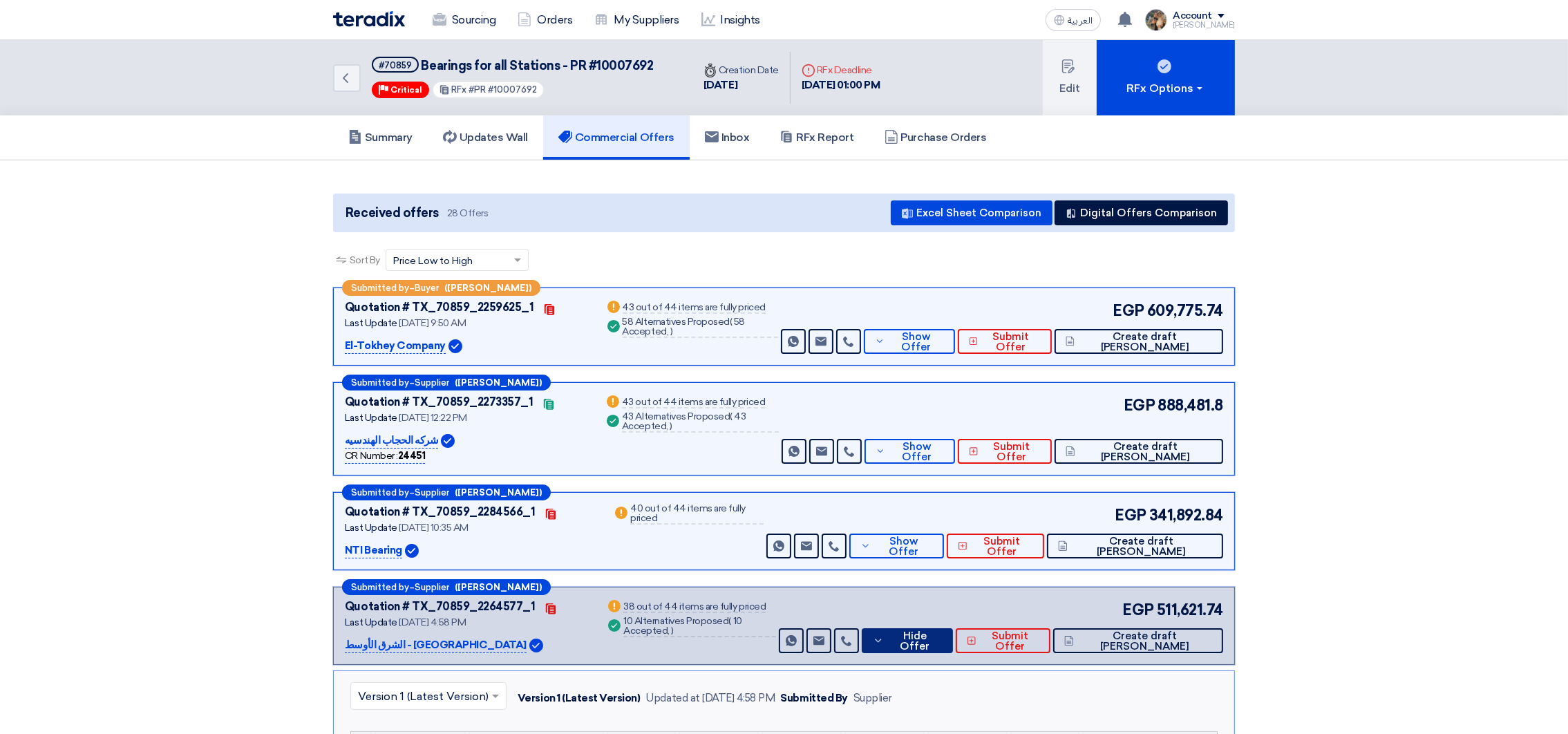
click at [923, 629] on button "Hide Offer" at bounding box center [907, 641] width 91 height 25
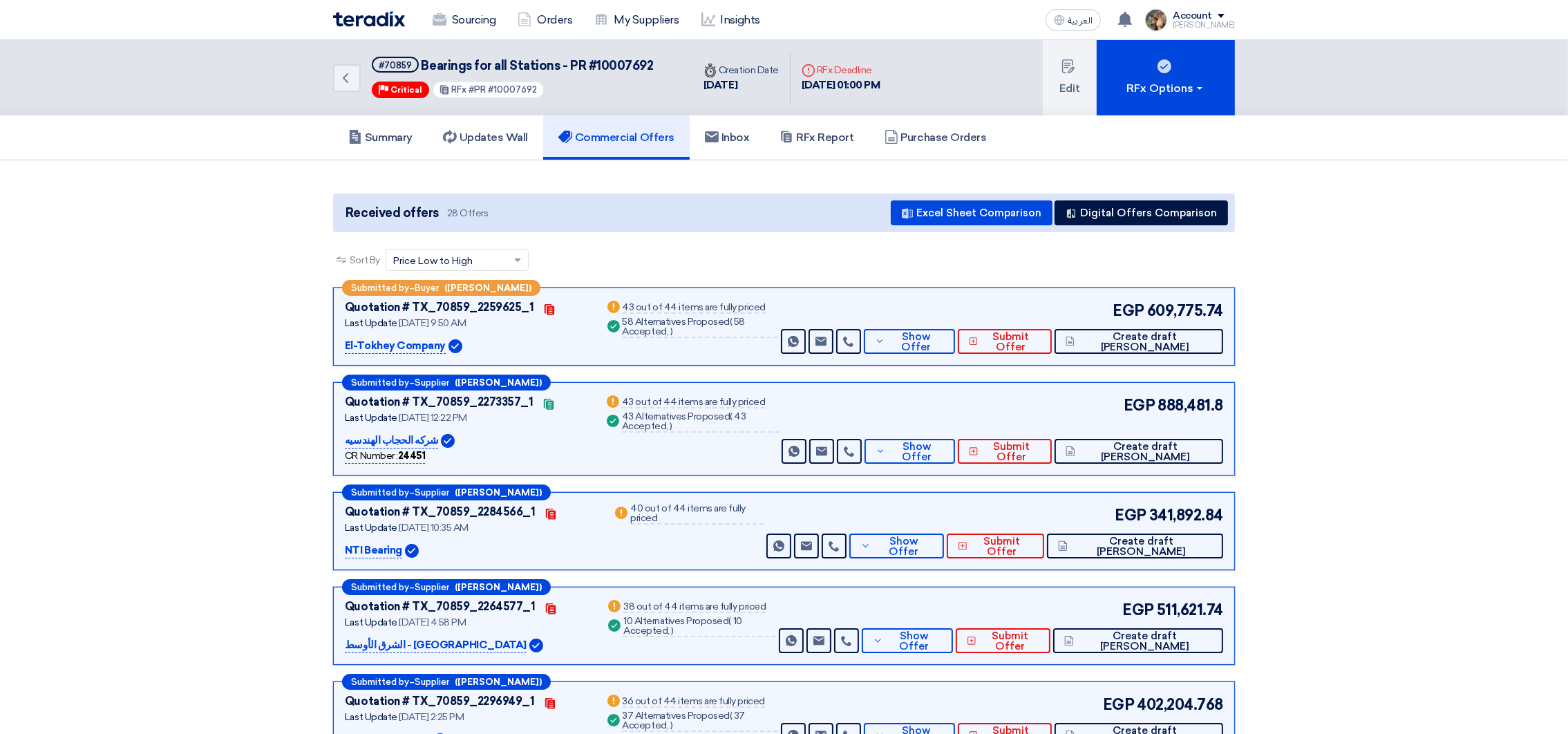
click at [363, 23] on img at bounding box center [368, 18] width 72 height 16
